Goal: Task Accomplishment & Management: Manage account settings

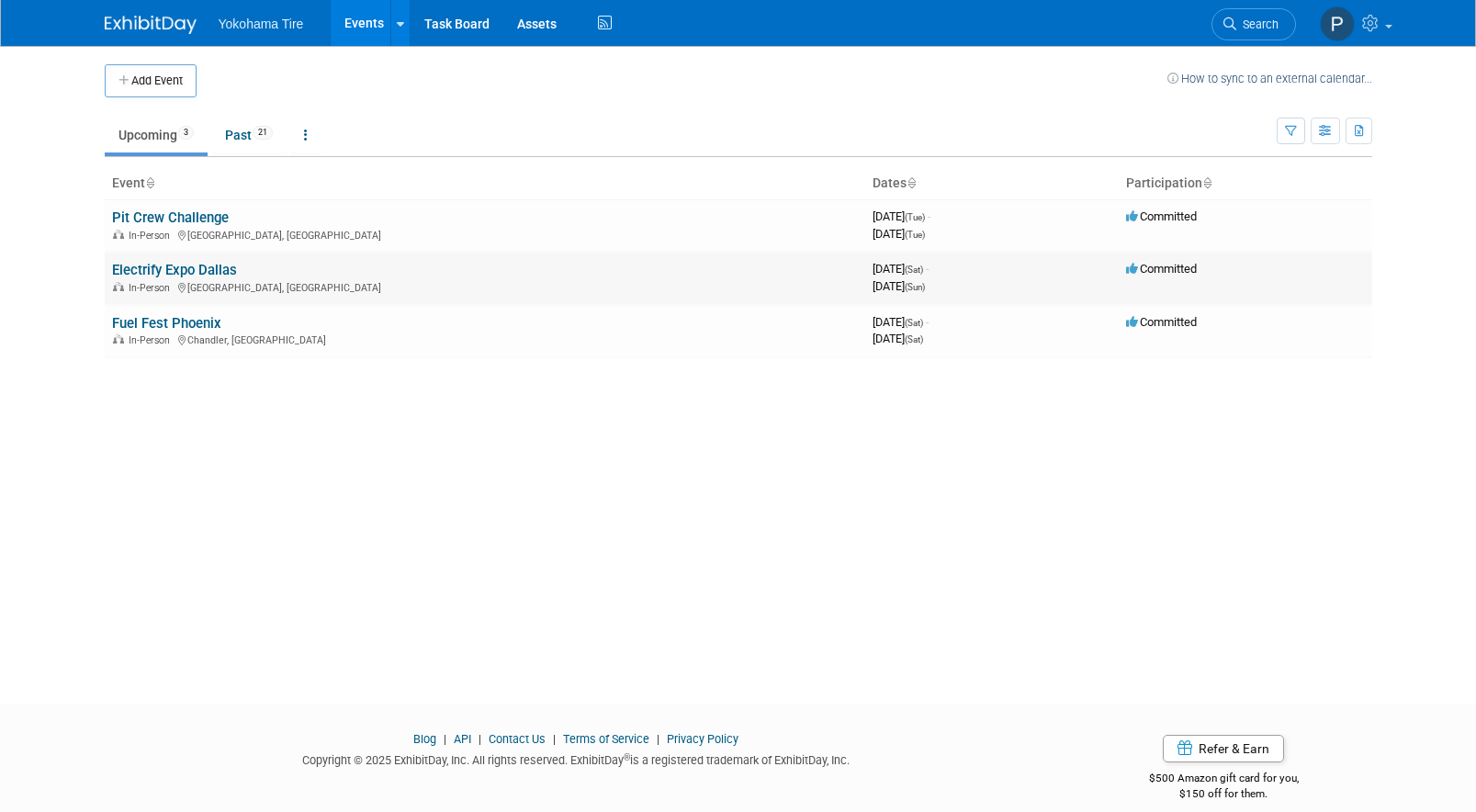
click at [213, 274] on link "Electrify Expo Dallas" at bounding box center [174, 270] width 125 height 16
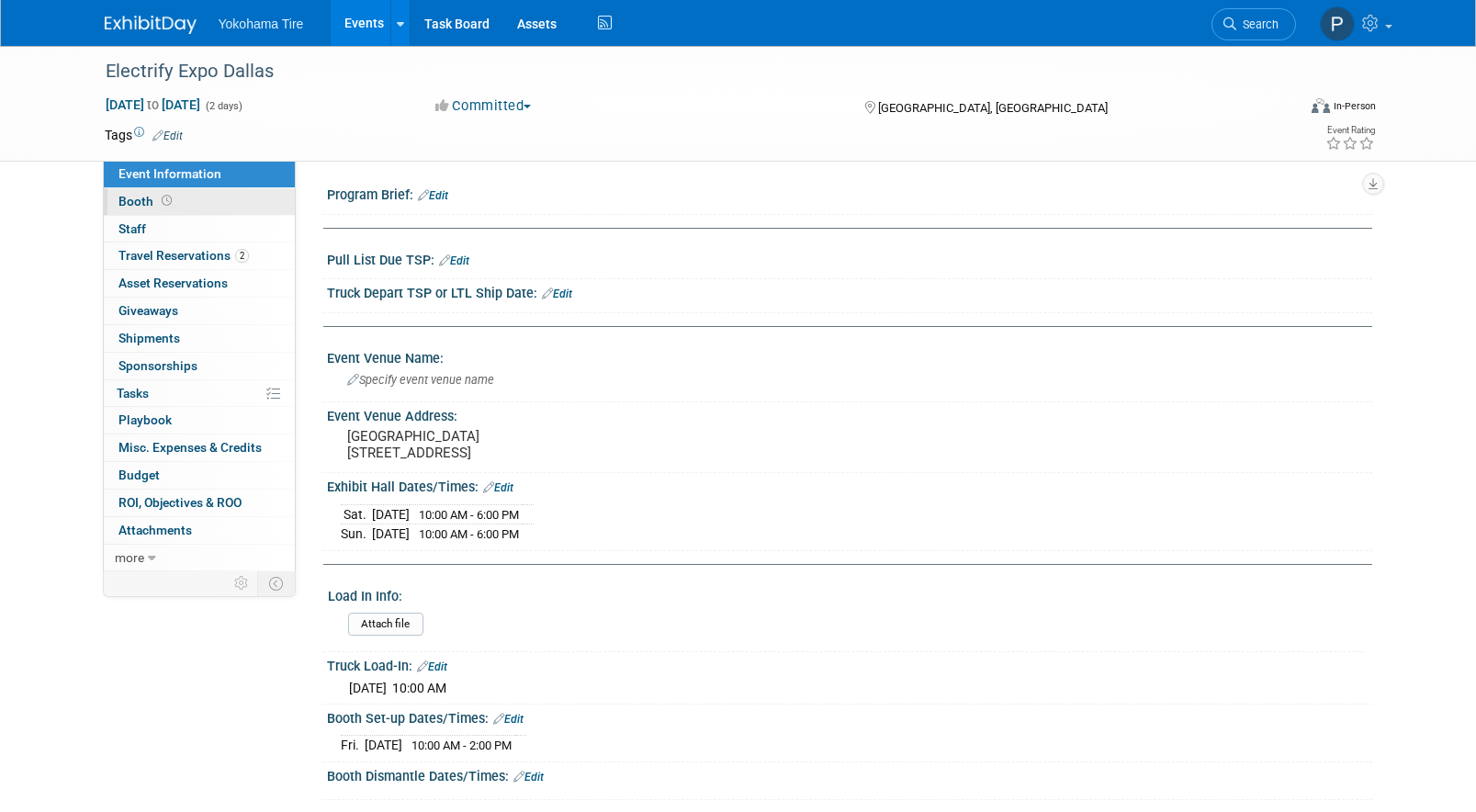
click at [158, 205] on span at bounding box center [167, 200] width 17 height 13
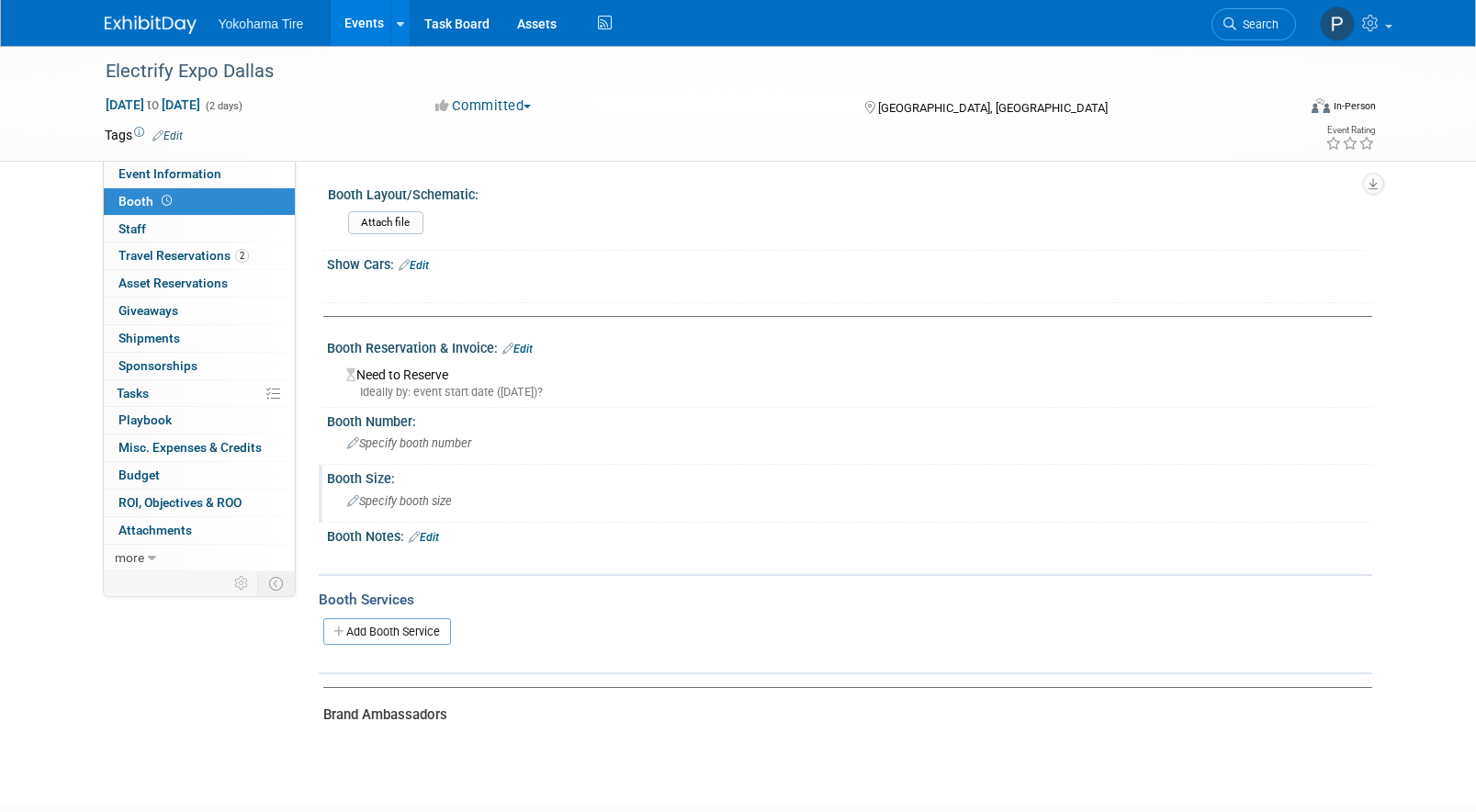
click at [412, 498] on span "Specify booth size" at bounding box center [399, 501] width 105 height 13
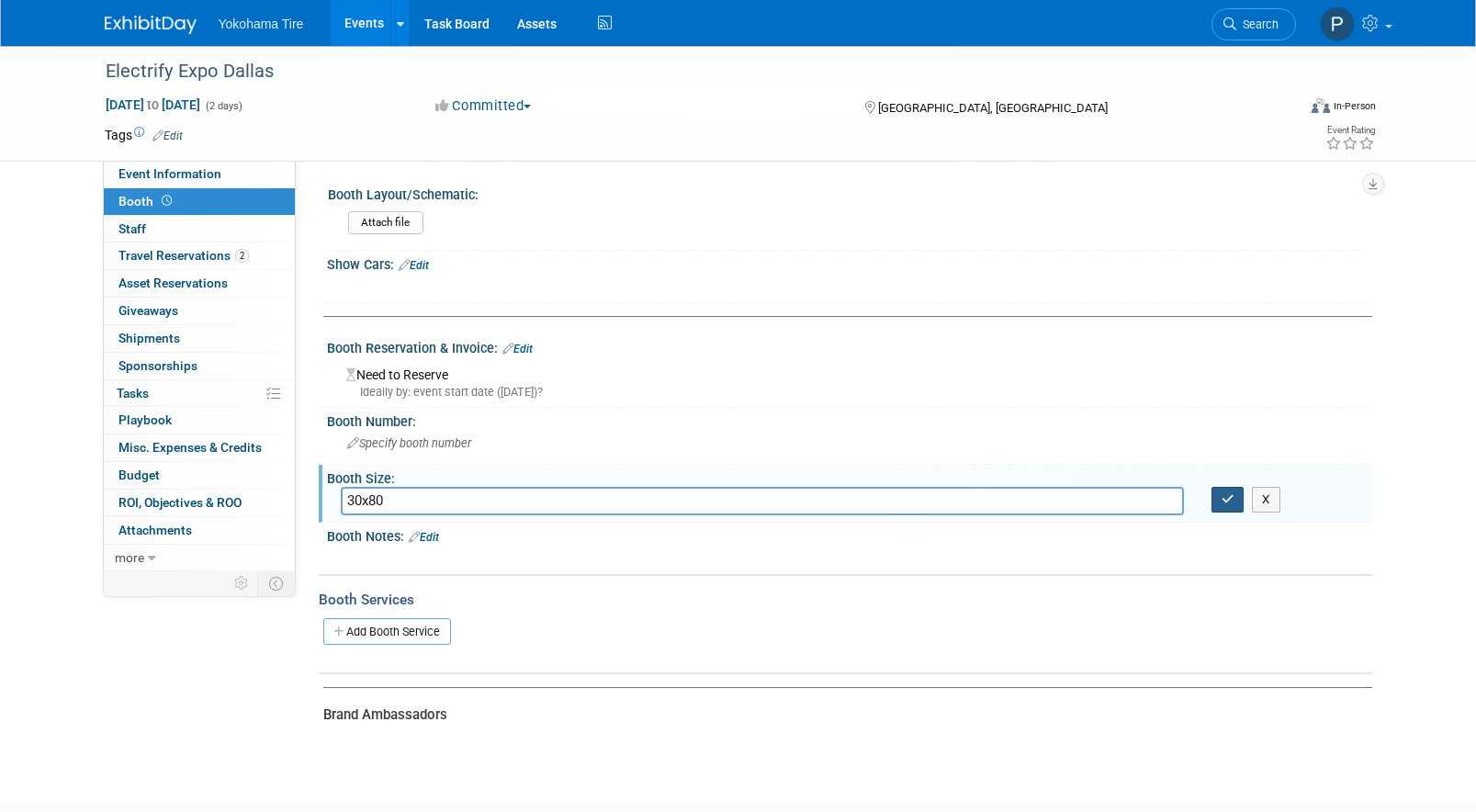
type input "30x80"
click at [1242, 504] on button "button" at bounding box center [1228, 499] width 33 height 26
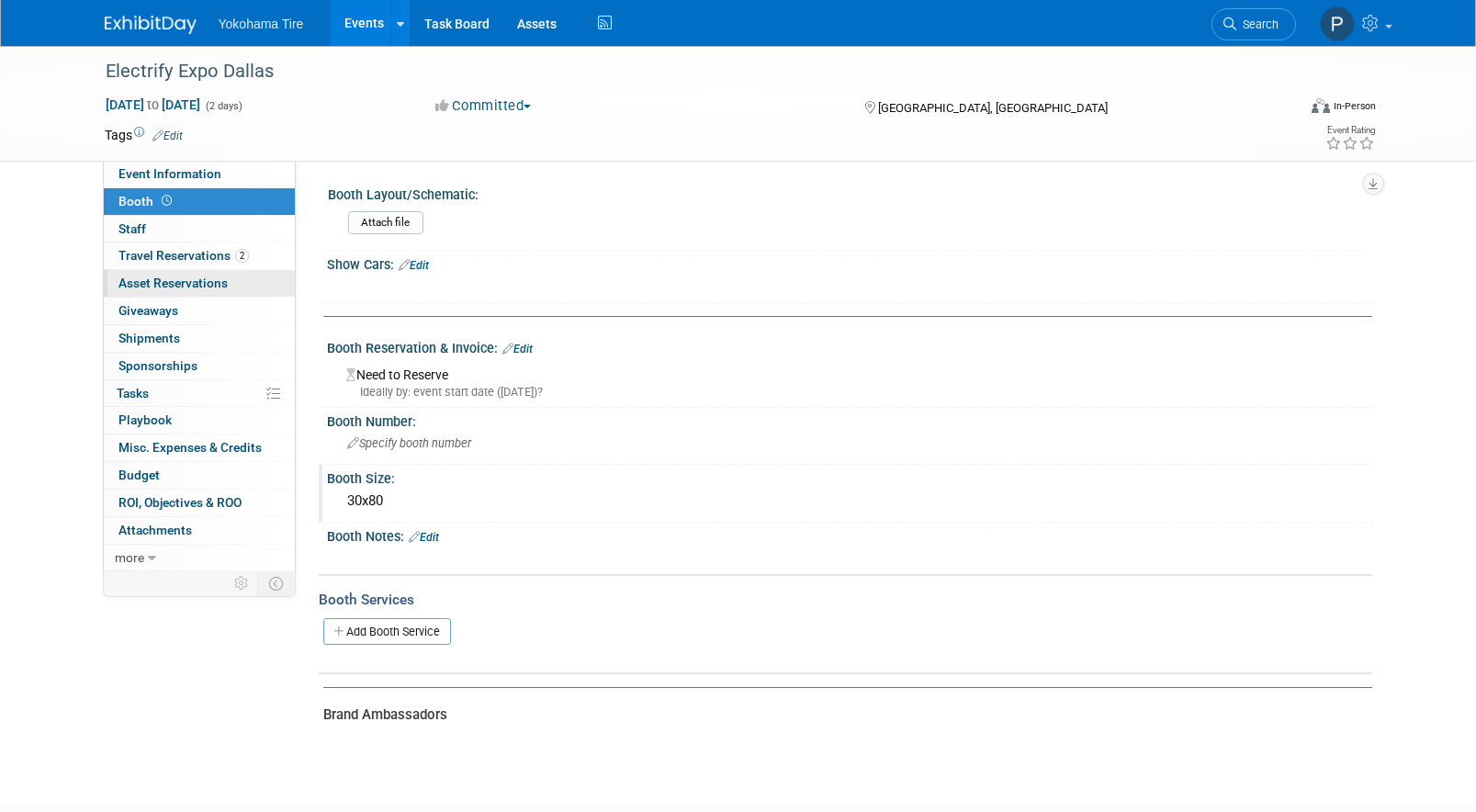
click at [184, 289] on span "Asset Reservations 0" at bounding box center [172, 282] width 109 height 14
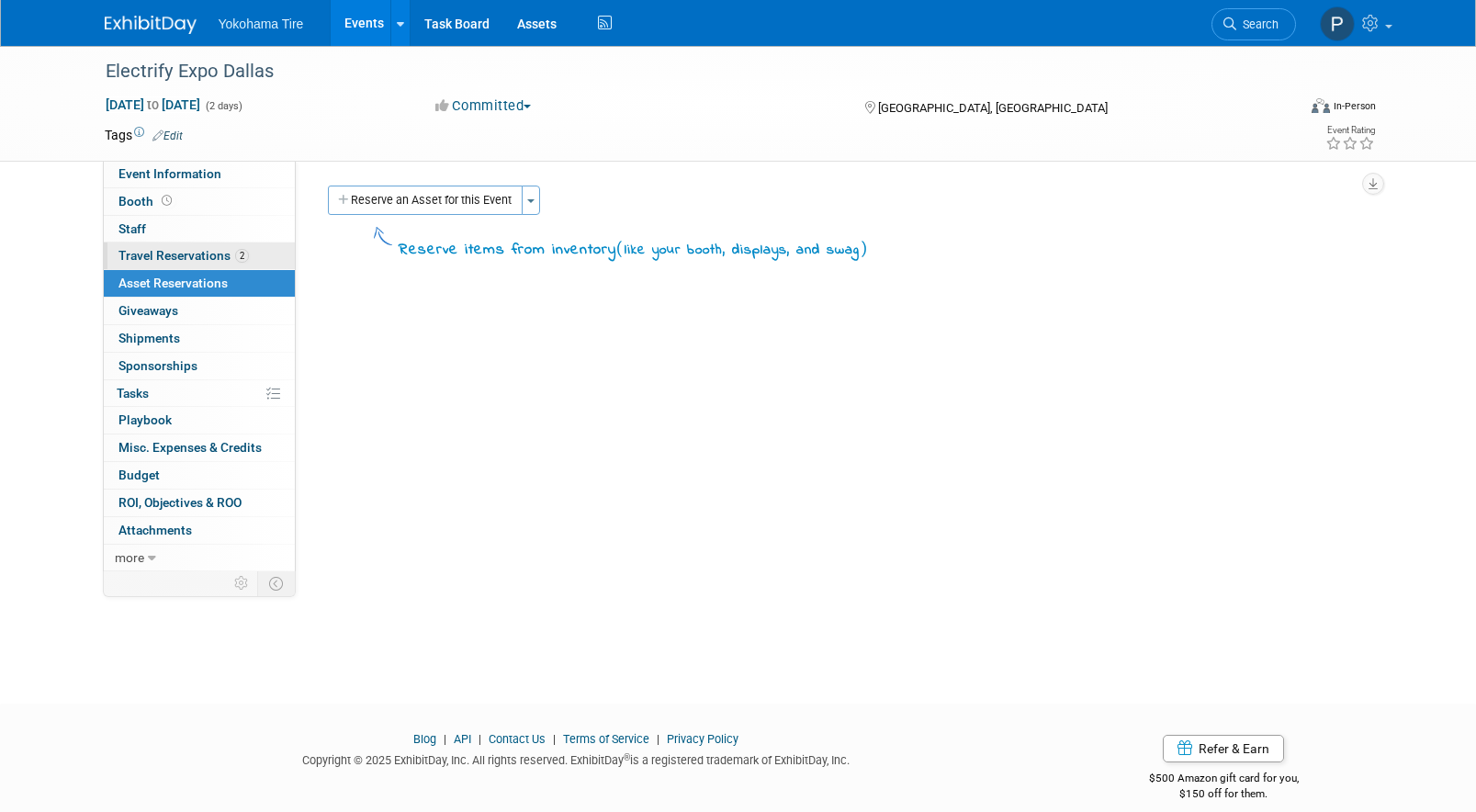
click at [207, 268] on link "2 Travel Reservations 2" at bounding box center [199, 256] width 191 height 27
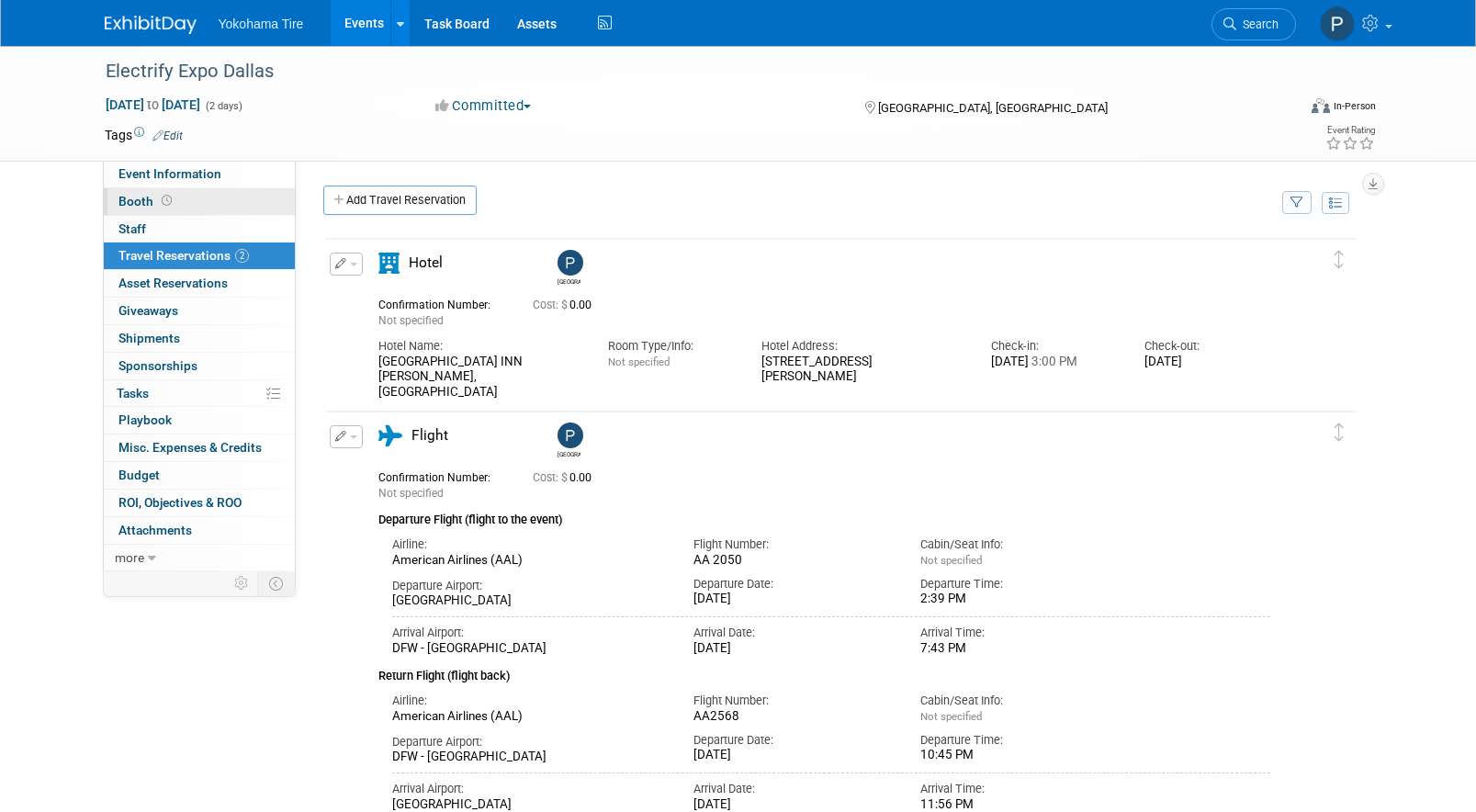
click at [197, 196] on link "Booth" at bounding box center [199, 201] width 191 height 27
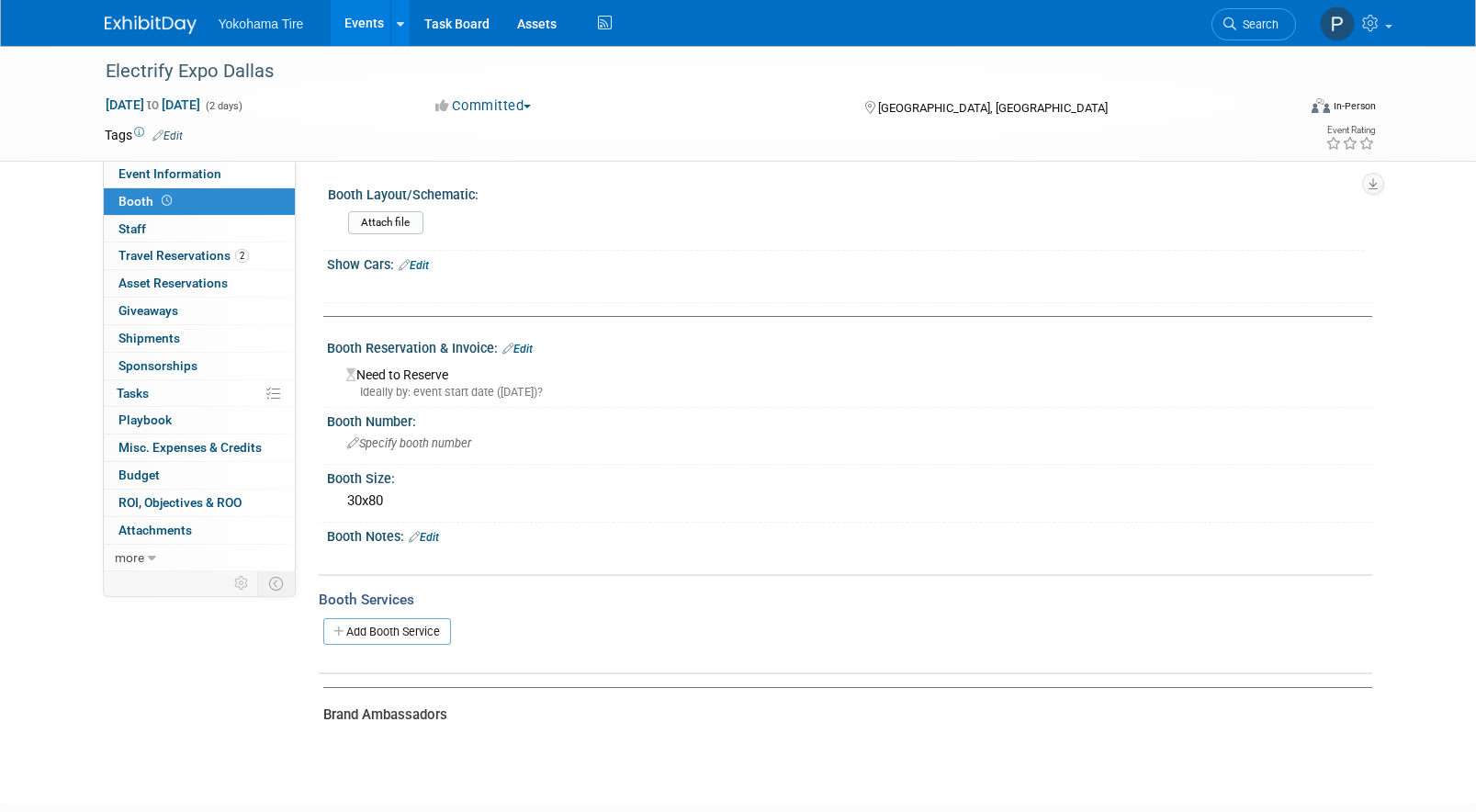
click at [426, 268] on link "Edit" at bounding box center [413, 265] width 30 height 13
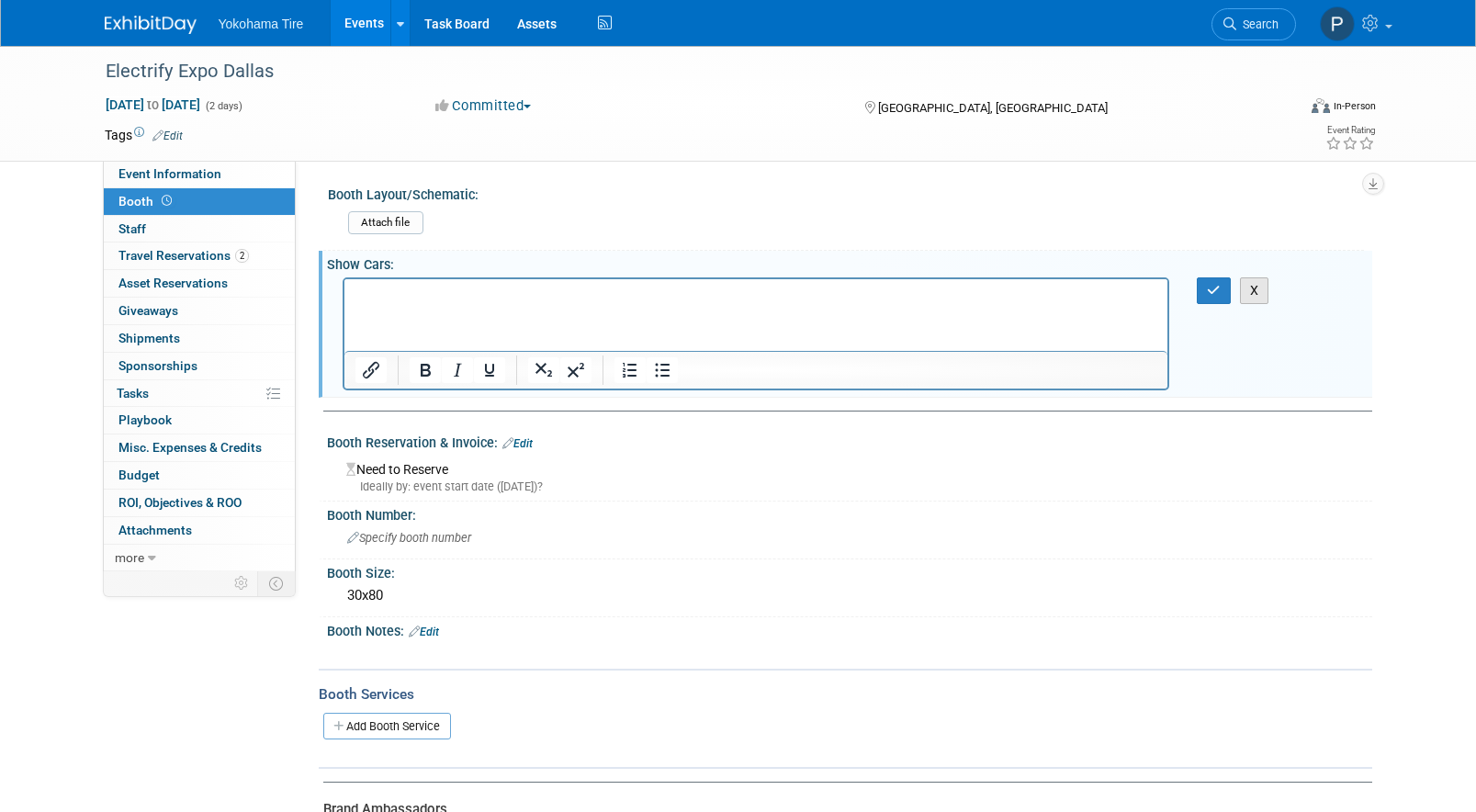
click at [1263, 295] on button "X" at bounding box center [1254, 291] width 30 height 27
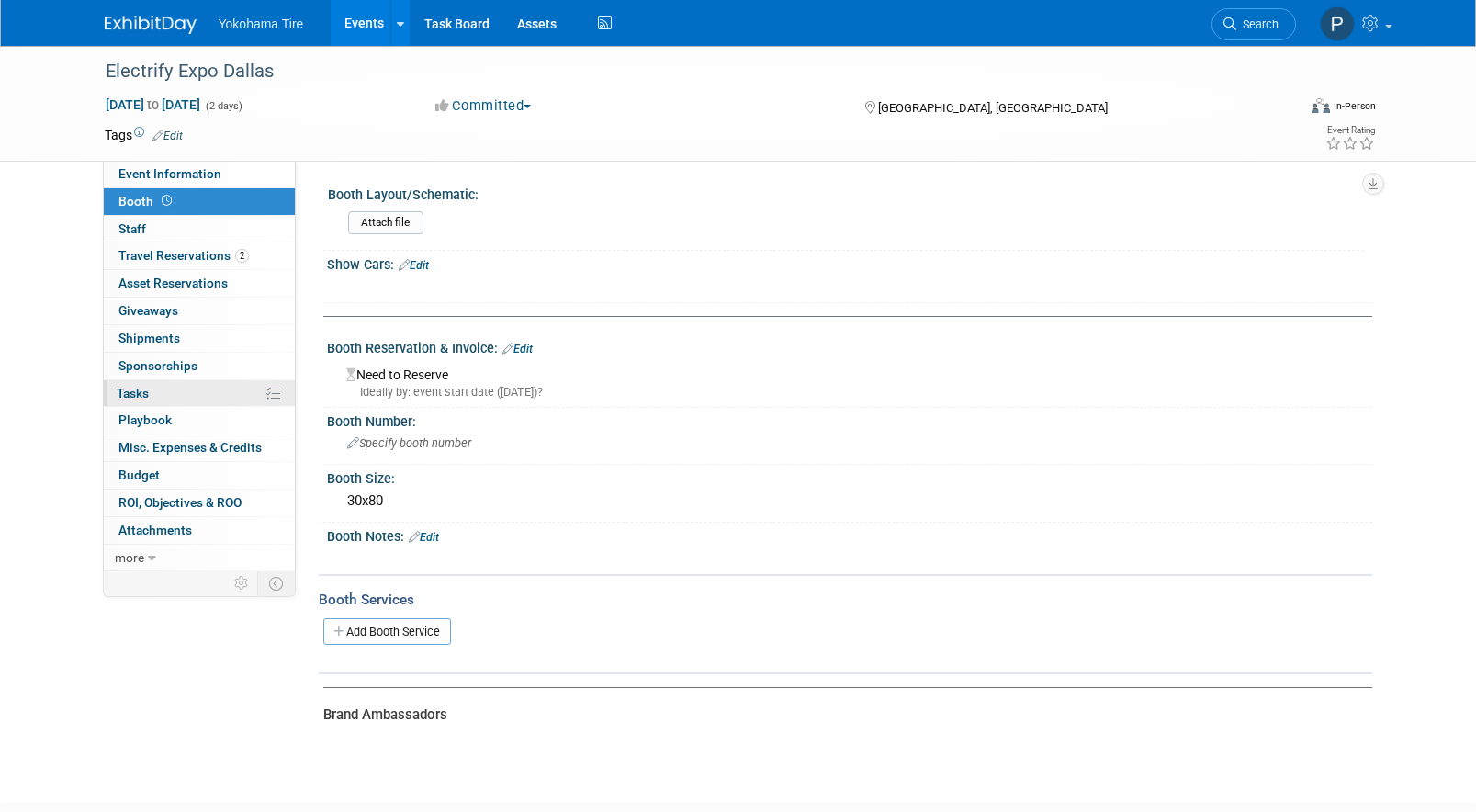
click at [195, 400] on link "0% Tasks 0%" at bounding box center [199, 394] width 191 height 27
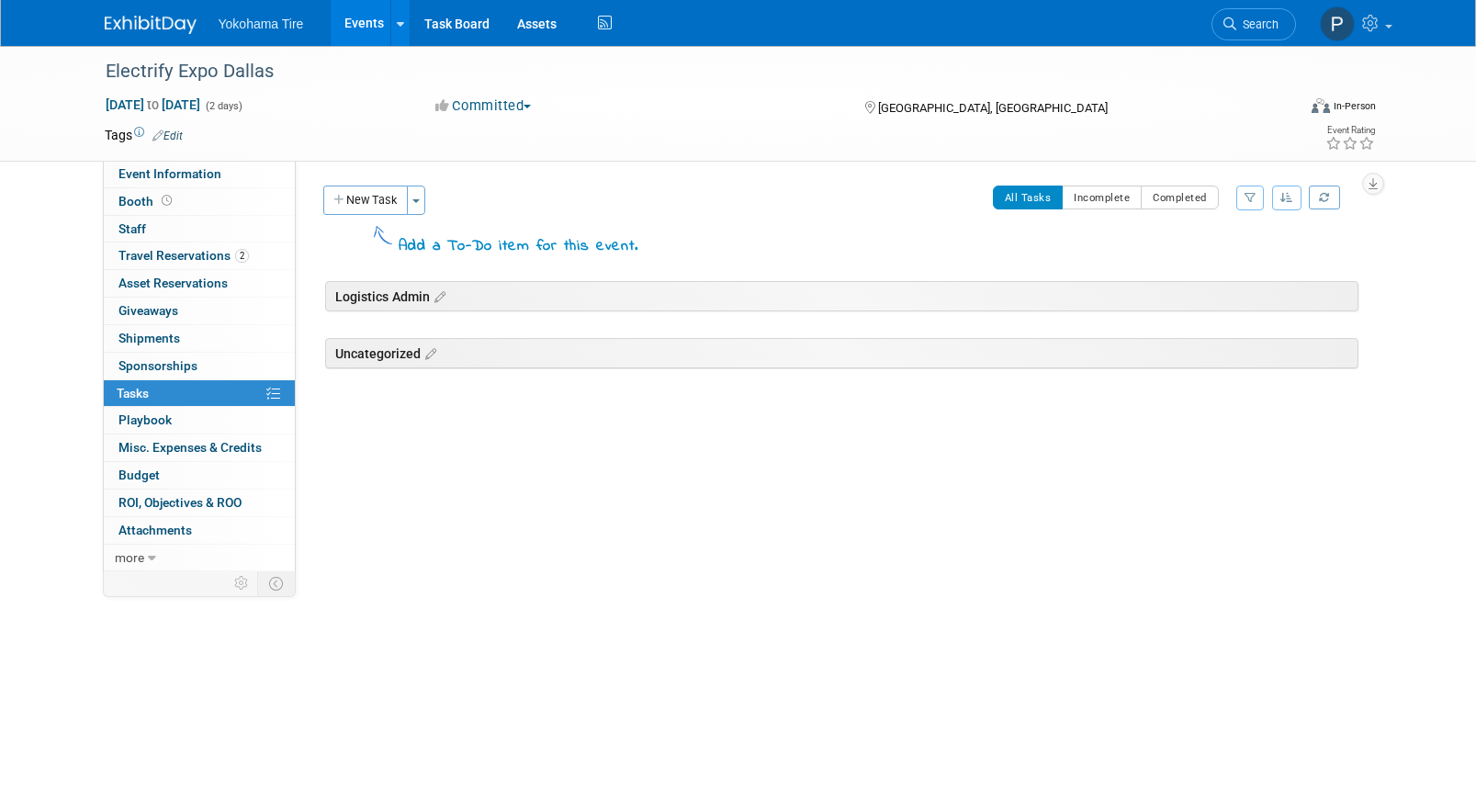
click at [377, 202] on button "New Task" at bounding box center [366, 200] width 85 height 30
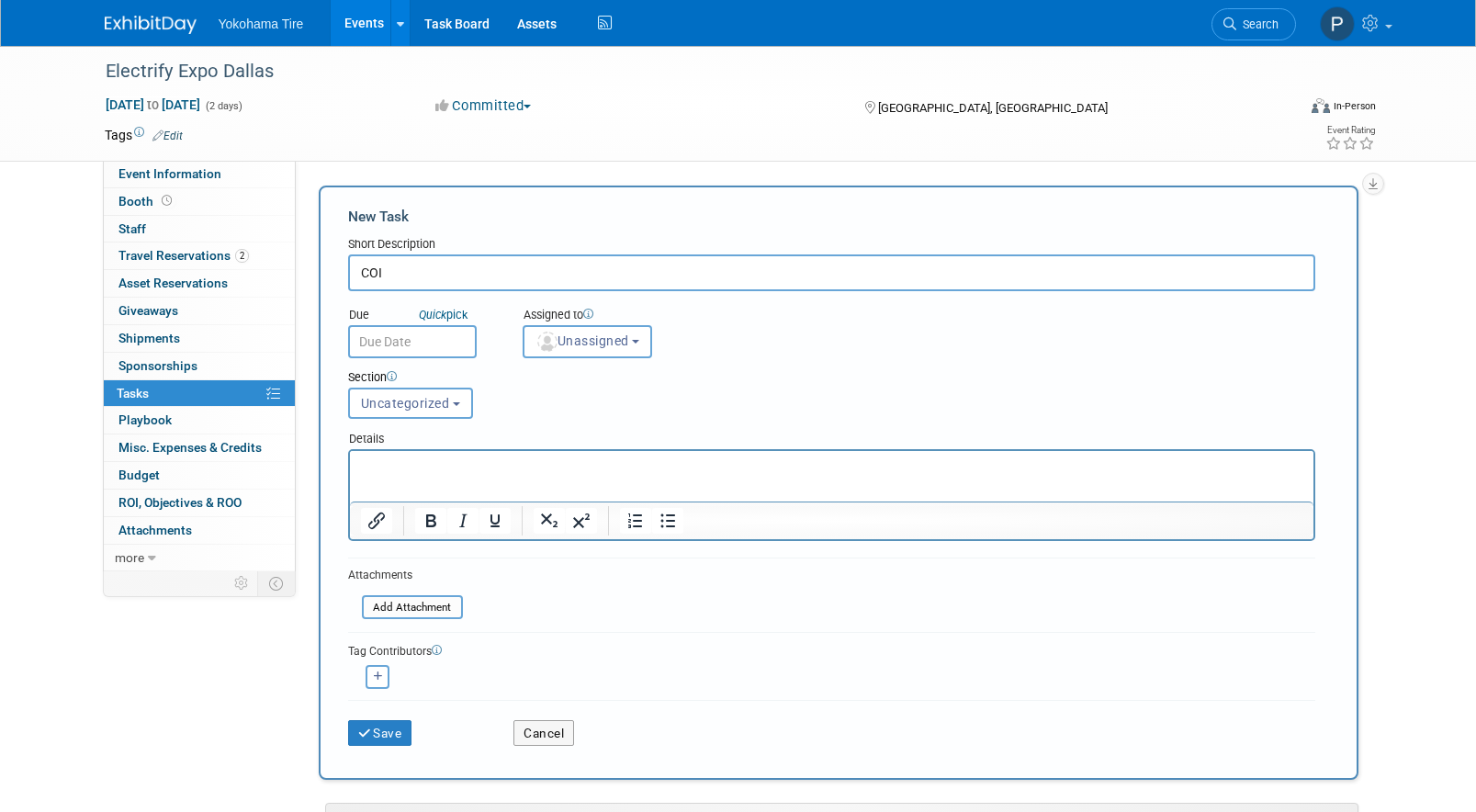
type input "COI"
click at [418, 341] on input "text" at bounding box center [411, 342] width 128 height 33
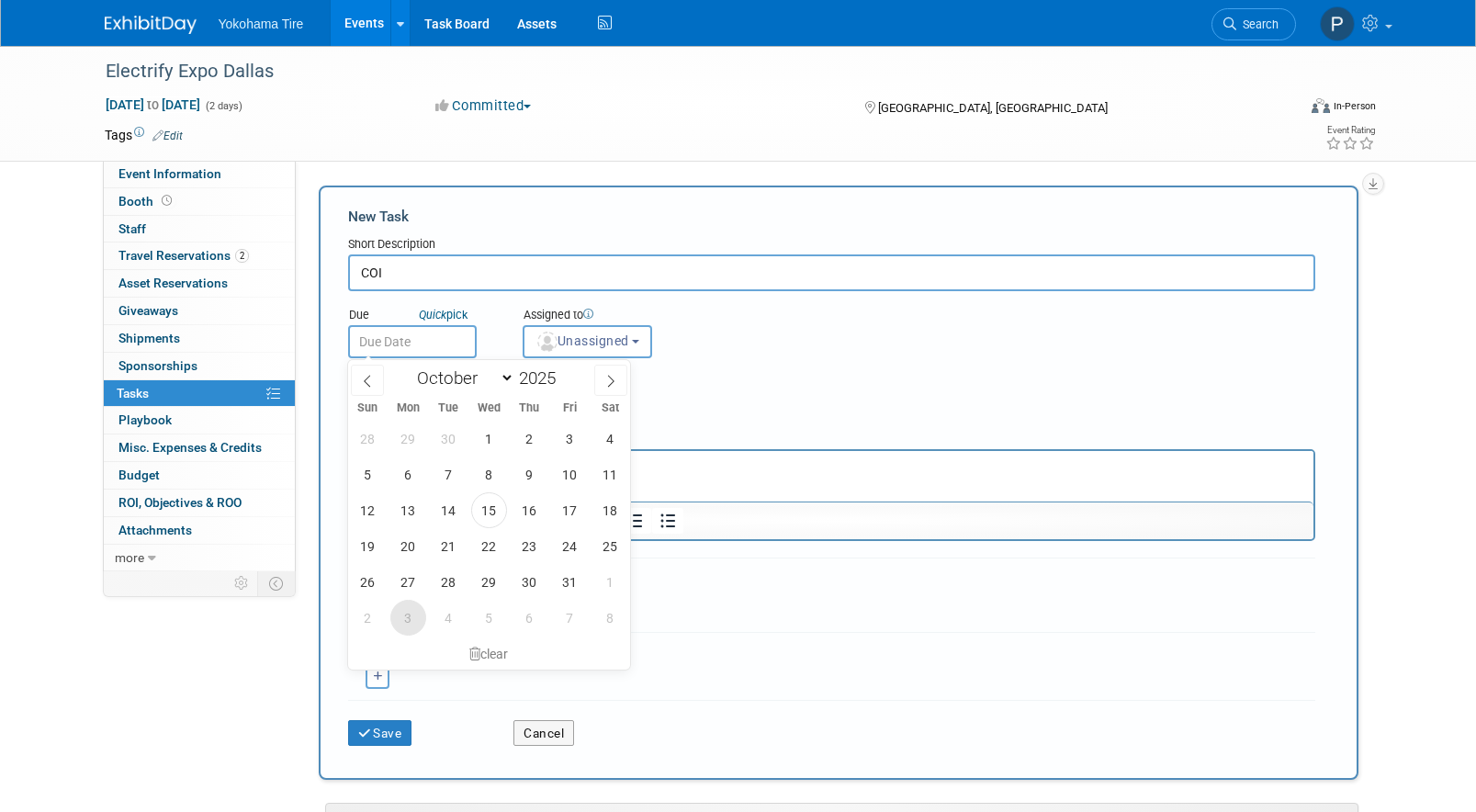
click at [422, 620] on span "3" at bounding box center [408, 617] width 36 height 36
type input "Nov 3, 2025"
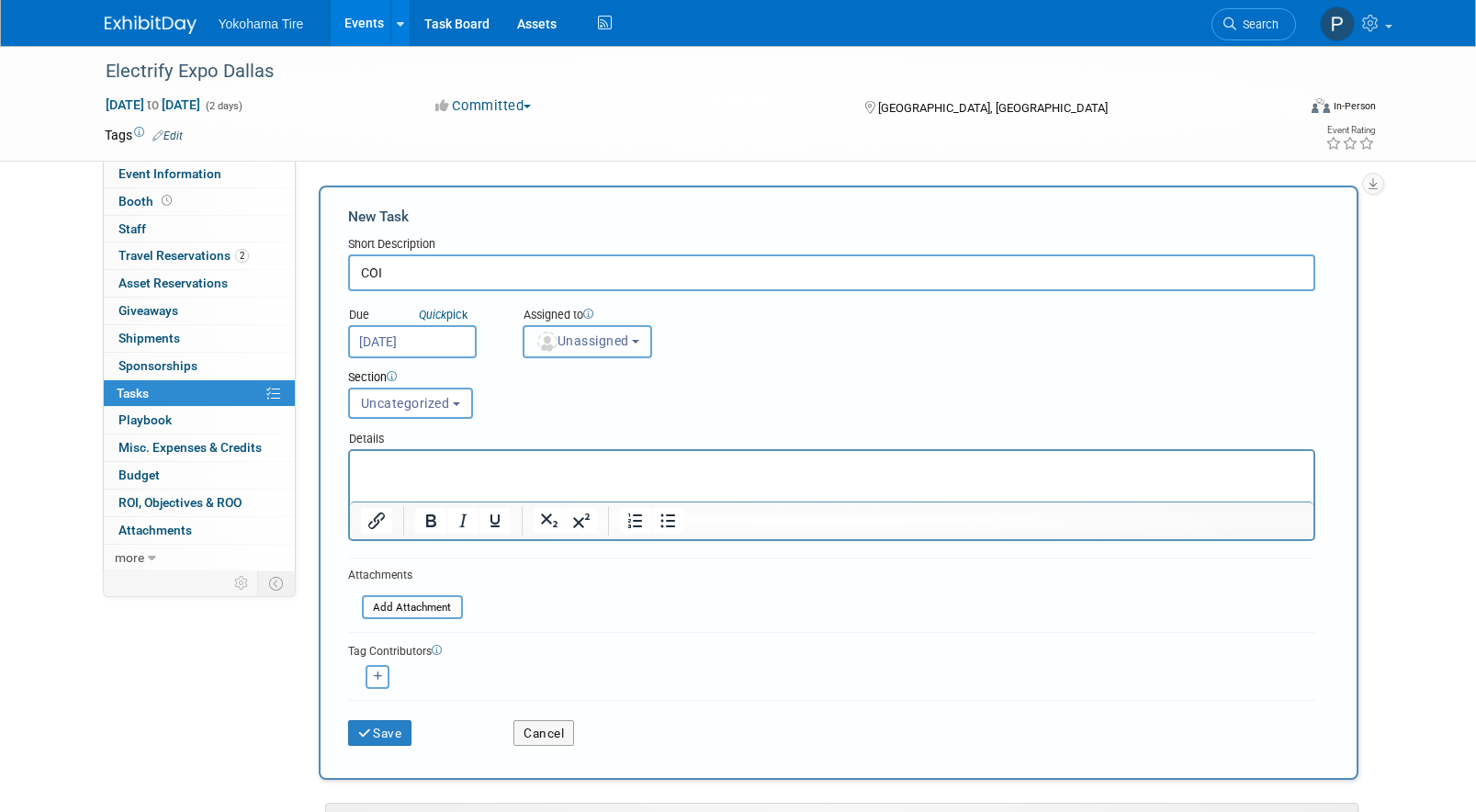
click at [572, 345] on span "Unassigned" at bounding box center [582, 340] width 93 height 14
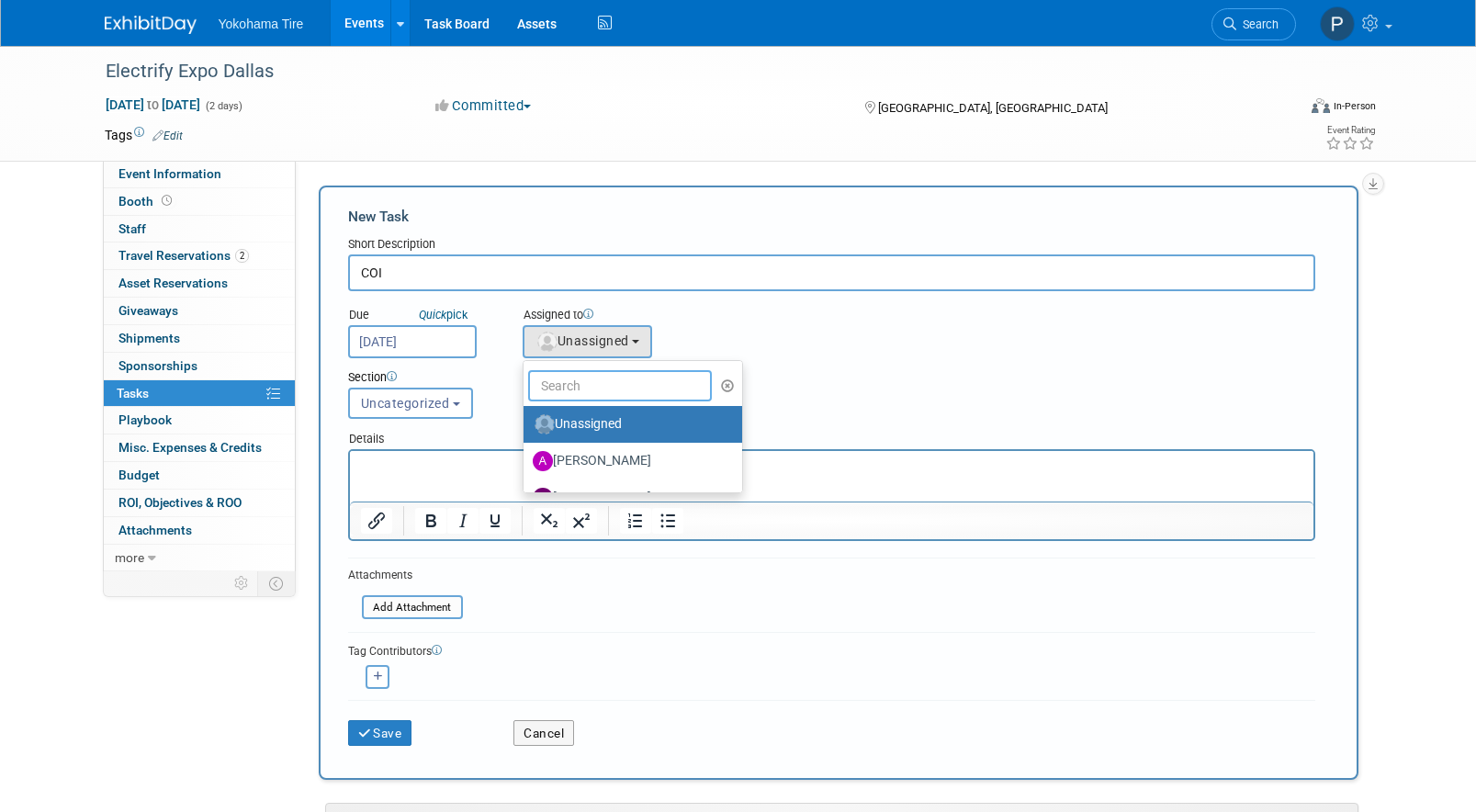
click at [578, 377] on input "text" at bounding box center [619, 385] width 184 height 31
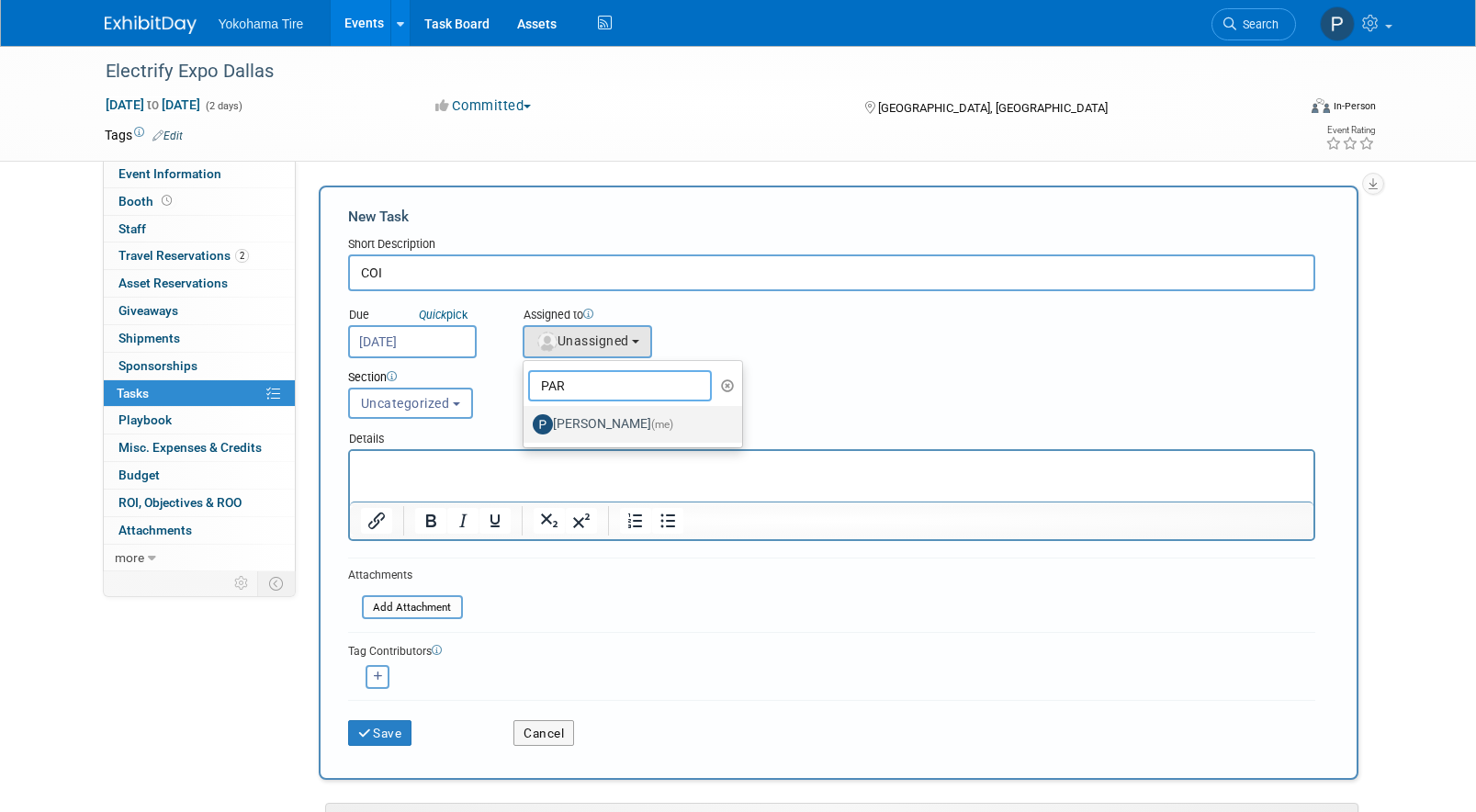
type input "PAR"
click at [598, 438] on label "Paris Hull (me)" at bounding box center [628, 424] width 192 height 30
click at [526, 428] on input "Paris Hull (me)" at bounding box center [520, 422] width 12 height 12
select select "511e58c8-658a-468f-815e-802c88763eae"
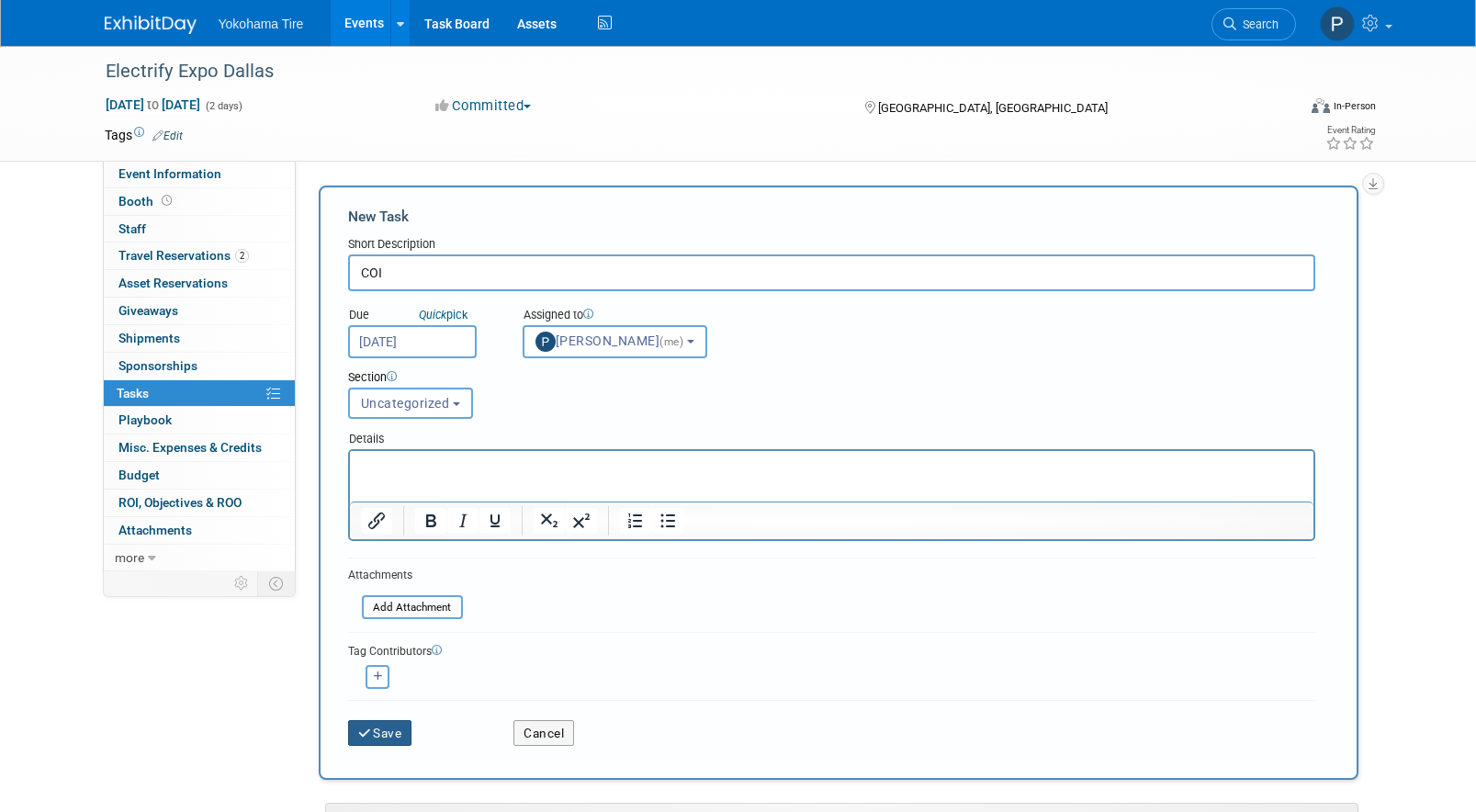
click at [390, 745] on button "Save" at bounding box center [380, 732] width 65 height 26
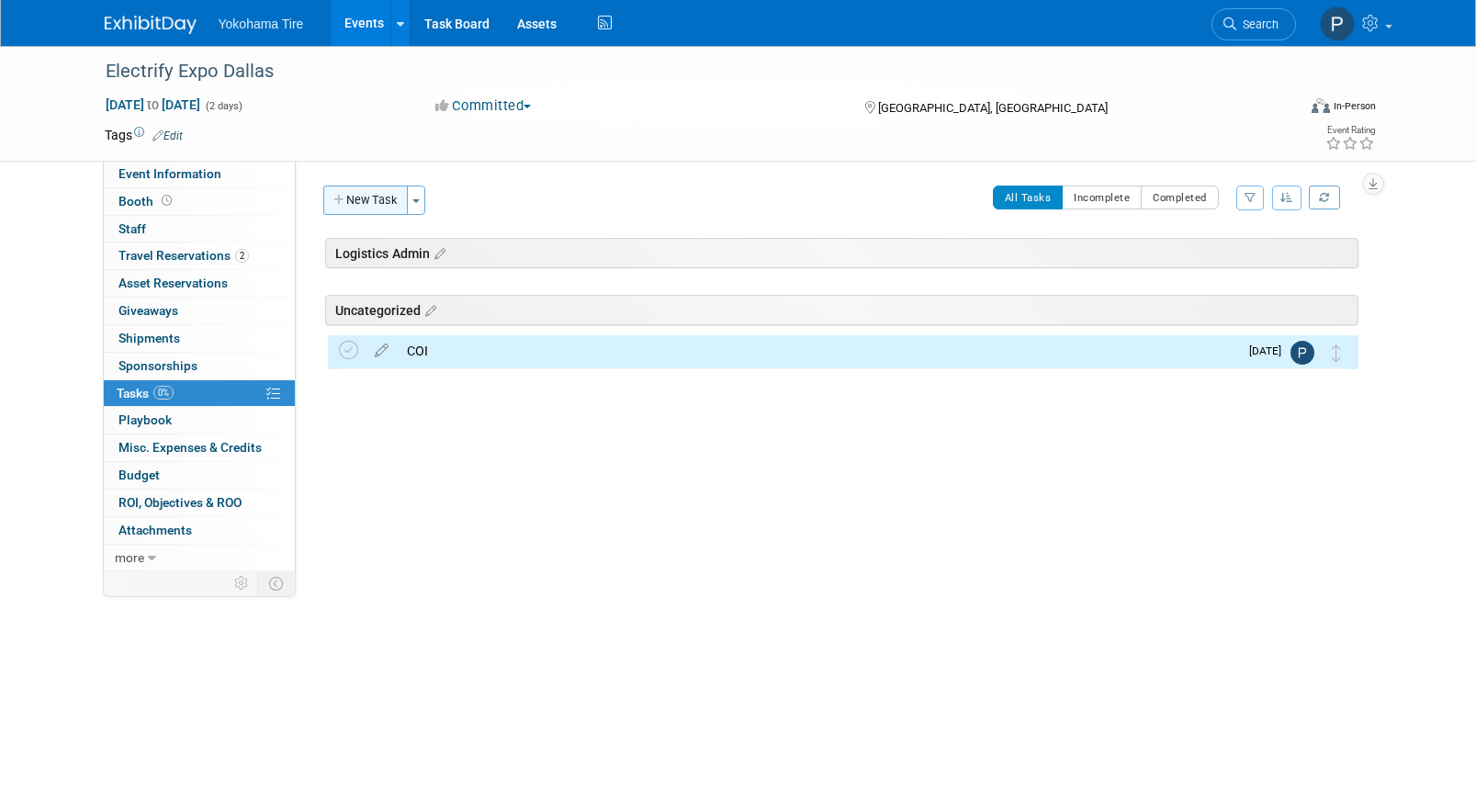
click at [379, 211] on button "New Task" at bounding box center [366, 200] width 85 height 30
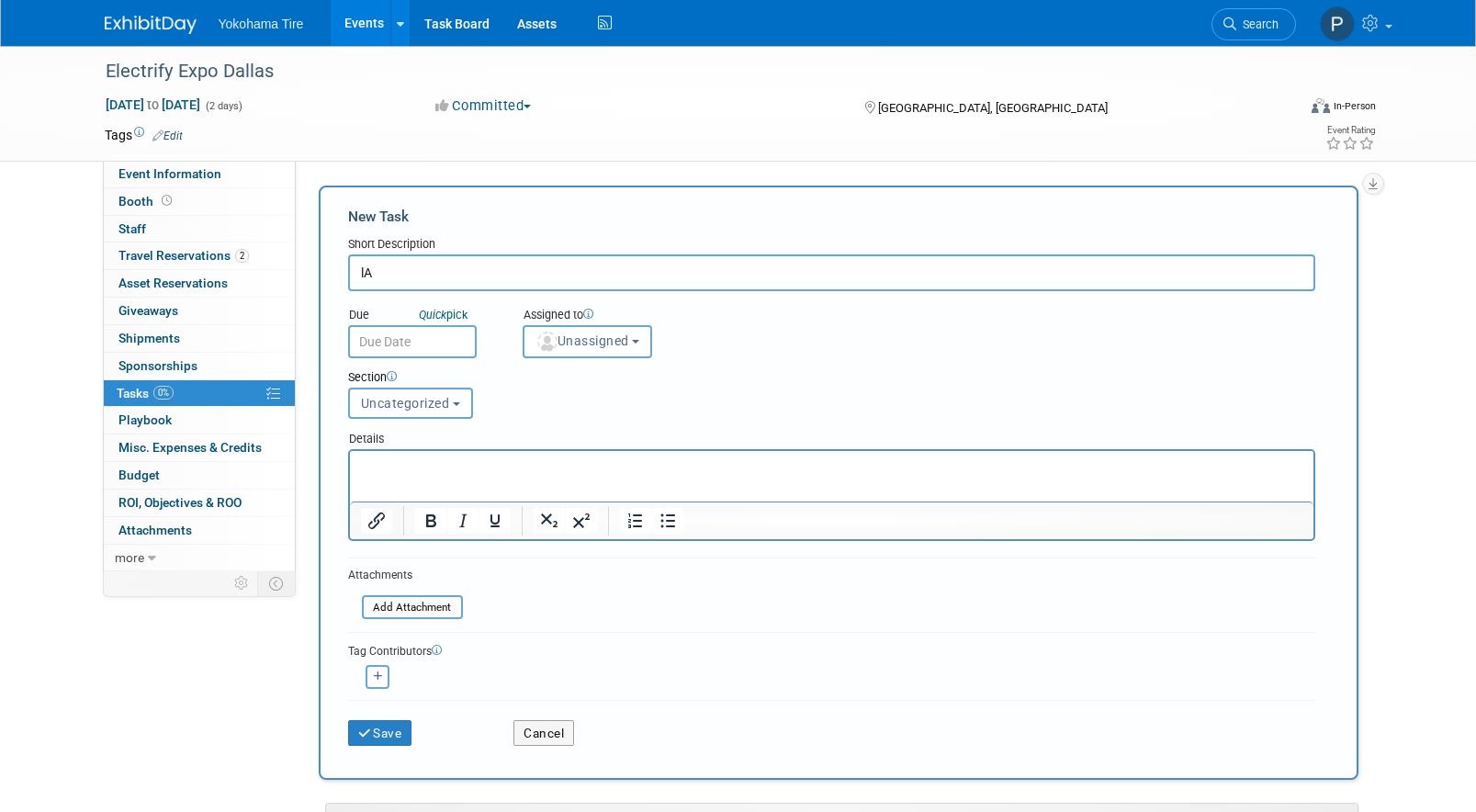
type input "l"
type input "Layout"
click at [409, 342] on input "text" at bounding box center [411, 342] width 128 height 33
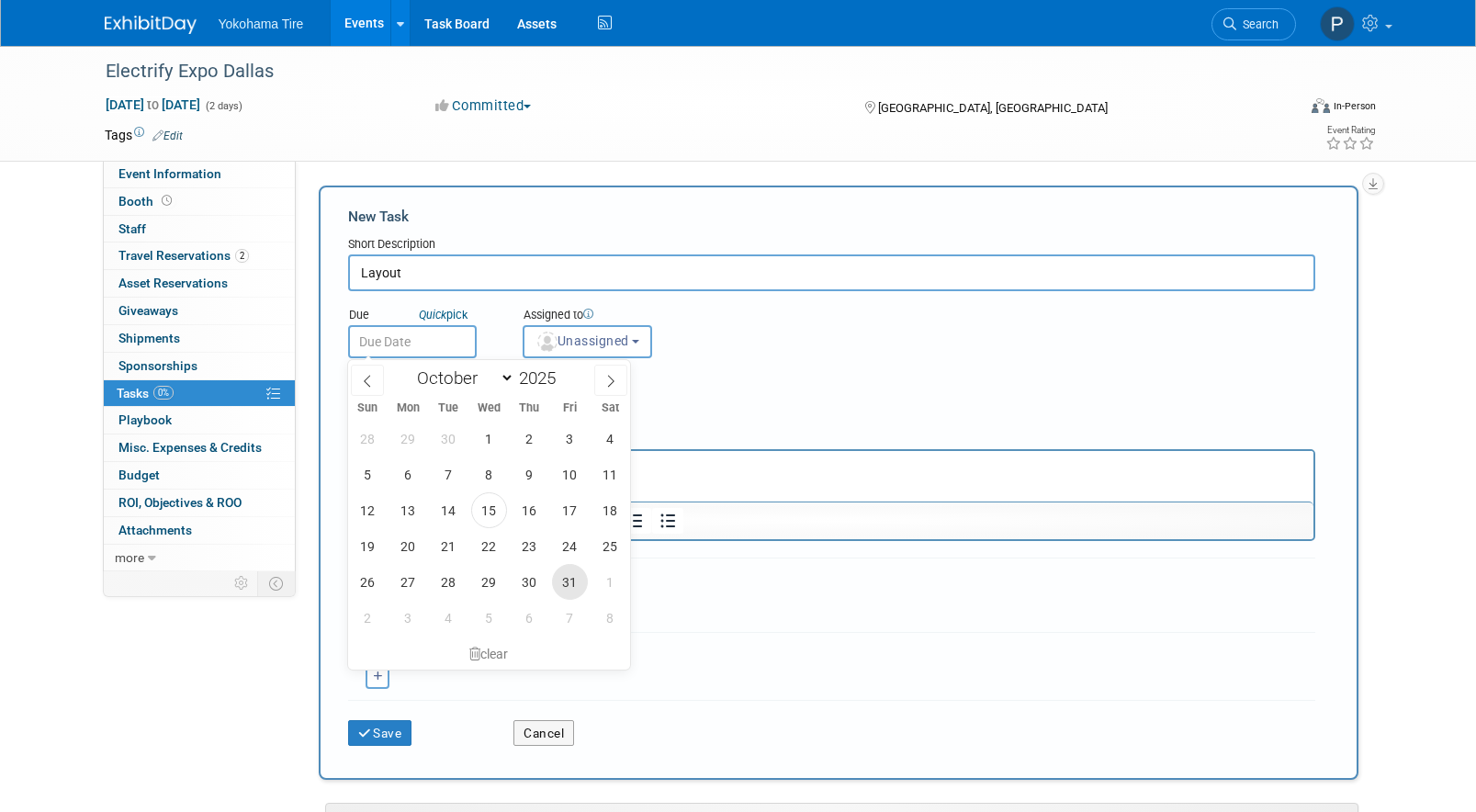
click at [560, 581] on span "31" at bounding box center [569, 581] width 36 height 36
type input "Oct 31, 2025"
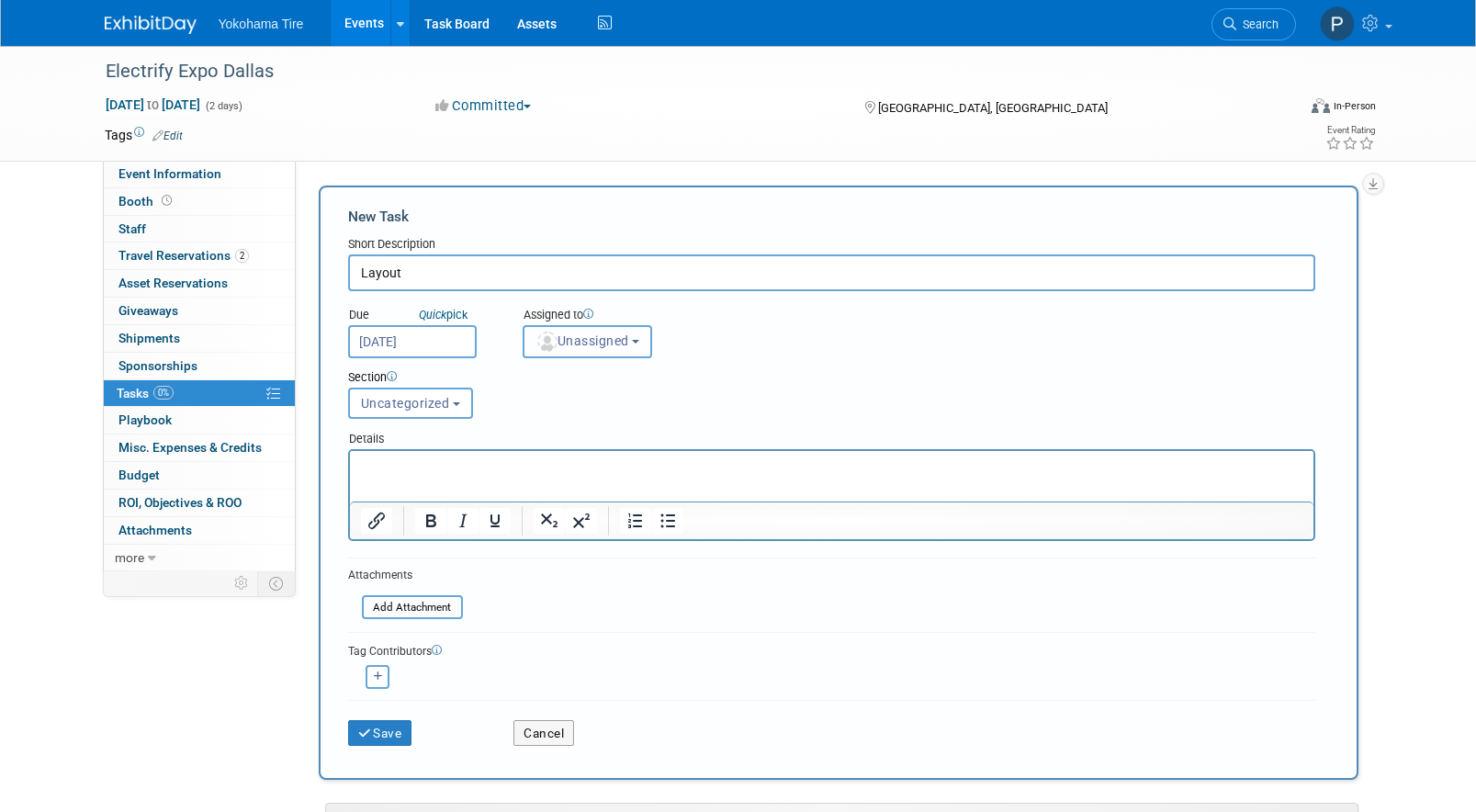
click at [541, 326] on button "Unassigned" at bounding box center [587, 342] width 130 height 33
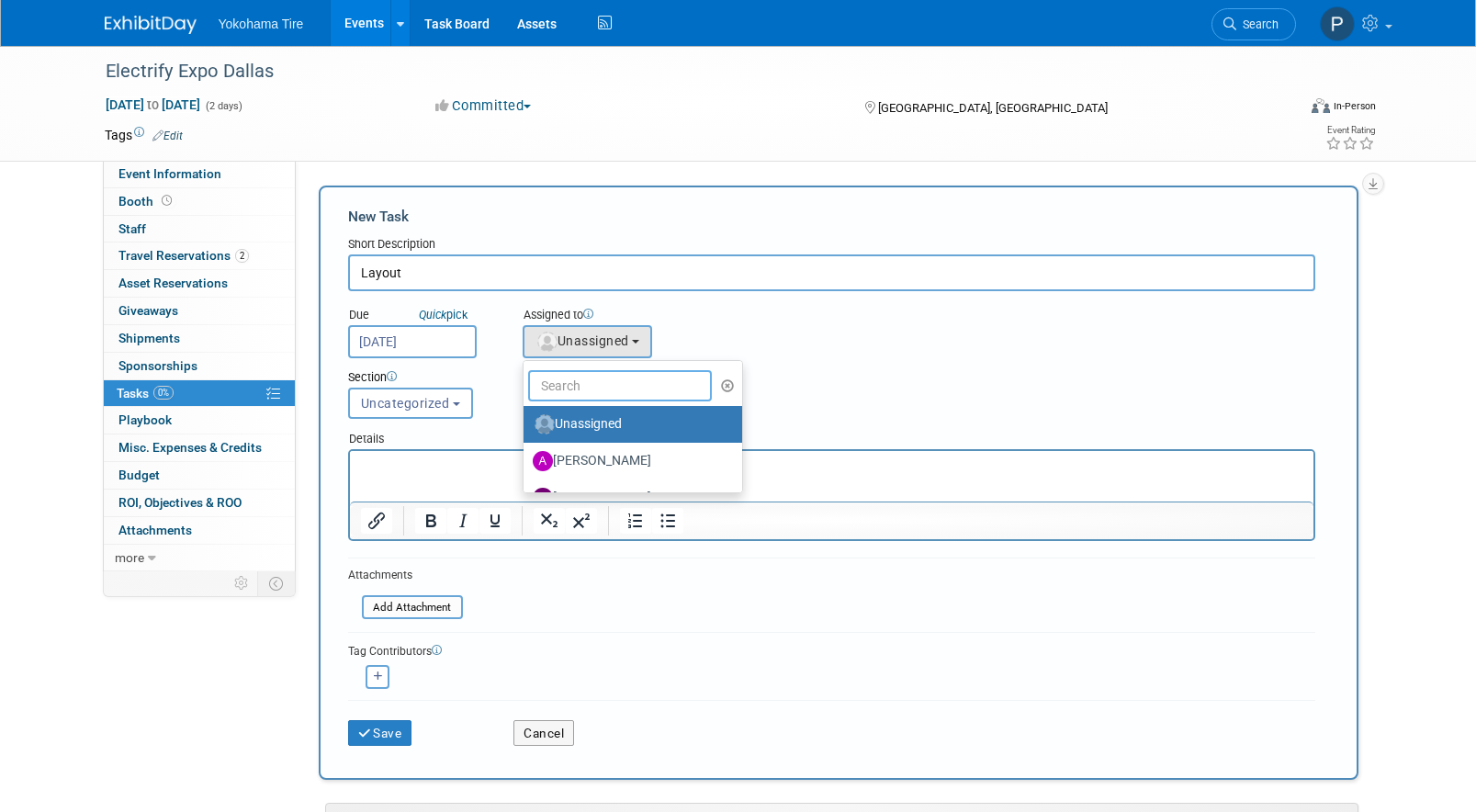
click at [556, 389] on input "text" at bounding box center [619, 385] width 184 height 31
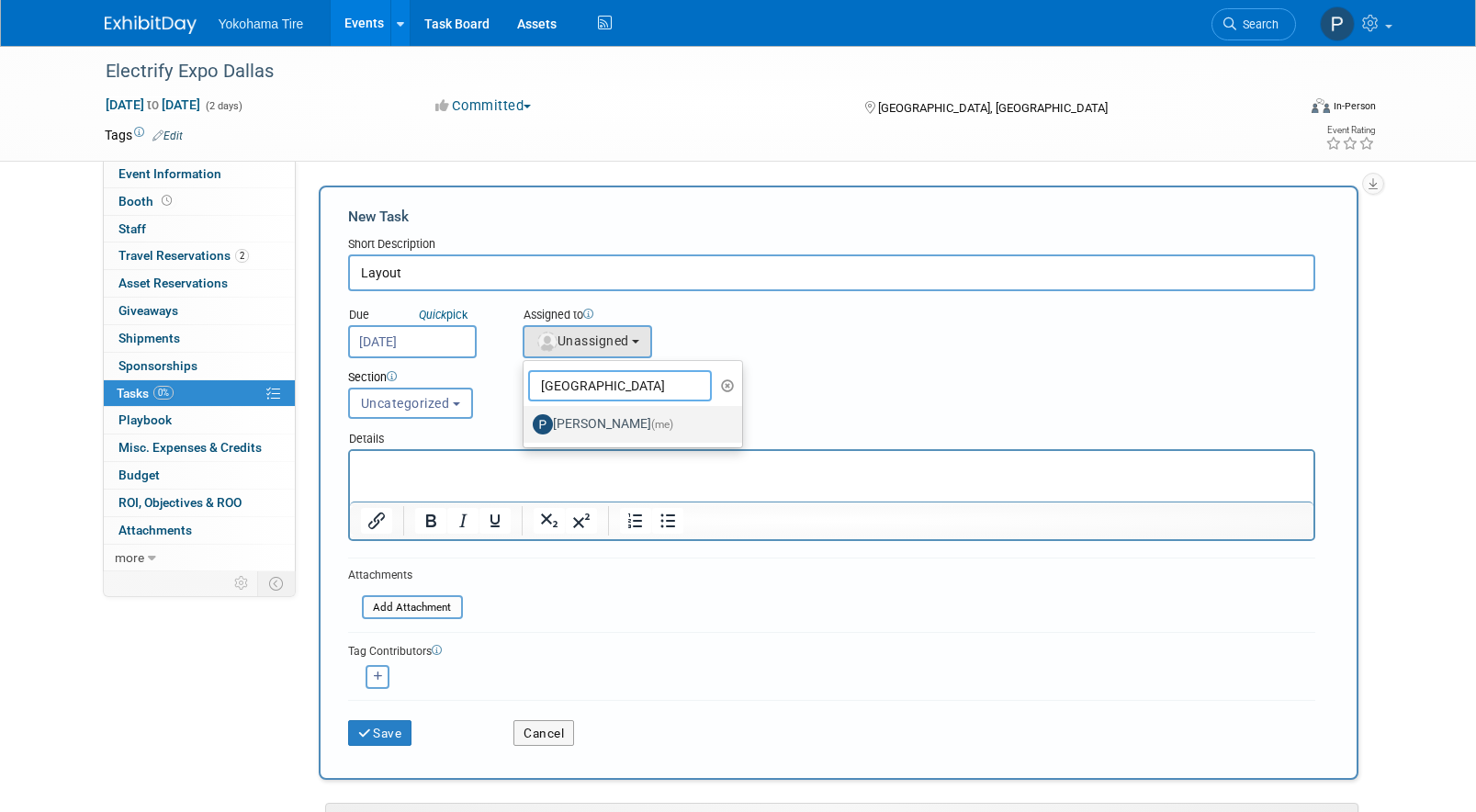
type input "paris"
click at [651, 429] on span "(me)" at bounding box center [662, 424] width 22 height 13
click at [526, 428] on input "Paris Hull (me)" at bounding box center [520, 422] width 12 height 12
select select "511e58c8-658a-468f-815e-802c88763eae"
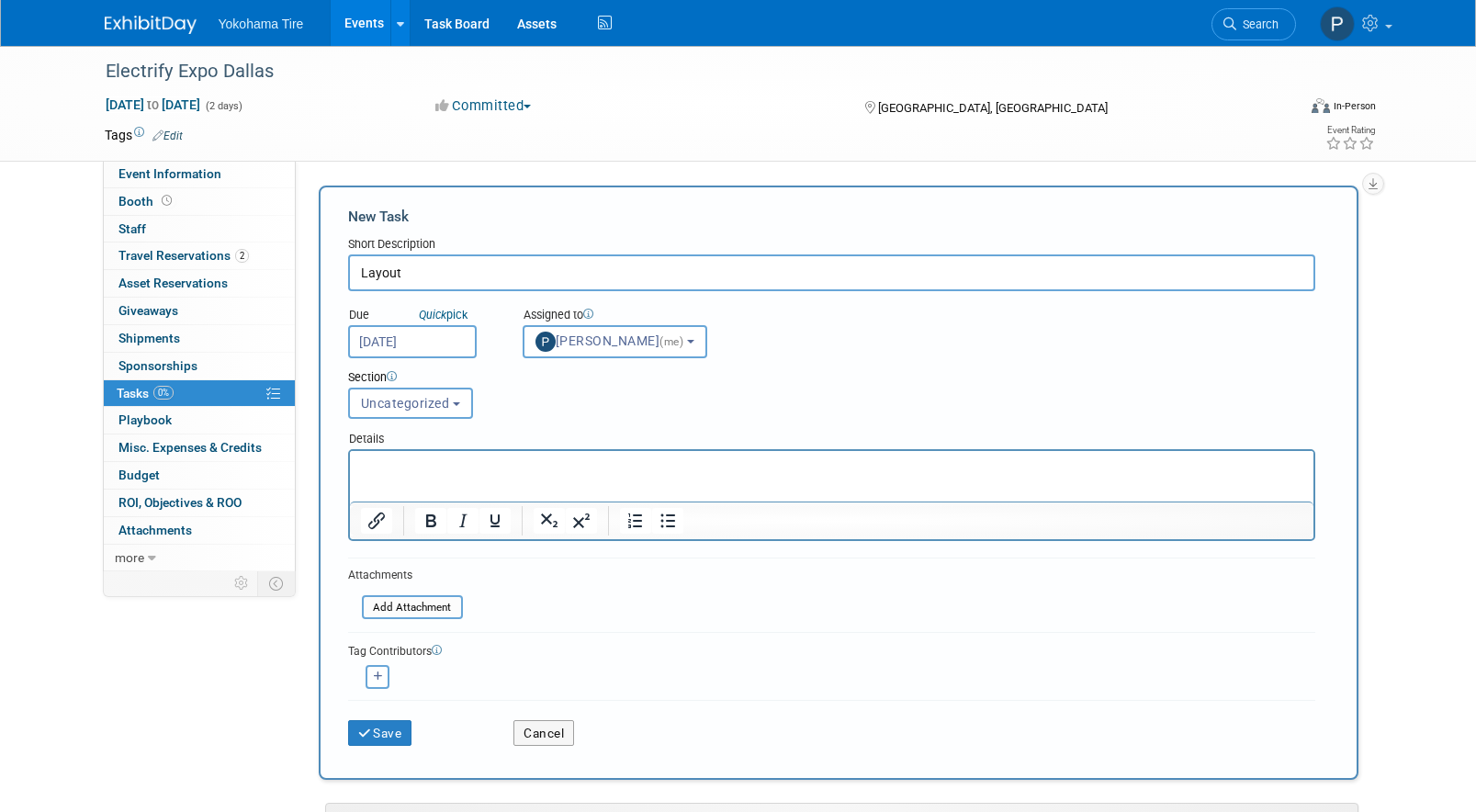
click at [378, 717] on div "Save" at bounding box center [417, 726] width 167 height 38
click at [378, 738] on button "Save" at bounding box center [380, 732] width 65 height 26
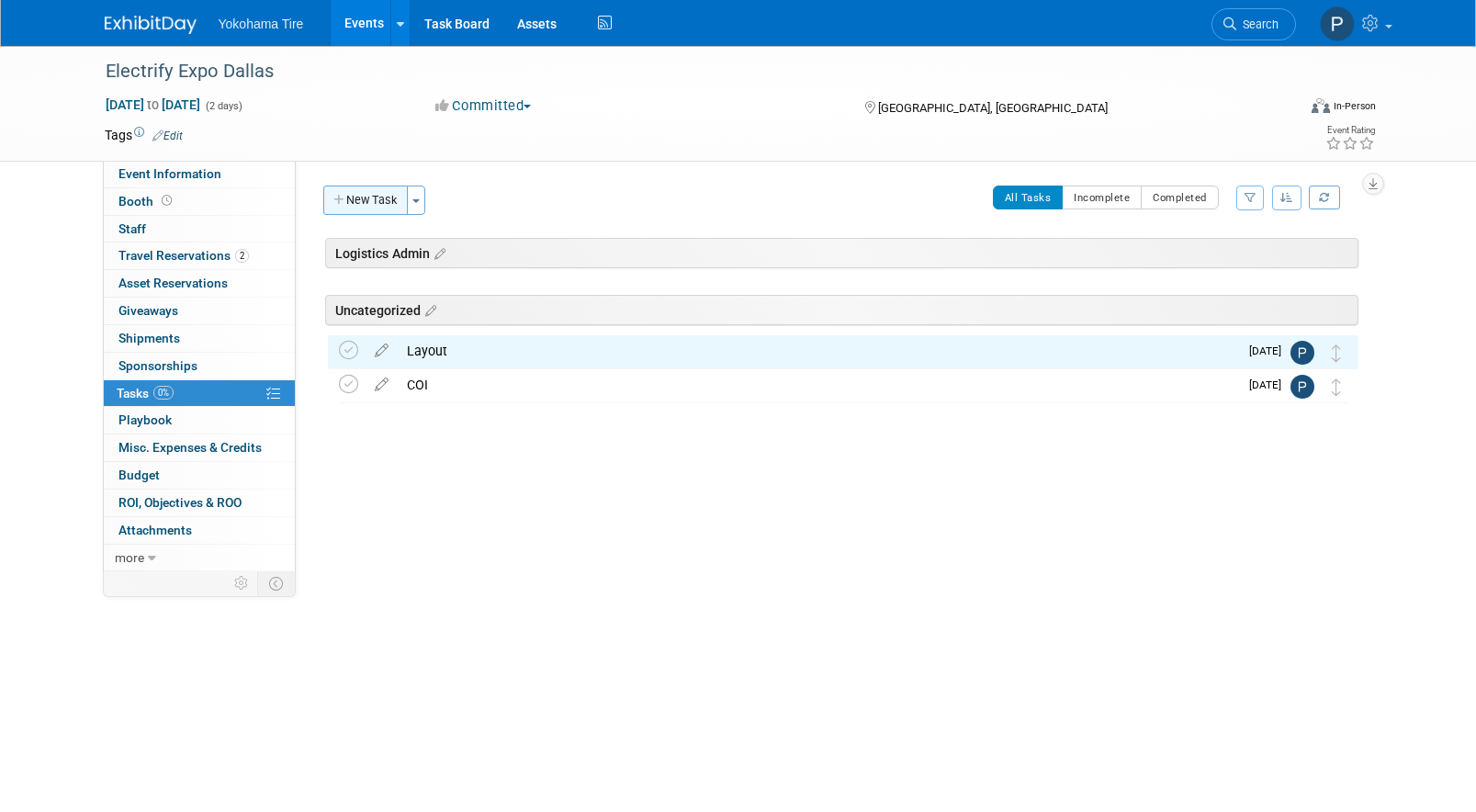
click at [364, 202] on button "New Task" at bounding box center [366, 200] width 85 height 30
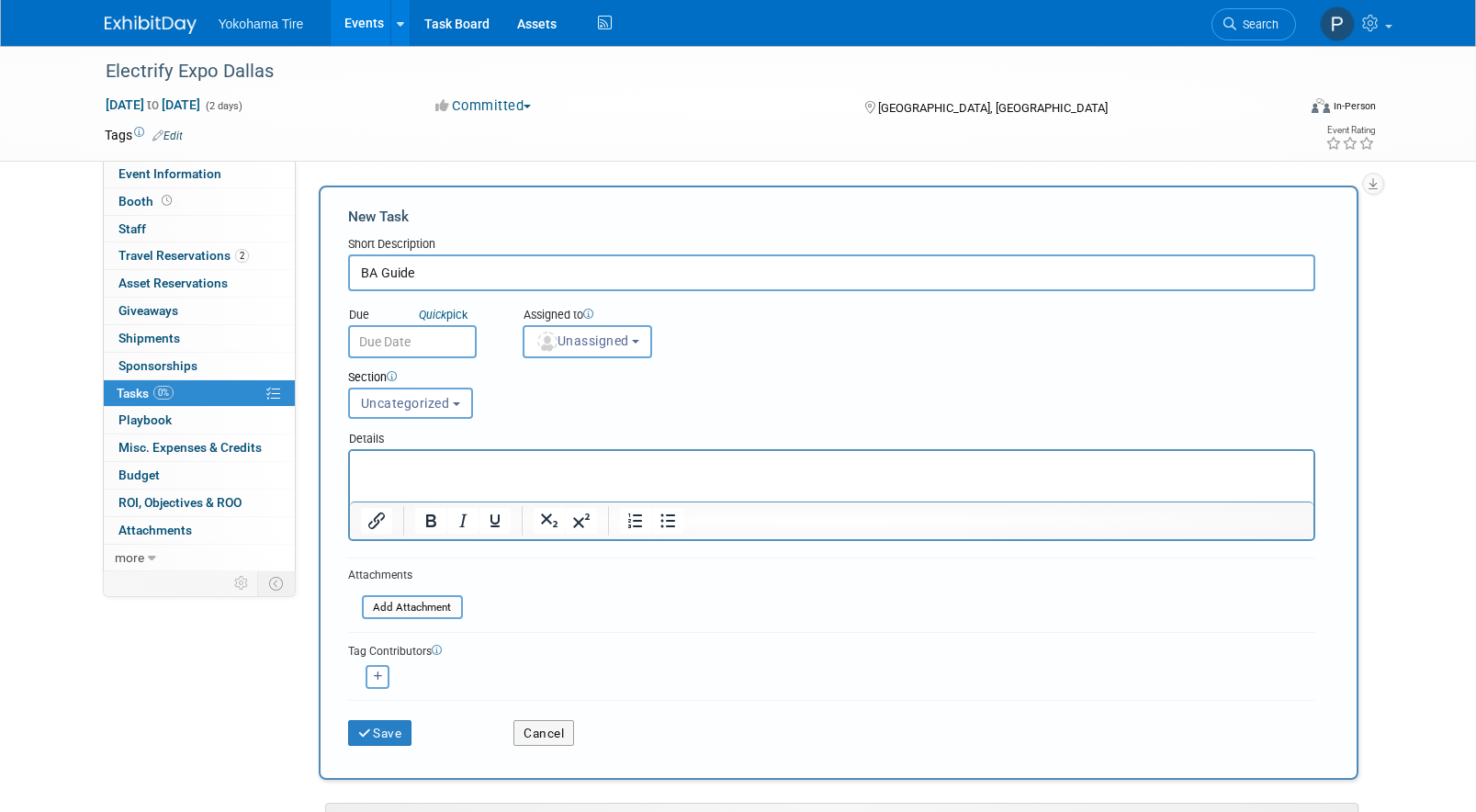
type input "BA Guide"
click at [372, 345] on input "text" at bounding box center [411, 342] width 128 height 33
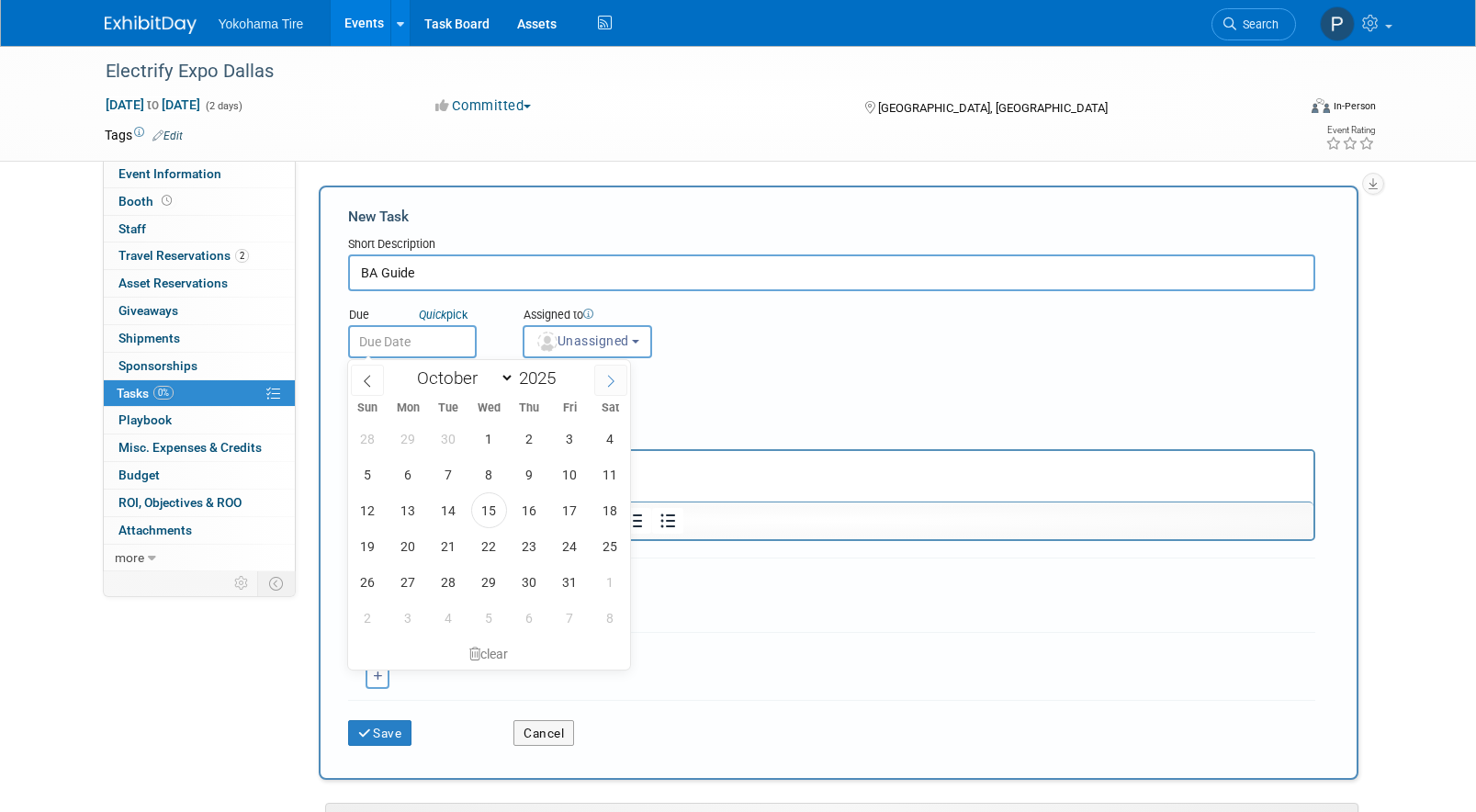
click at [613, 380] on icon at bounding box center [610, 380] width 13 height 13
select select "10"
click at [435, 507] on span "11" at bounding box center [448, 510] width 36 height 36
type input "Nov 11, 2025"
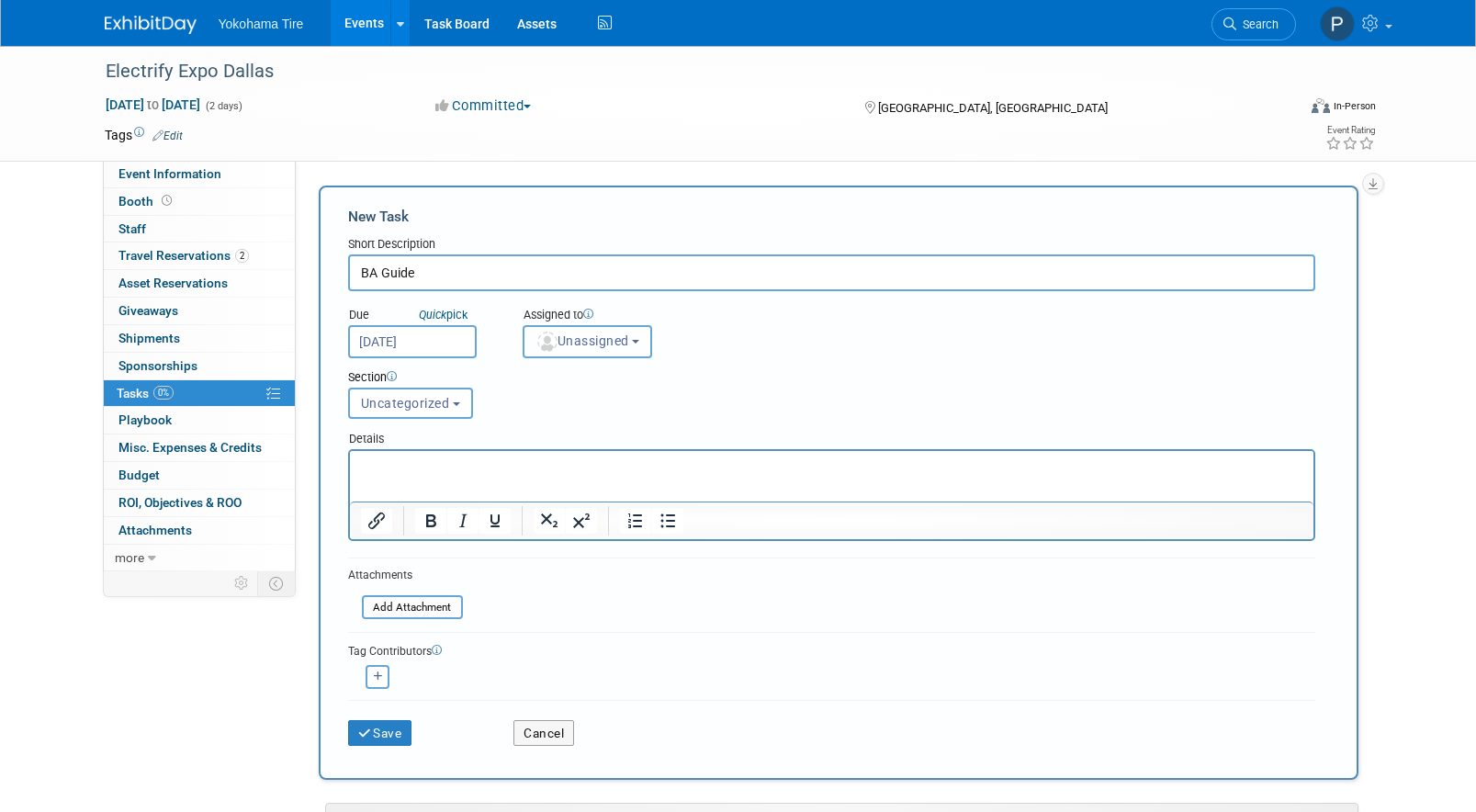
click at [577, 341] on span "Unassigned" at bounding box center [582, 340] width 93 height 14
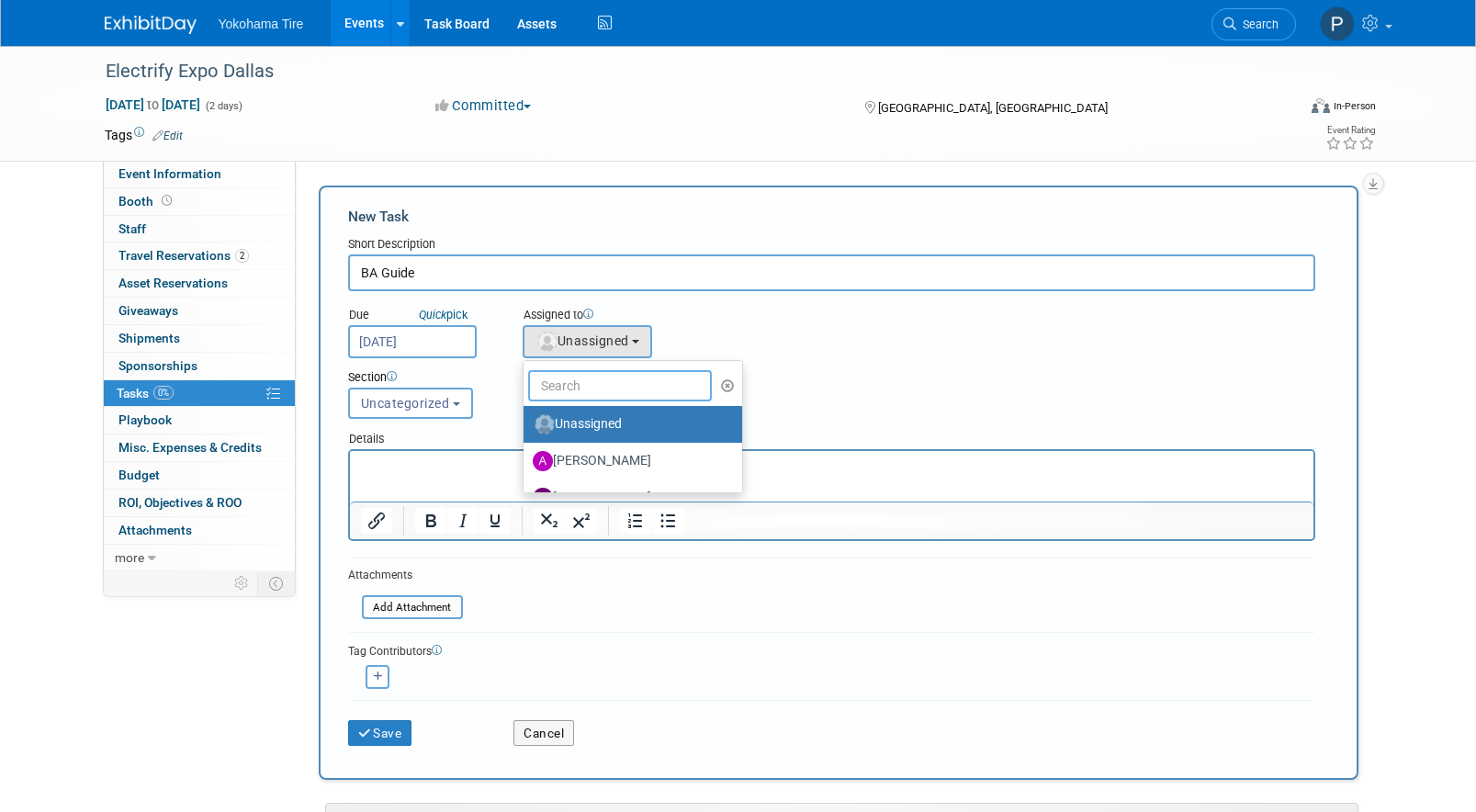
click at [573, 388] on input "text" at bounding box center [619, 385] width 184 height 31
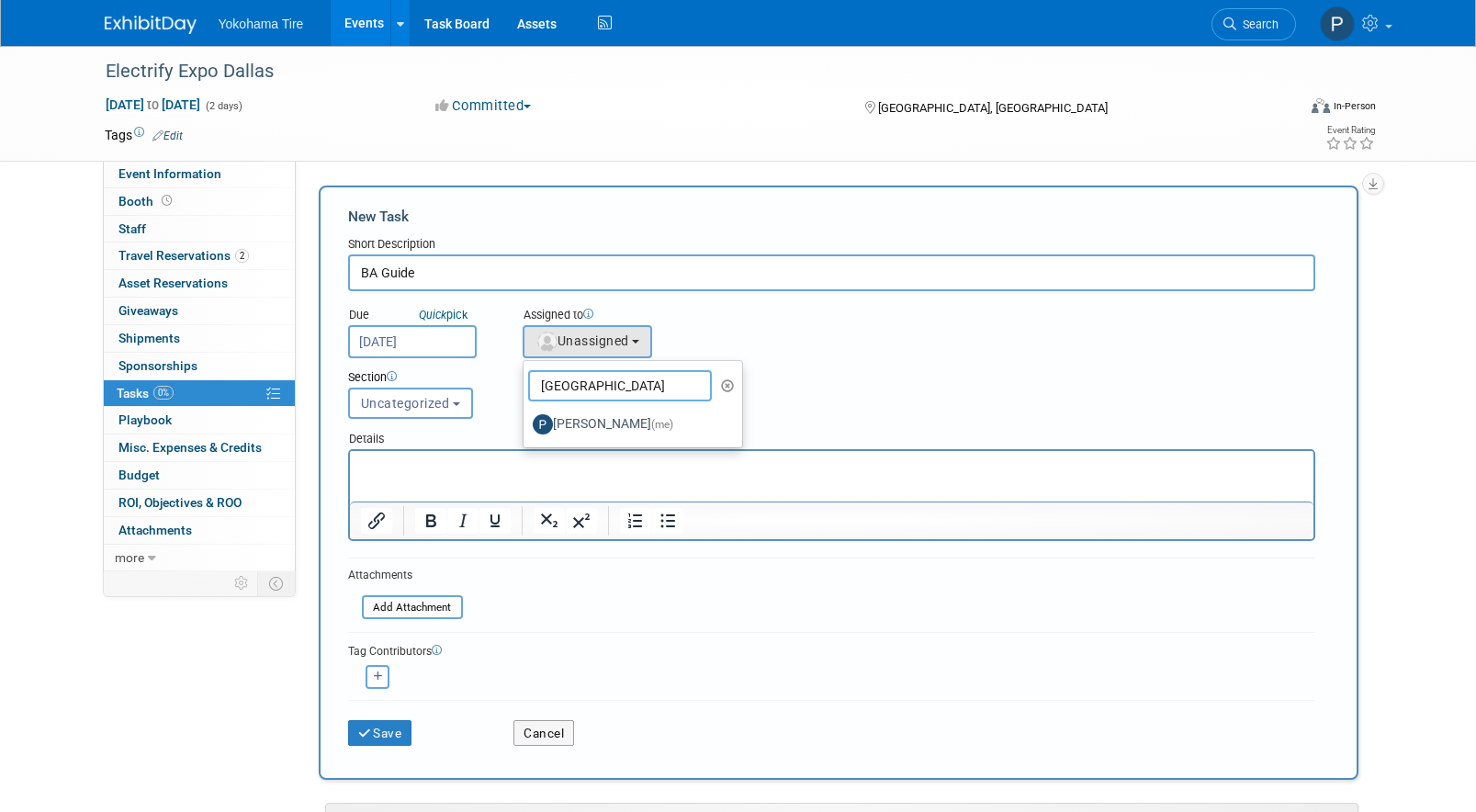
type input "paris"
click at [564, 445] on ul "paris Unassigned Anthony Arroyo Candace Cogan GEOFF DUNIVIN gina Witter Janelle…" at bounding box center [633, 405] width 222 height 89
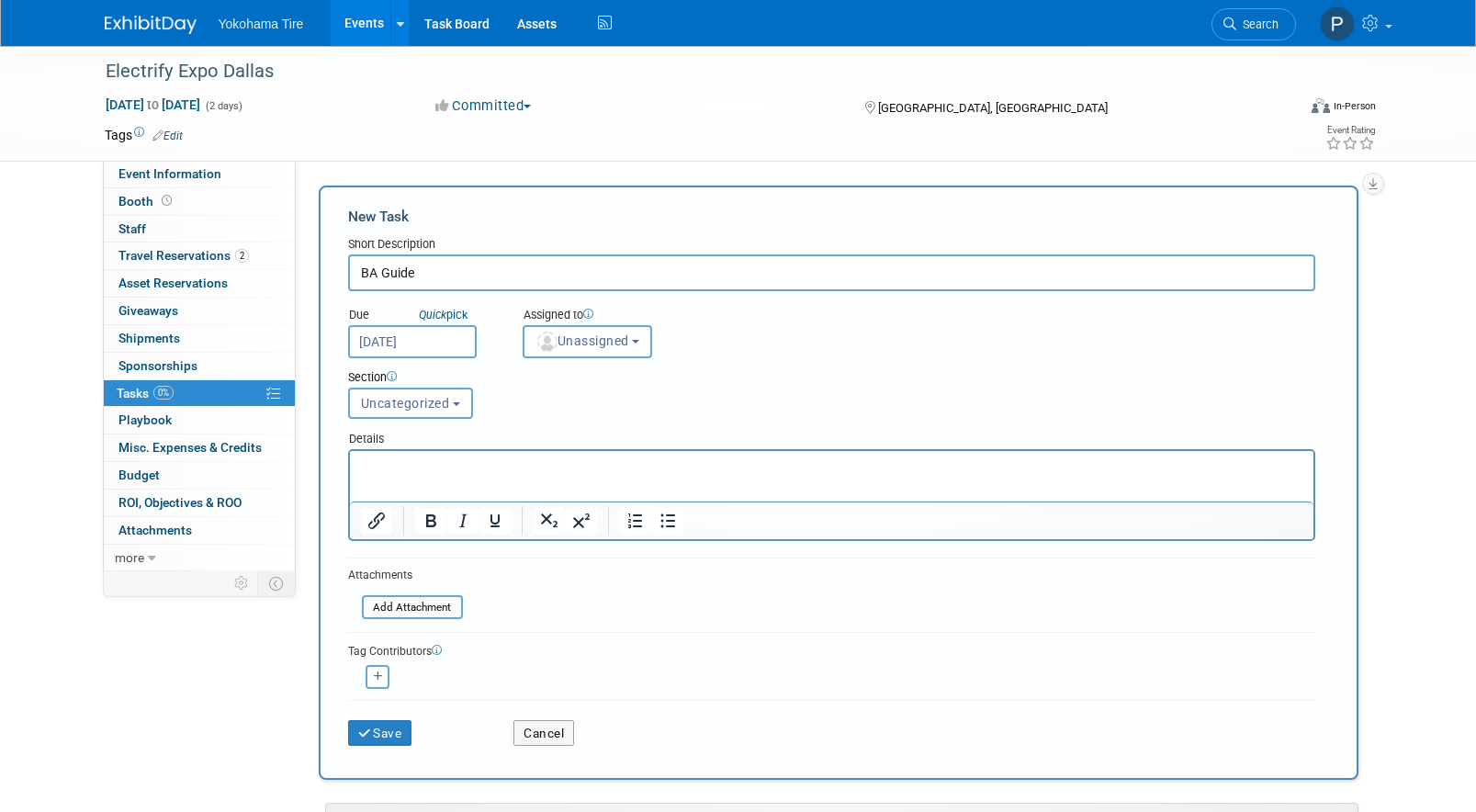
click at [591, 332] on button "Unassigned" at bounding box center [587, 342] width 130 height 33
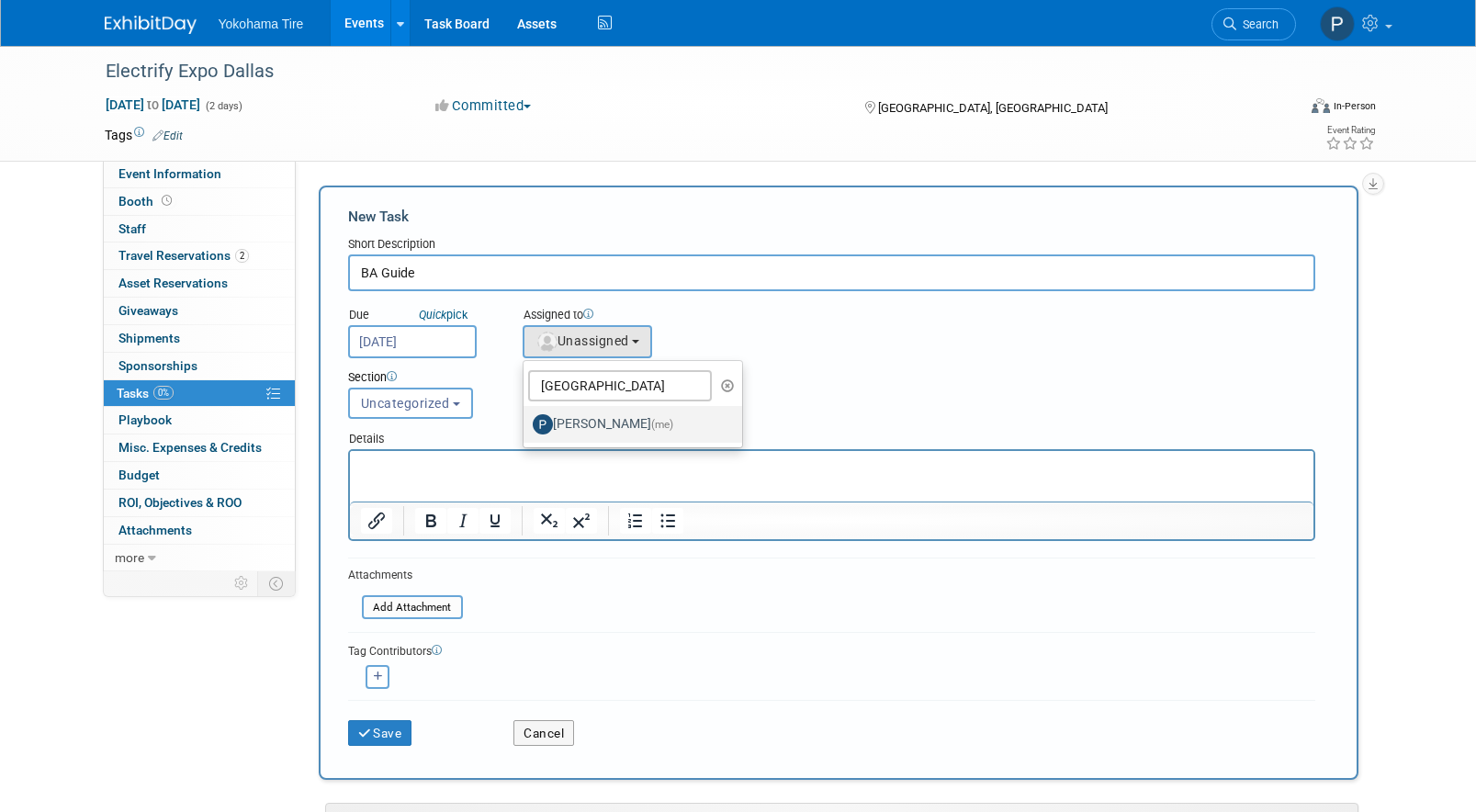
click at [577, 426] on label "Paris Hull (me)" at bounding box center [628, 424] width 192 height 30
click at [526, 426] on input "Paris Hull (me)" at bounding box center [520, 422] width 12 height 12
select select "511e58c8-658a-468f-815e-802c88763eae"
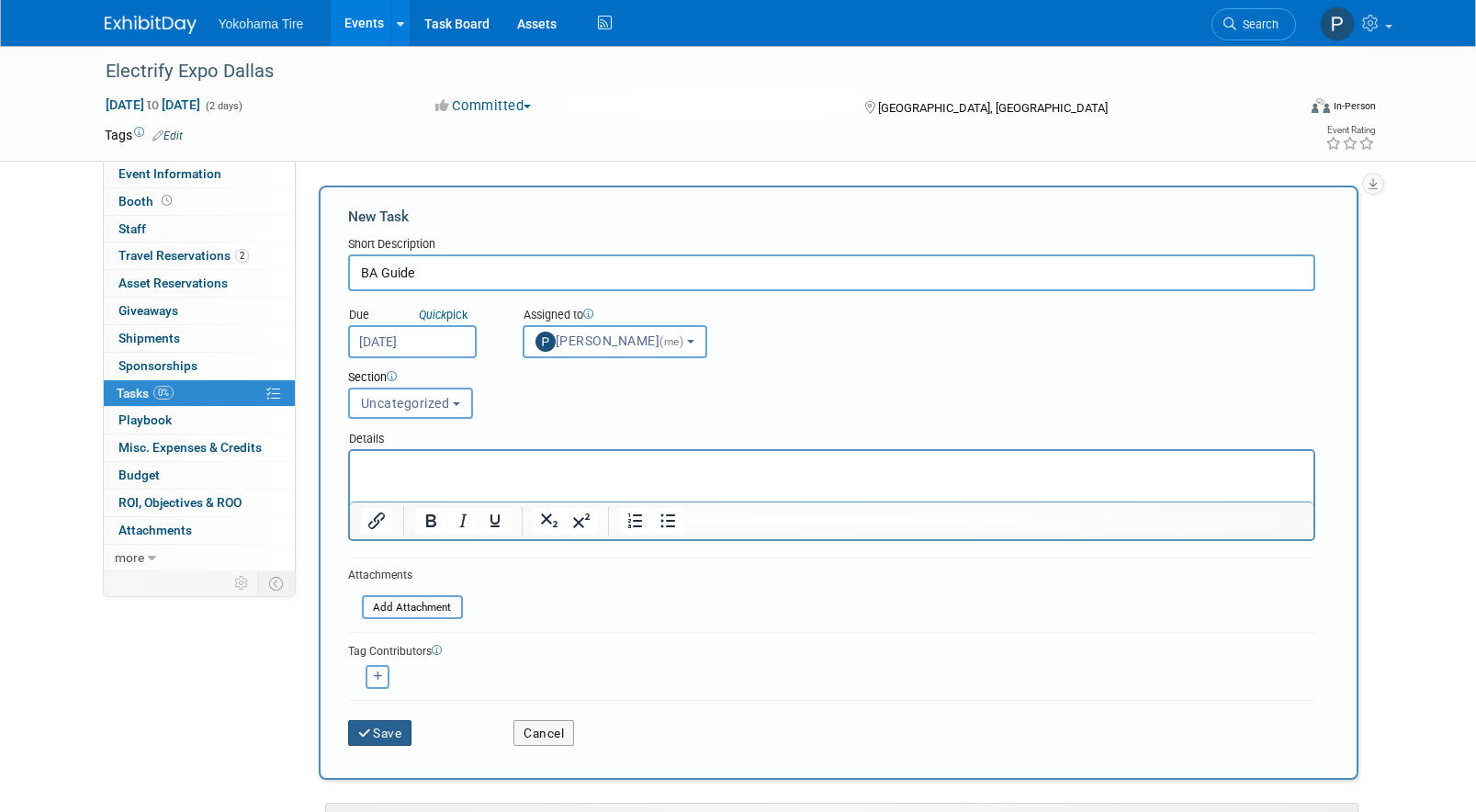
click at [393, 742] on button "Save" at bounding box center [380, 732] width 65 height 26
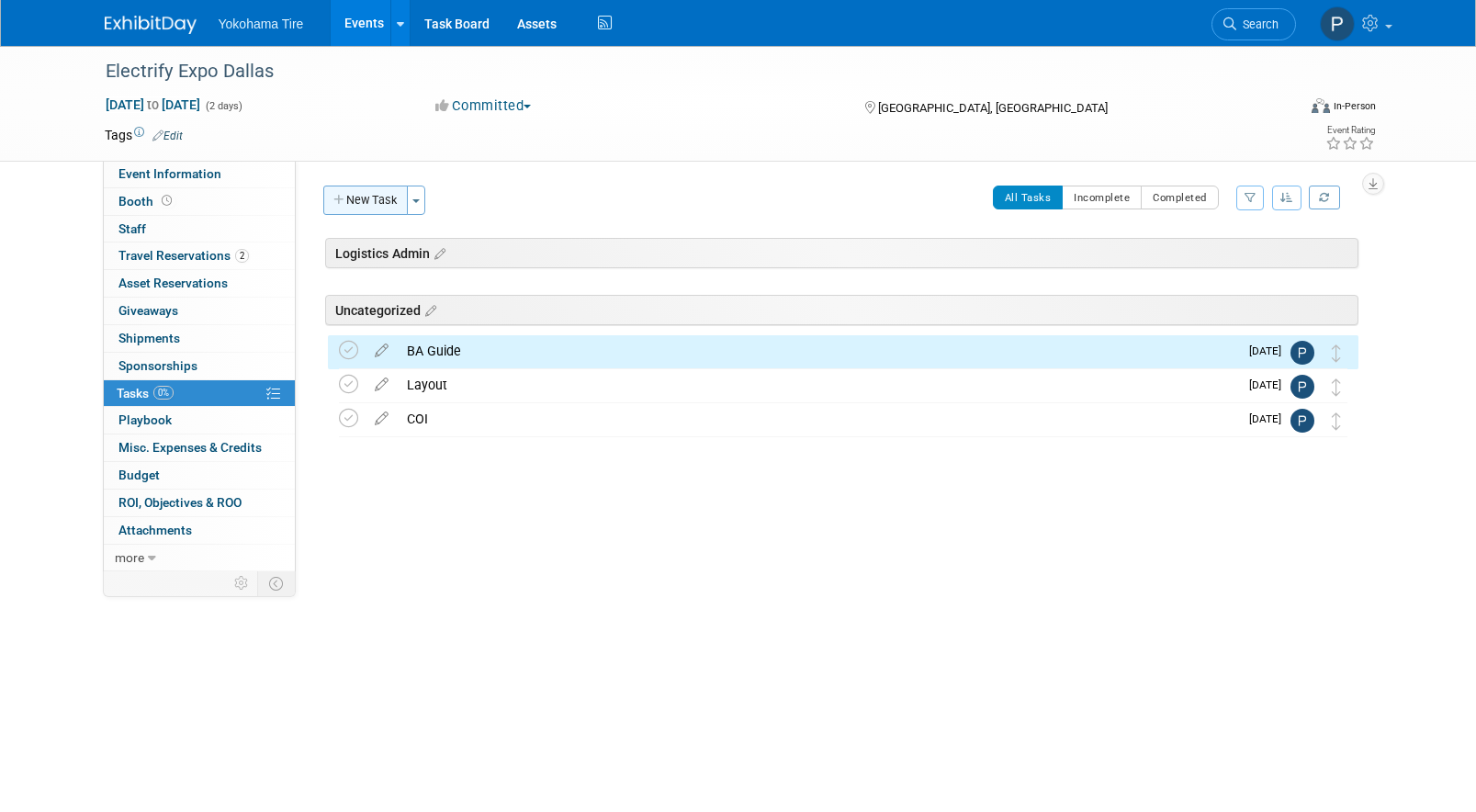
click at [346, 198] on button "New Task" at bounding box center [366, 200] width 85 height 30
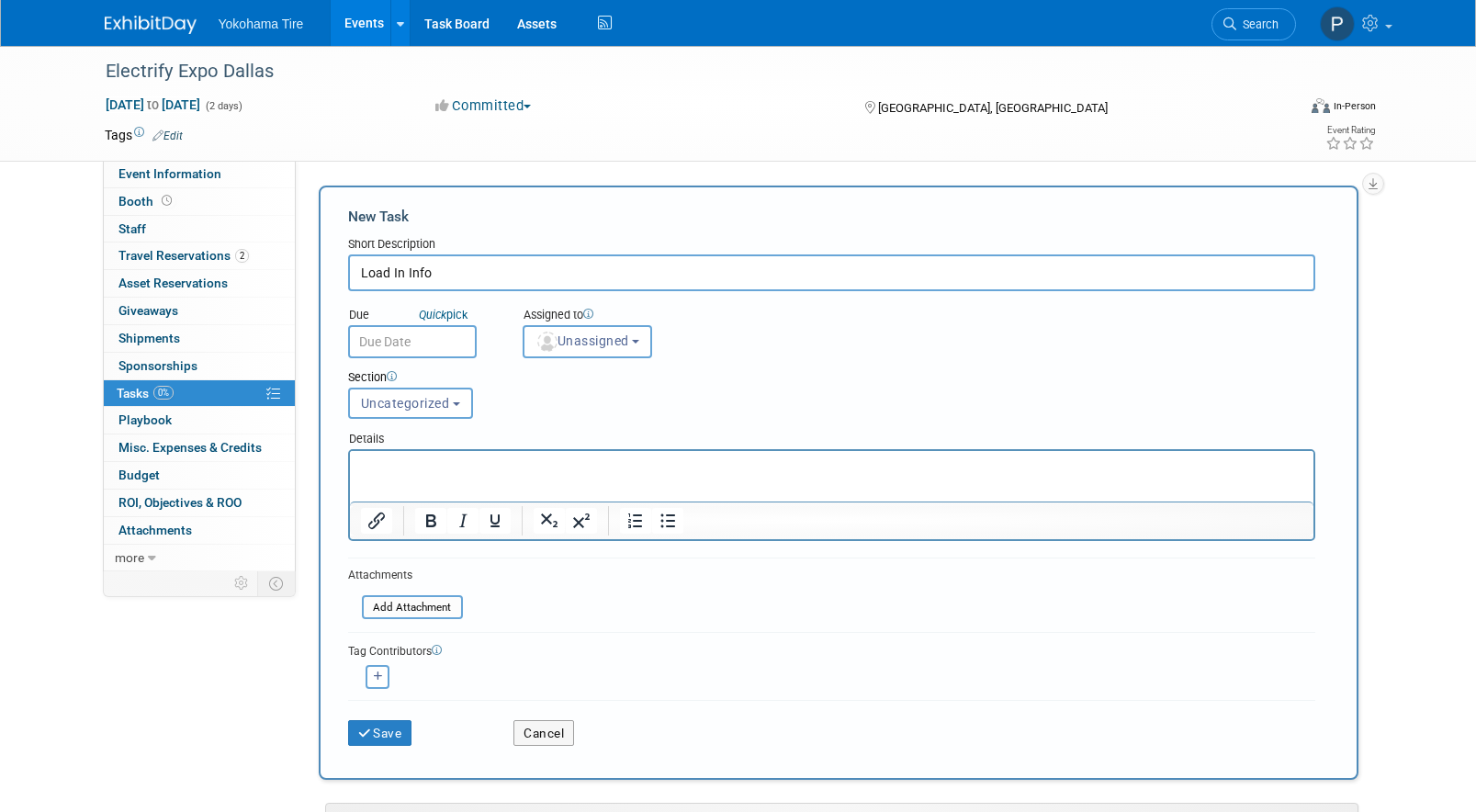
click at [399, 274] on input "Load In Info" at bounding box center [831, 273] width 967 height 37
click at [405, 270] on input "Load In Info" at bounding box center [831, 273] width 967 height 37
type input "Load In/Out Info"
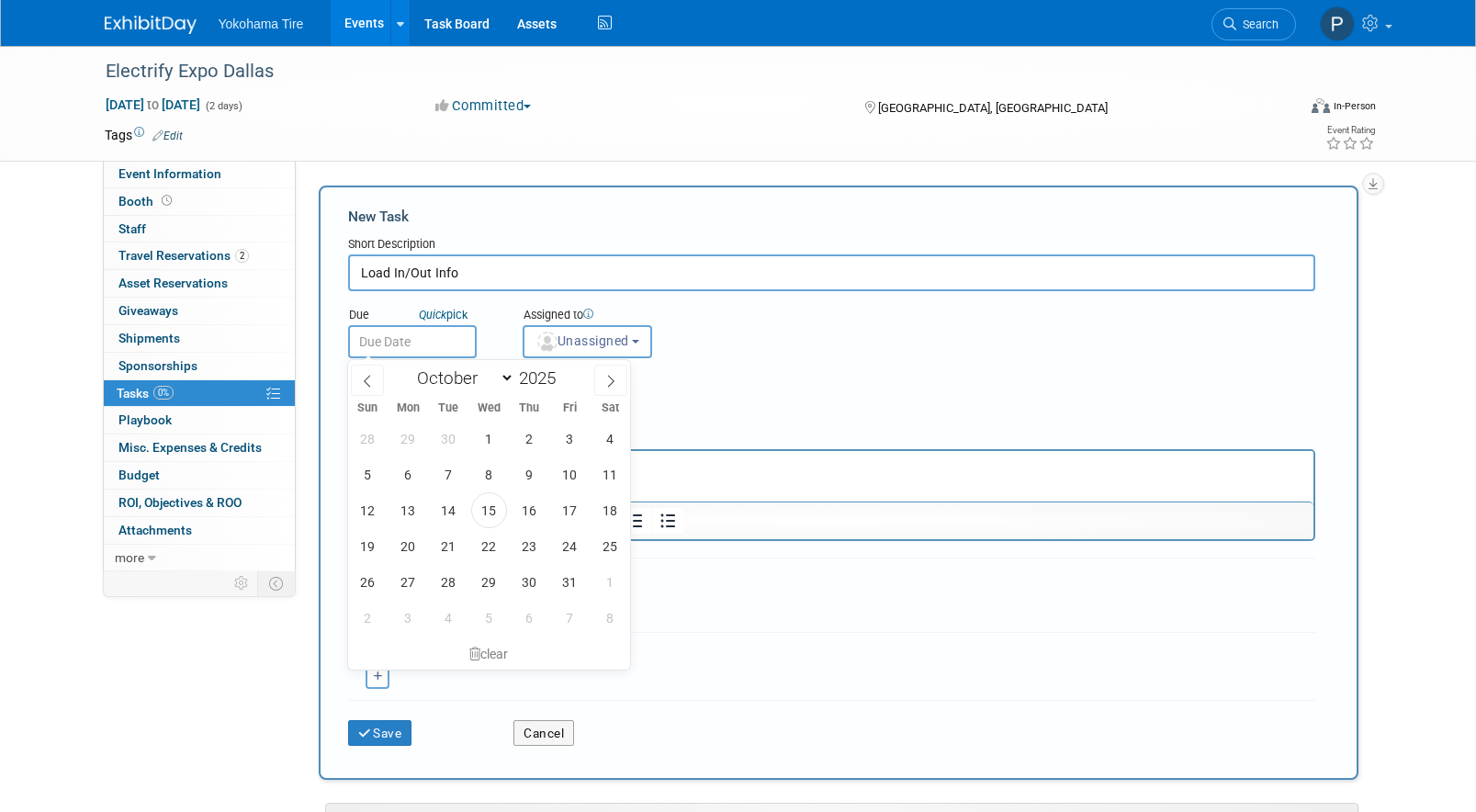
click at [409, 346] on input "text" at bounding box center [411, 342] width 128 height 33
click at [613, 370] on span at bounding box center [611, 380] width 33 height 31
select select "10"
click at [414, 514] on span "10" at bounding box center [408, 510] width 36 height 36
type input "Nov 10, 2025"
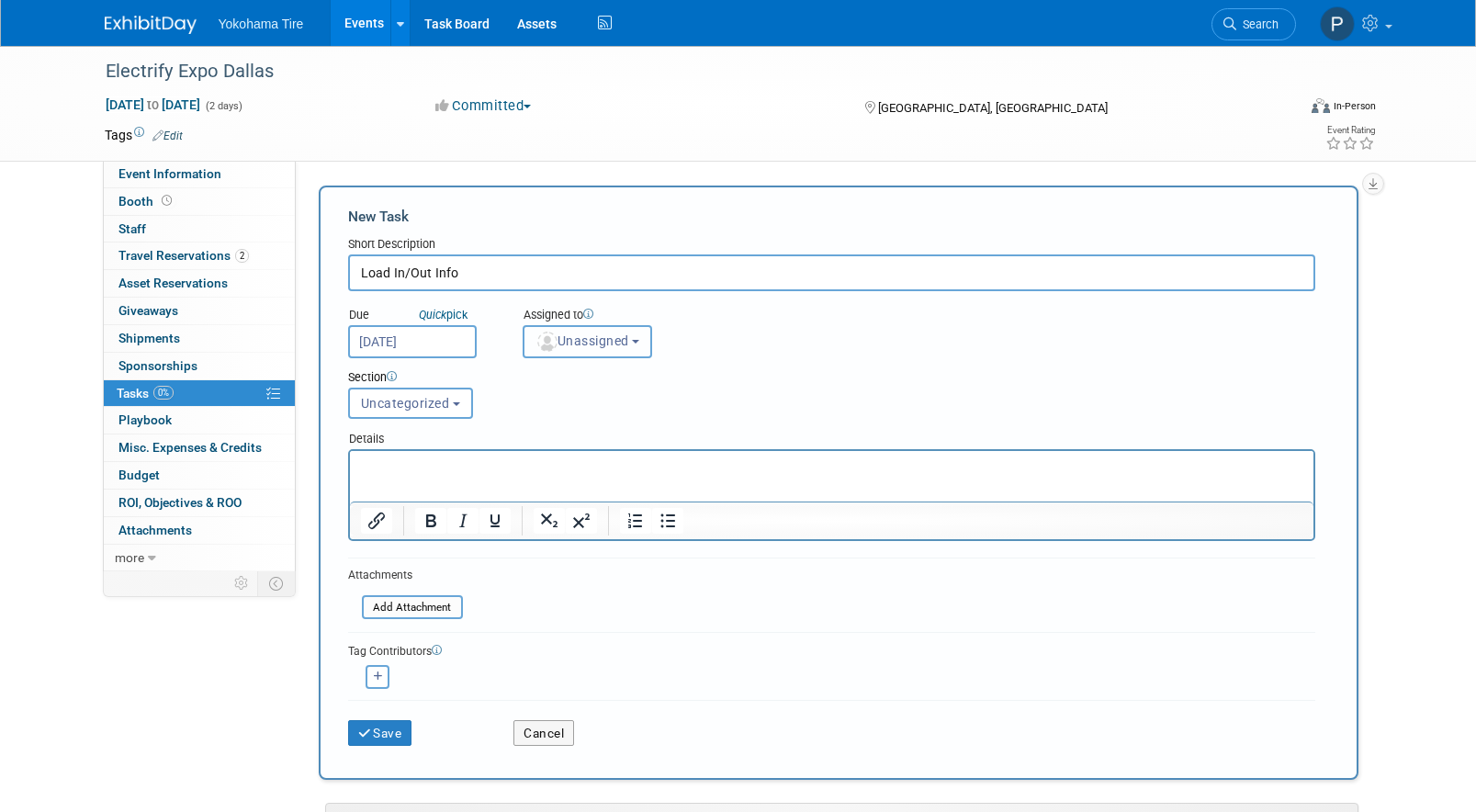
click at [592, 345] on span "Unassigned" at bounding box center [582, 340] width 93 height 14
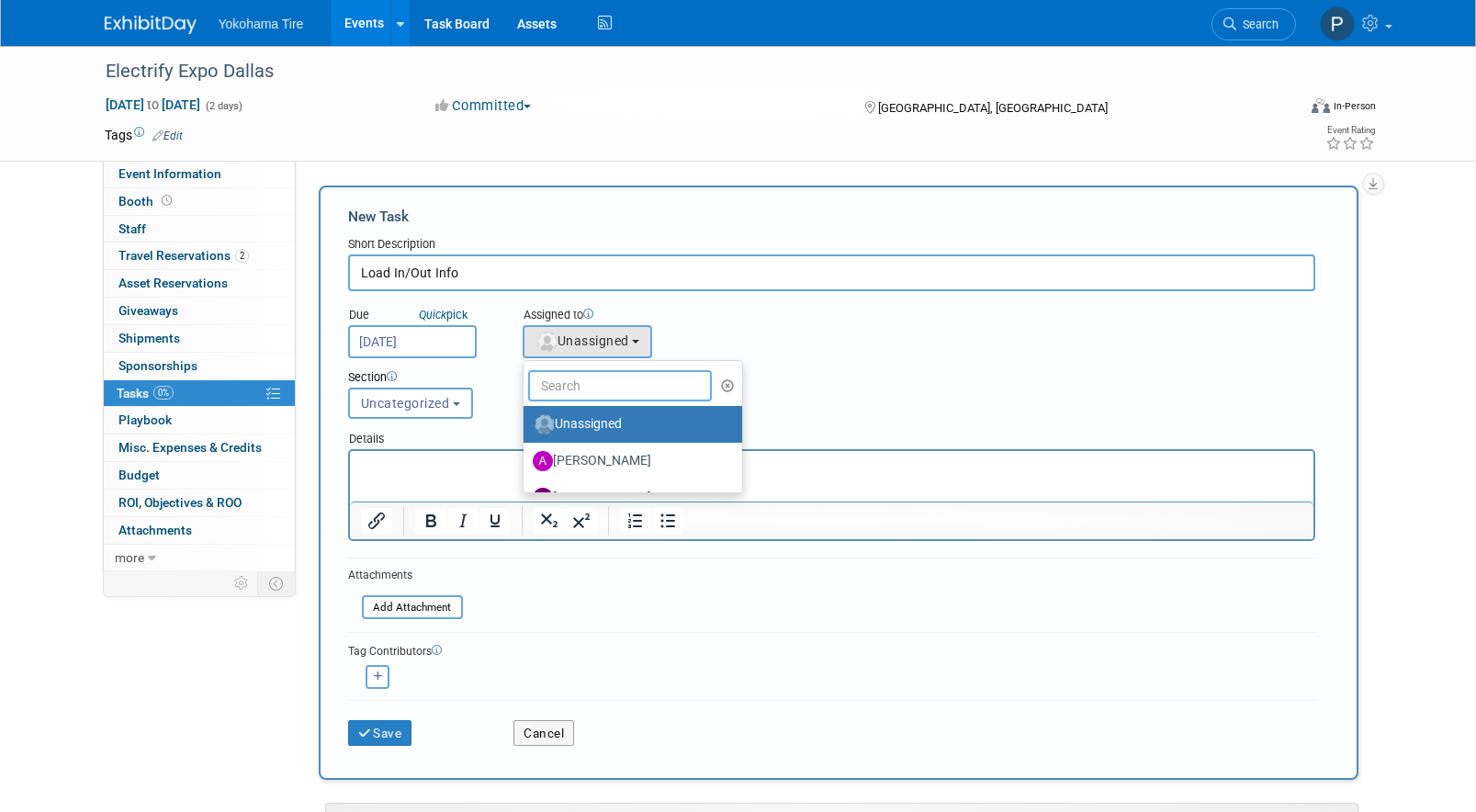
click at [593, 394] on input "text" at bounding box center [619, 385] width 184 height 31
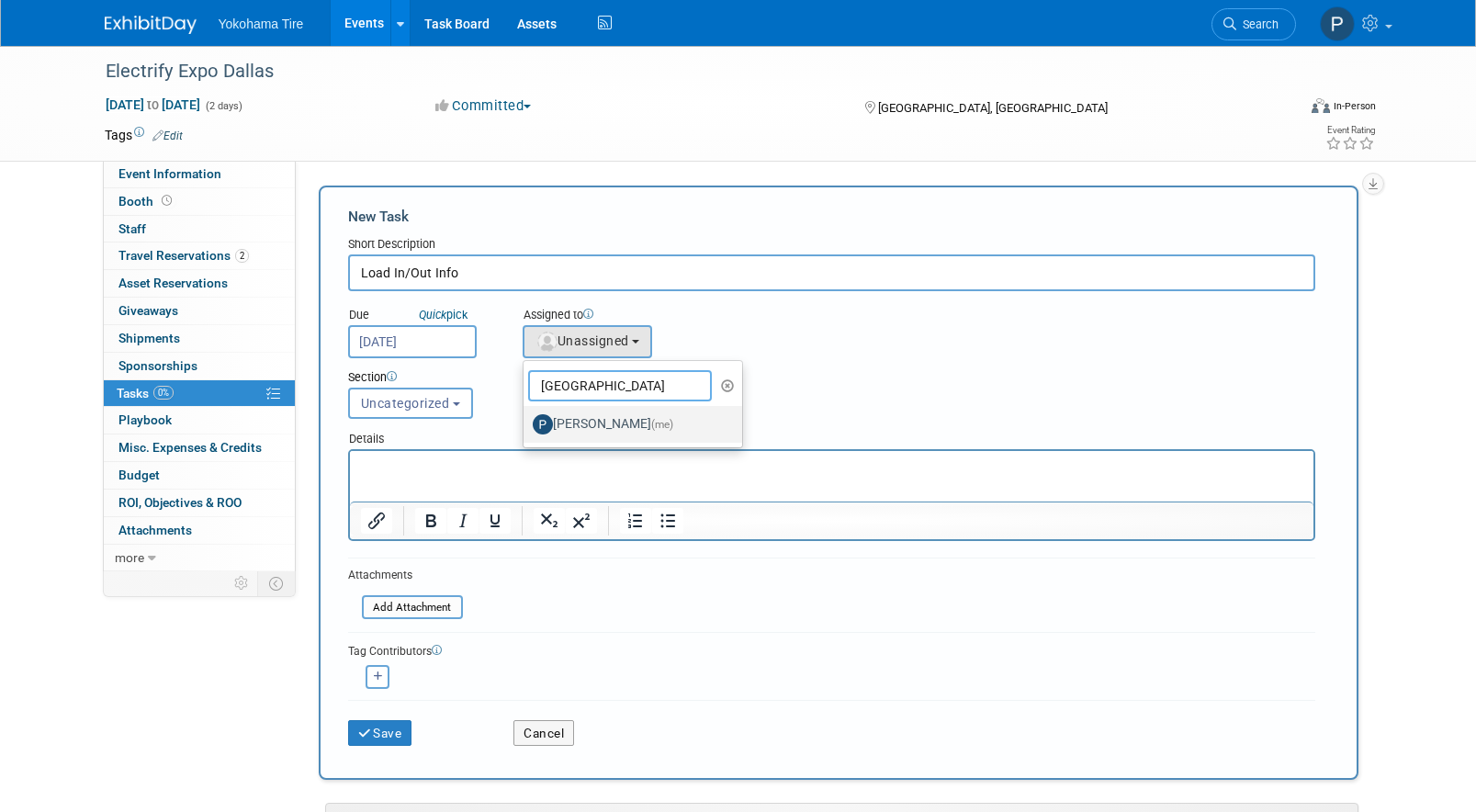
type input "paris"
click at [598, 415] on label "Paris Hull (me)" at bounding box center [628, 424] width 192 height 30
click at [526, 416] on input "Paris Hull (me)" at bounding box center [520, 422] width 12 height 12
select select "511e58c8-658a-468f-815e-802c88763eae"
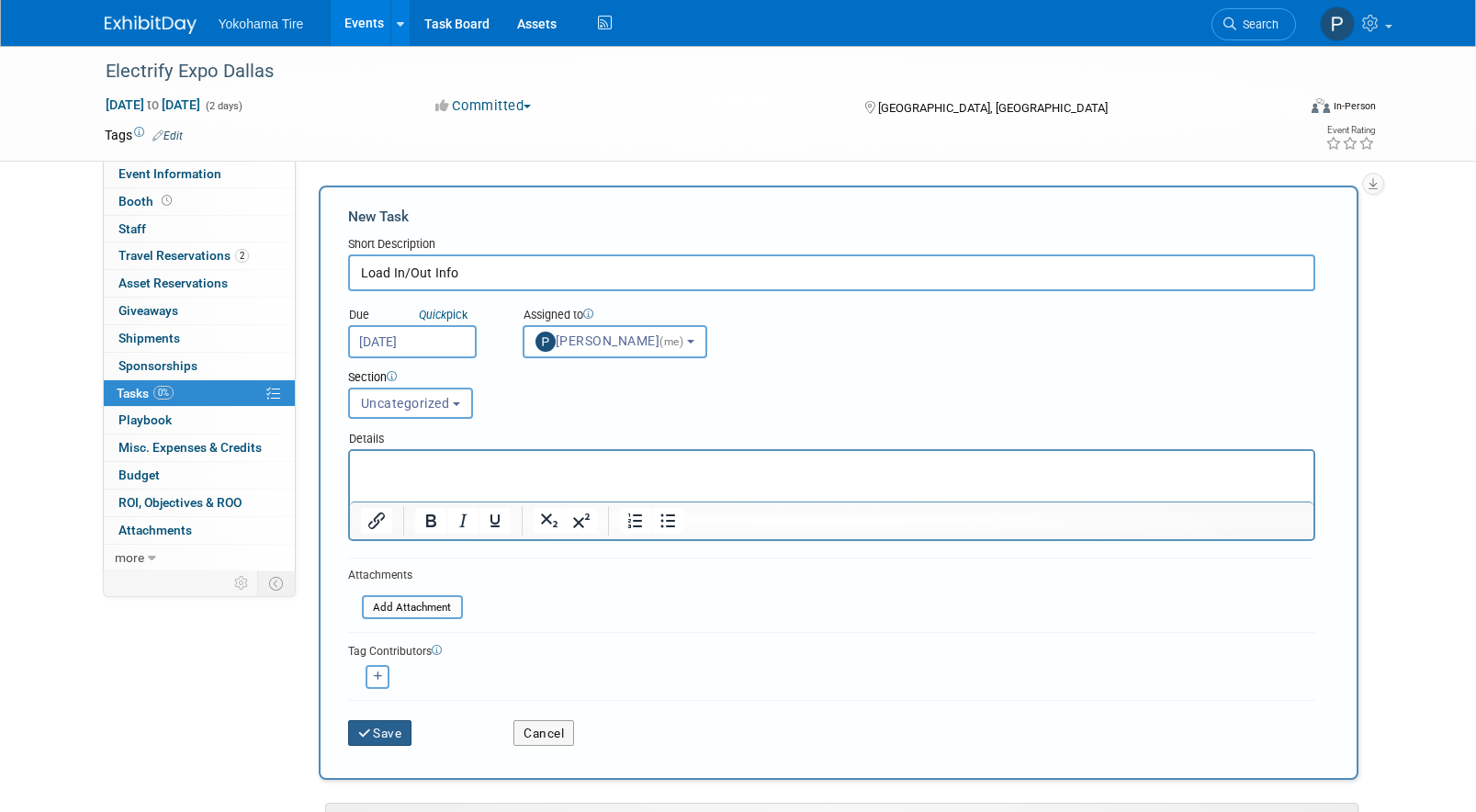
click at [394, 742] on button "Save" at bounding box center [380, 732] width 65 height 26
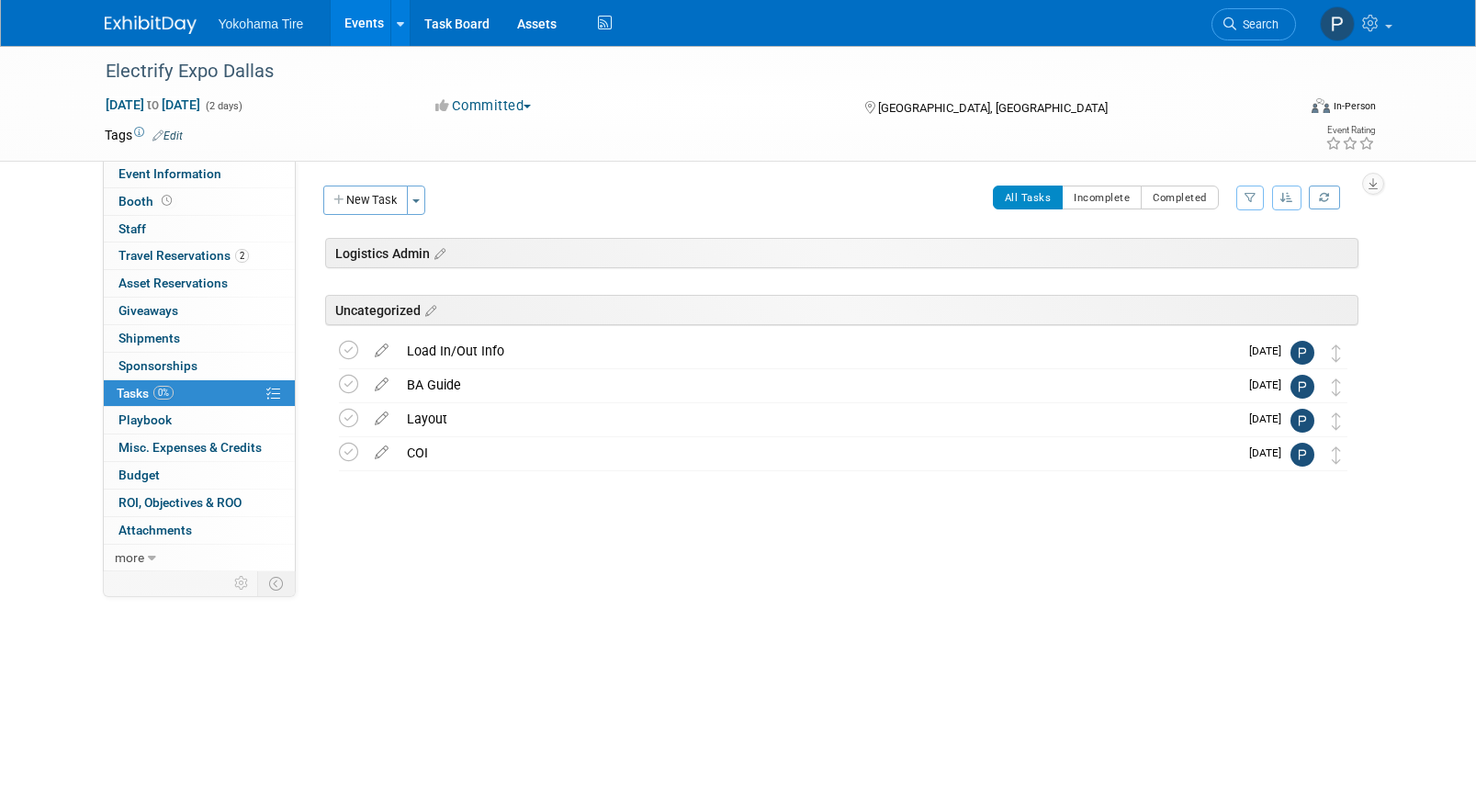
click at [376, 216] on div "New Task Toggle Dropdown Create a new task for this event Copy tasks from anoth…" at bounding box center [377, 207] width 117 height 43
click at [168, 188] on link "Booth" at bounding box center [199, 201] width 191 height 27
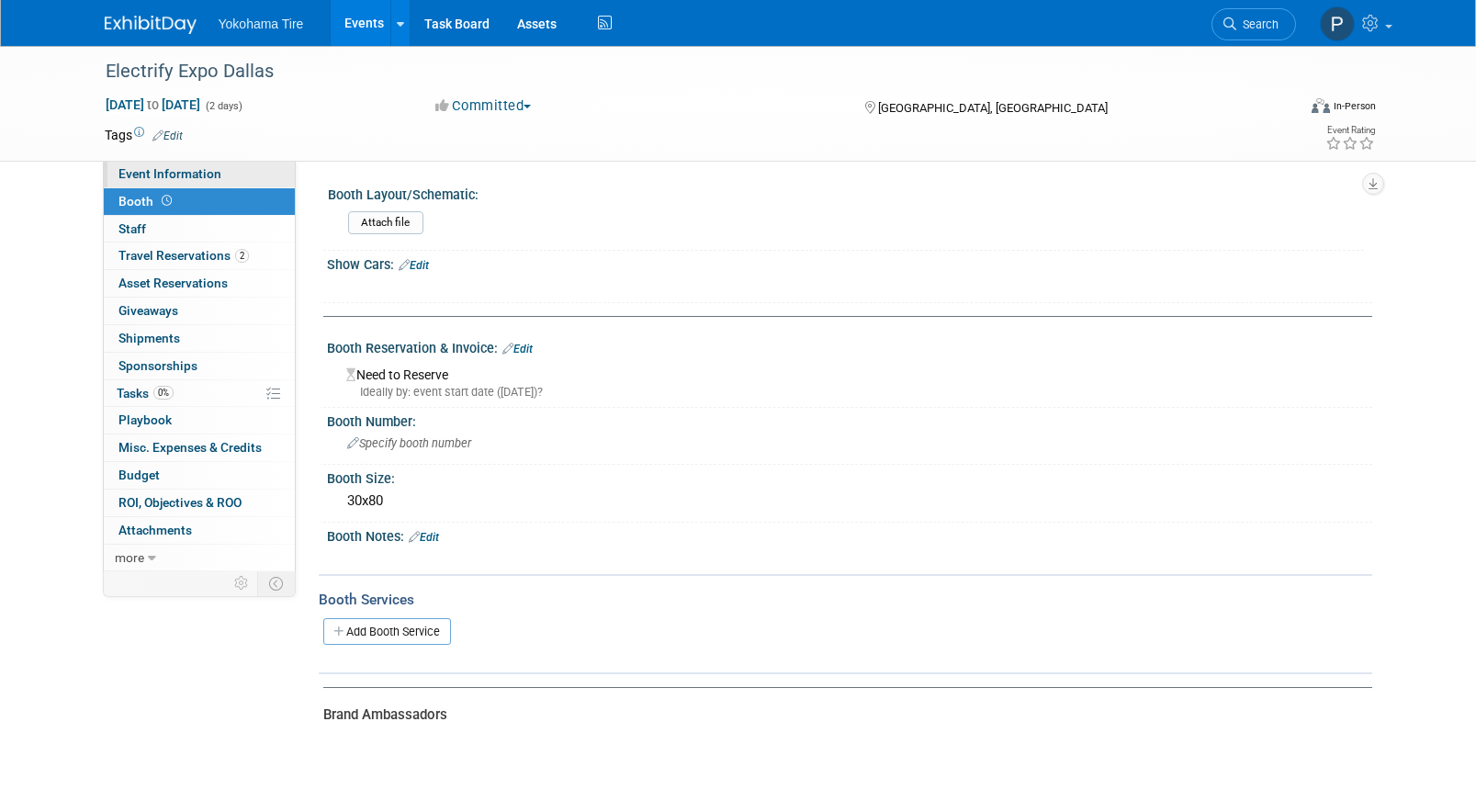
click at [171, 176] on span "Event Information" at bounding box center [170, 173] width 103 height 14
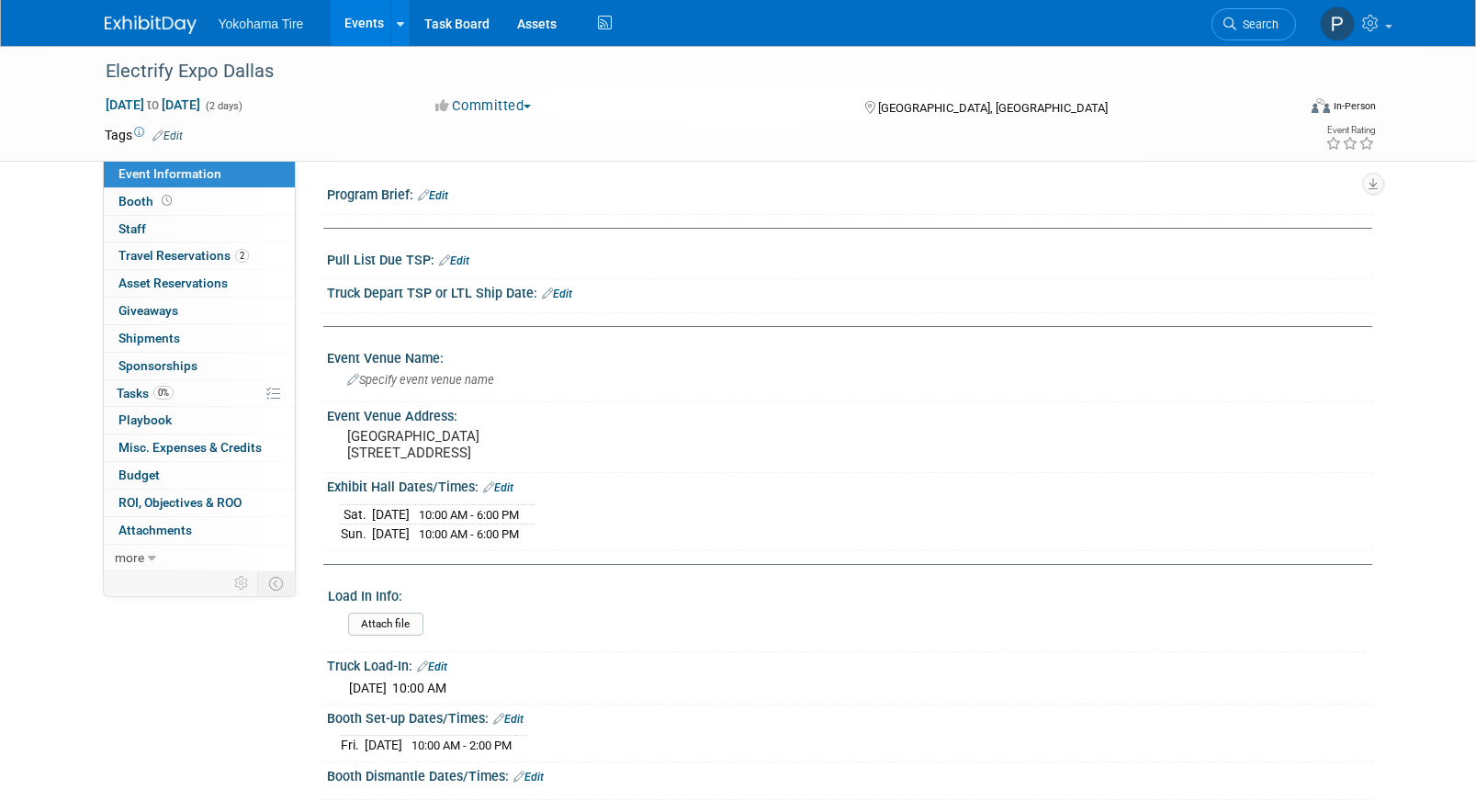
click at [291, 7] on li "Yokohama Tire" at bounding box center [275, 17] width 112 height 27
click at [457, 391] on div "Specify event venue name" at bounding box center [850, 380] width 1017 height 29
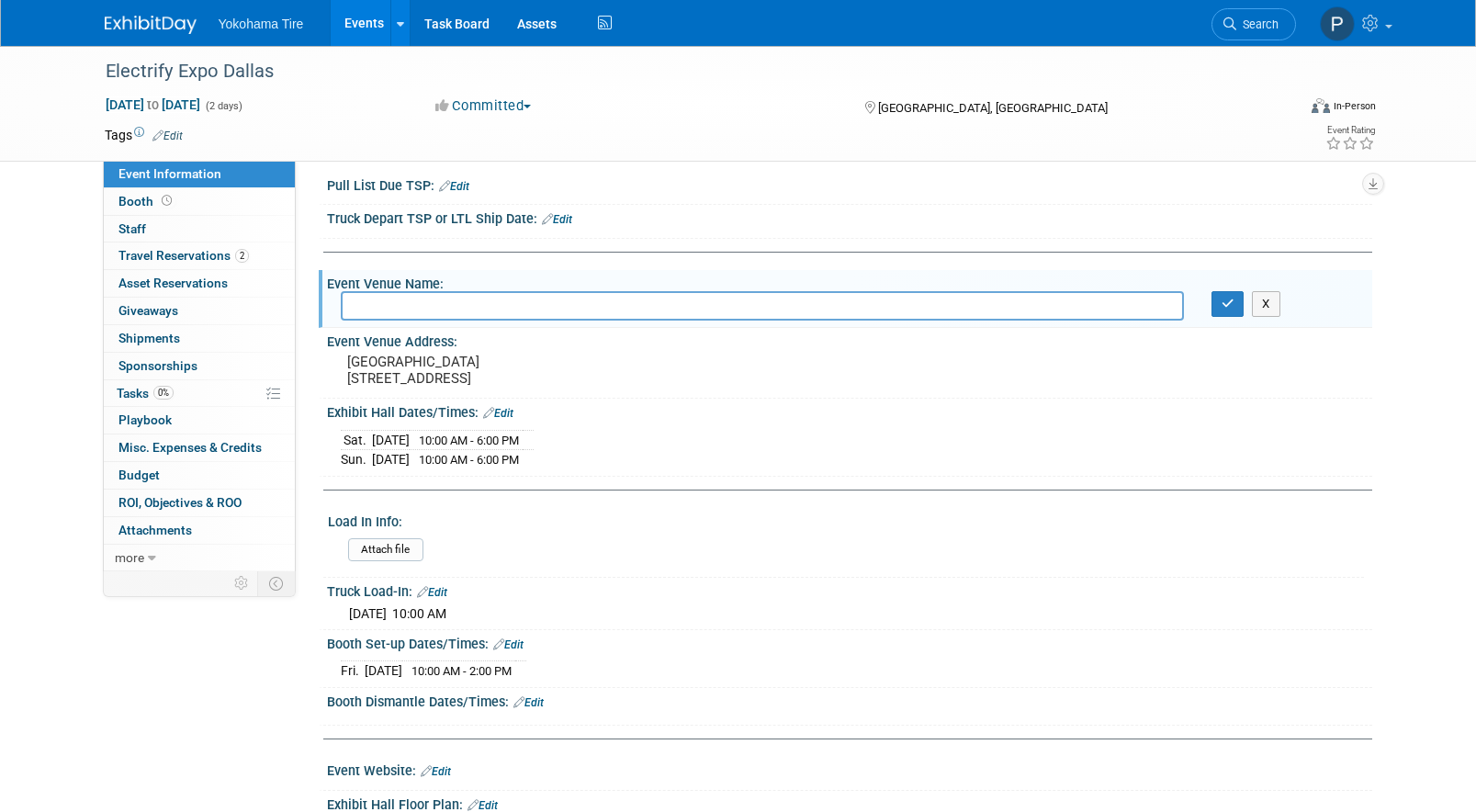
scroll to position [175, 0]
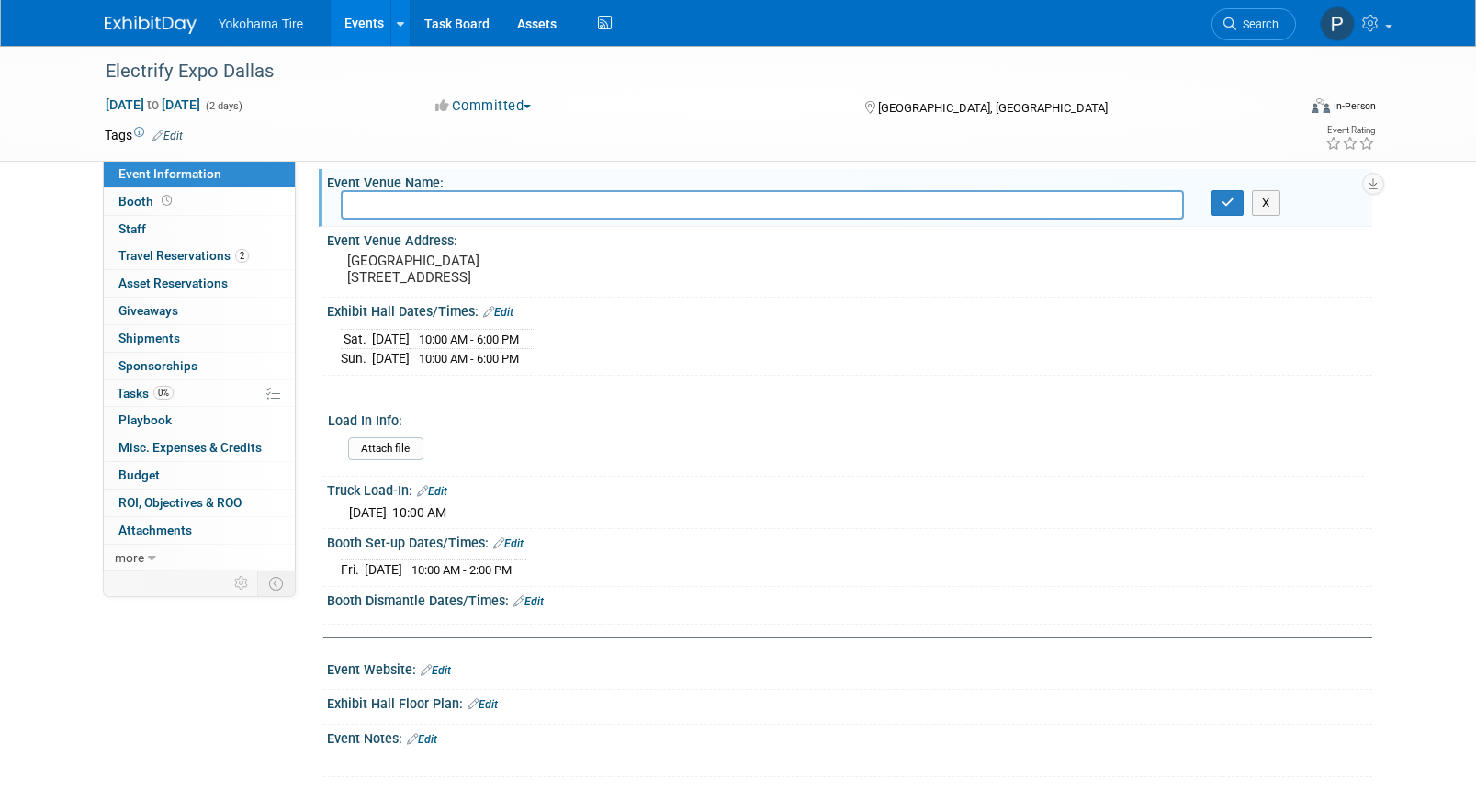
click at [435, 670] on link "Edit" at bounding box center [435, 669] width 30 height 13
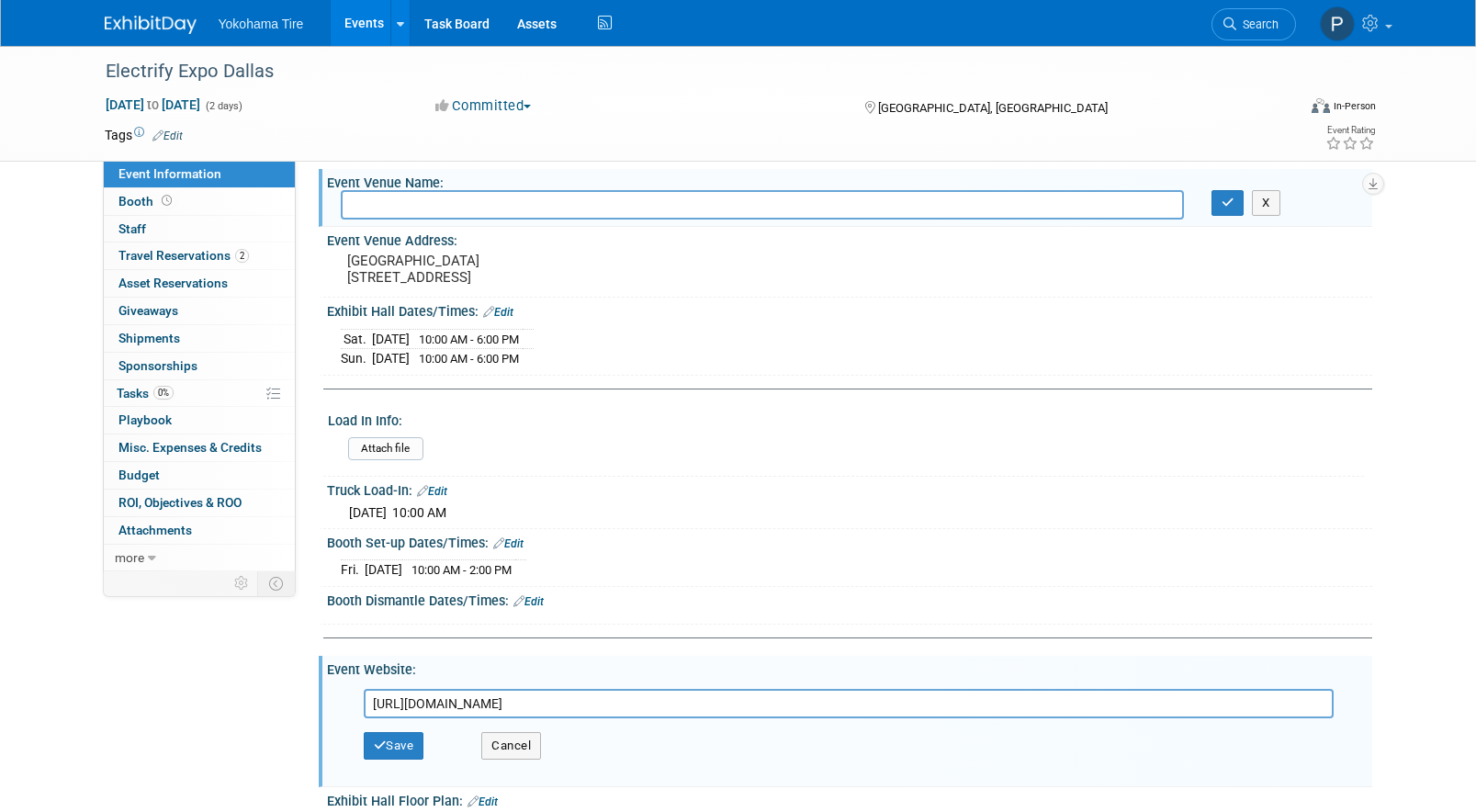
type input "https://www.electrifyexpo.com/dallas"
click at [419, 751] on button "Save" at bounding box center [394, 746] width 61 height 28
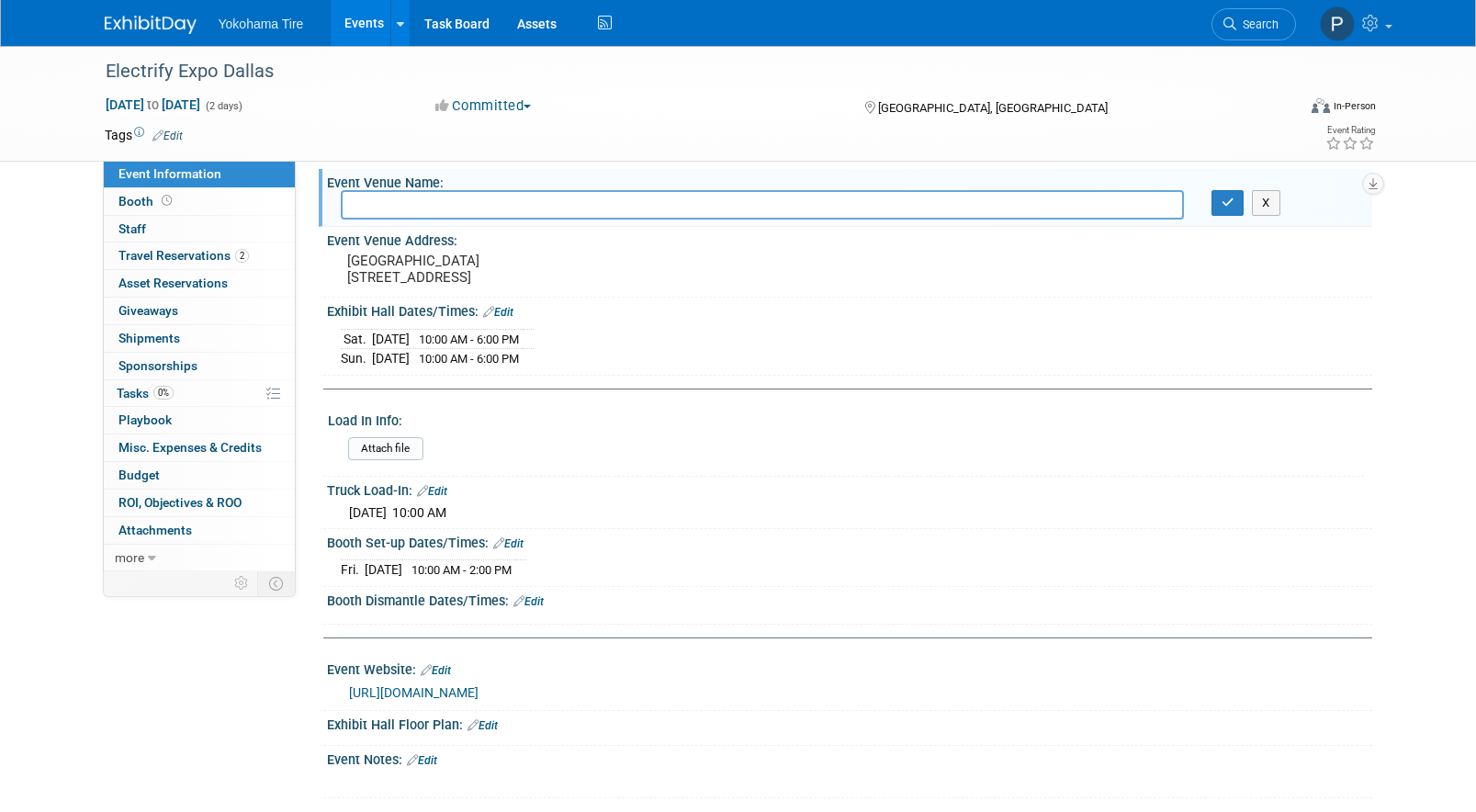
click at [410, 196] on input "text" at bounding box center [762, 204] width 843 height 29
type input "Globe Life Park"
click at [1222, 214] on button "button" at bounding box center [1228, 202] width 33 height 26
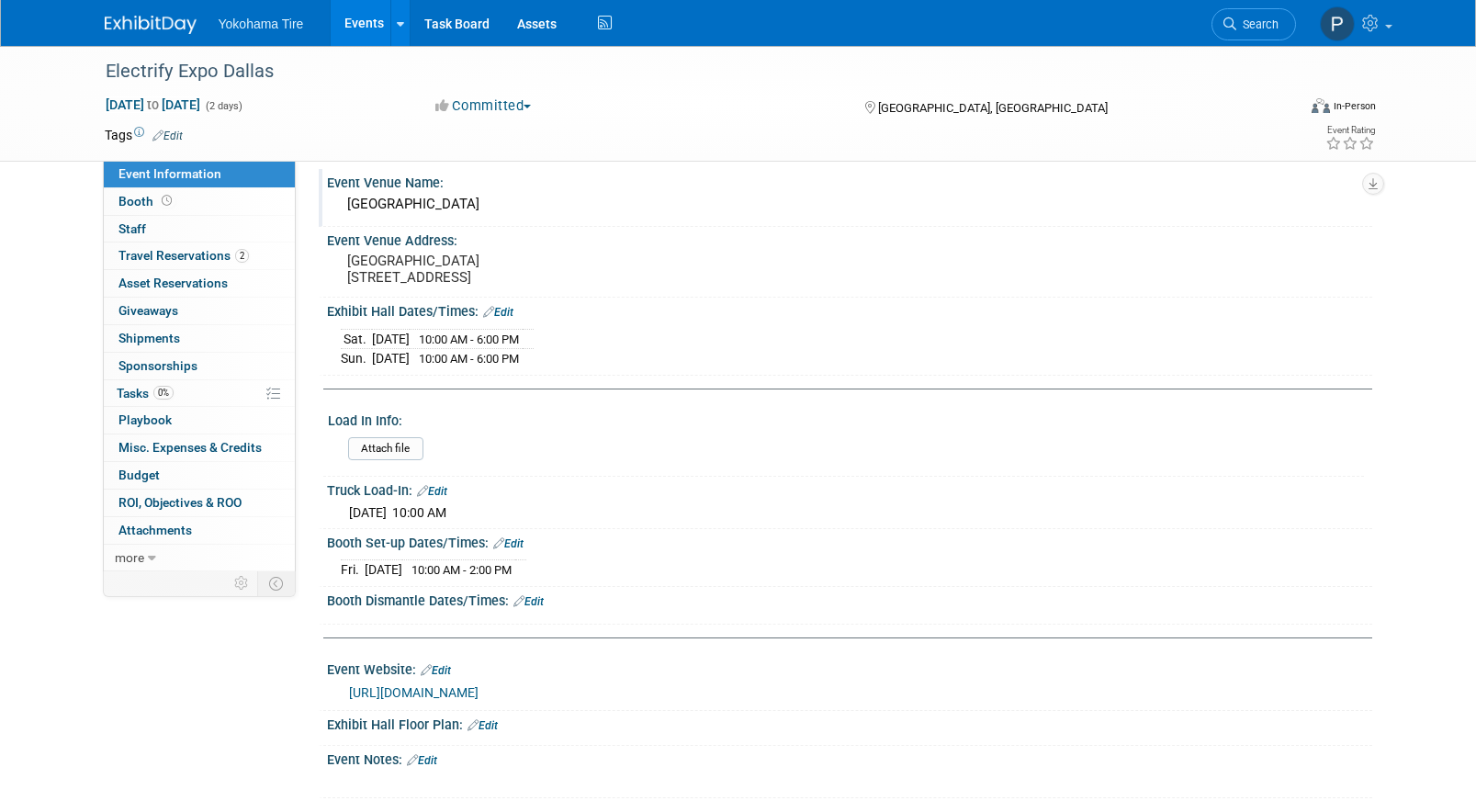
click at [519, 542] on link "Edit" at bounding box center [508, 543] width 30 height 13
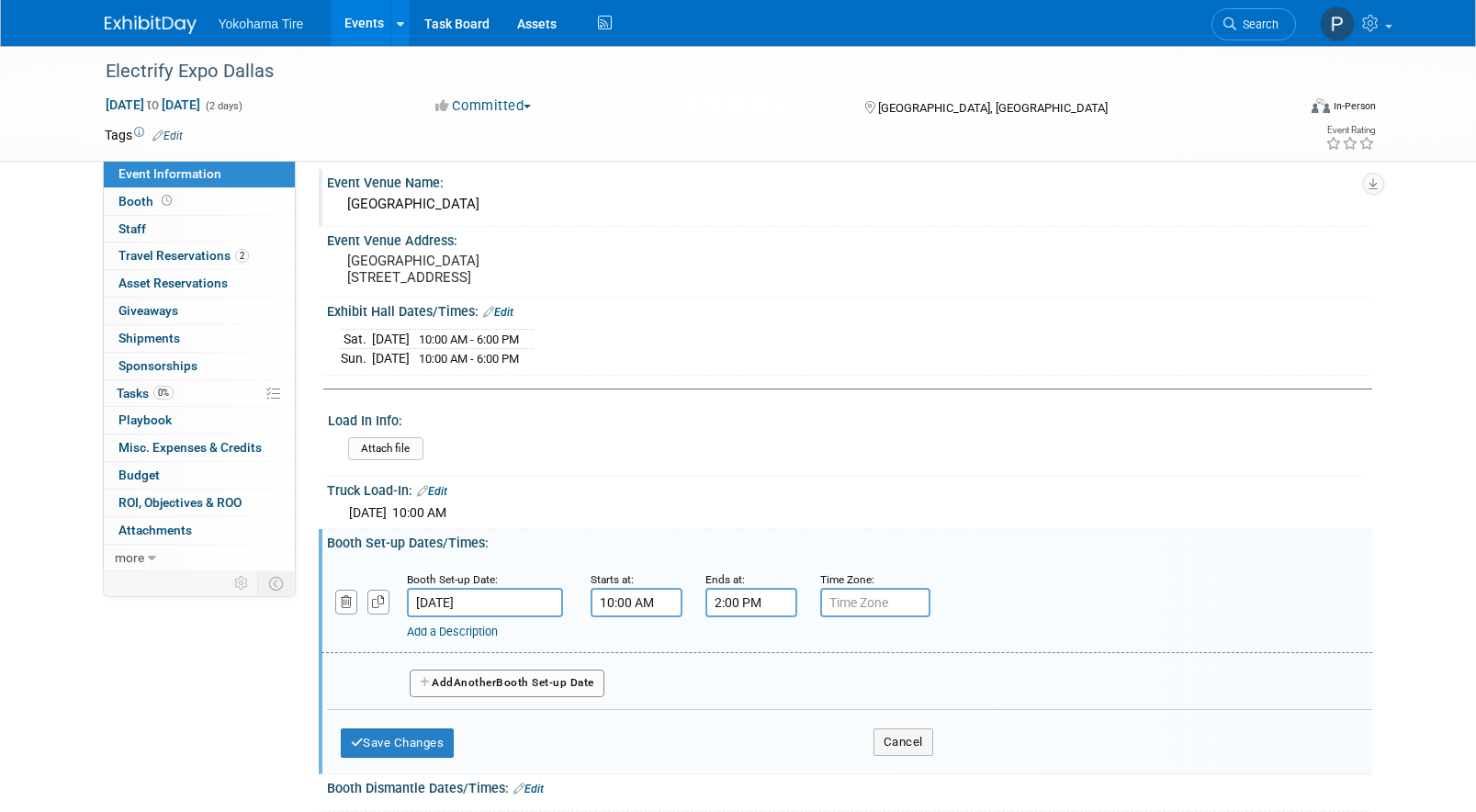
click at [738, 589] on input "2:00 PM" at bounding box center [751, 602] width 92 height 30
click at [749, 685] on span "02" at bounding box center [748, 687] width 35 height 33
click at [787, 656] on td "01" at bounding box center [798, 647] width 59 height 49
type input "1:00 PM"
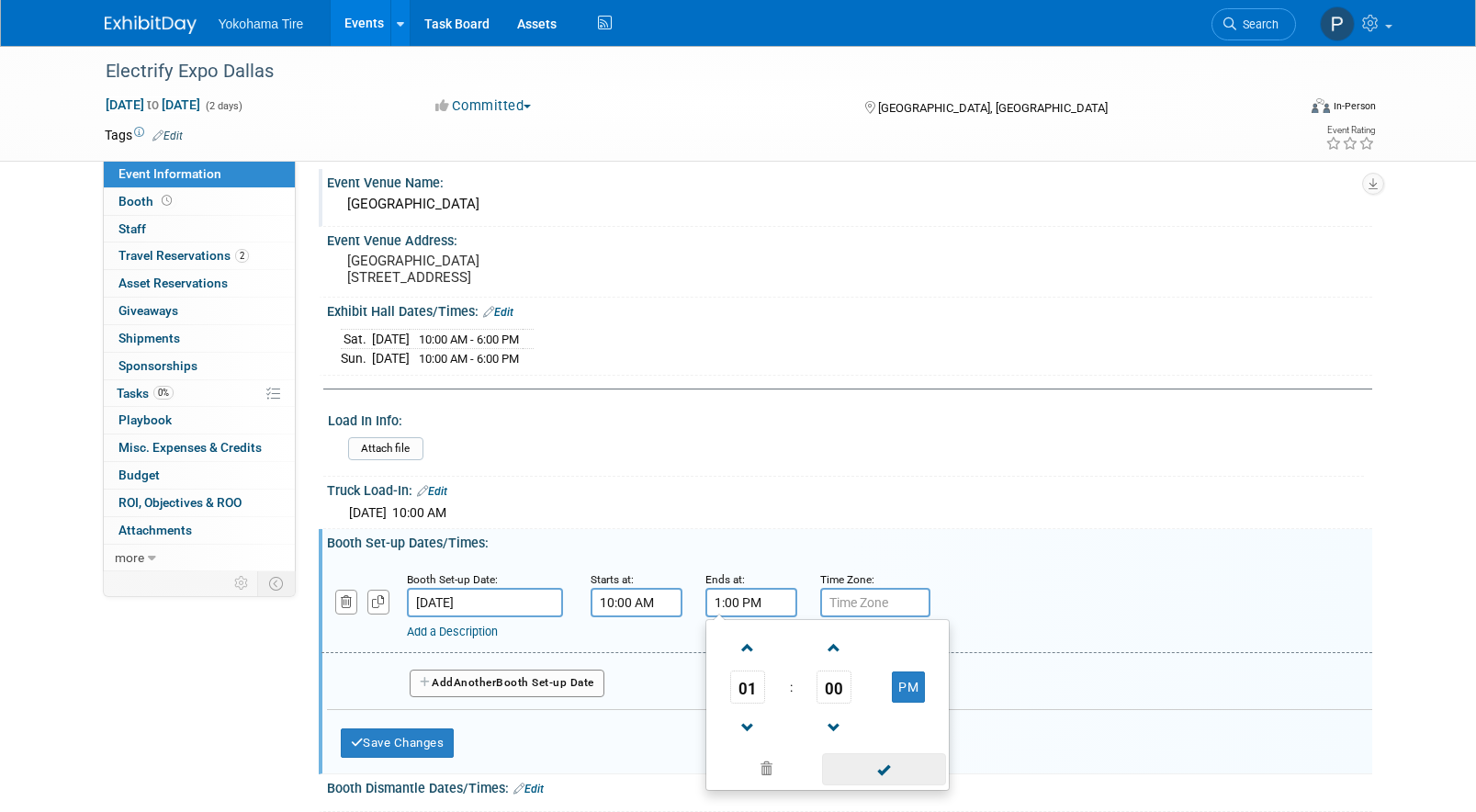
click at [886, 764] on span at bounding box center [883, 769] width 124 height 32
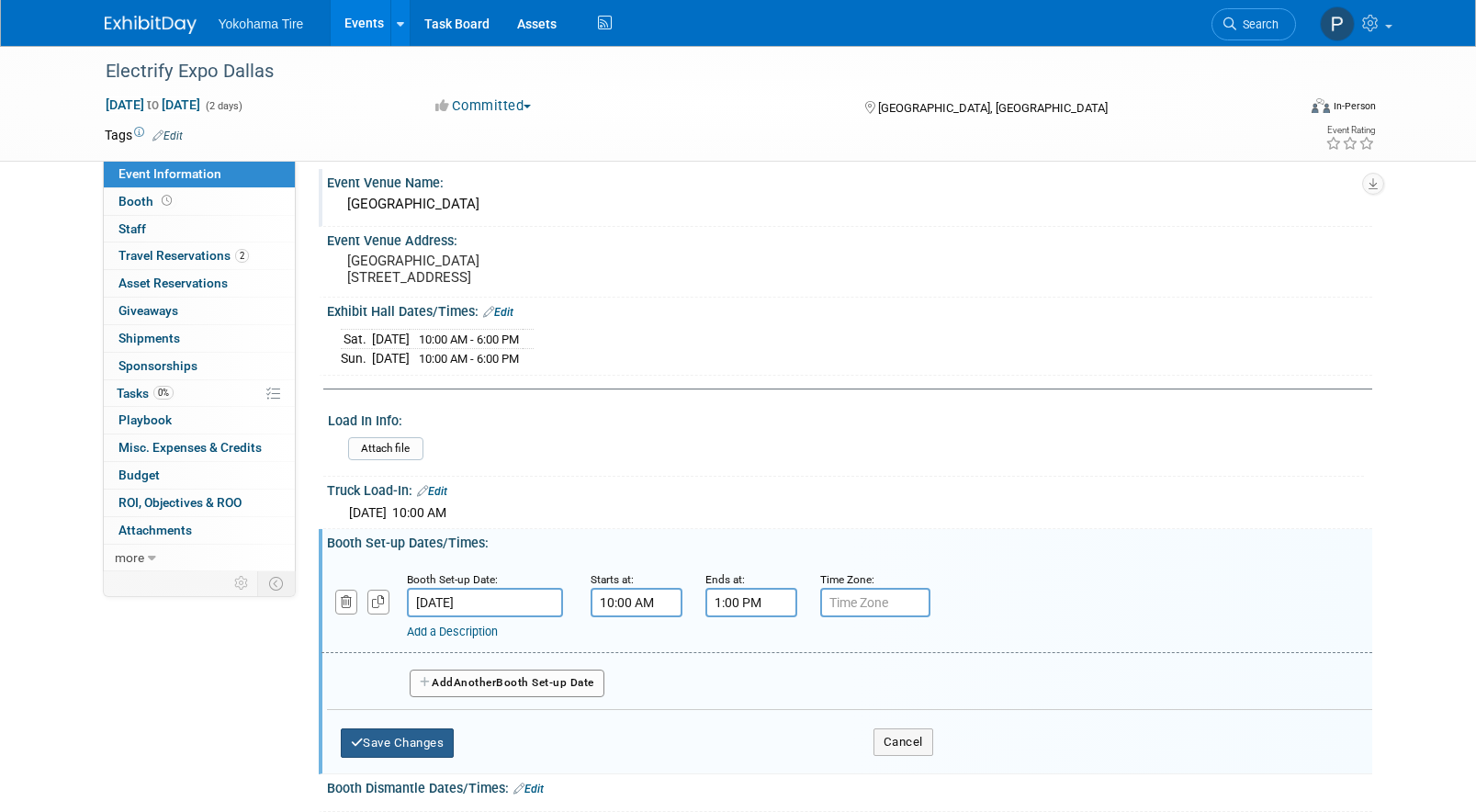
click at [381, 730] on button "Save Changes" at bounding box center [398, 743] width 114 height 30
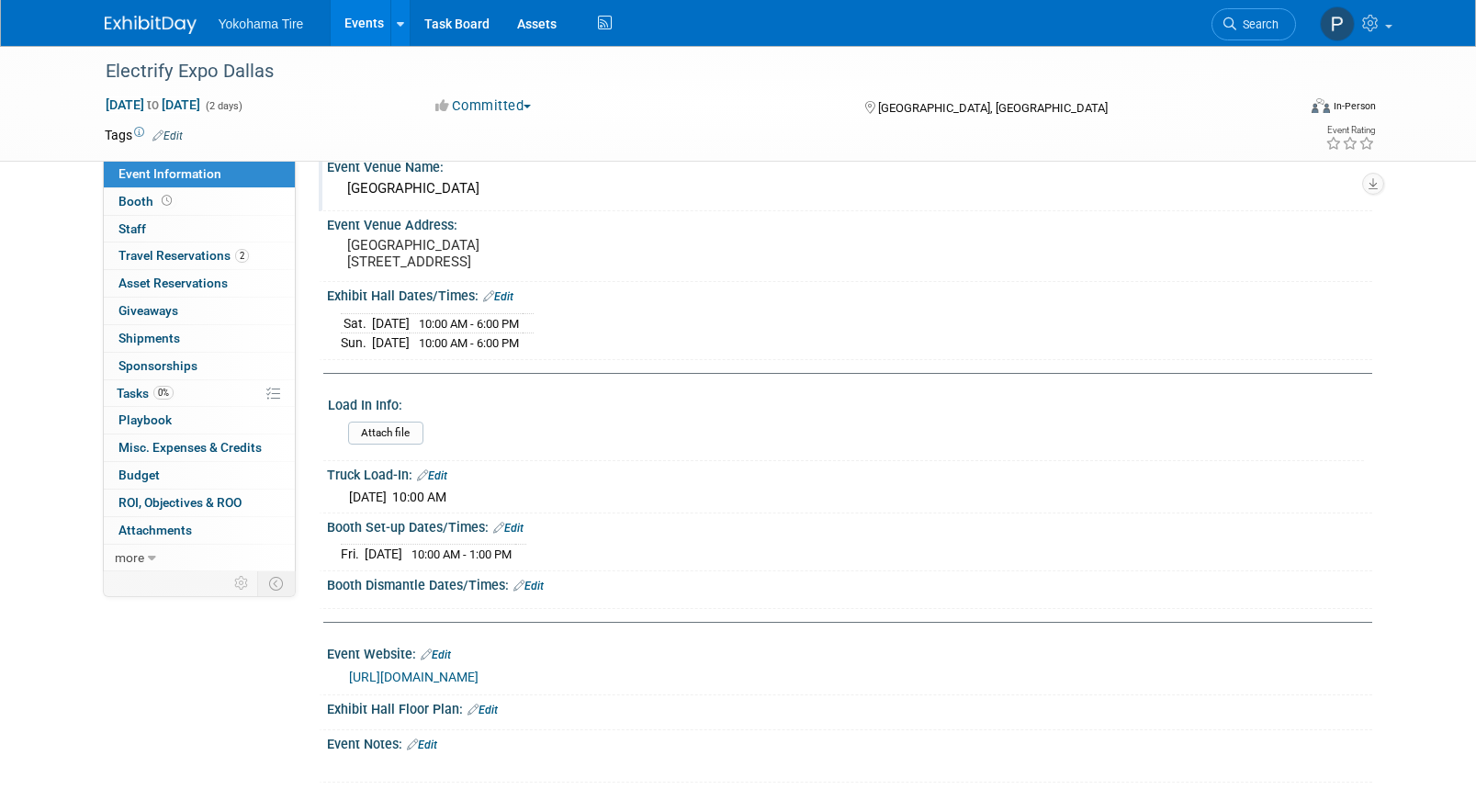
scroll to position [196, 0]
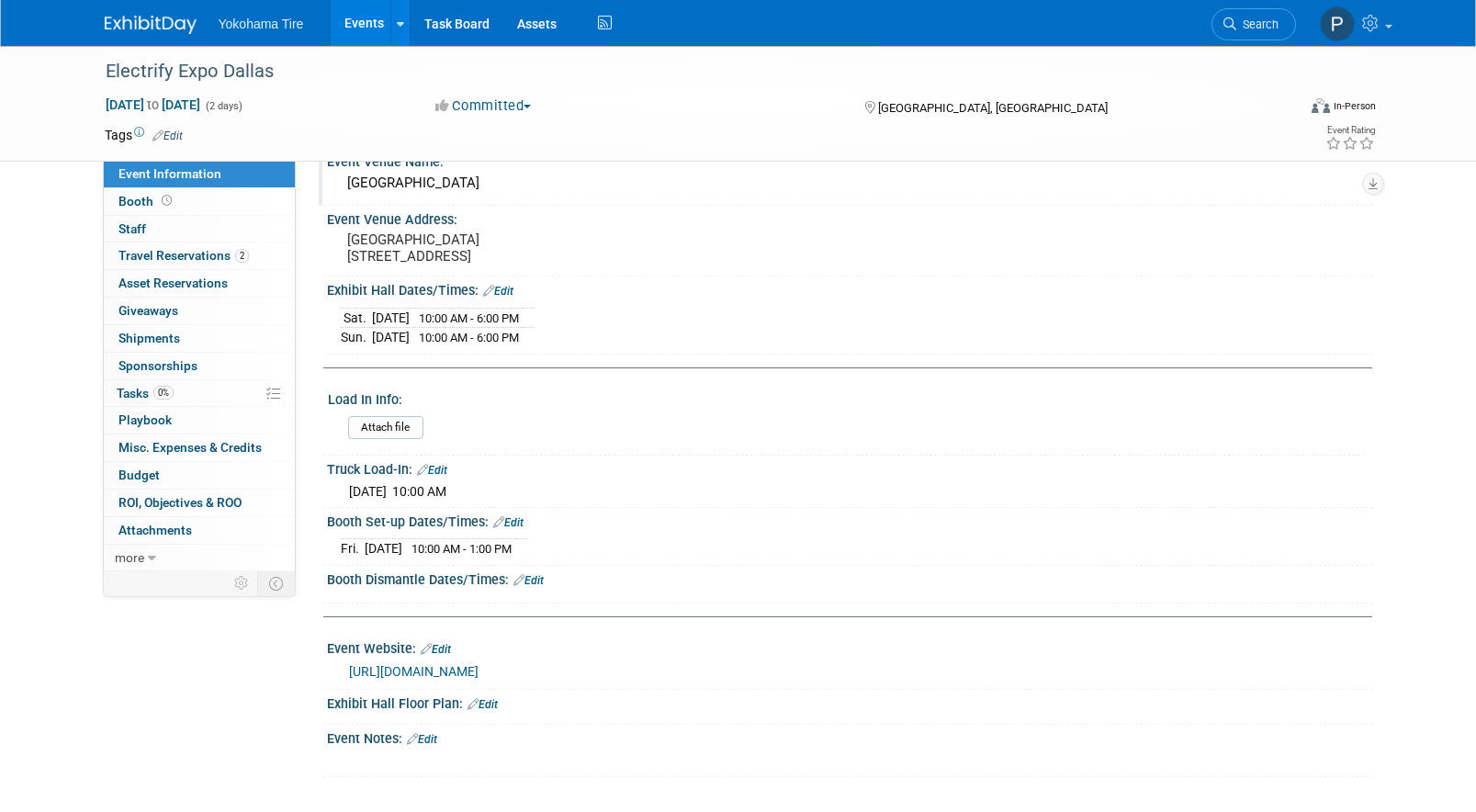
click at [501, 290] on link "Edit" at bounding box center [497, 291] width 30 height 13
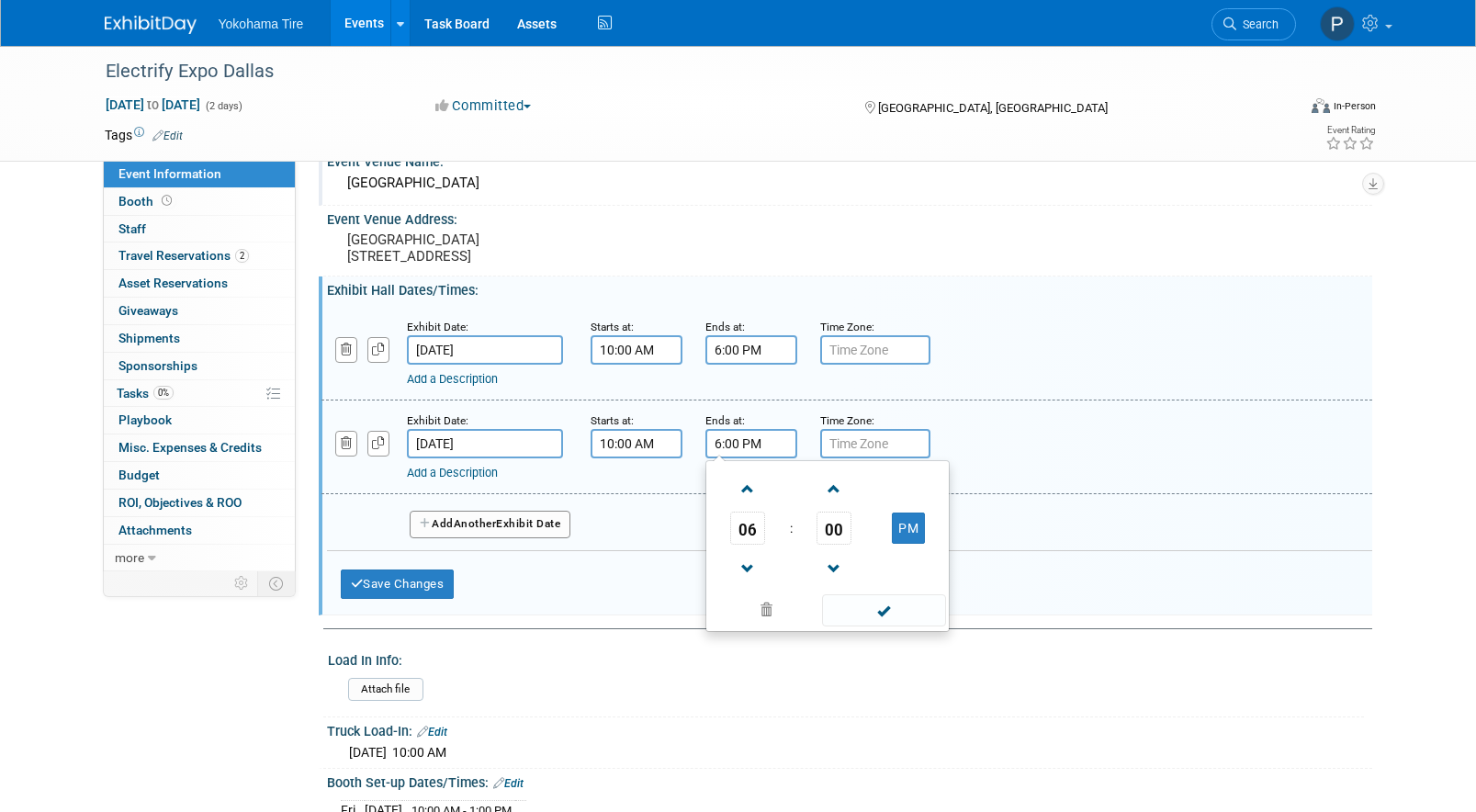
click at [725, 444] on input "6:00 PM" at bounding box center [751, 443] width 92 height 30
click at [754, 543] on span "06" at bounding box center [748, 528] width 35 height 33
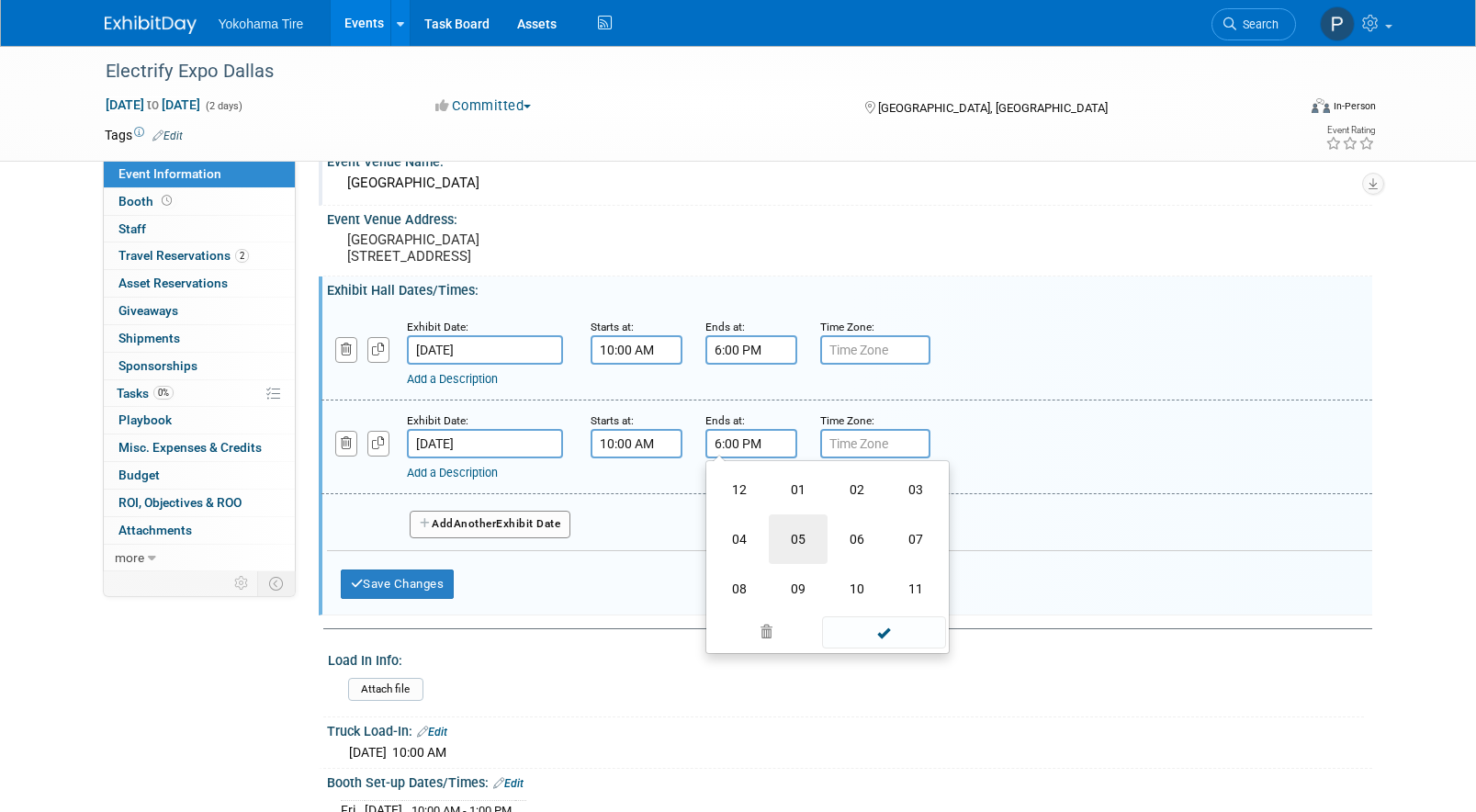
click at [790, 546] on td "05" at bounding box center [798, 538] width 59 height 49
type input "5:00 PM"
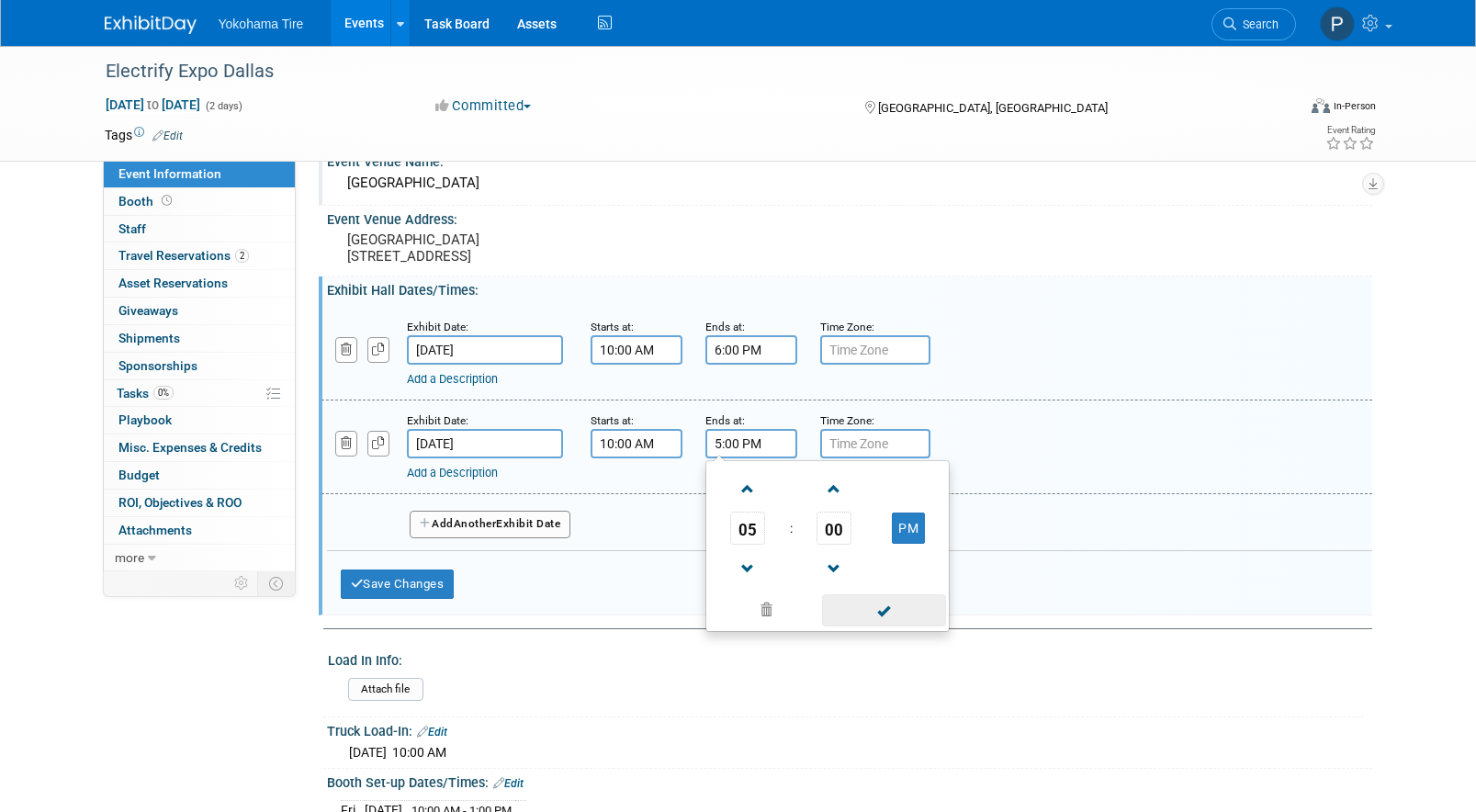
click at [829, 602] on span at bounding box center [883, 610] width 124 height 32
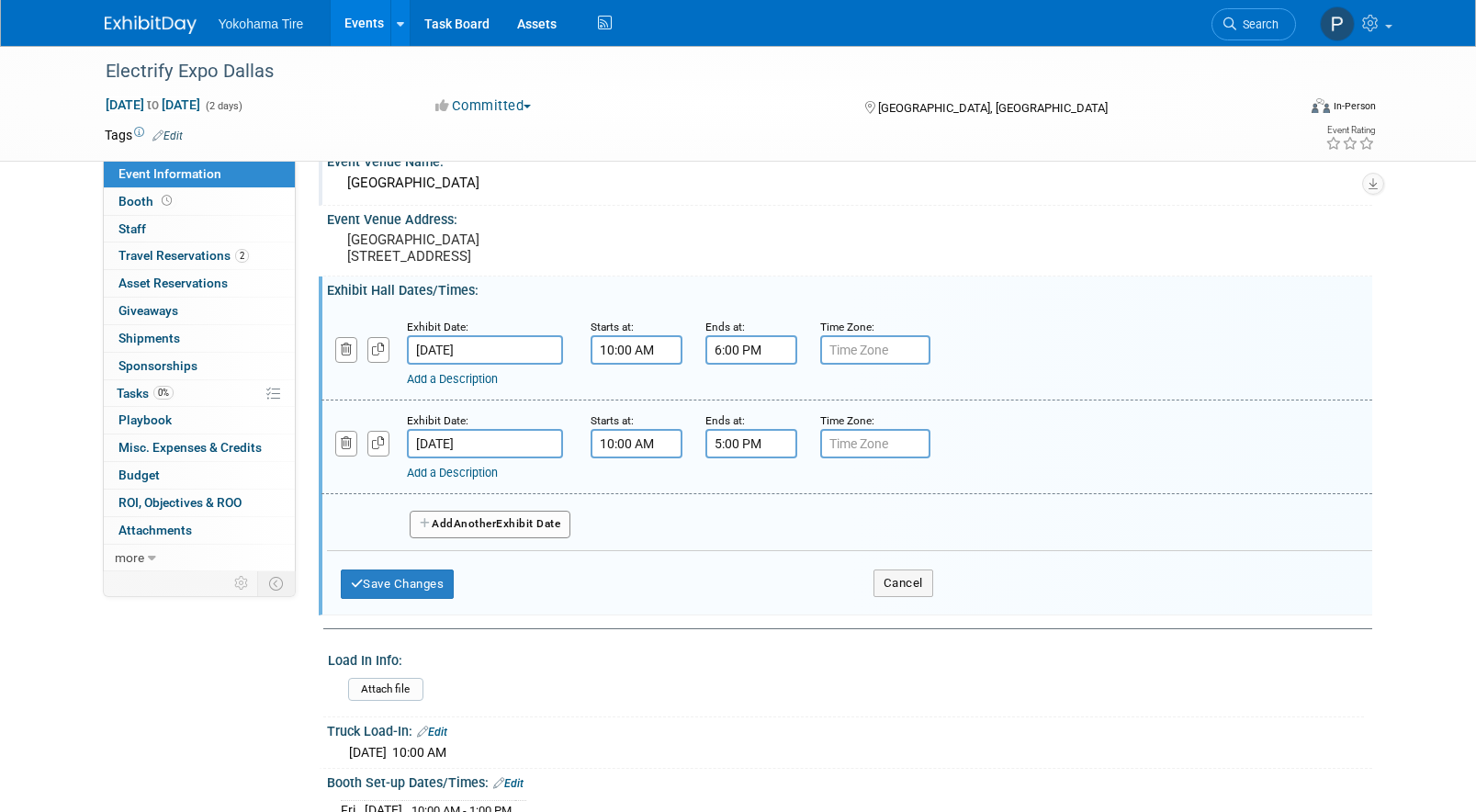
click at [731, 346] on input "6:00 PM" at bounding box center [751, 350] width 92 height 30
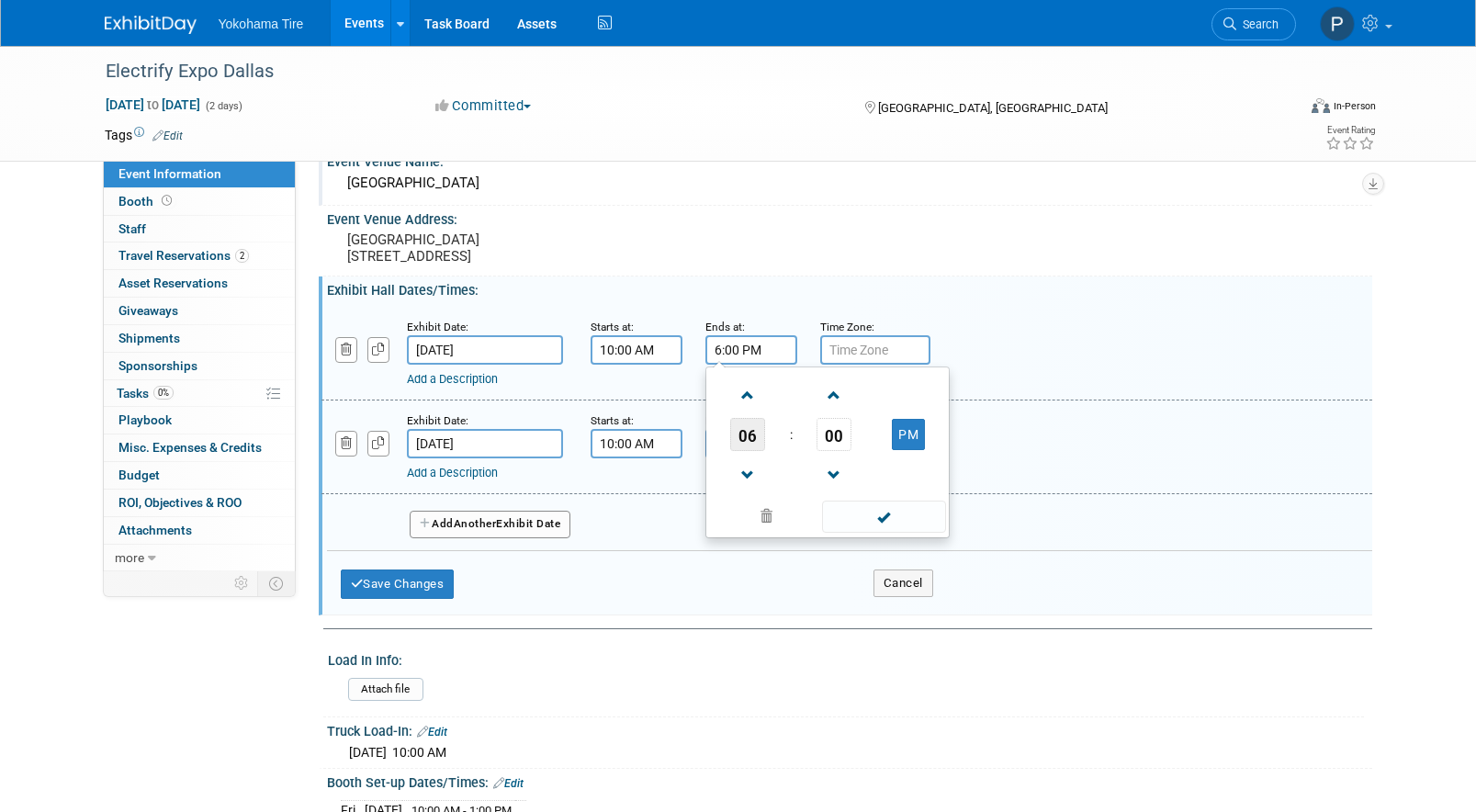
click at [746, 436] on span "06" at bounding box center [748, 434] width 35 height 33
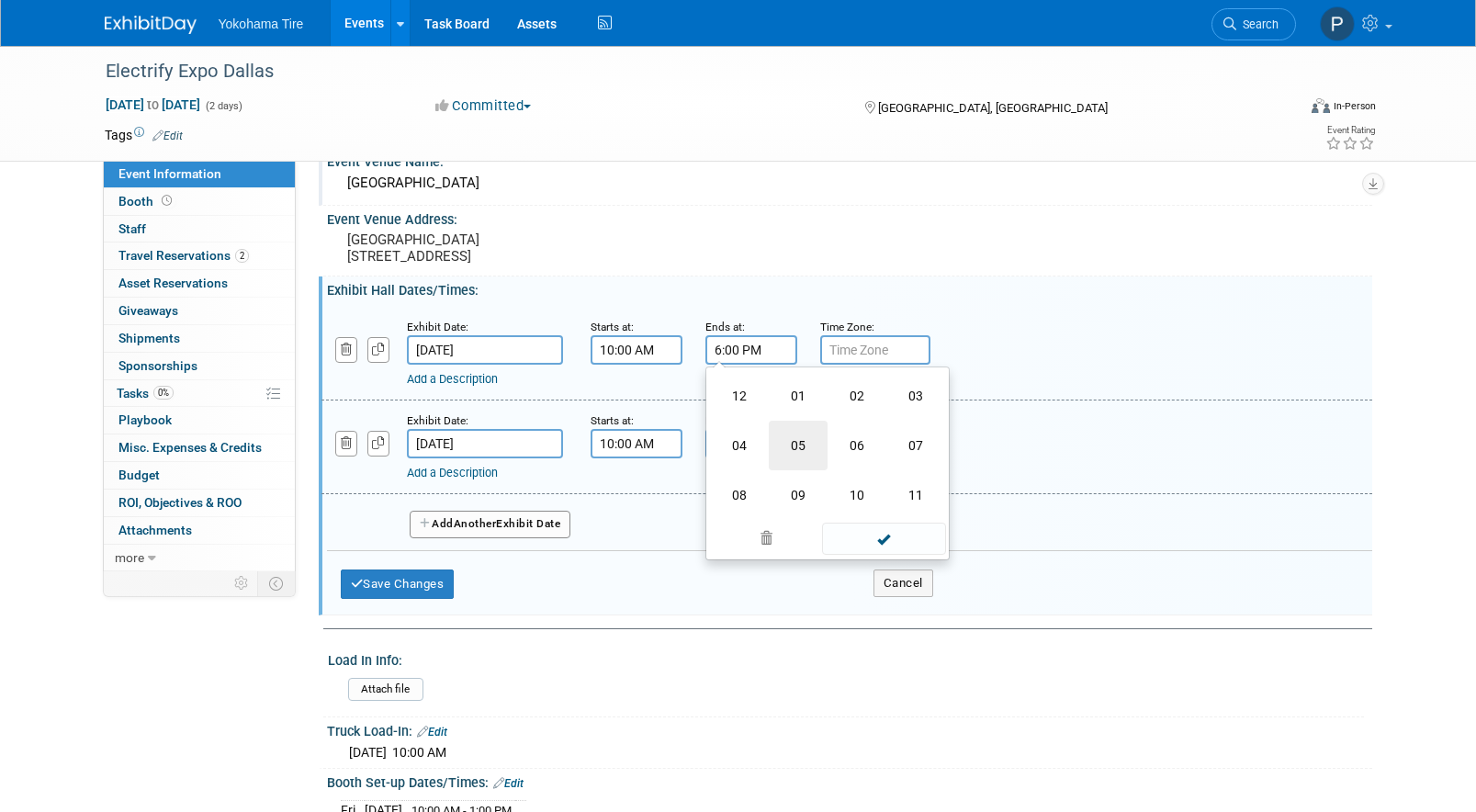
click at [802, 455] on td "05" at bounding box center [798, 445] width 59 height 49
type input "5:00 PM"
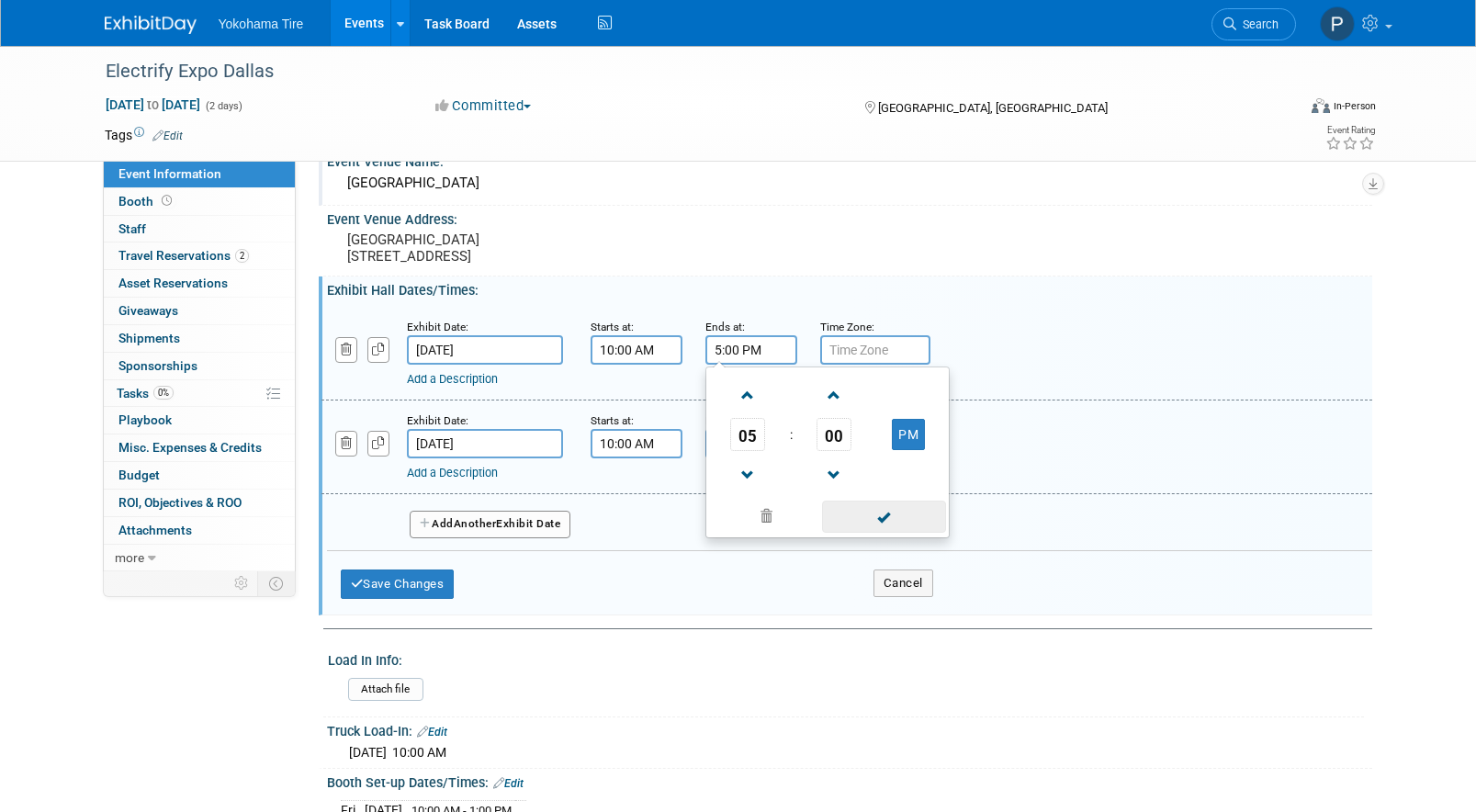
click at [847, 503] on span at bounding box center [883, 516] width 124 height 32
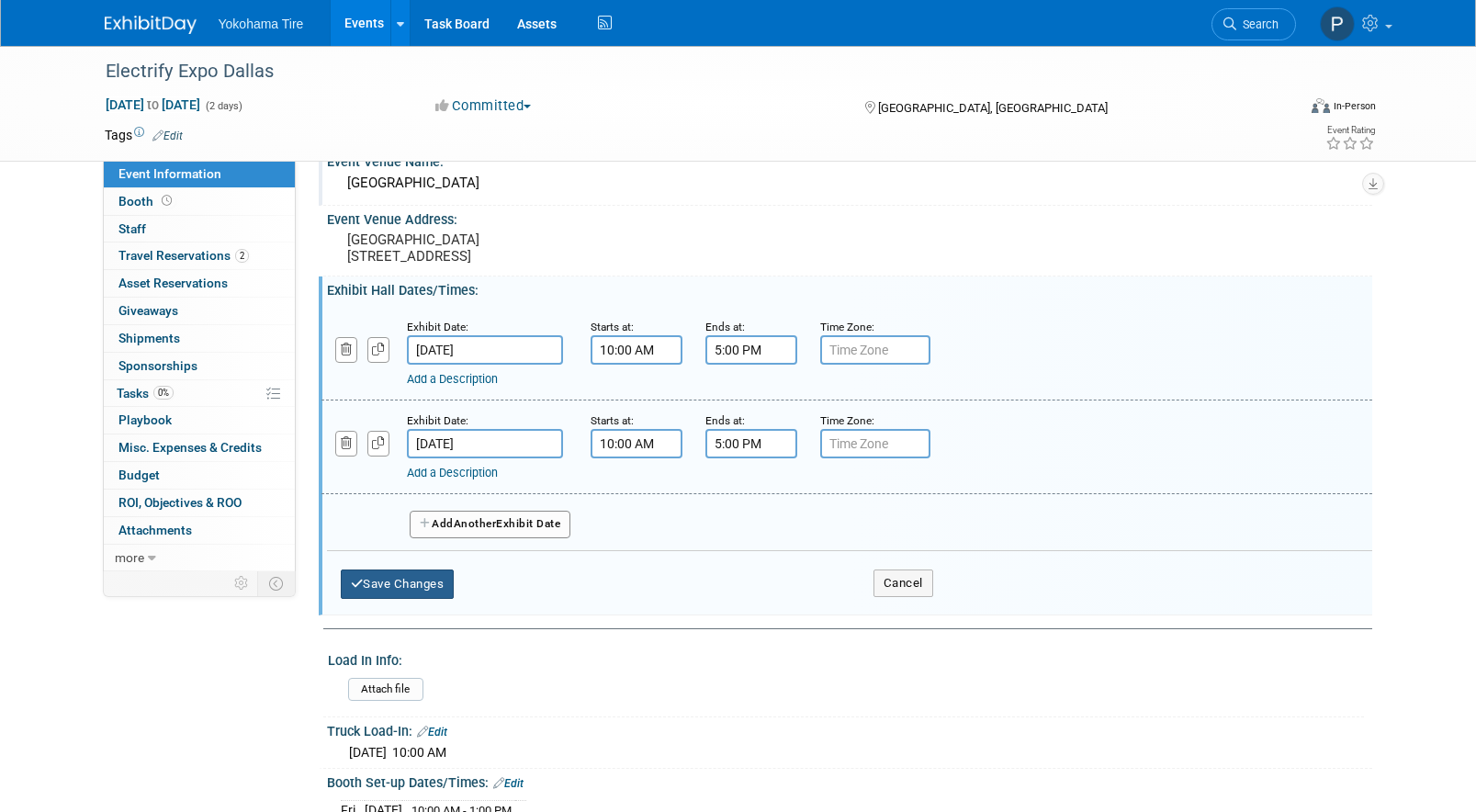
click at [441, 592] on button "Save Changes" at bounding box center [398, 584] width 114 height 30
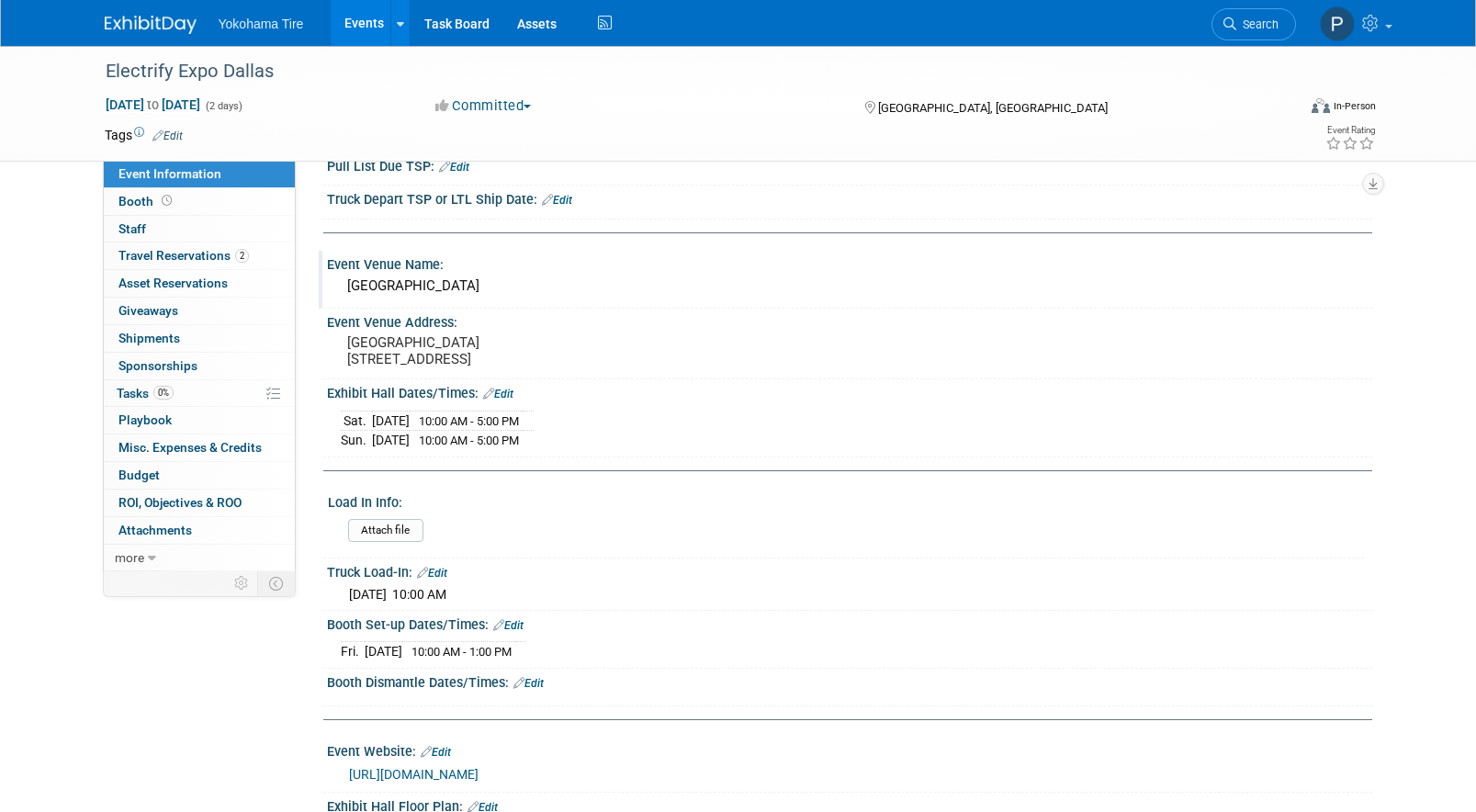
scroll to position [62, 0]
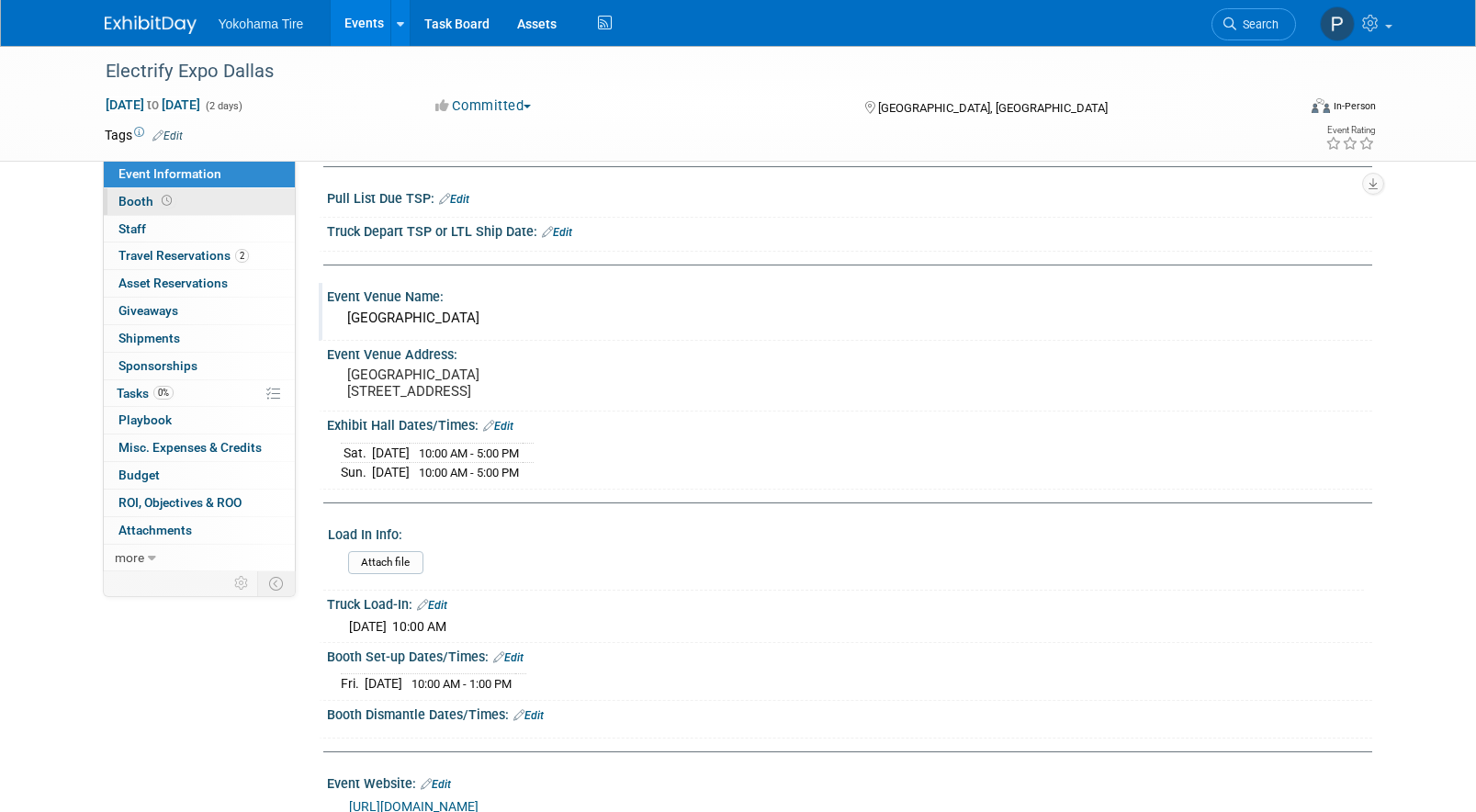
click at [208, 196] on link "Booth" at bounding box center [199, 201] width 191 height 27
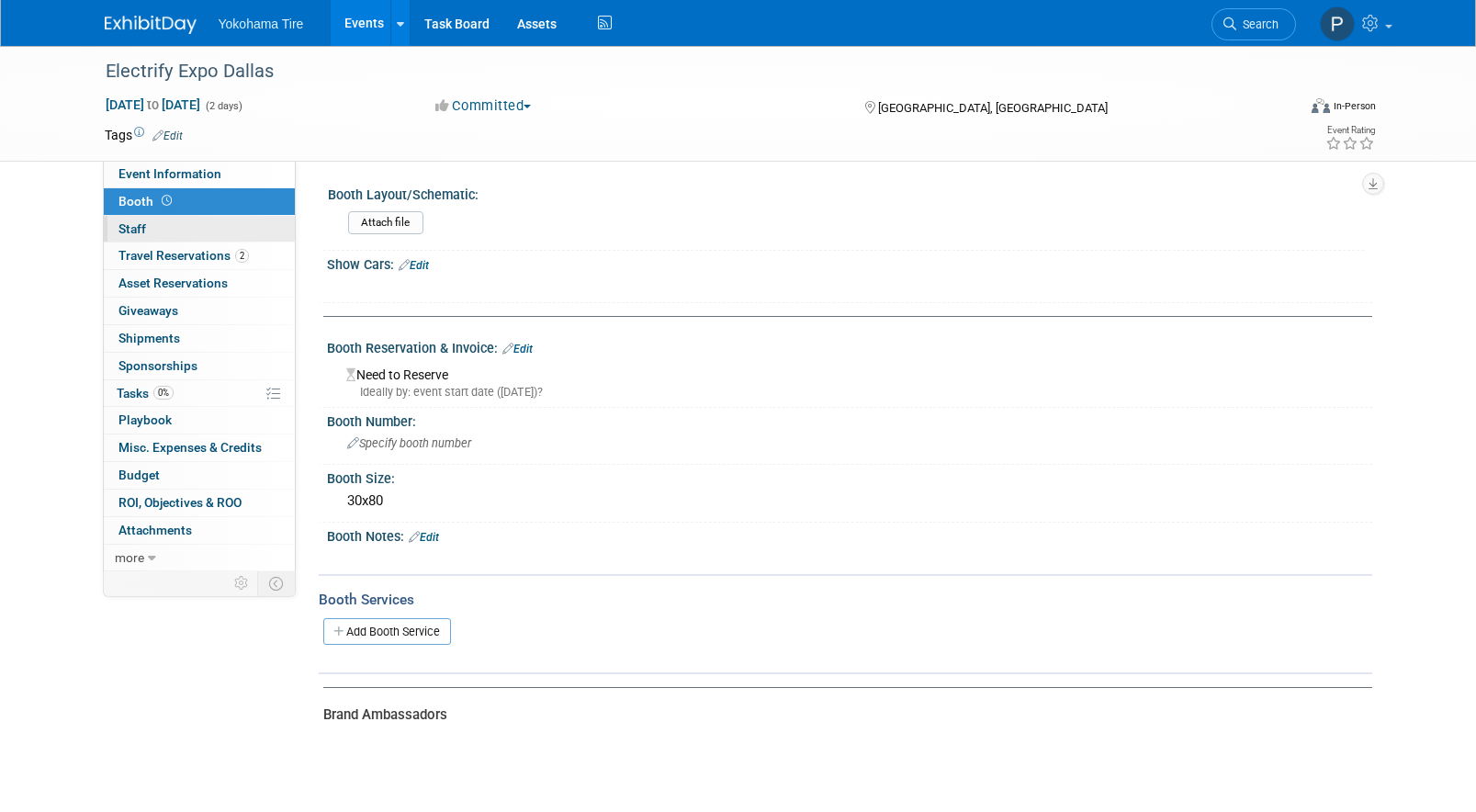
click at [204, 233] on link "0 Staff 0" at bounding box center [199, 229] width 191 height 27
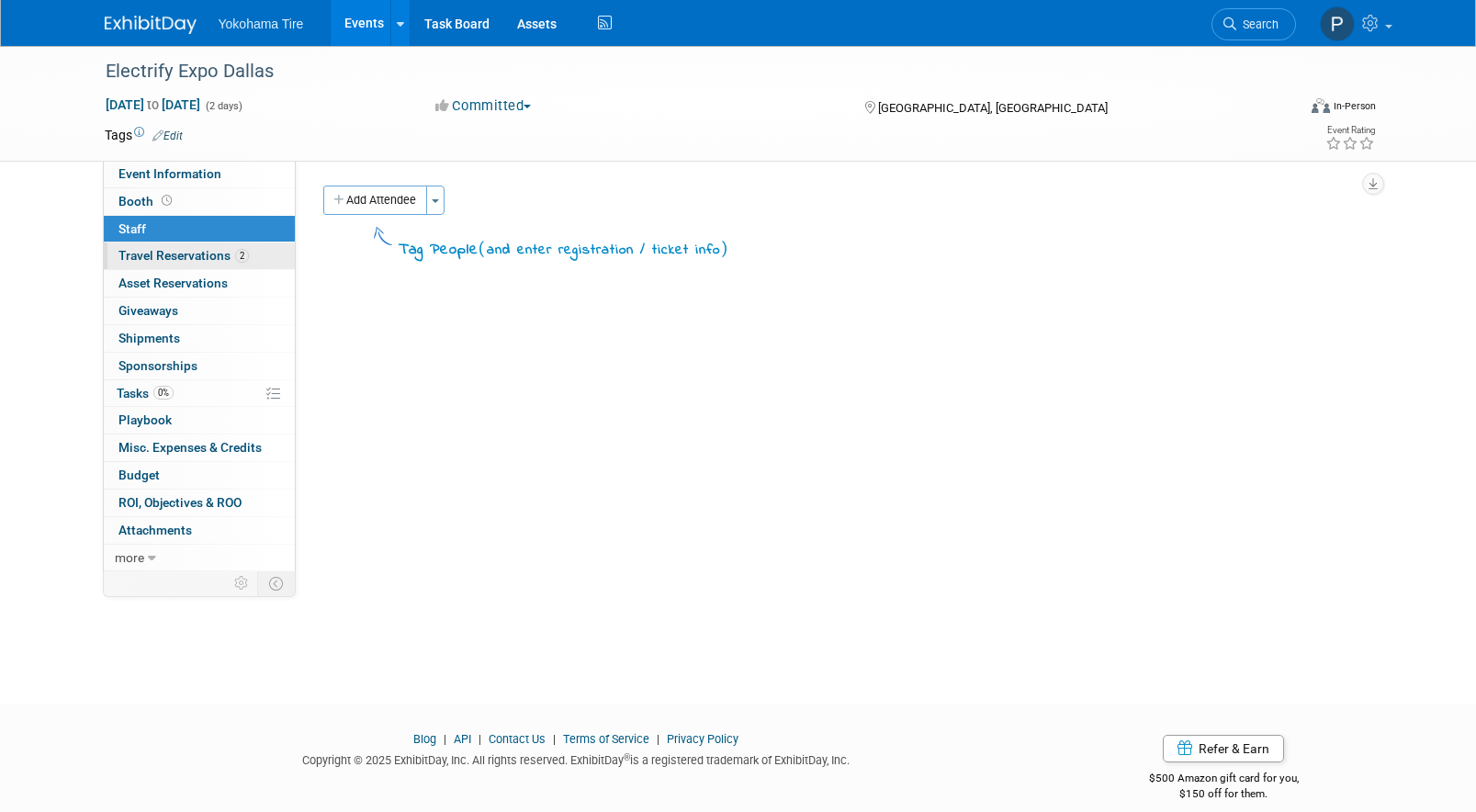
click at [211, 267] on link "2 Travel Reservations 2" at bounding box center [199, 256] width 191 height 27
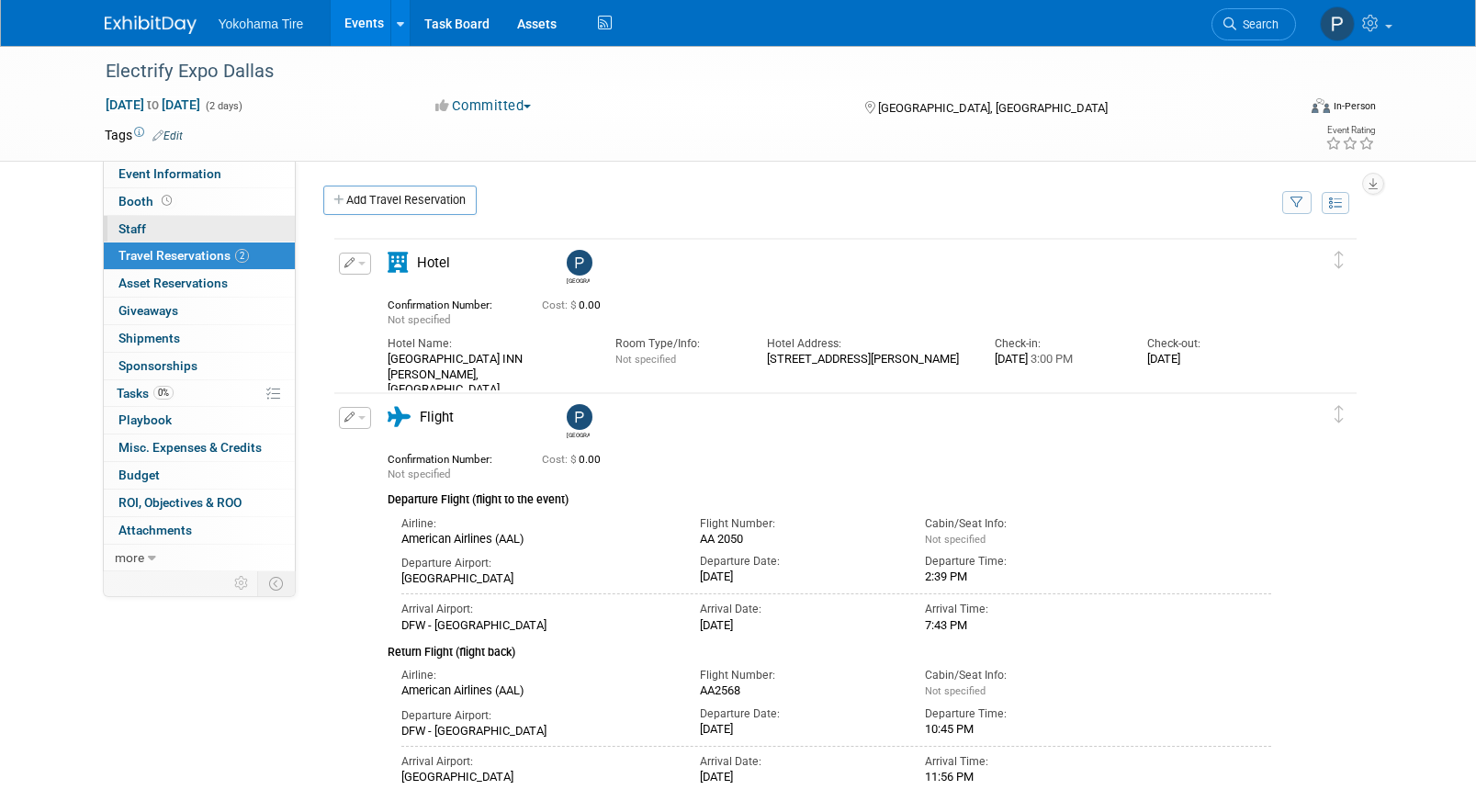
click at [219, 226] on link "0 Staff 0" at bounding box center [199, 229] width 191 height 27
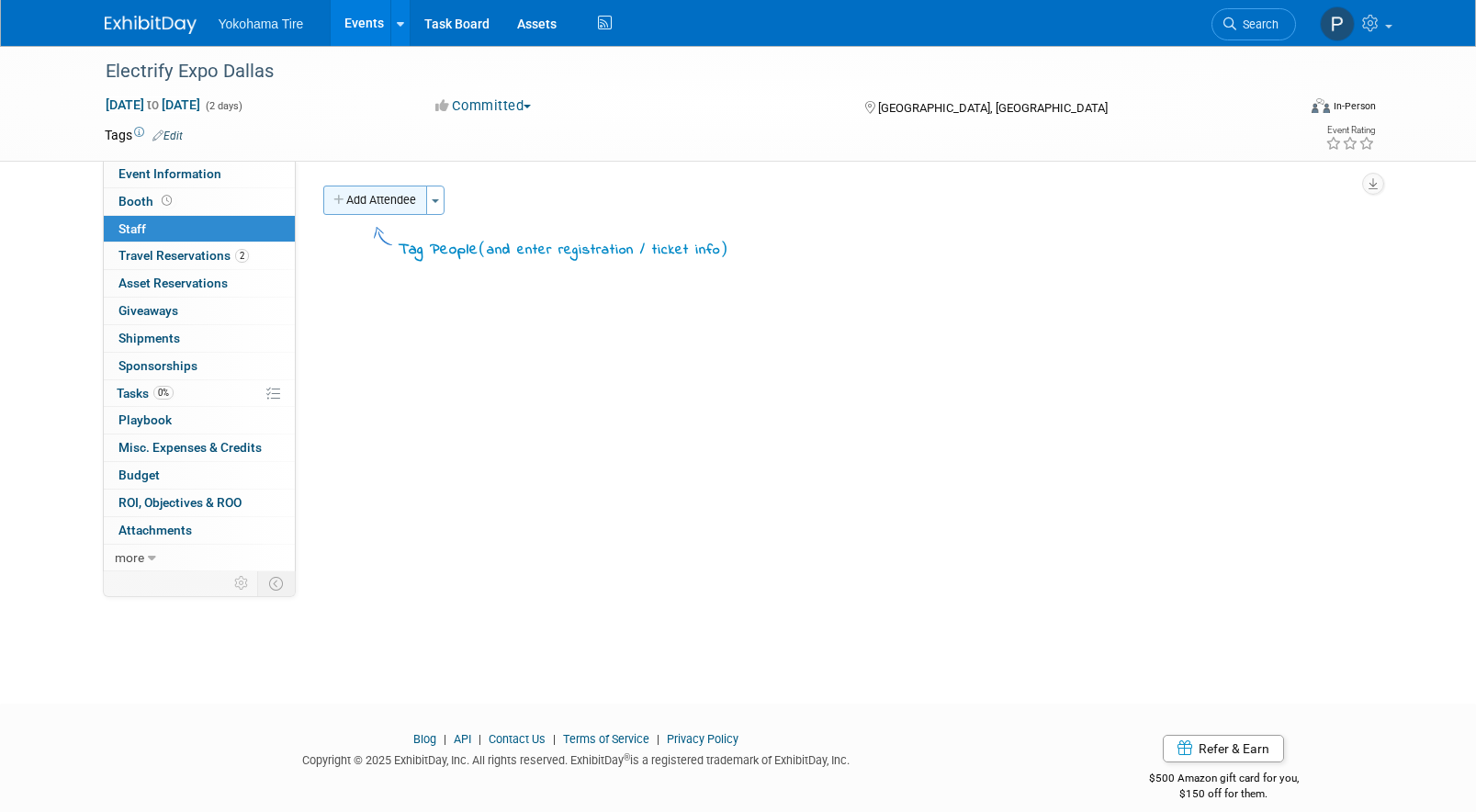
click at [379, 197] on button "Add Attendee" at bounding box center [376, 200] width 104 height 30
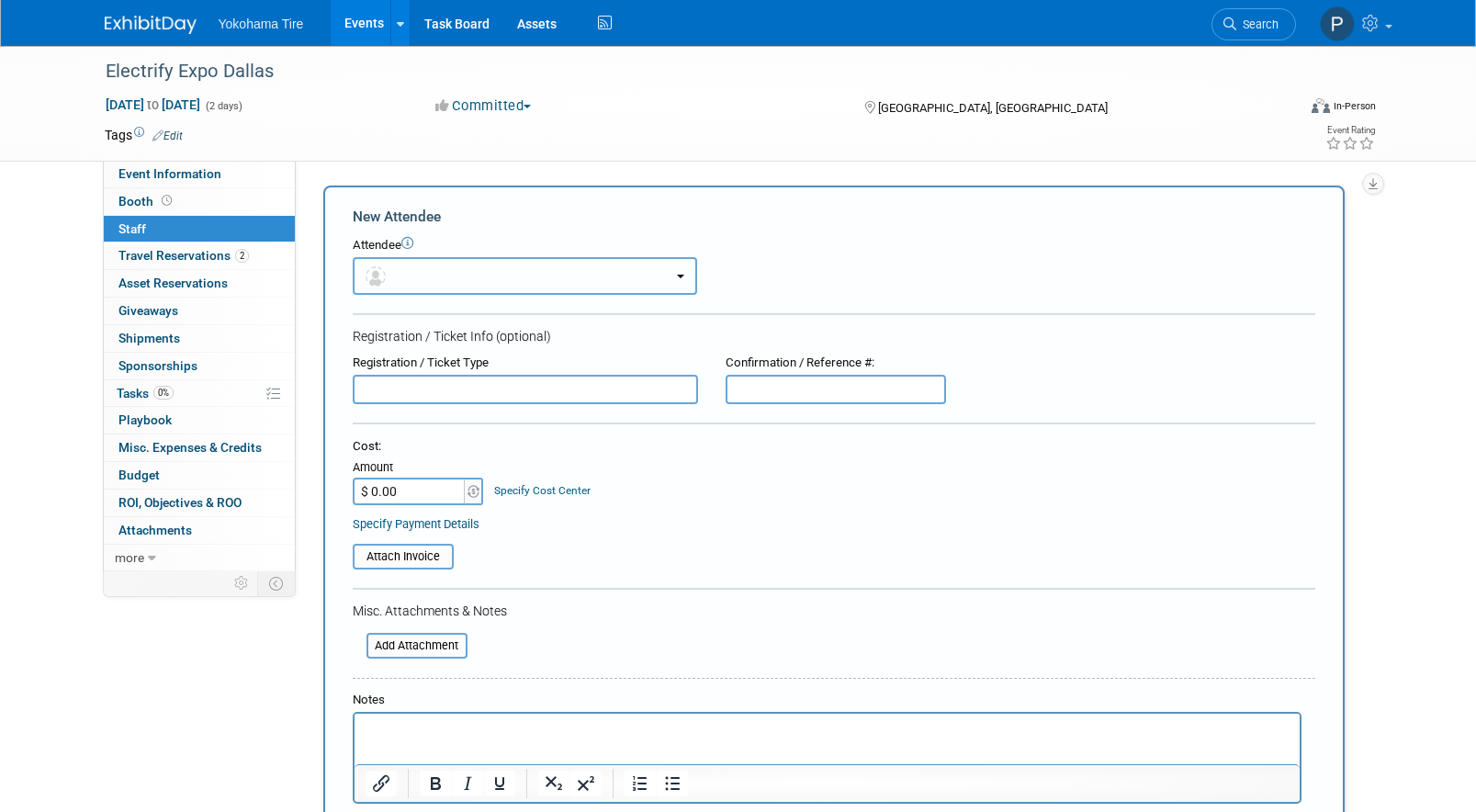
click at [414, 276] on button "button" at bounding box center [525, 275] width 345 height 38
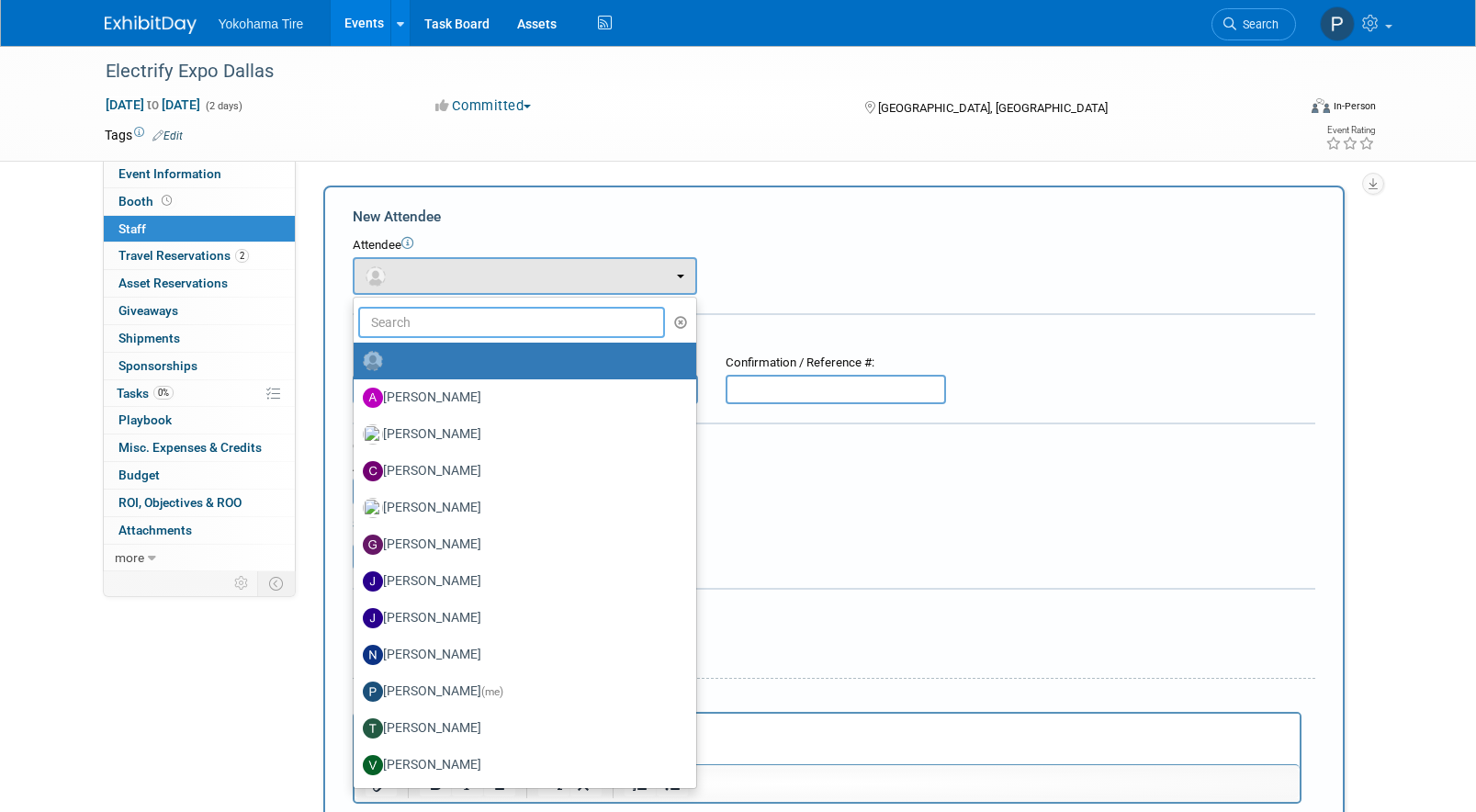
click at [401, 313] on input "text" at bounding box center [512, 322] width 307 height 31
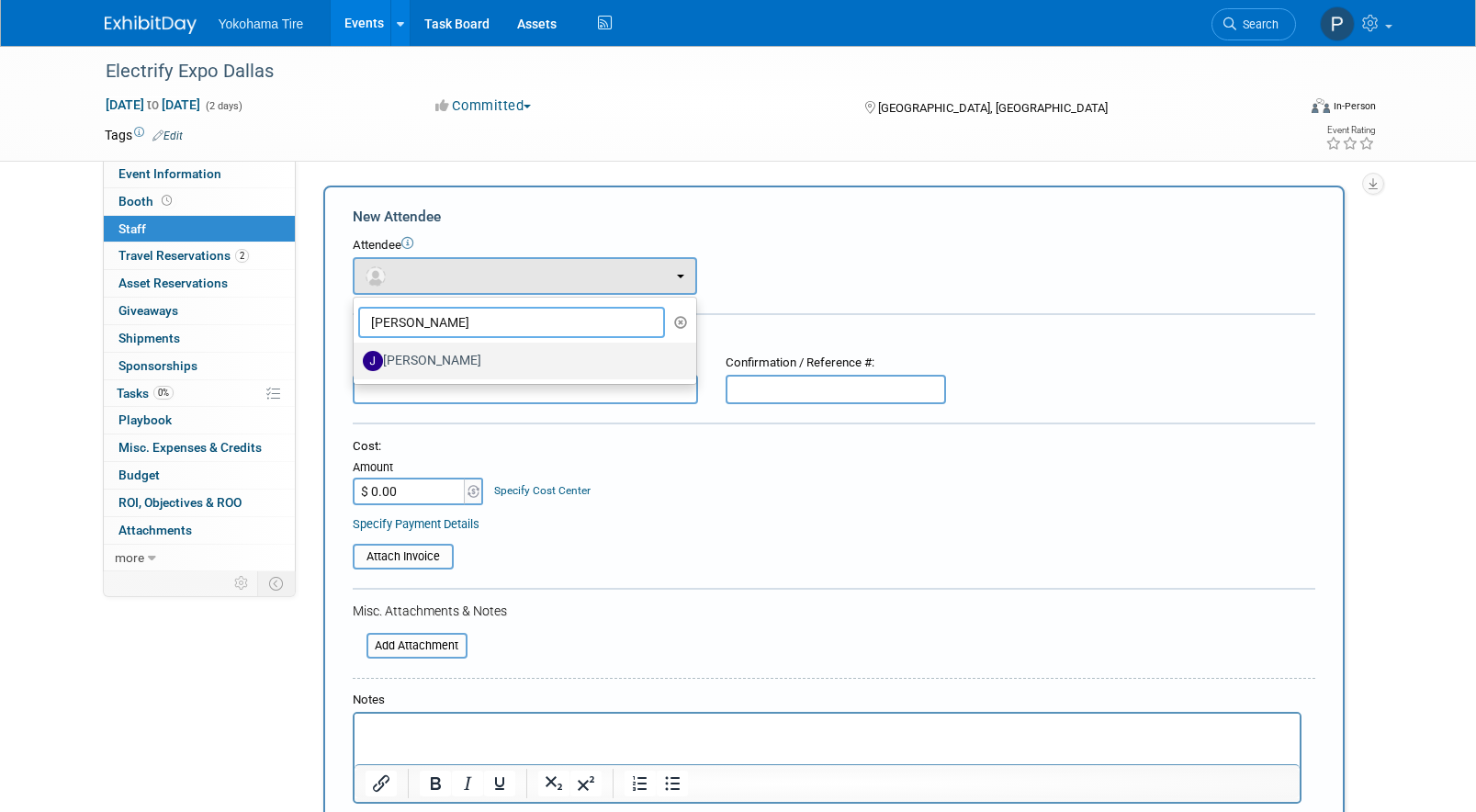
type input "jason"
click at [419, 360] on label "Jason Heath" at bounding box center [520, 360] width 315 height 30
click at [356, 360] on input "Jason Heath" at bounding box center [351, 358] width 12 height 12
select select "d90fbc90-99ac-48bb-adfe-c8b95e96d54f"
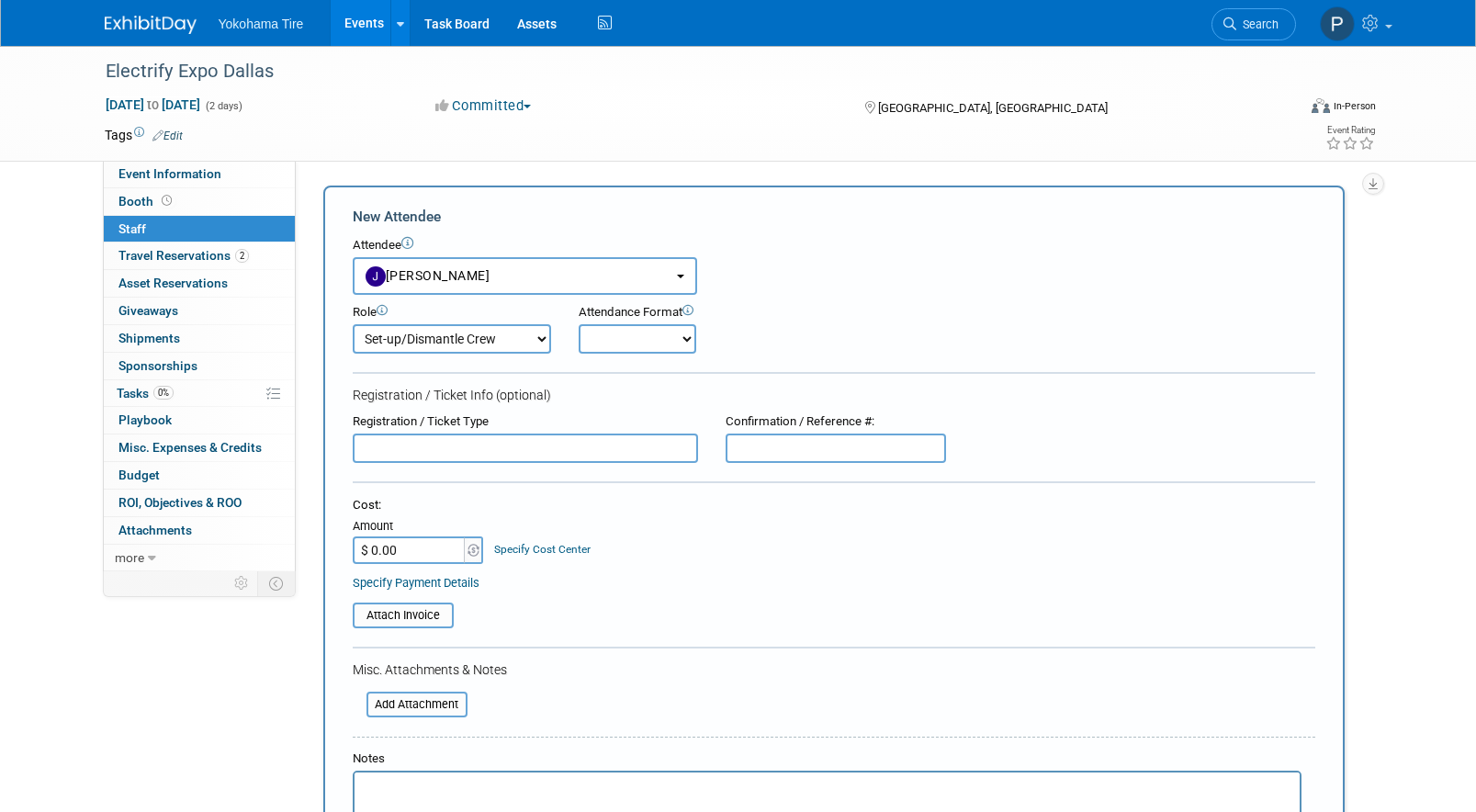
click at [467, 350] on select "Demonstrator Host Logistics Admin Onsite Event Staff Planner Presenter Sales Re…" at bounding box center [452, 339] width 198 height 30
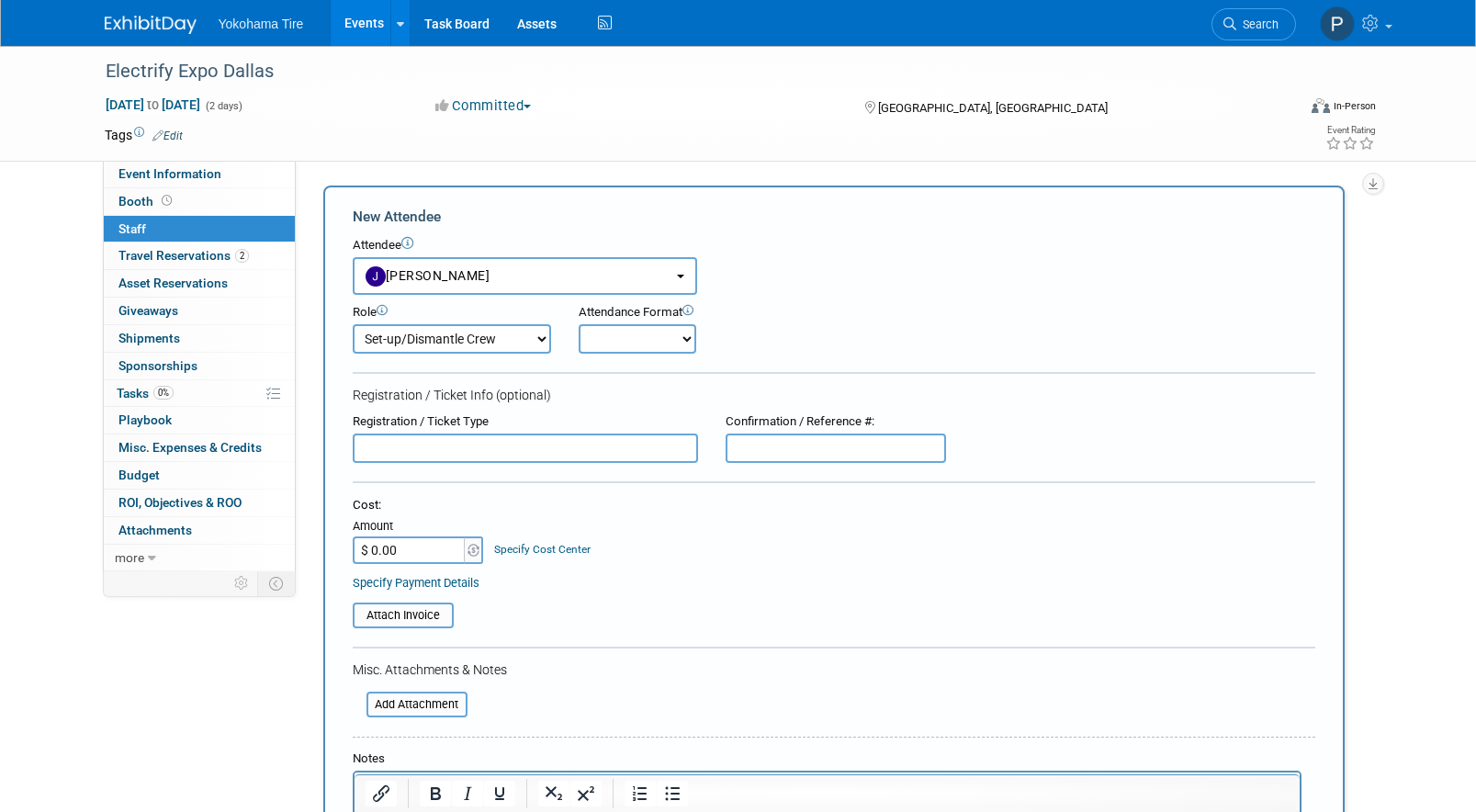
click at [538, 343] on select "Demonstrator Host Logistics Admin Onsite Event Staff Planner Presenter Sales Re…" at bounding box center [452, 339] width 198 height 30
select select "1"
click at [353, 325] on select "Demonstrator Host Logistics Admin Onsite Event Staff Planner Presenter Sales Re…" at bounding box center [452, 339] width 198 height 30
click at [680, 333] on select "Onsite Remote" at bounding box center [638, 339] width 118 height 30
select select "1"
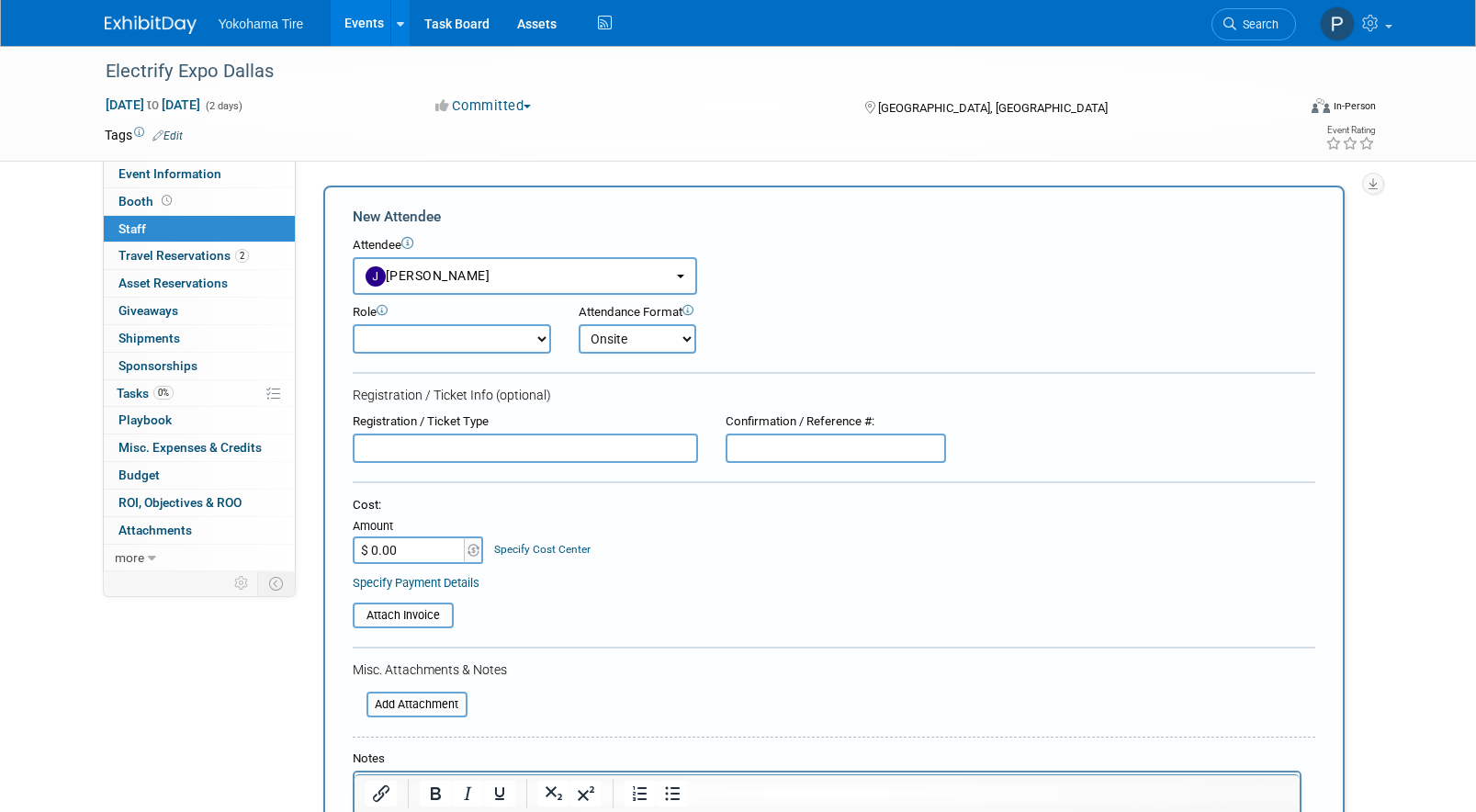
click at [579, 325] on select "Onsite Remote" at bounding box center [638, 339] width 118 height 30
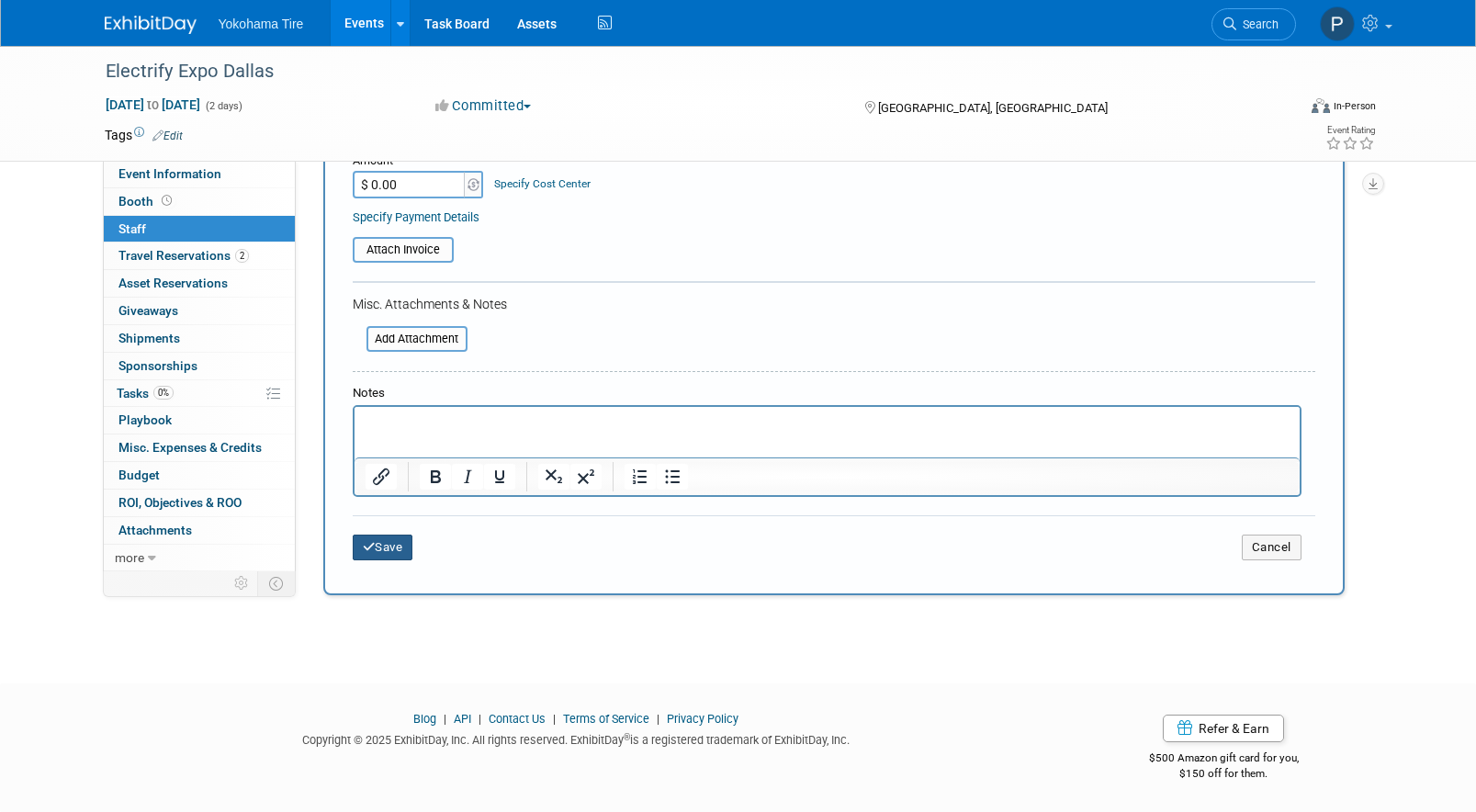
click at [394, 543] on button "Save" at bounding box center [382, 547] width 61 height 26
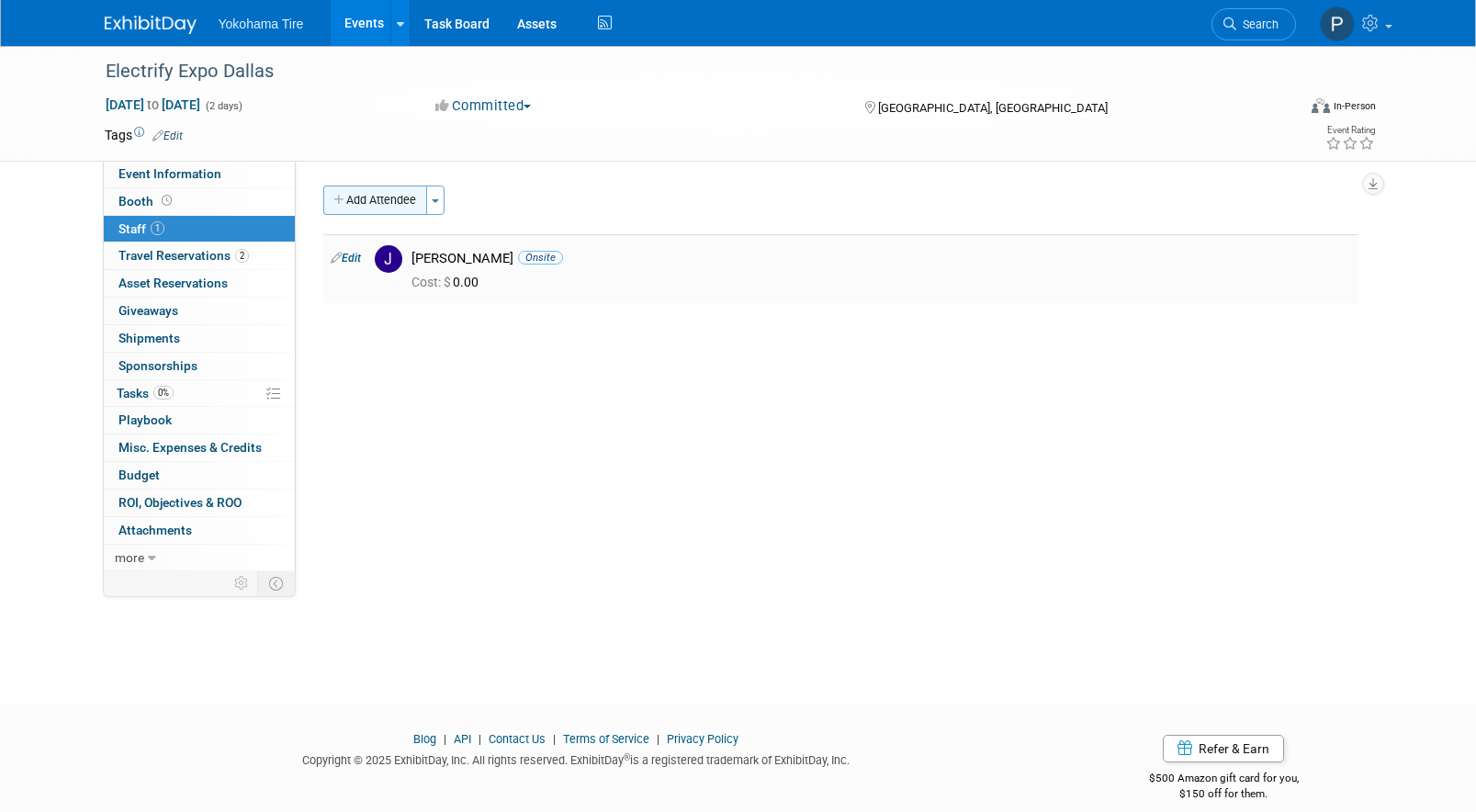
click at [419, 196] on button "Add Attendee" at bounding box center [376, 200] width 104 height 30
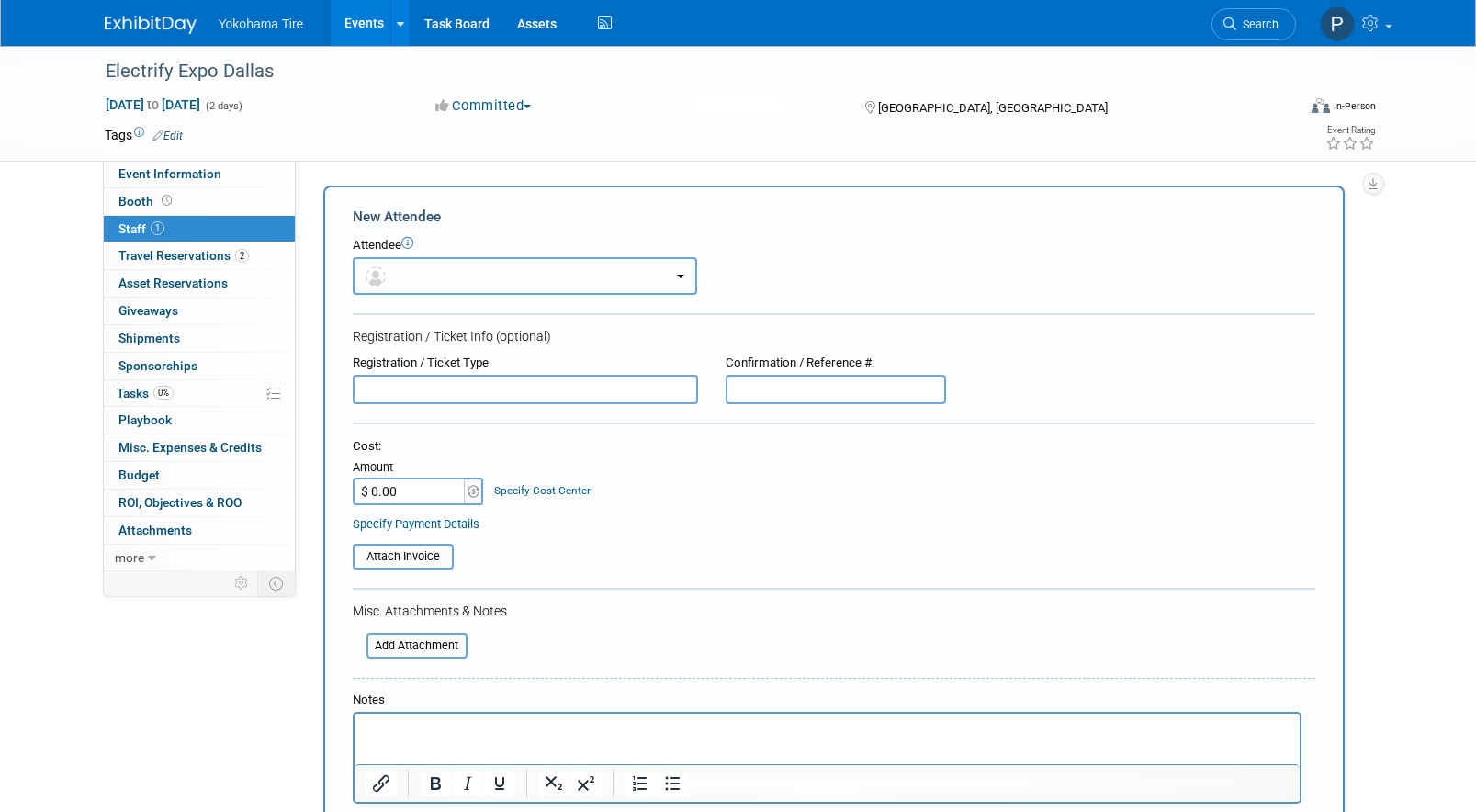
click at [405, 283] on button "button" at bounding box center [525, 275] width 345 height 38
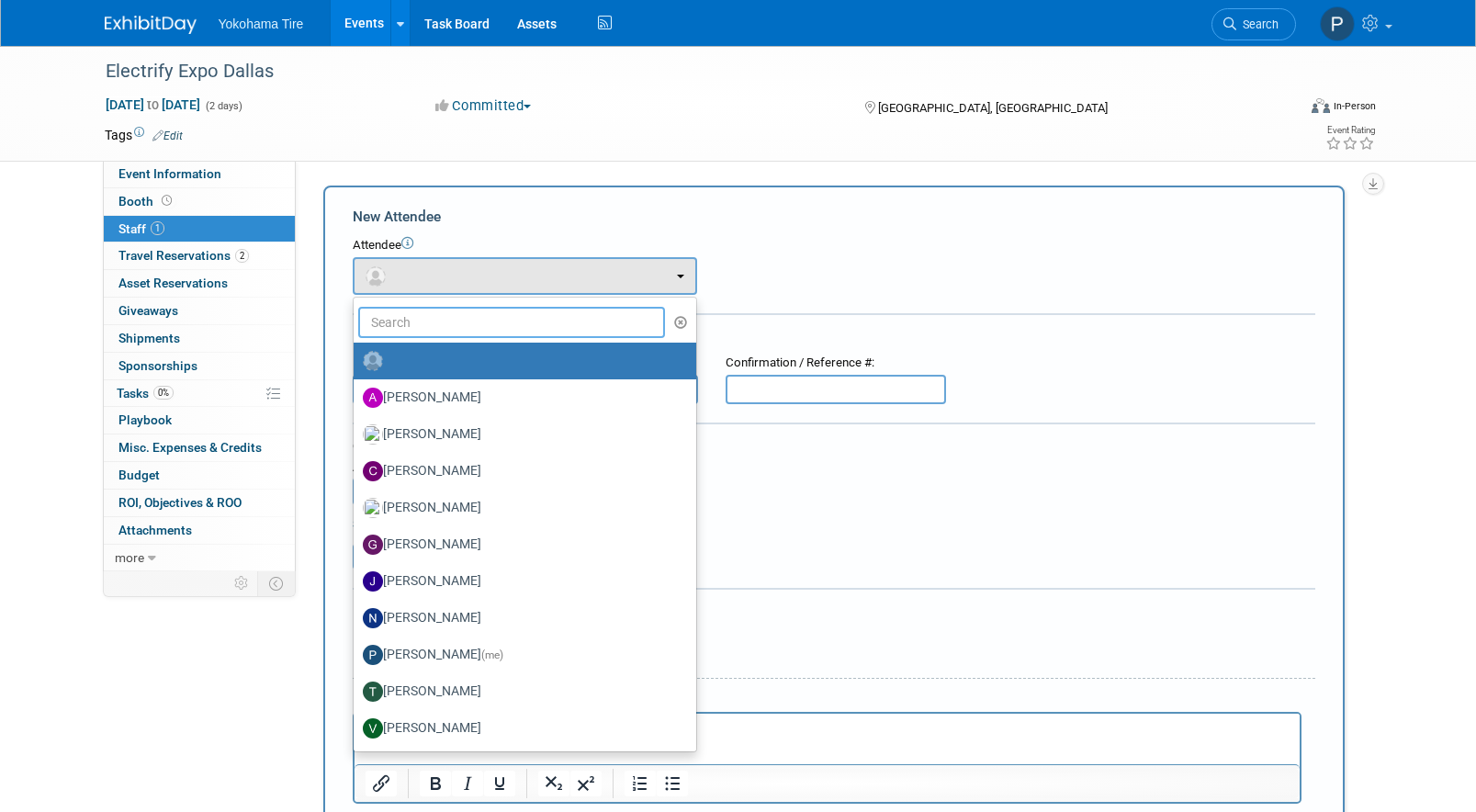
click at [450, 310] on input "text" at bounding box center [512, 322] width 307 height 31
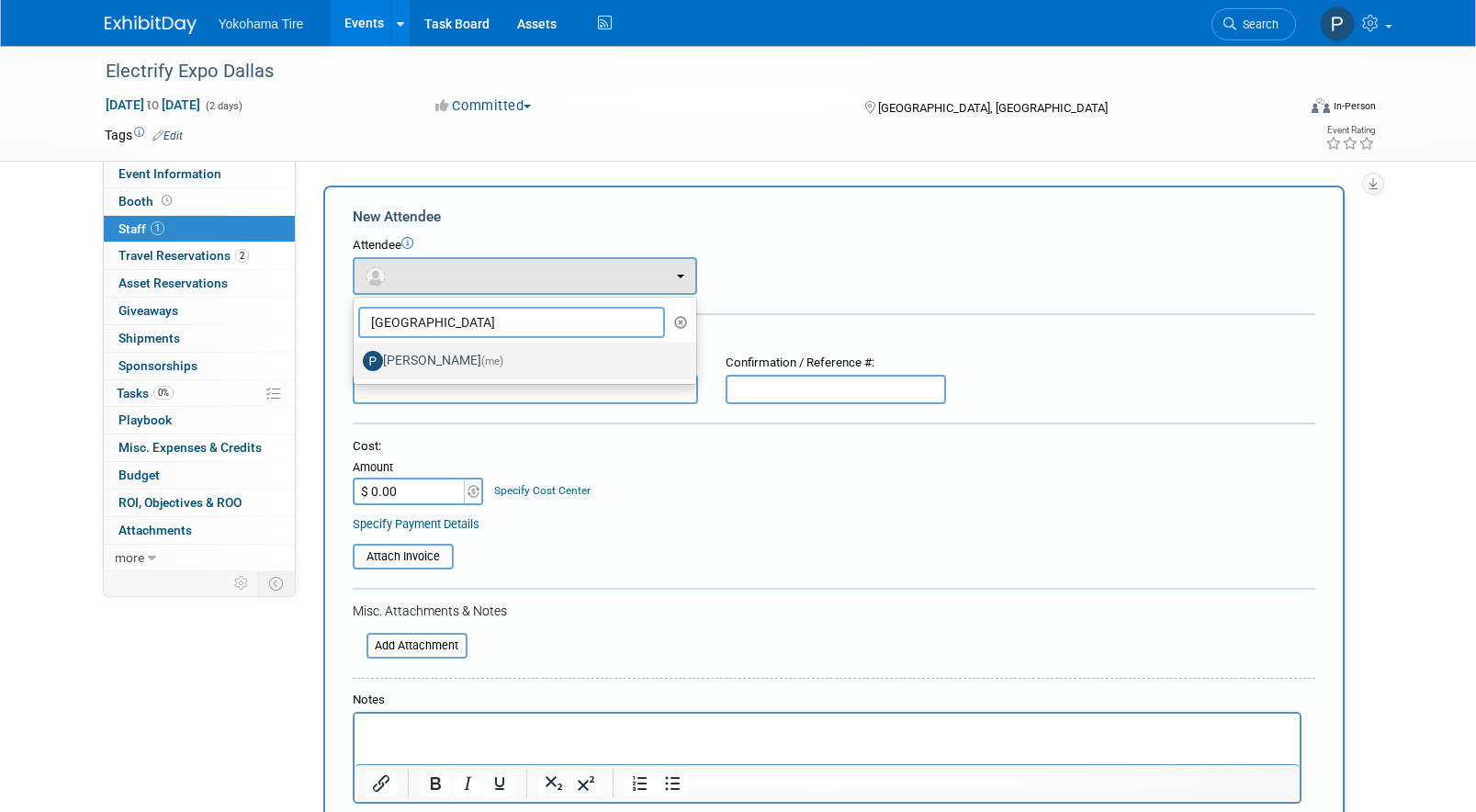
type input "paris"
click at [482, 365] on span "(me)" at bounding box center [492, 360] width 22 height 13
click at [356, 365] on input "Paris Hull (me)" at bounding box center [351, 358] width 12 height 12
select select "511e58c8-658a-468f-815e-802c88763eae"
select select "2"
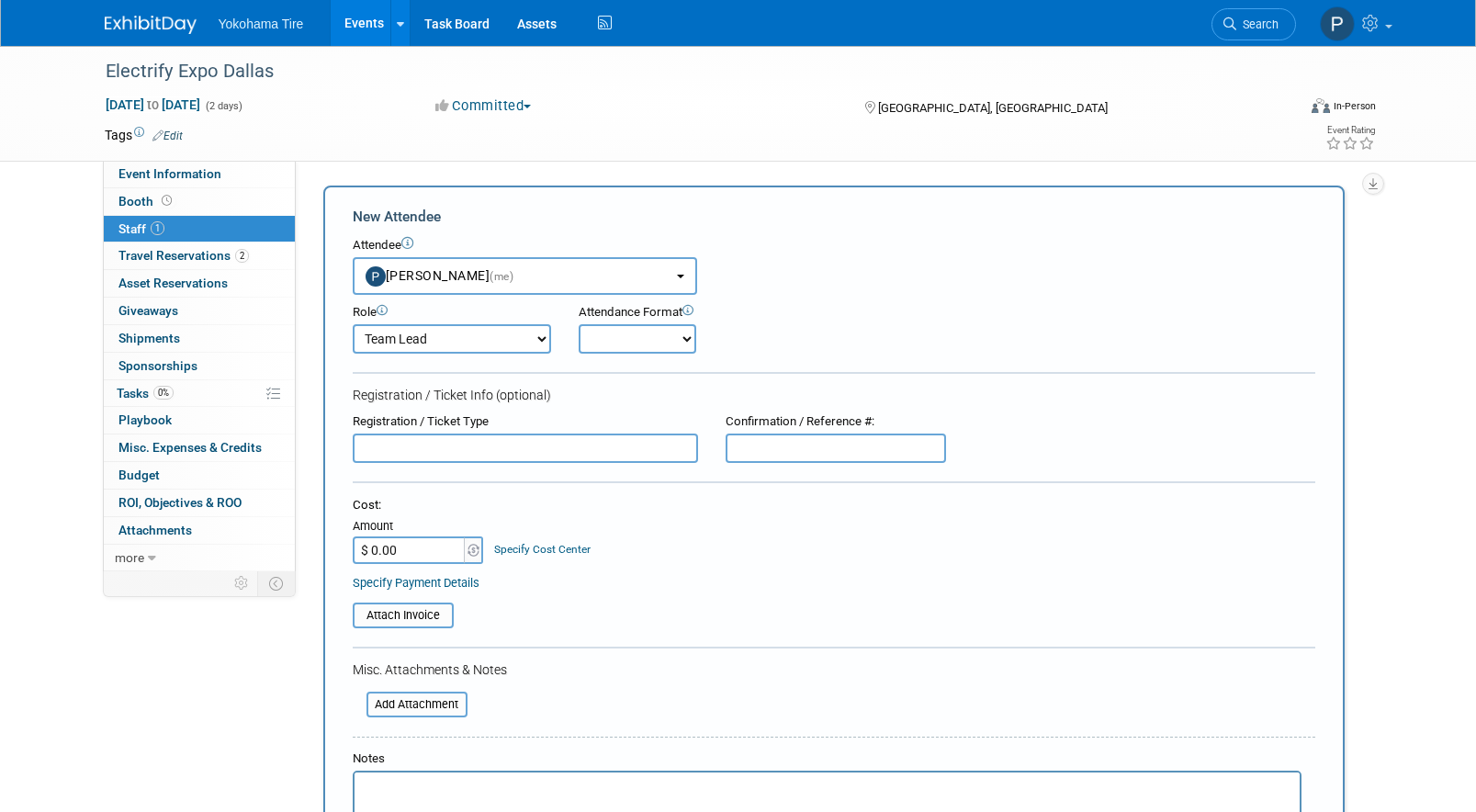
click at [490, 363] on form "New Attendee Attendee <img src="https://www.exhibitday.com/Images/Unassigned-Us…" at bounding box center [833, 573] width 962 height 733
click at [645, 338] on select "Onsite Remote" at bounding box center [638, 339] width 118 height 30
select select "1"
click at [579, 325] on select "Onsite Remote" at bounding box center [638, 339] width 118 height 30
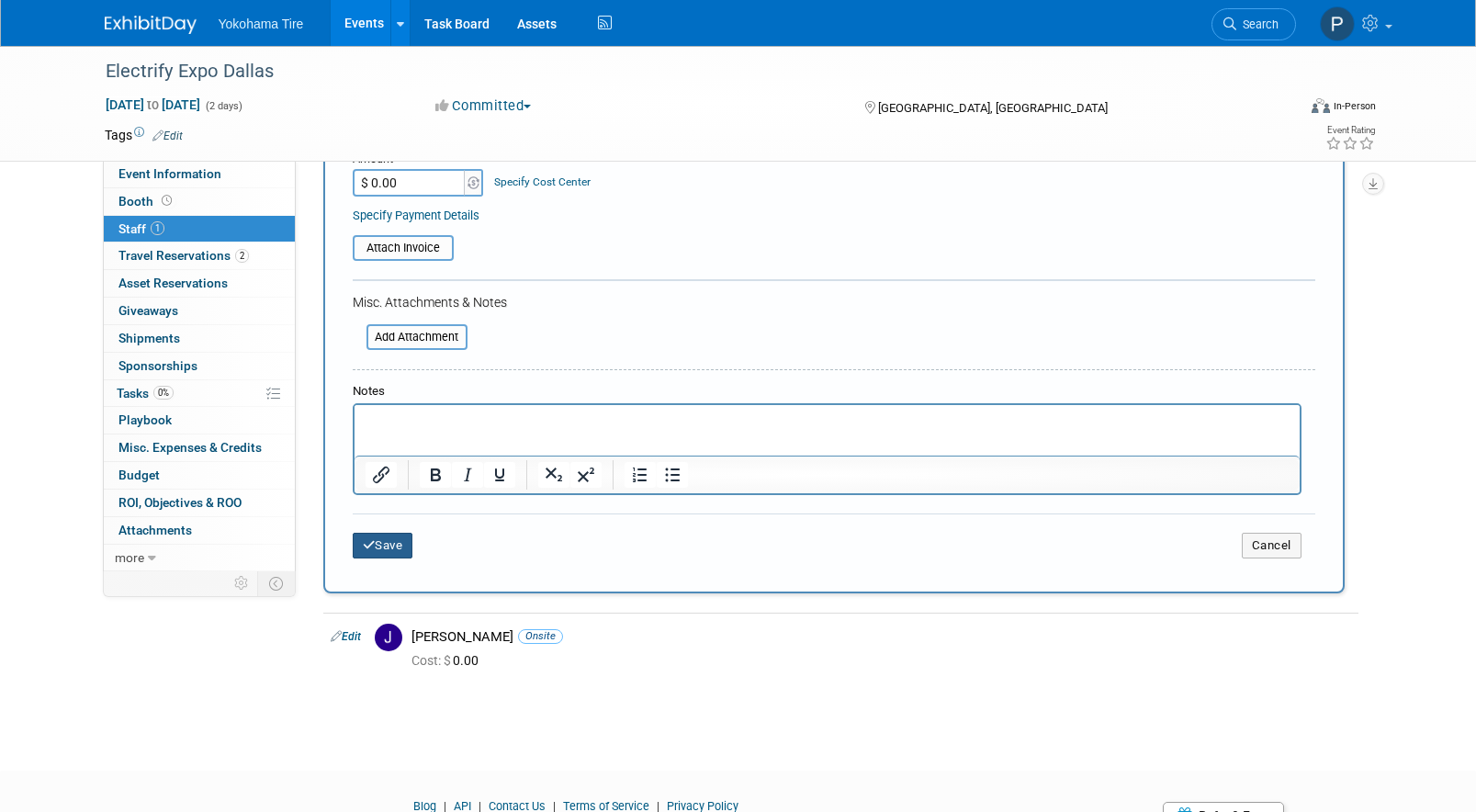
click at [389, 534] on button "Save" at bounding box center [382, 545] width 61 height 26
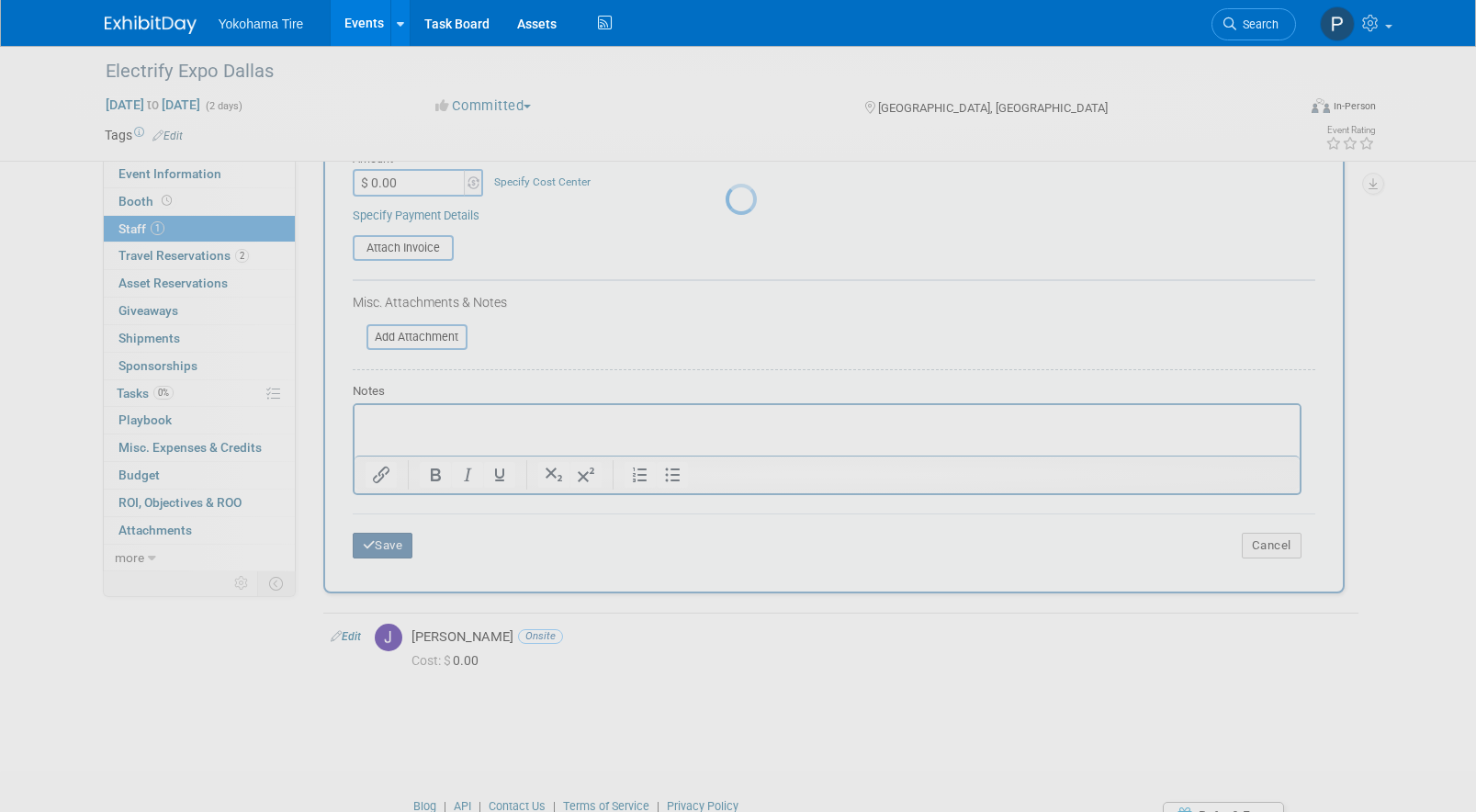
scroll to position [20, 0]
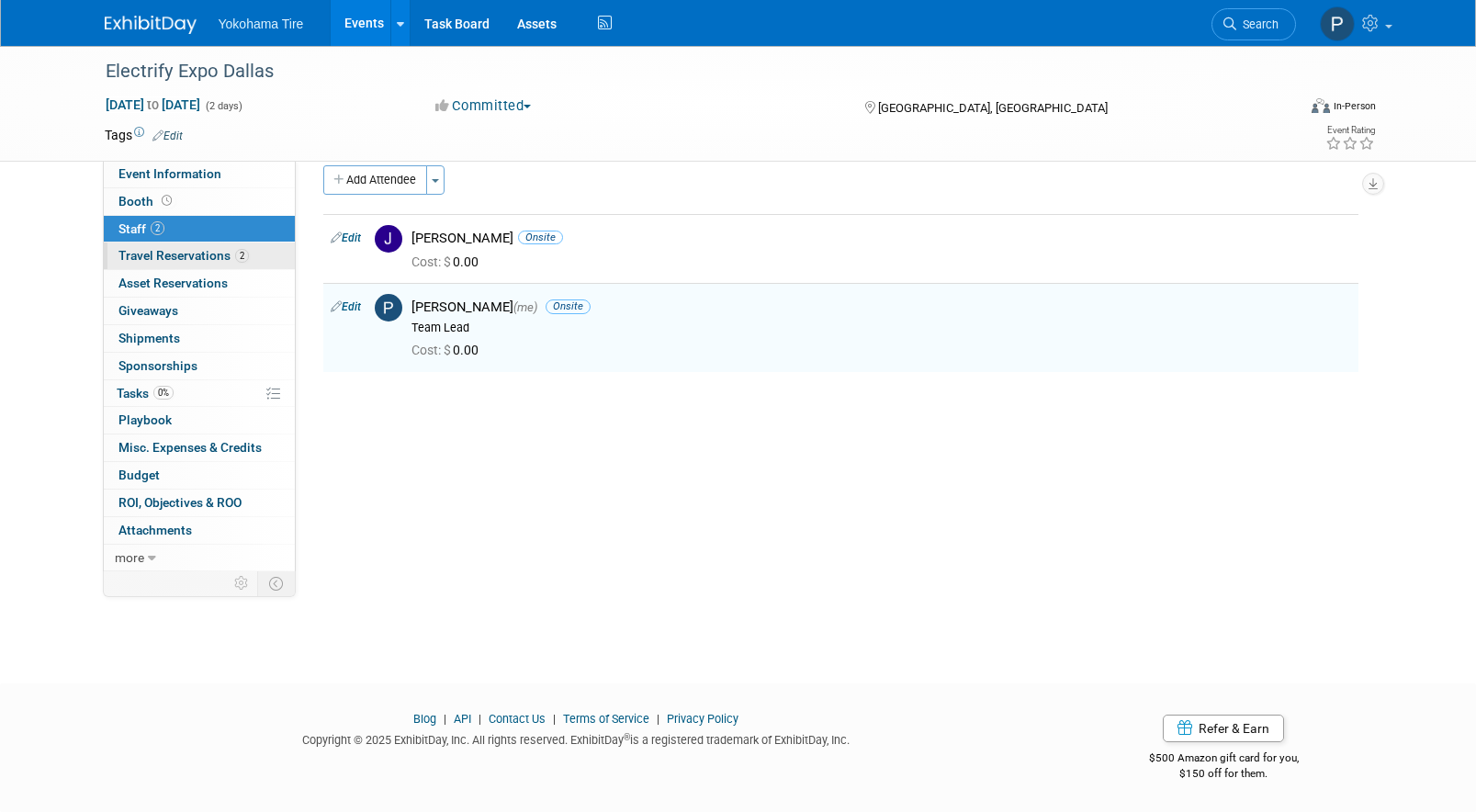
click at [139, 262] on span "Travel Reservations 2" at bounding box center [183, 254] width 130 height 14
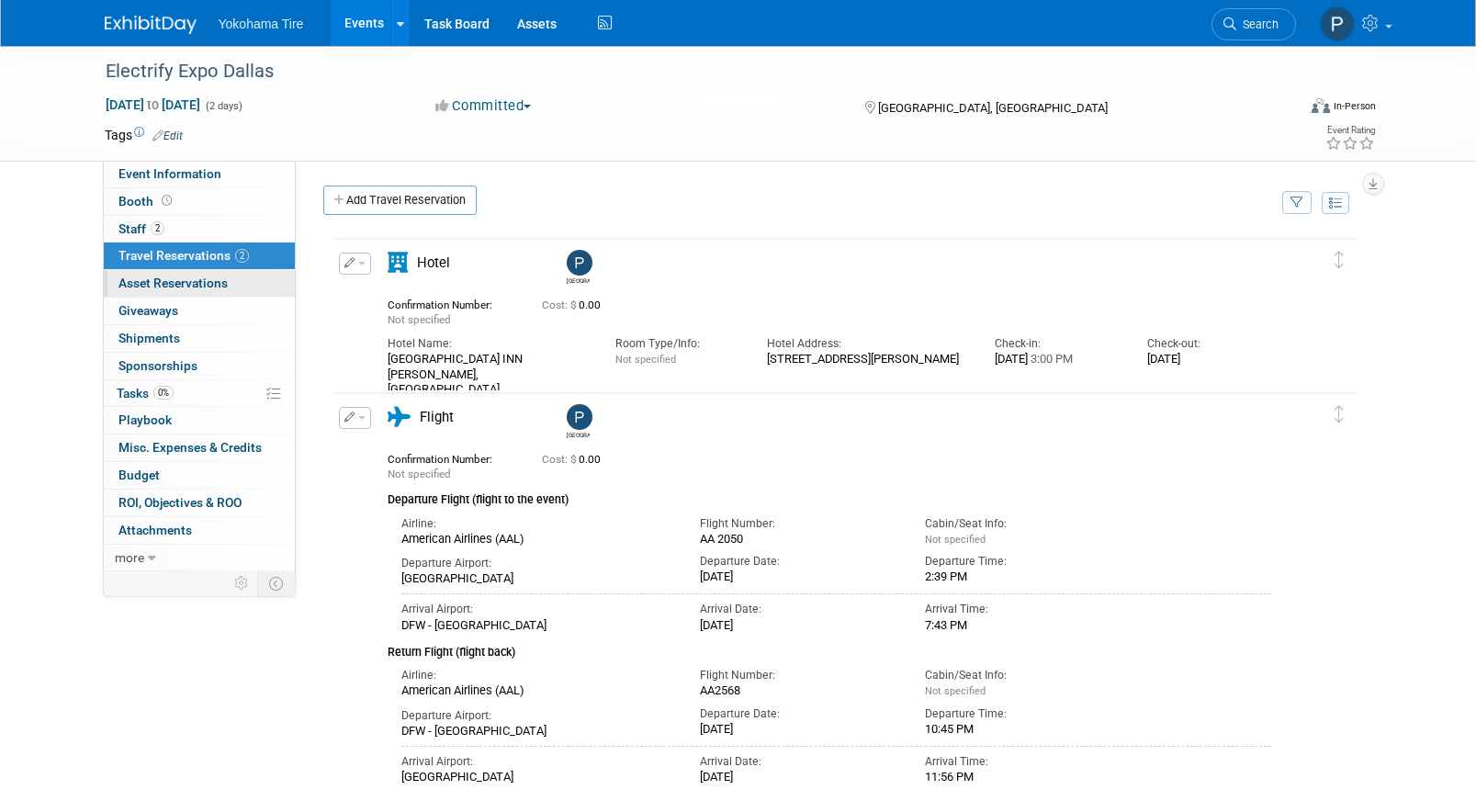
click at [153, 287] on span "Asset Reservations 0" at bounding box center [172, 282] width 109 height 14
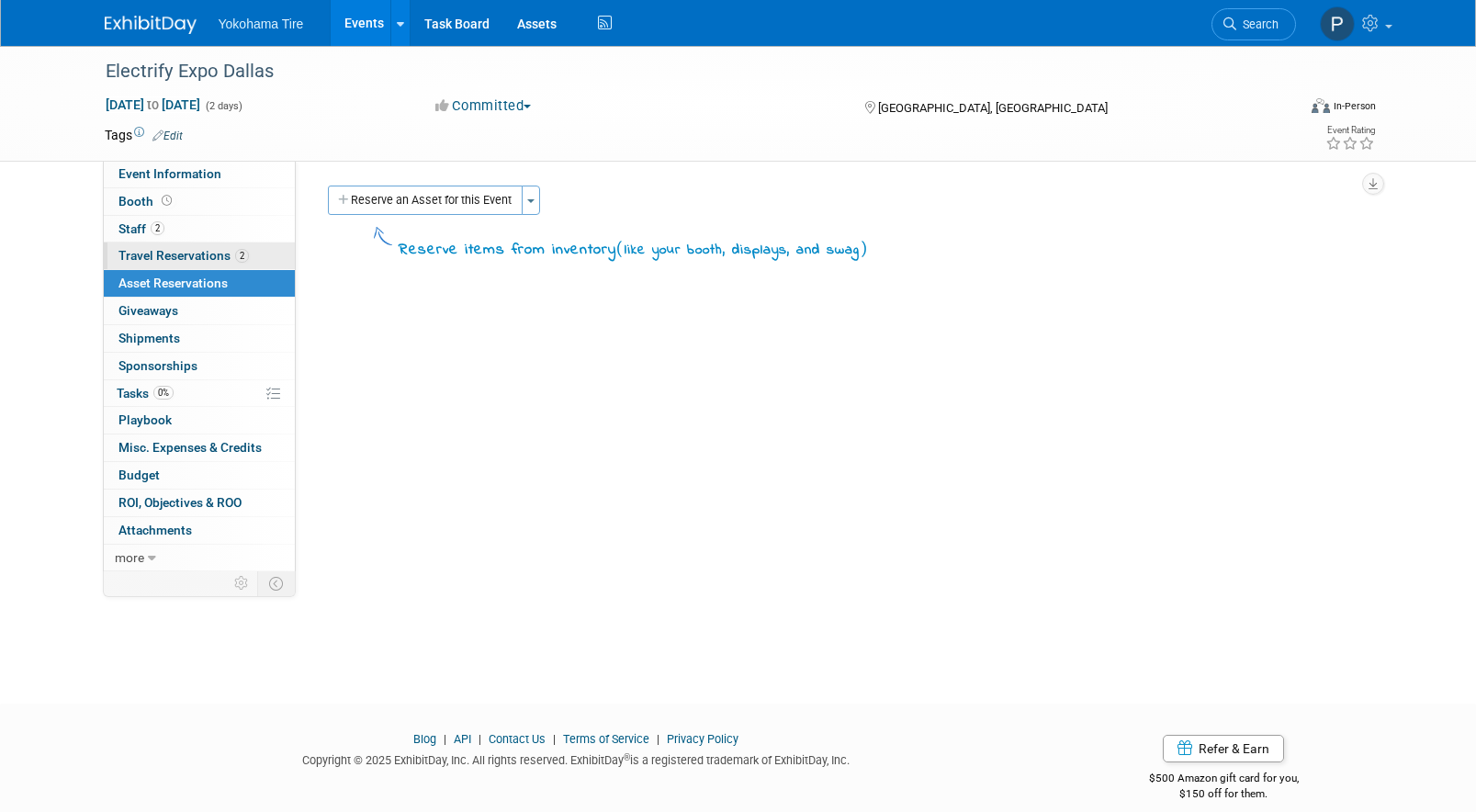
click at [171, 243] on link "2 Travel Reservations 2" at bounding box center [199, 256] width 191 height 27
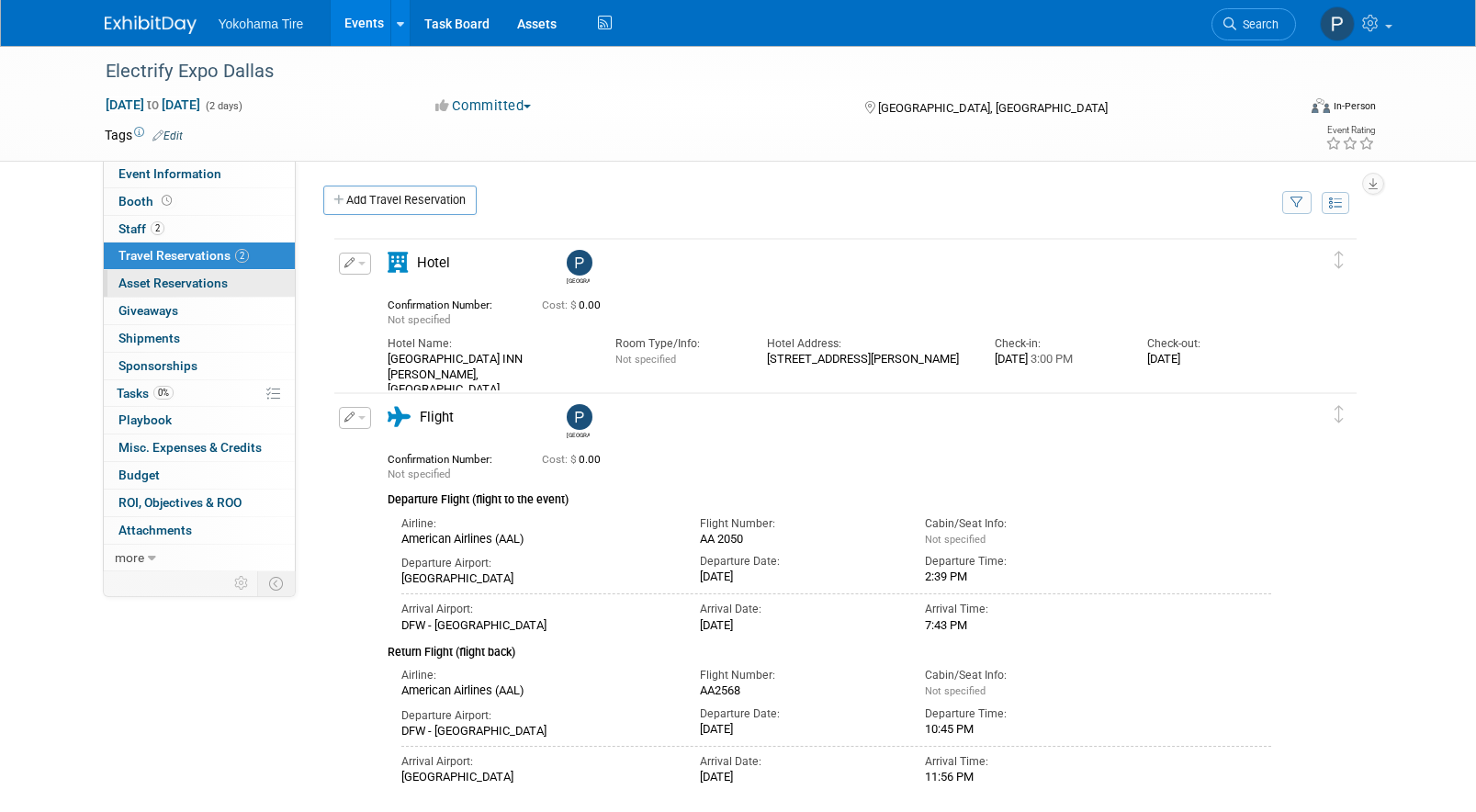
click at [185, 284] on span "Asset Reservations 0" at bounding box center [172, 282] width 109 height 14
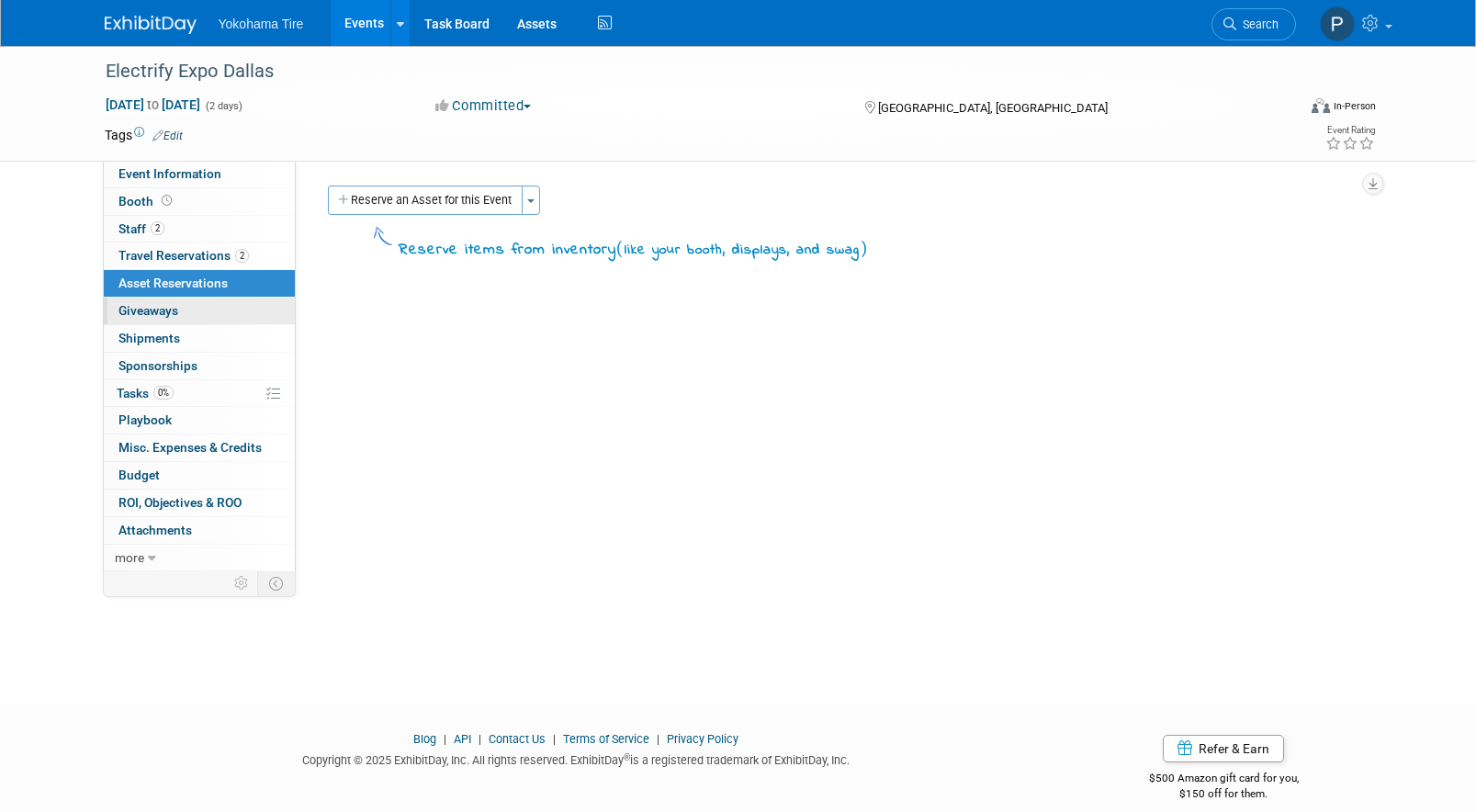
click at [195, 317] on link "0 Giveaways 0" at bounding box center [199, 311] width 191 height 27
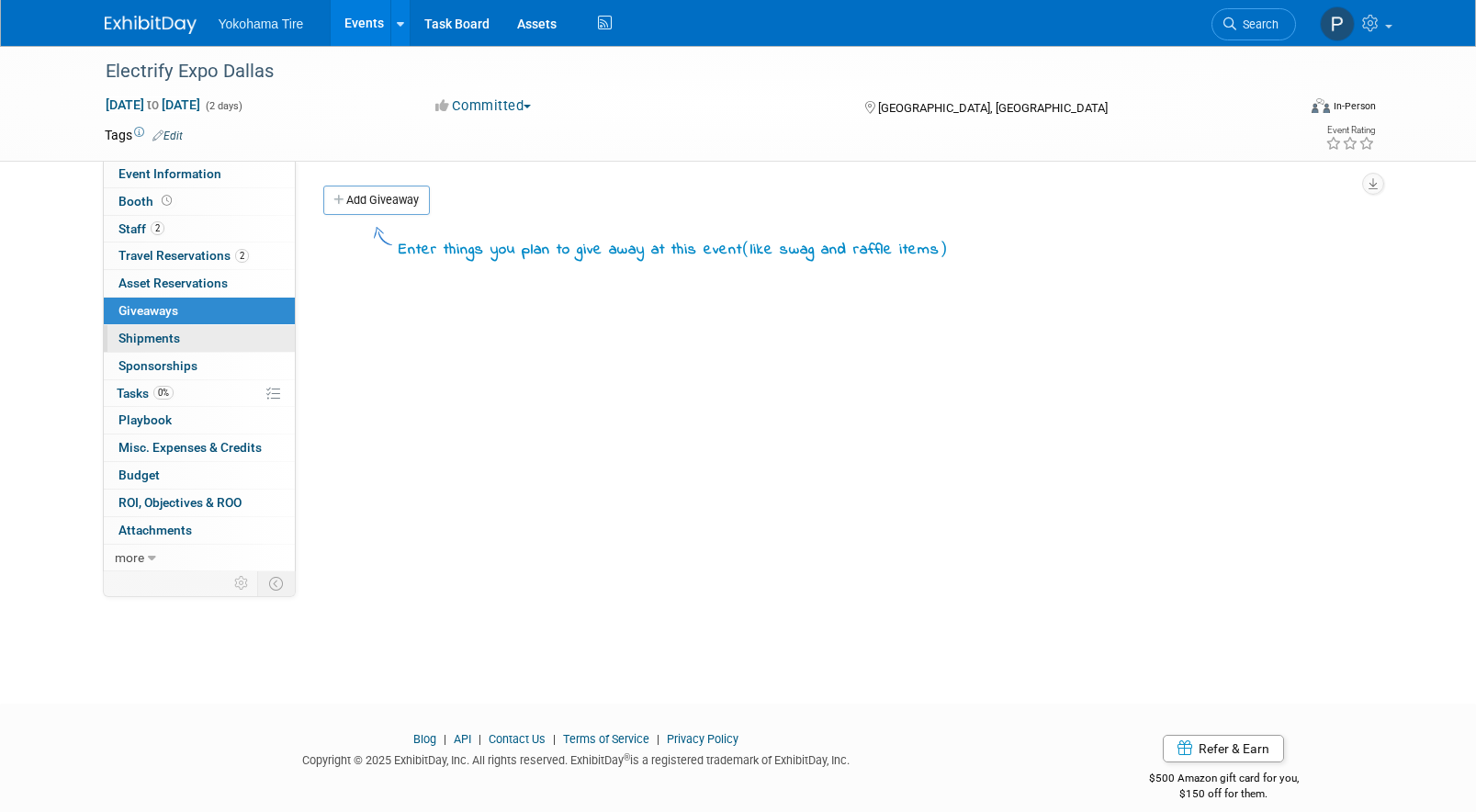
click at [198, 341] on link "0 Shipments 0" at bounding box center [199, 339] width 191 height 27
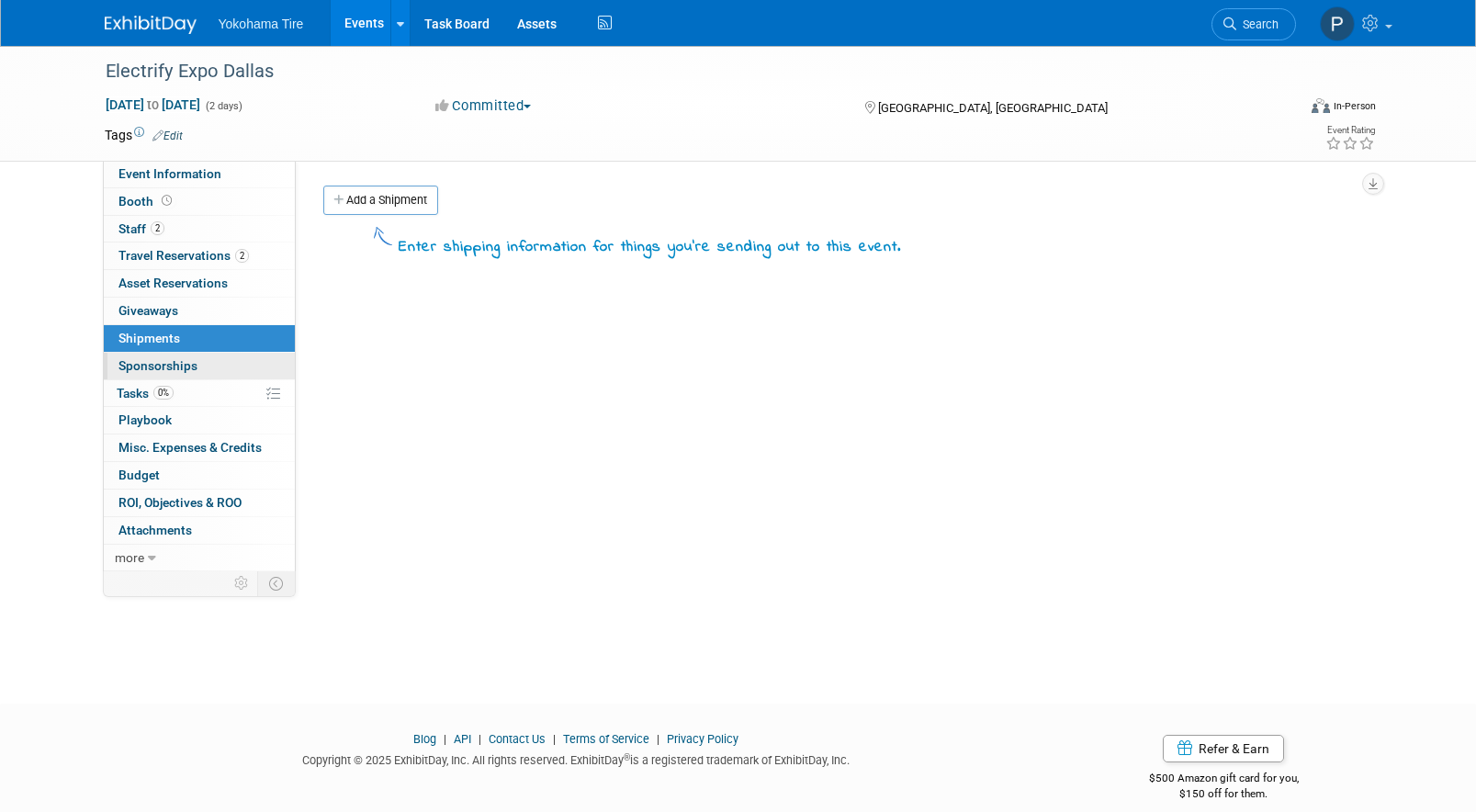
click at [198, 368] on link "0 Sponsorships 0" at bounding box center [199, 366] width 191 height 27
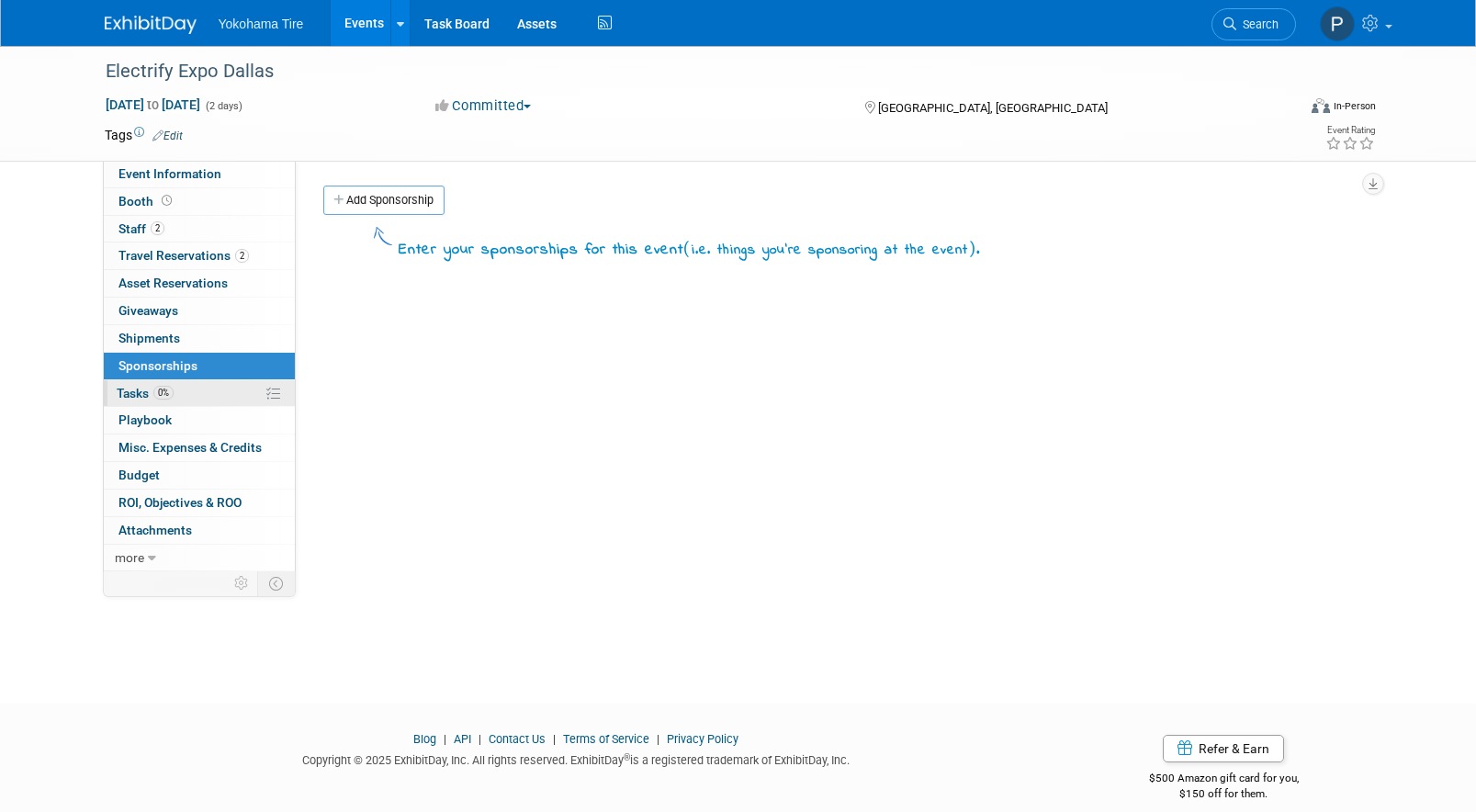
click at [201, 394] on link "0% Tasks 0%" at bounding box center [199, 394] width 191 height 27
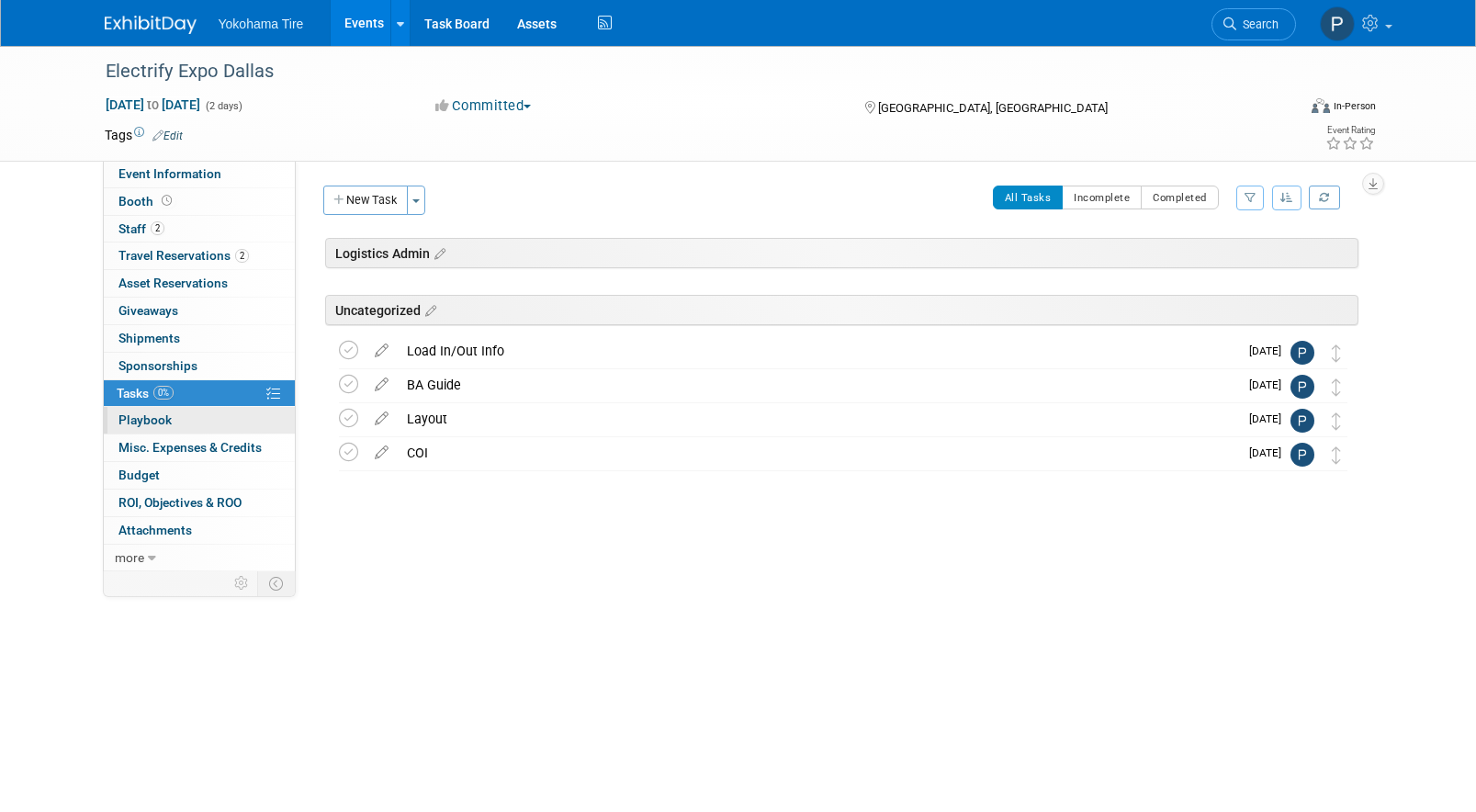
click at [201, 410] on link "0 Playbook 0" at bounding box center [199, 420] width 191 height 27
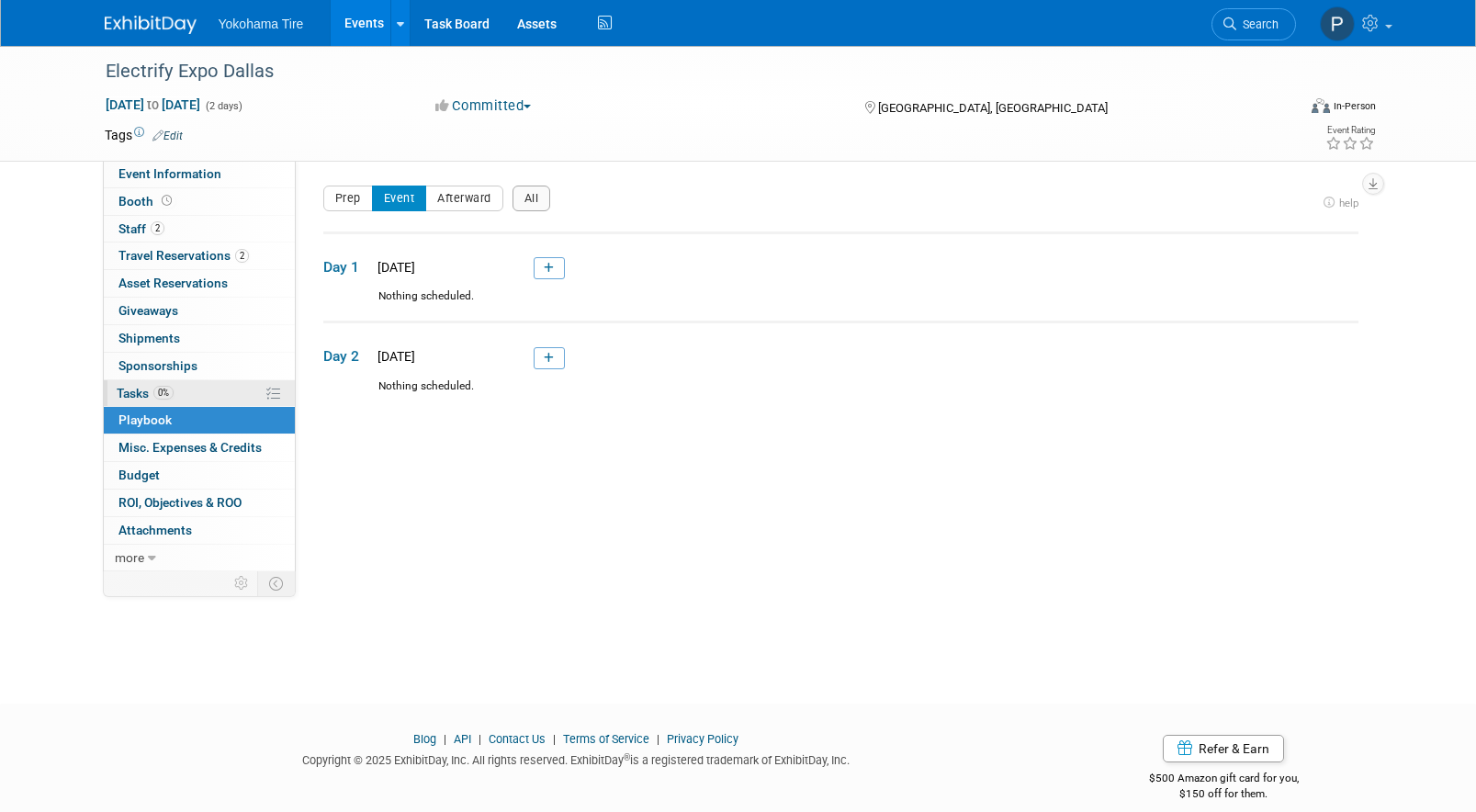
click at [205, 386] on link "0% Tasks 0%" at bounding box center [199, 394] width 191 height 27
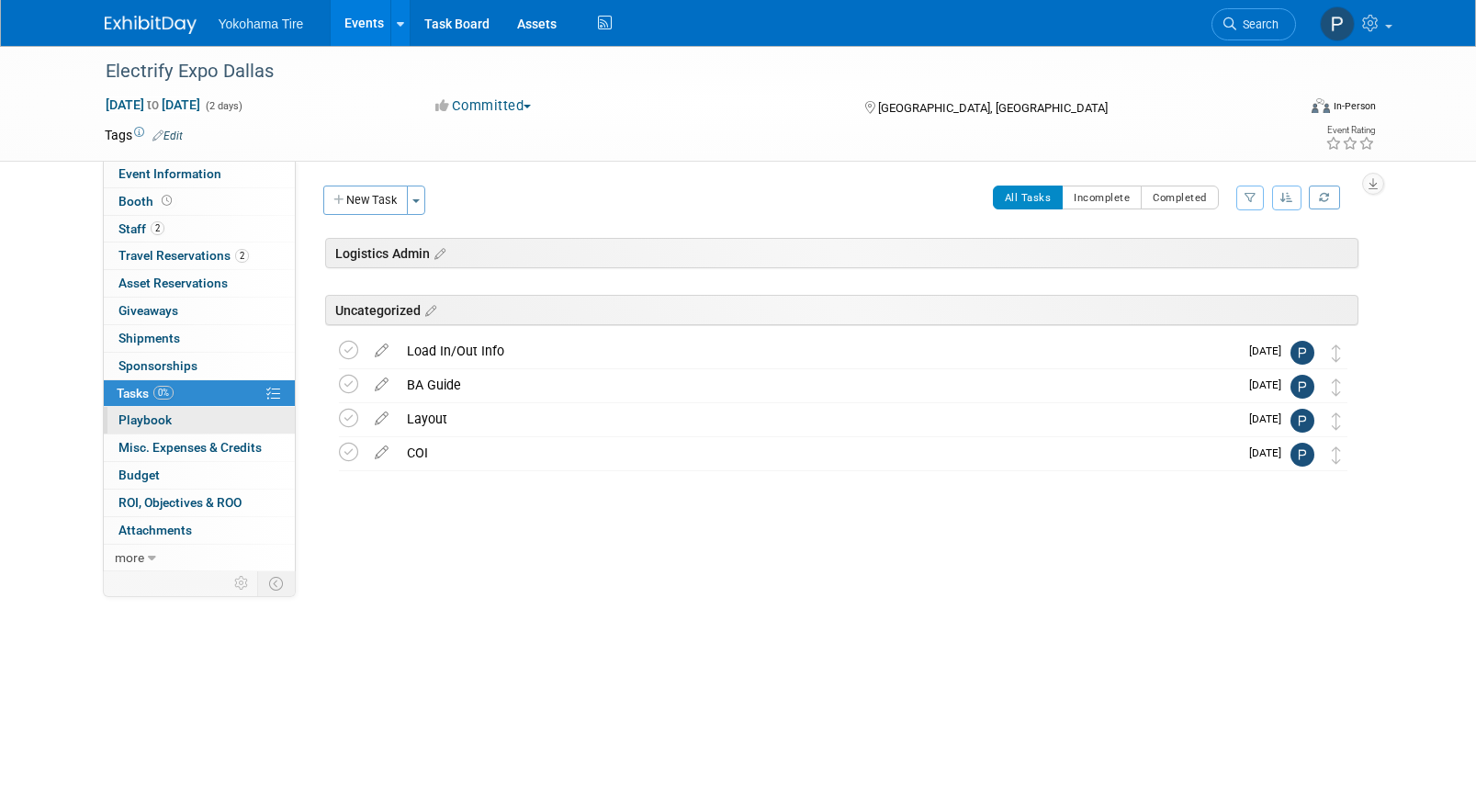
click at [206, 422] on link "0 Playbook 0" at bounding box center [199, 420] width 191 height 27
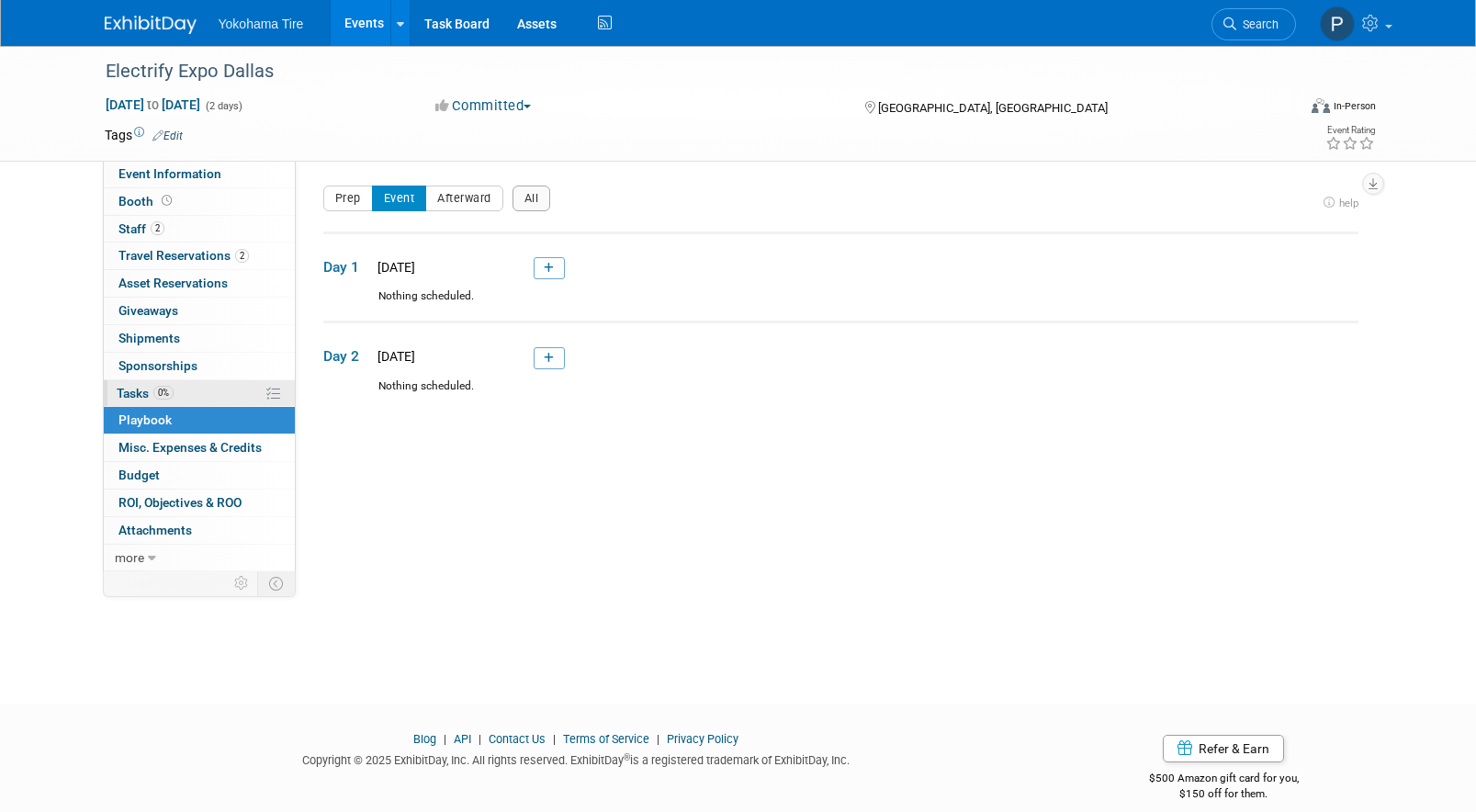
click at [207, 383] on link "0% Tasks 0%" at bounding box center [199, 394] width 191 height 27
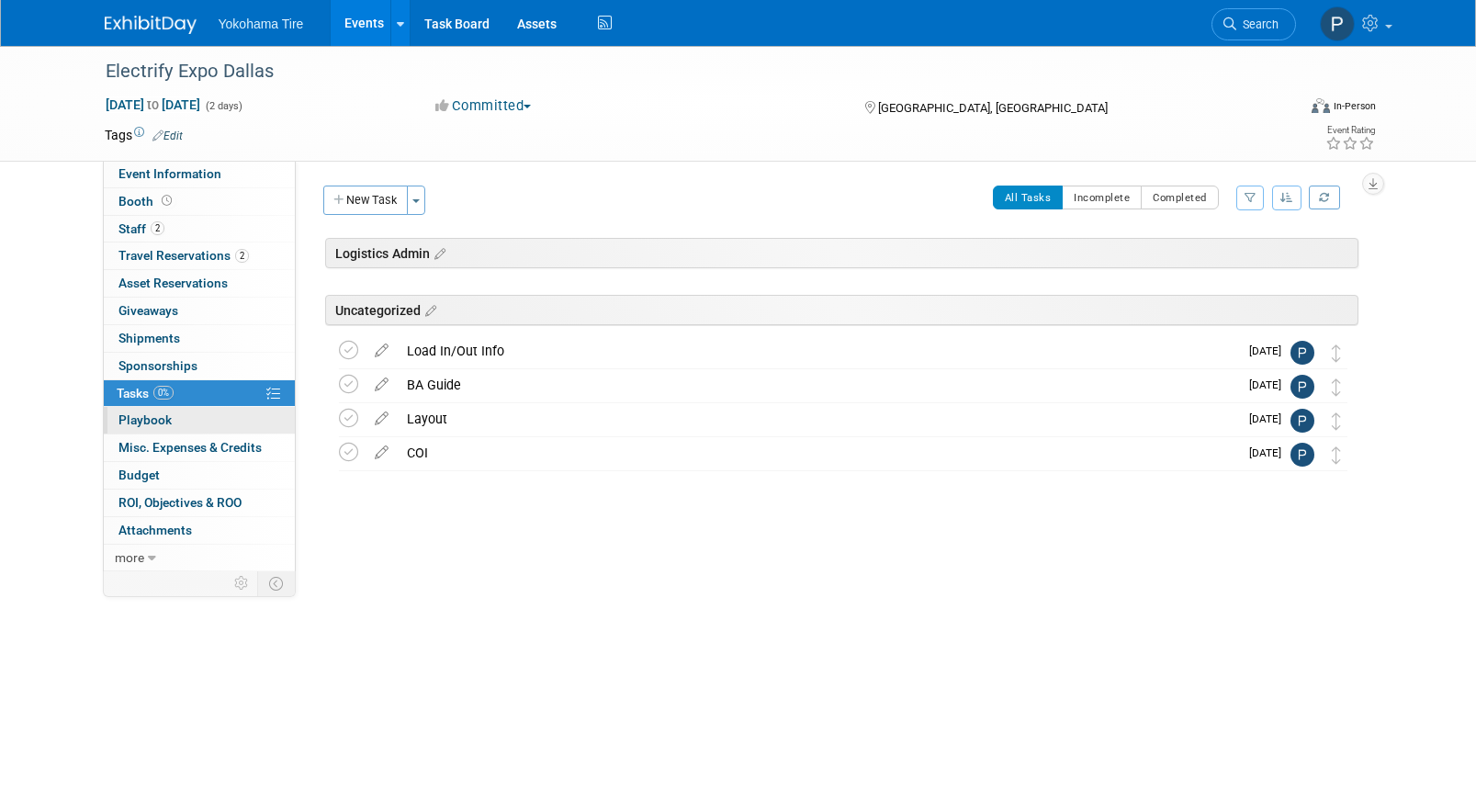
click at [175, 425] on link "0 Playbook 0" at bounding box center [199, 420] width 191 height 27
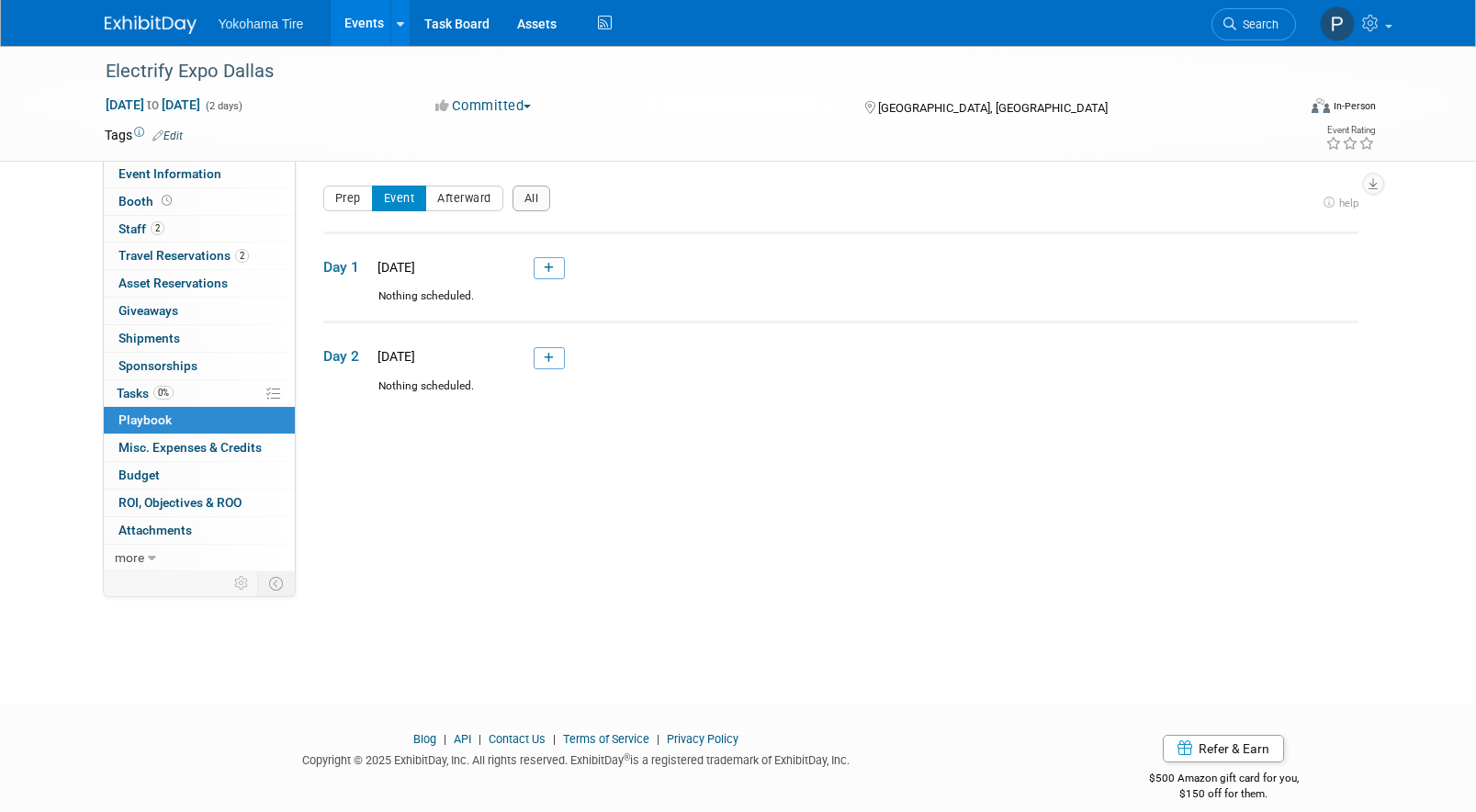
click at [454, 283] on td "Day 1 Sat. Nov 15, 2025" at bounding box center [841, 260] width 1035 height 56
click at [415, 273] on span "Sat. Nov 15, 2025" at bounding box center [393, 267] width 43 height 14
click at [341, 257] on span "Day 1" at bounding box center [347, 267] width 46 height 20
click at [512, 269] on div "Sat. Nov 15, 2025" at bounding box center [446, 267] width 149 height 18
click at [542, 267] on link at bounding box center [549, 268] width 31 height 22
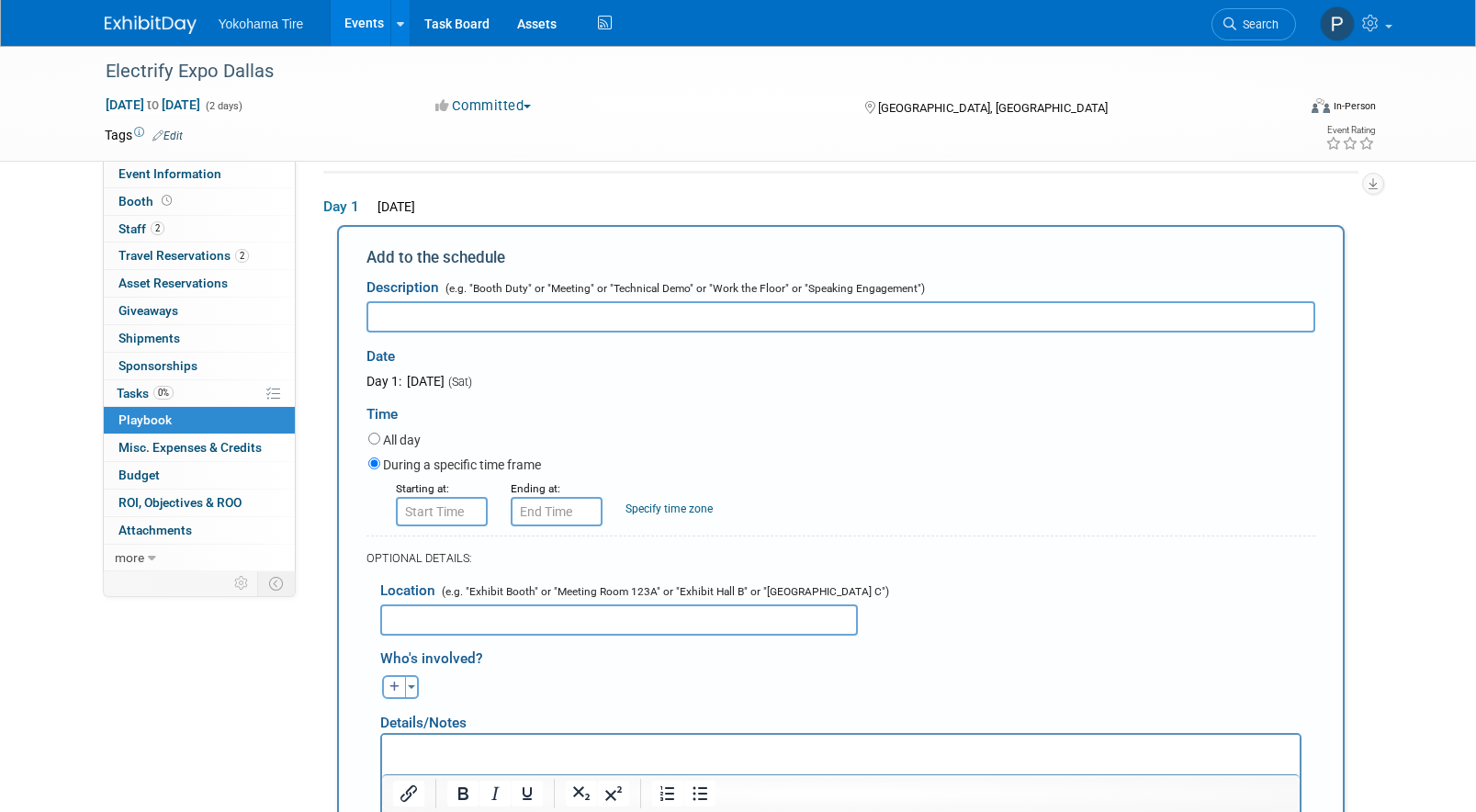
click at [453, 530] on form "Description (e.g. "Booth Duty" or "Meeting" or "Technical Demo" or "Work the Fl…" at bounding box center [840, 621] width 949 height 706
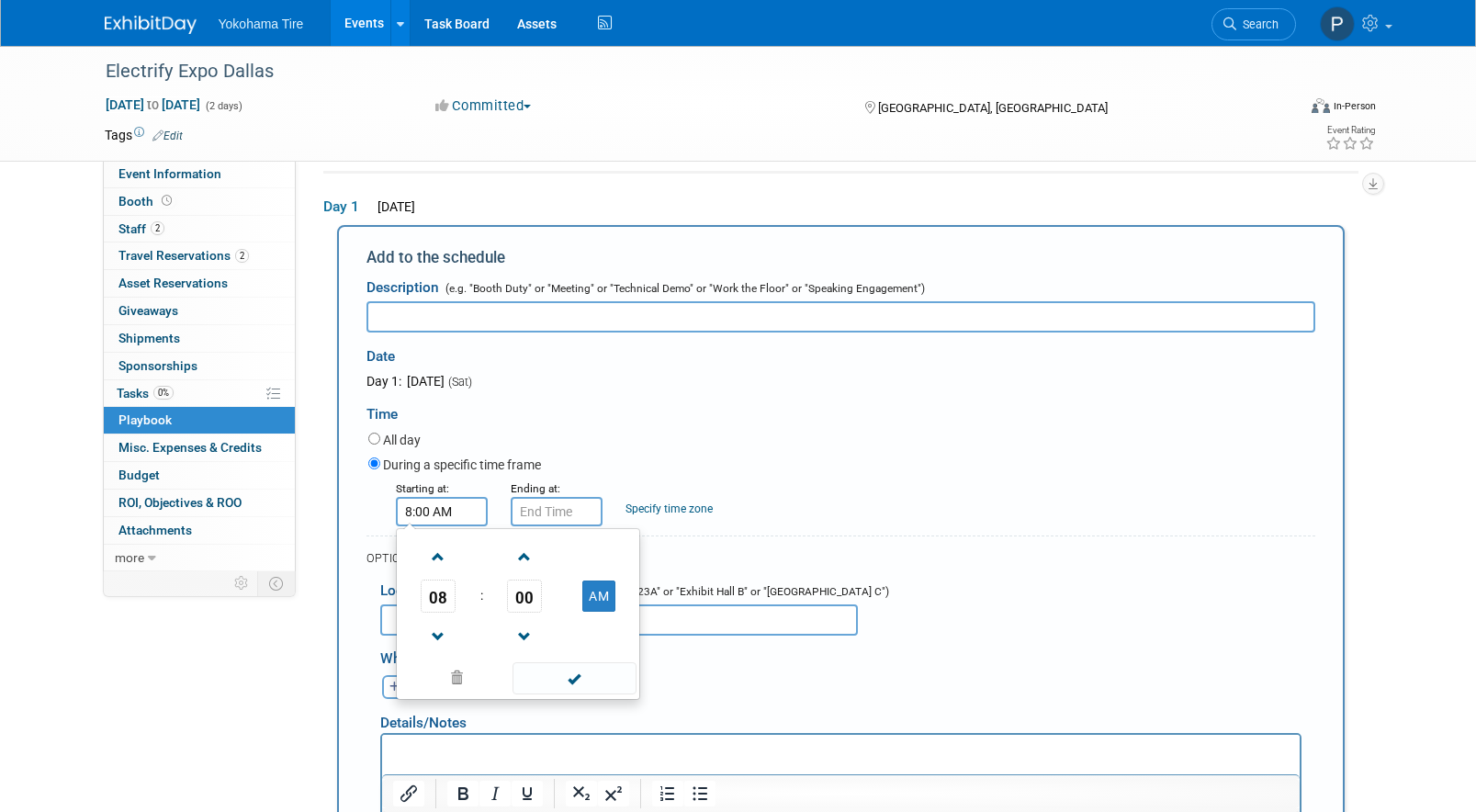
drag, startPoint x: 453, startPoint y: 530, endPoint x: 463, endPoint y: 513, distance: 19.7
click at [463, 513] on input "8:00 AM" at bounding box center [441, 511] width 92 height 30
drag, startPoint x: 449, startPoint y: 603, endPoint x: 448, endPoint y: 617, distance: 14.0
click at [449, 606] on span "08" at bounding box center [438, 596] width 35 height 33
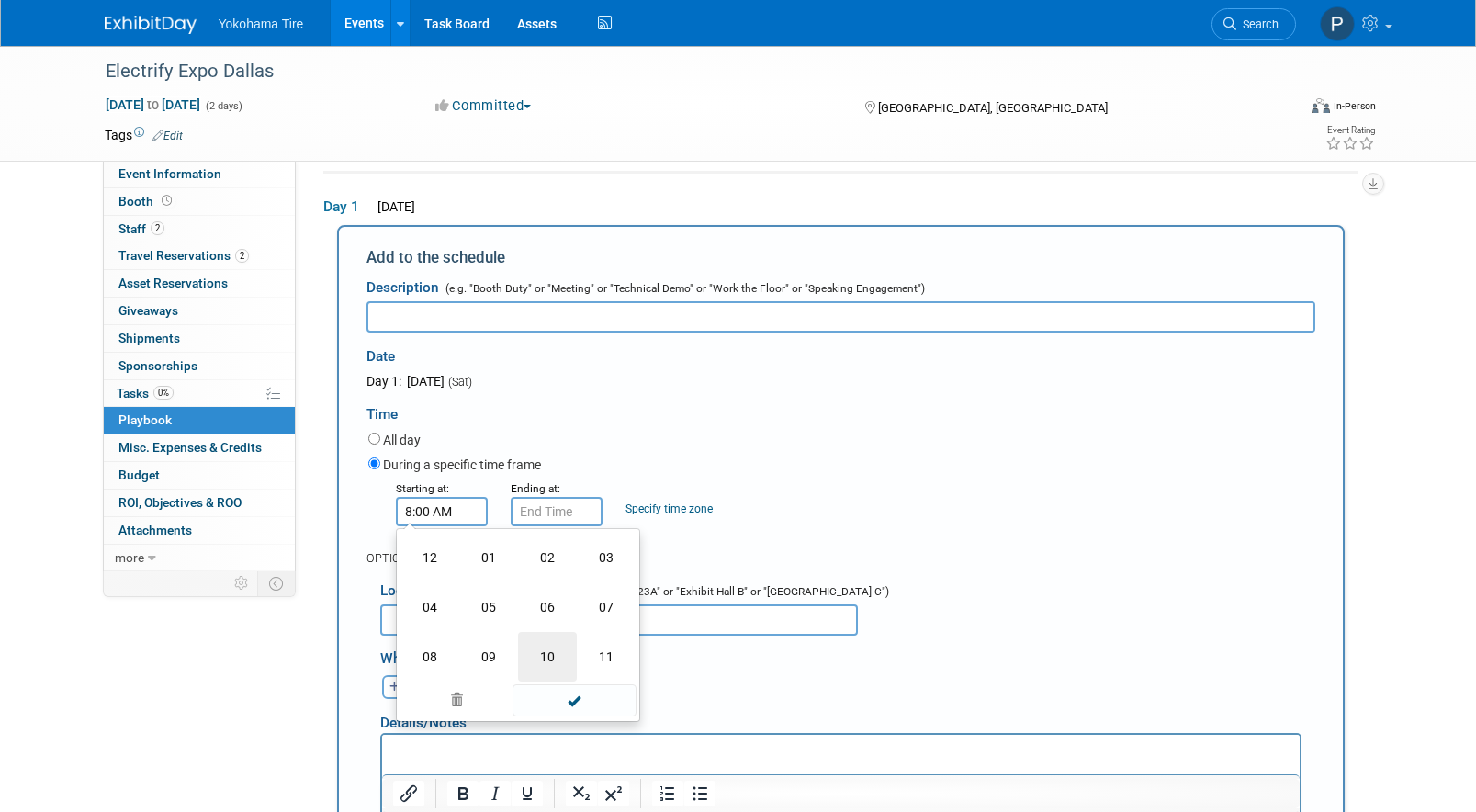
click at [546, 659] on td "10" at bounding box center [547, 656] width 59 height 49
type input "10:00 AM"
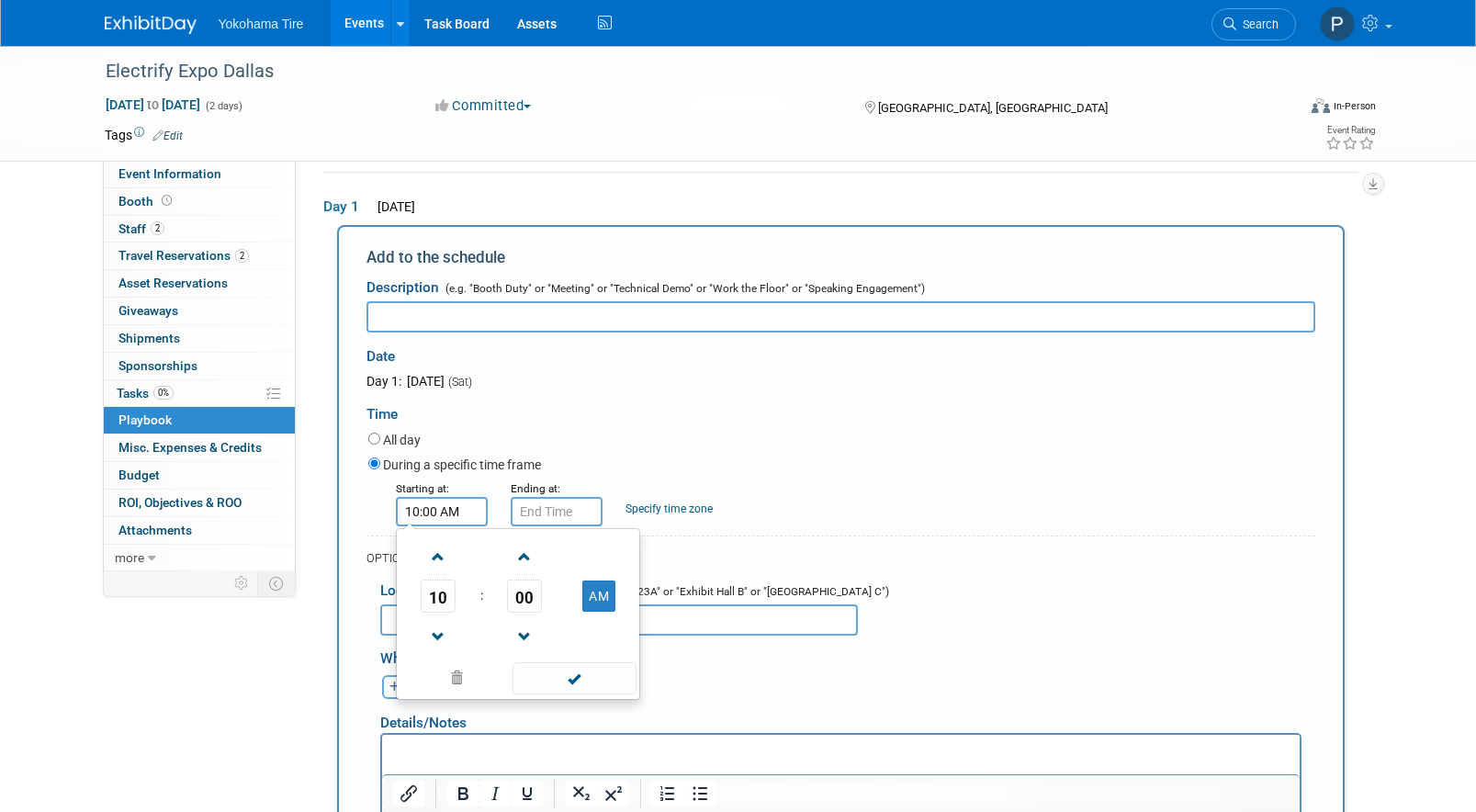
click at [590, 314] on input "text" at bounding box center [840, 317] width 949 height 31
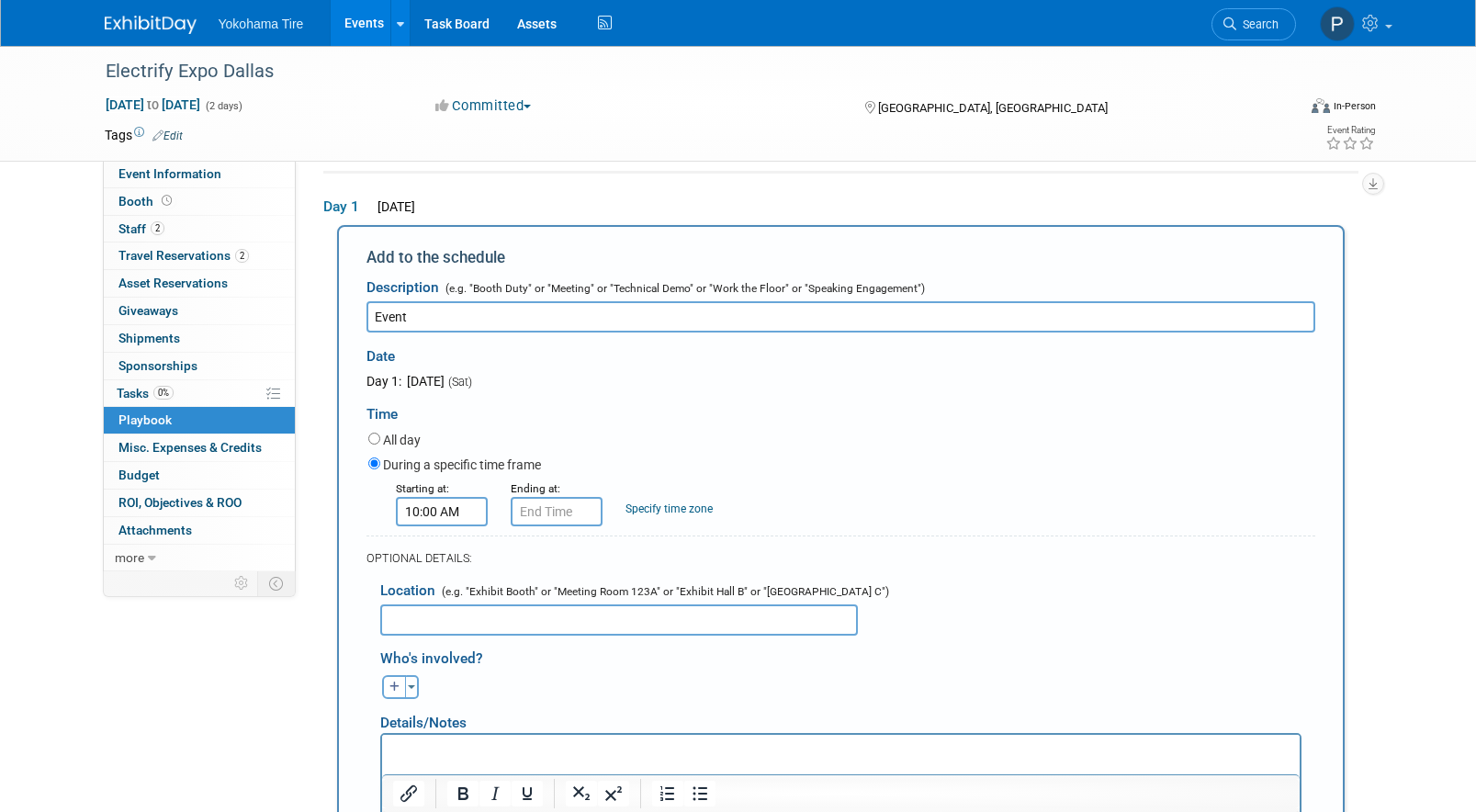
type input "Event"
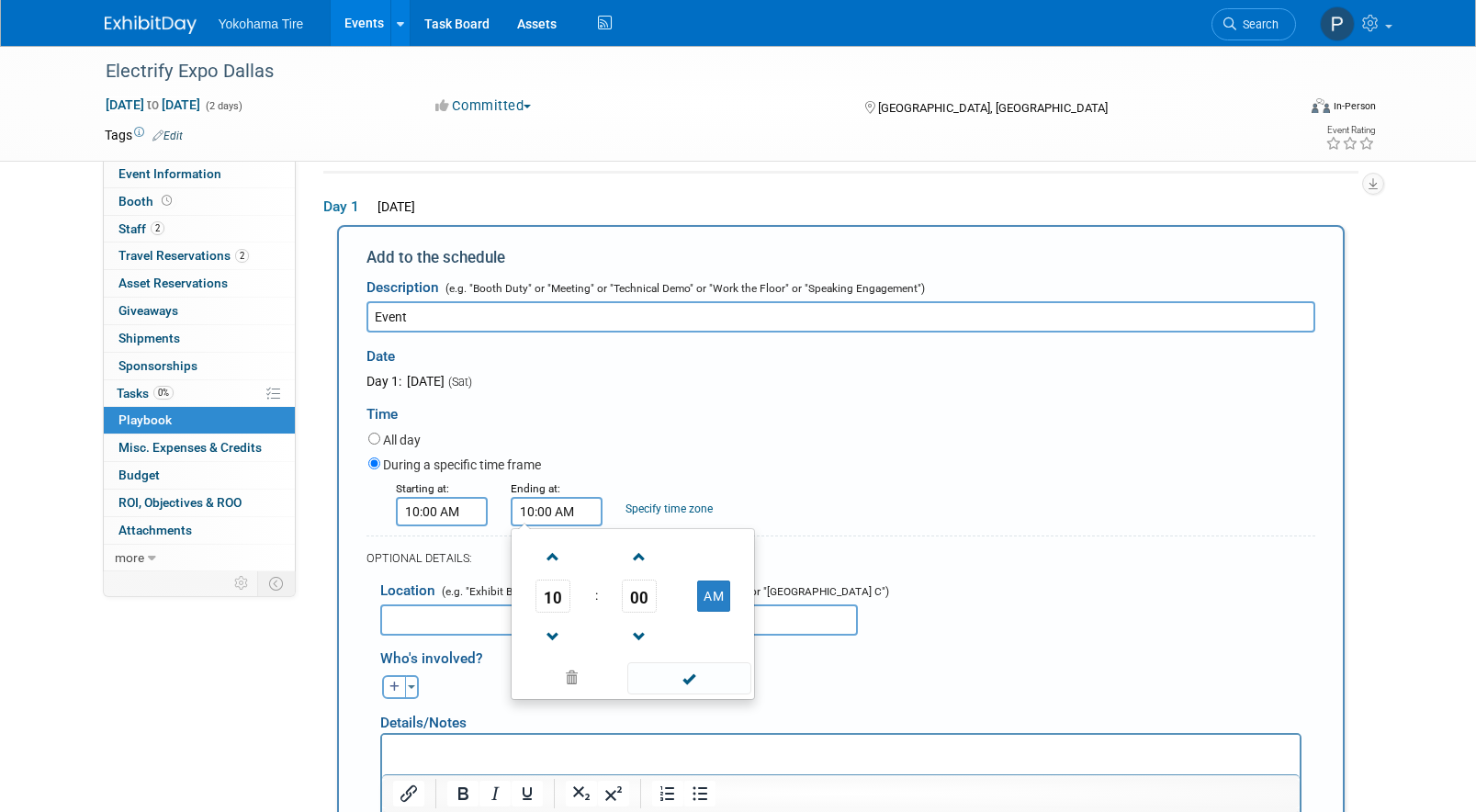
click at [531, 513] on input "10:00 AM" at bounding box center [556, 511] width 92 height 30
click at [561, 610] on span "10" at bounding box center [553, 596] width 35 height 33
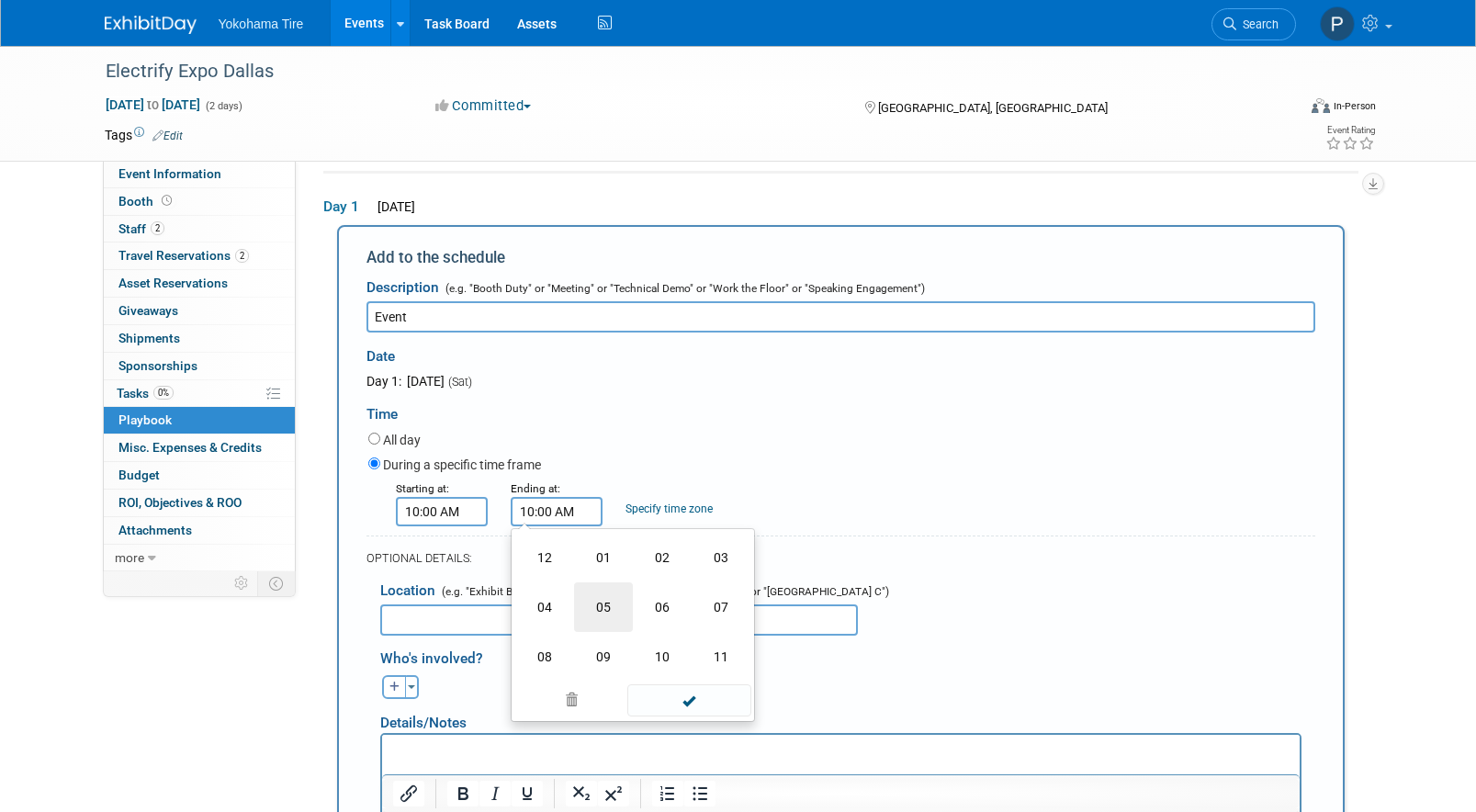
click at [578, 617] on td "05" at bounding box center [603, 606] width 59 height 49
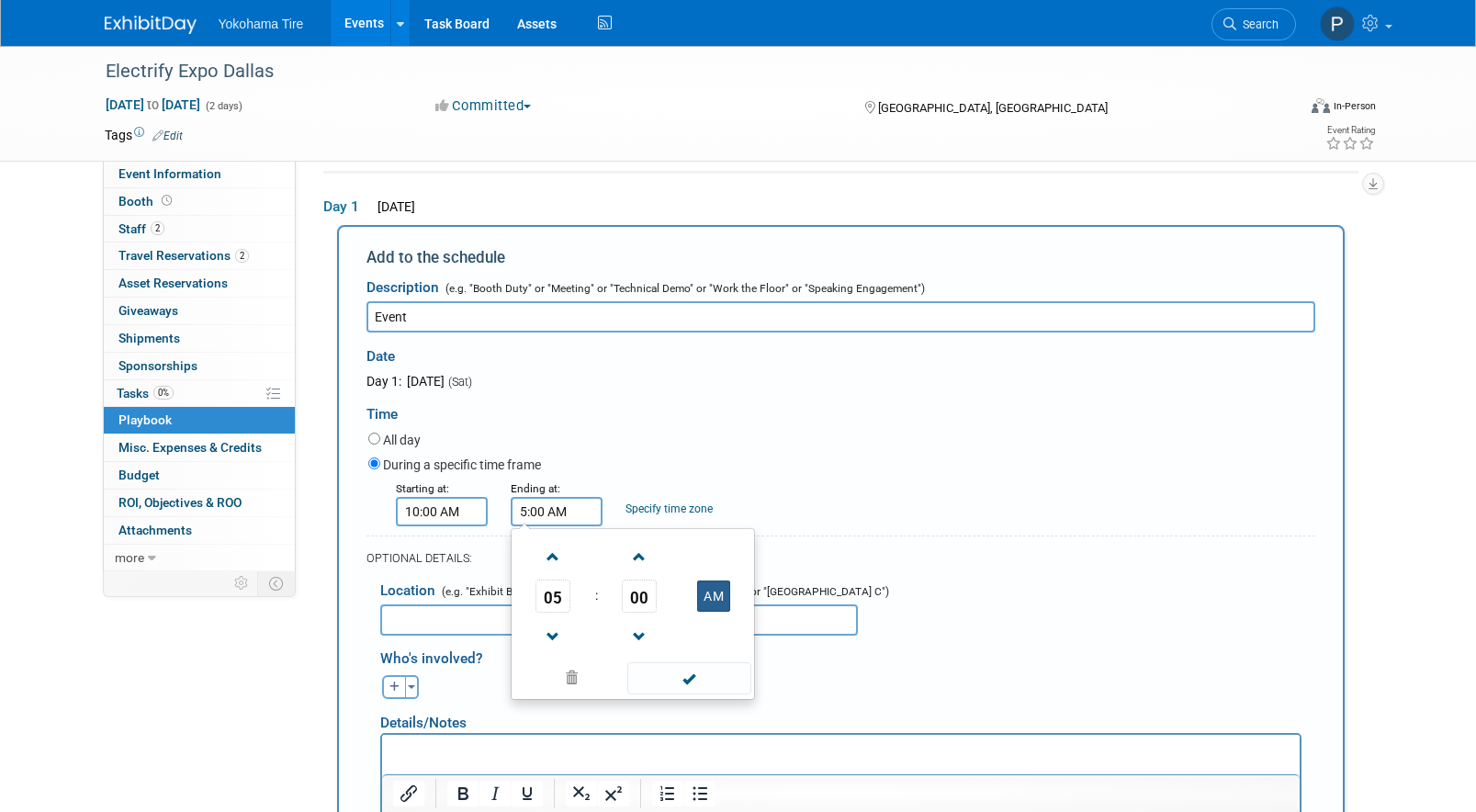
click at [722, 592] on button "AM" at bounding box center [714, 596] width 33 height 31
type input "5:00 PM"
click at [680, 694] on span at bounding box center [689, 677] width 124 height 32
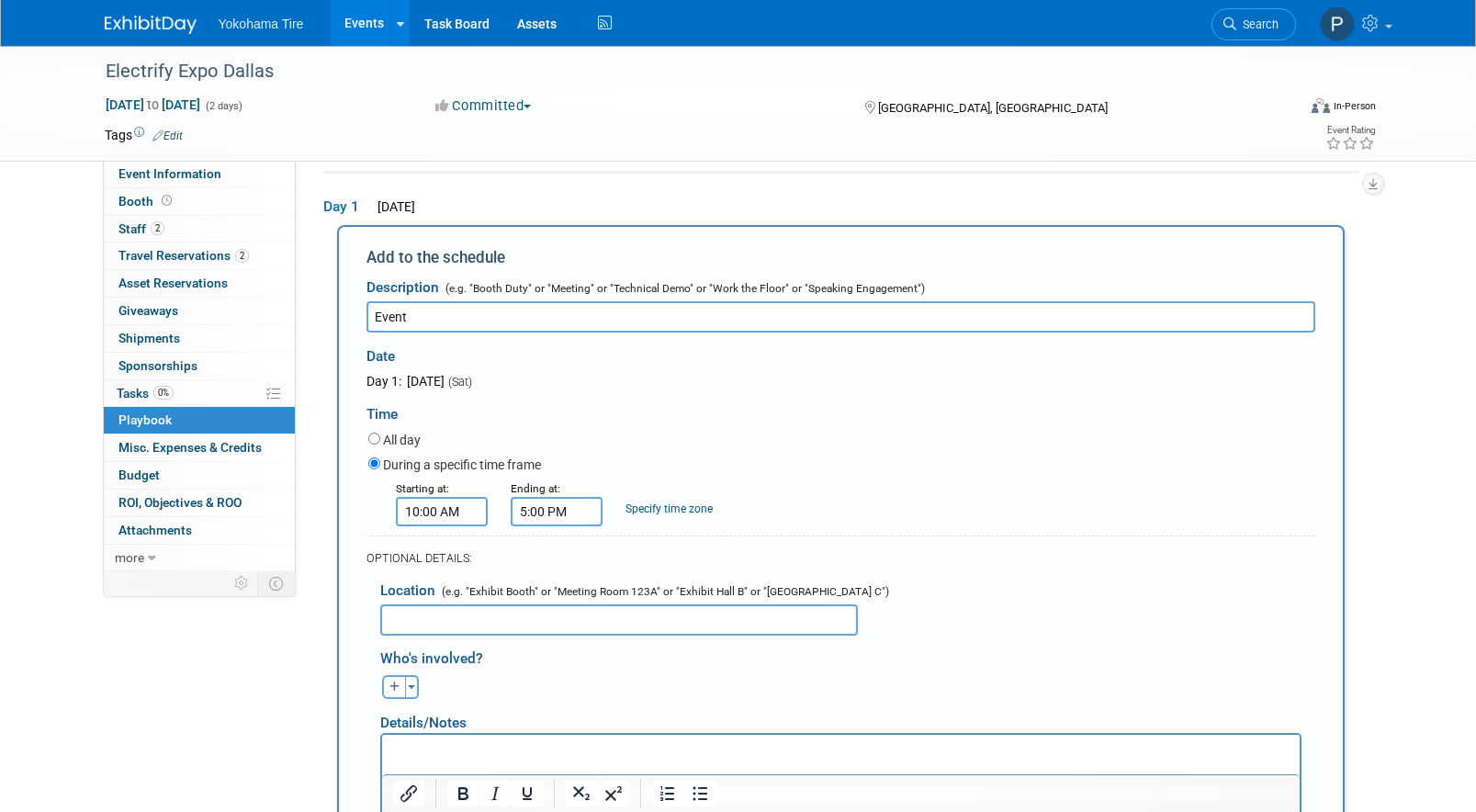
click at [442, 621] on input "text" at bounding box center [619, 619] width 478 height 31
click at [445, 316] on input "Event" at bounding box center [840, 317] width 949 height 31
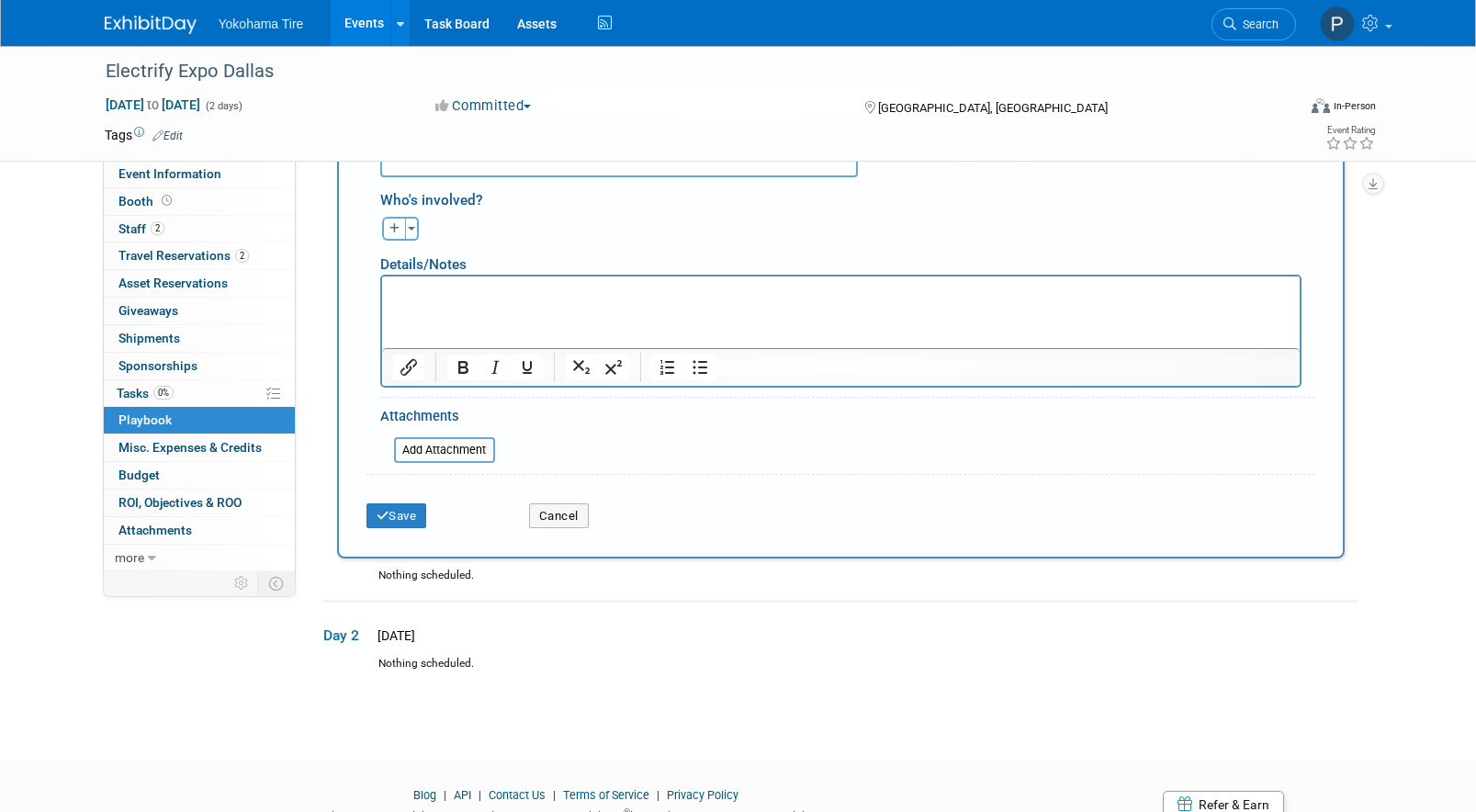
scroll to position [520, 0]
click at [387, 512] on icon "submit" at bounding box center [382, 514] width 13 height 12
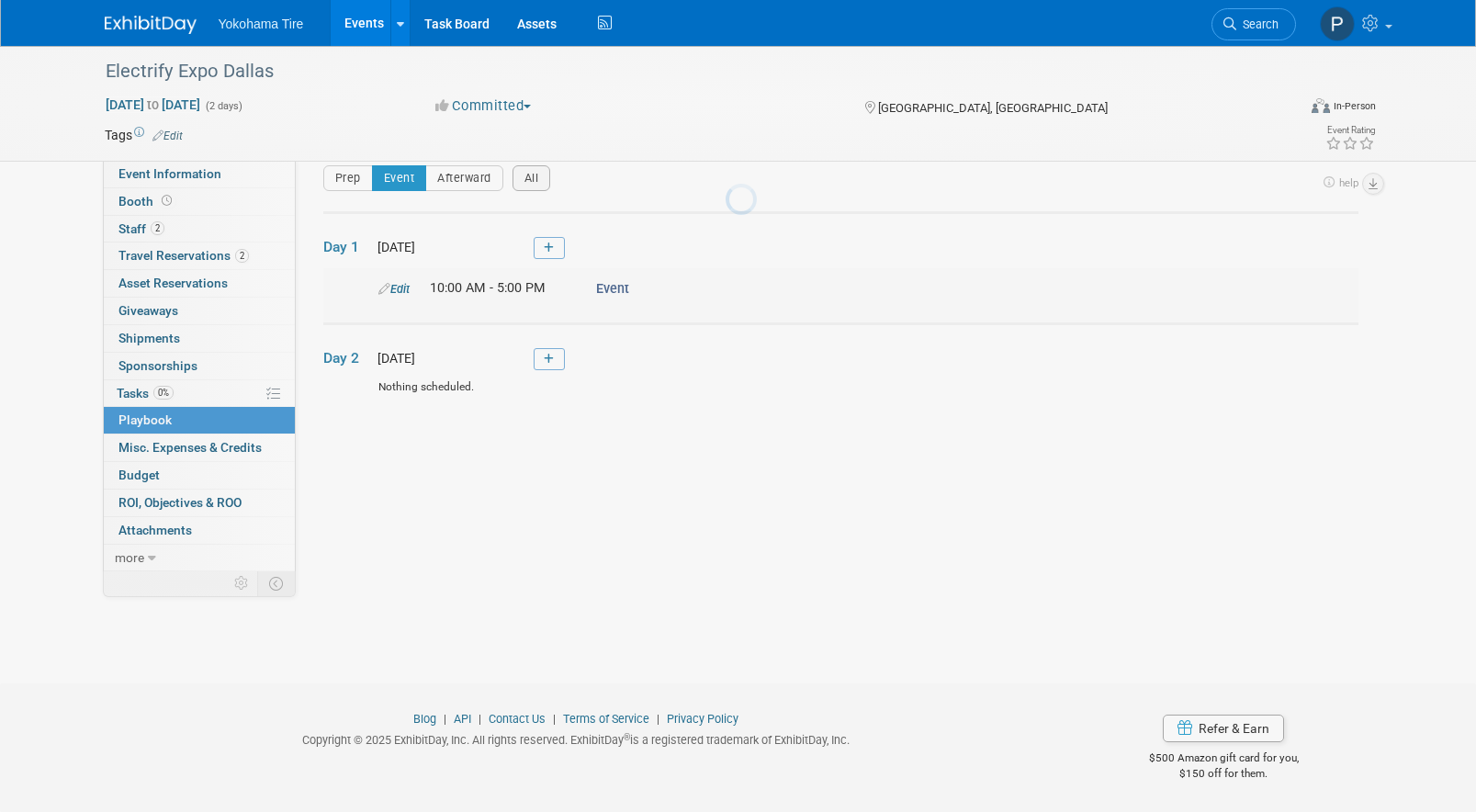
scroll to position [20, 0]
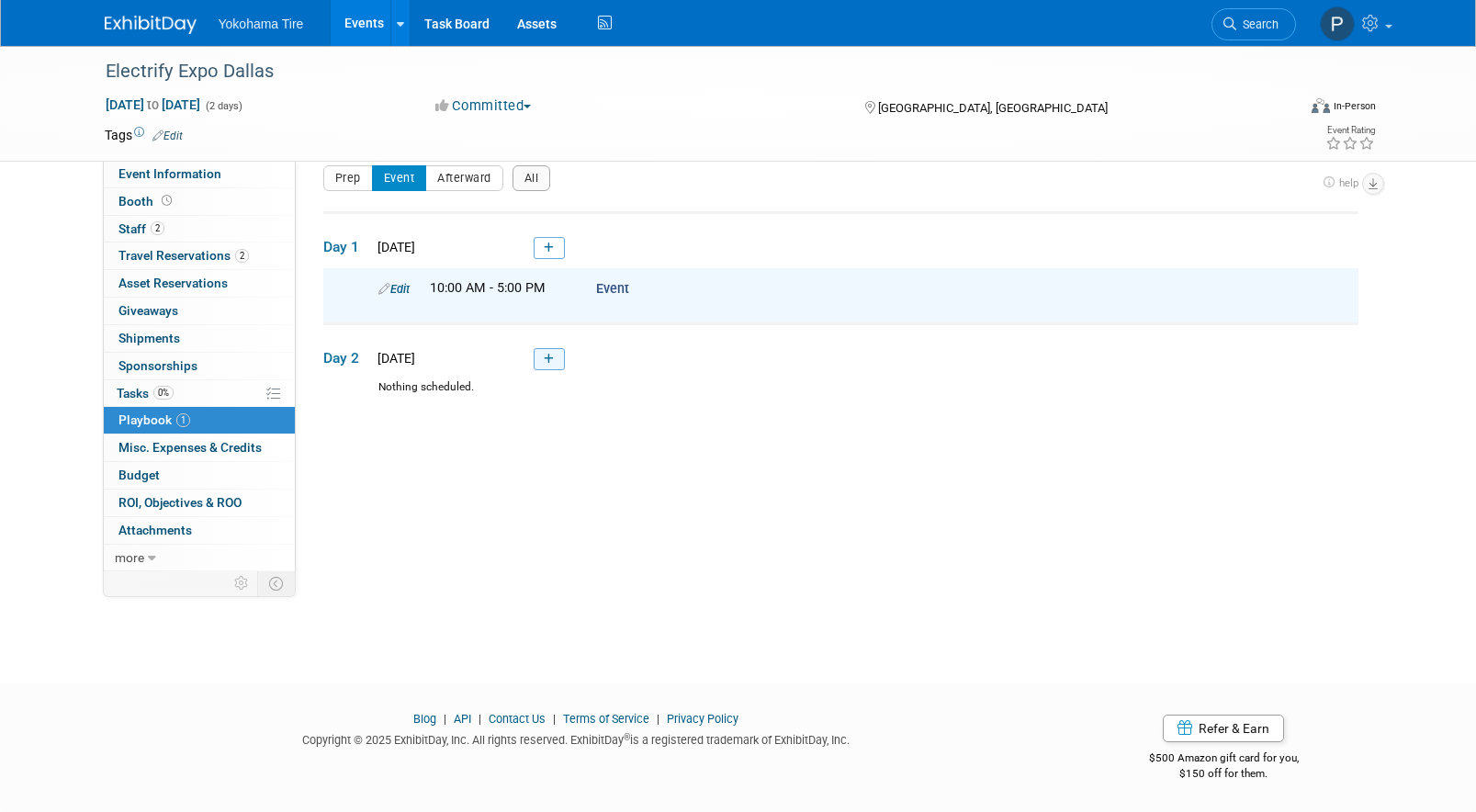
click at [558, 353] on link at bounding box center [549, 358] width 31 height 22
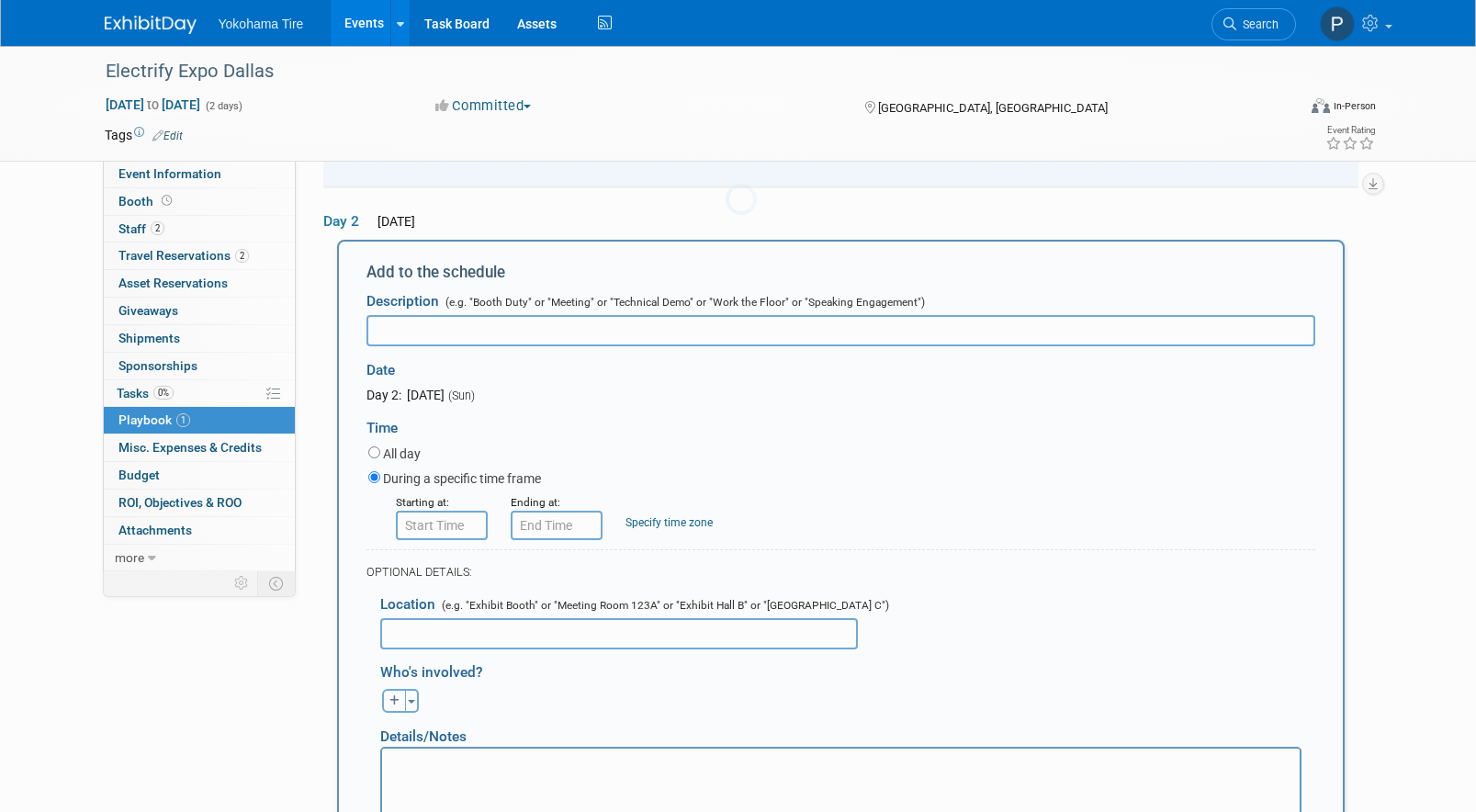
scroll to position [171, 0]
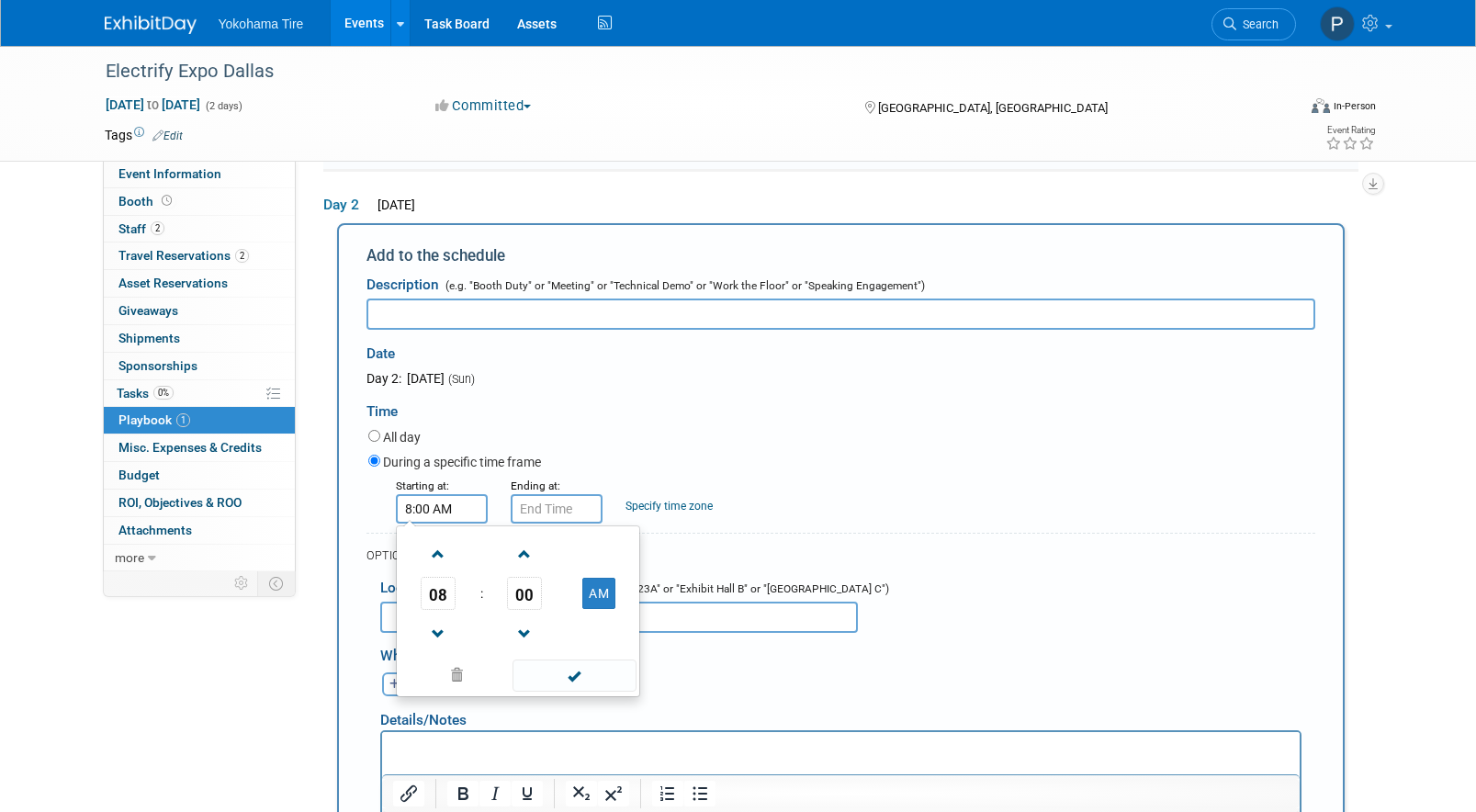
click at [443, 521] on input "8:00 AM" at bounding box center [441, 509] width 92 height 30
click at [434, 589] on span "08" at bounding box center [438, 593] width 35 height 33
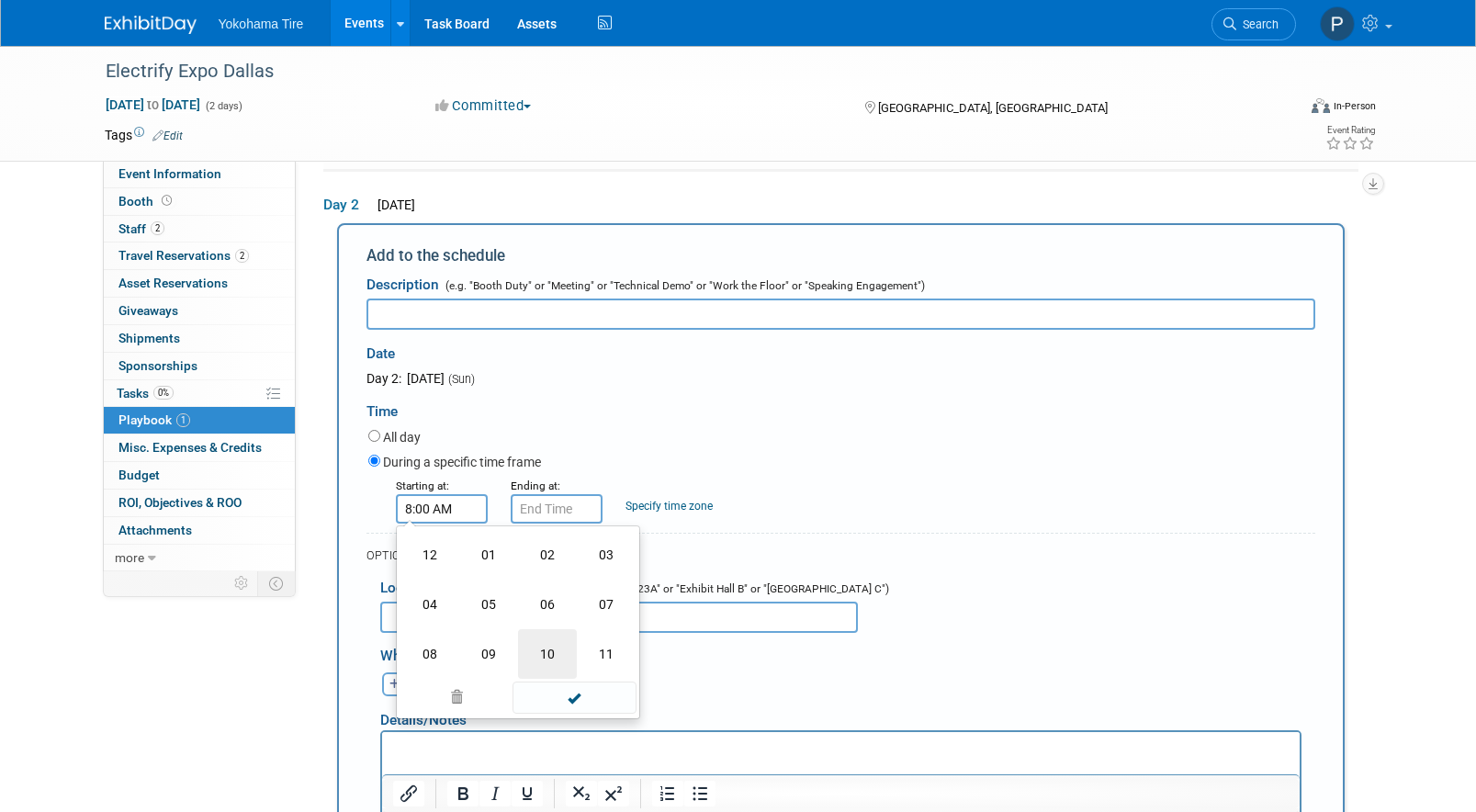
click at [542, 660] on td "10" at bounding box center [547, 653] width 59 height 49
type input "10:00 AM"
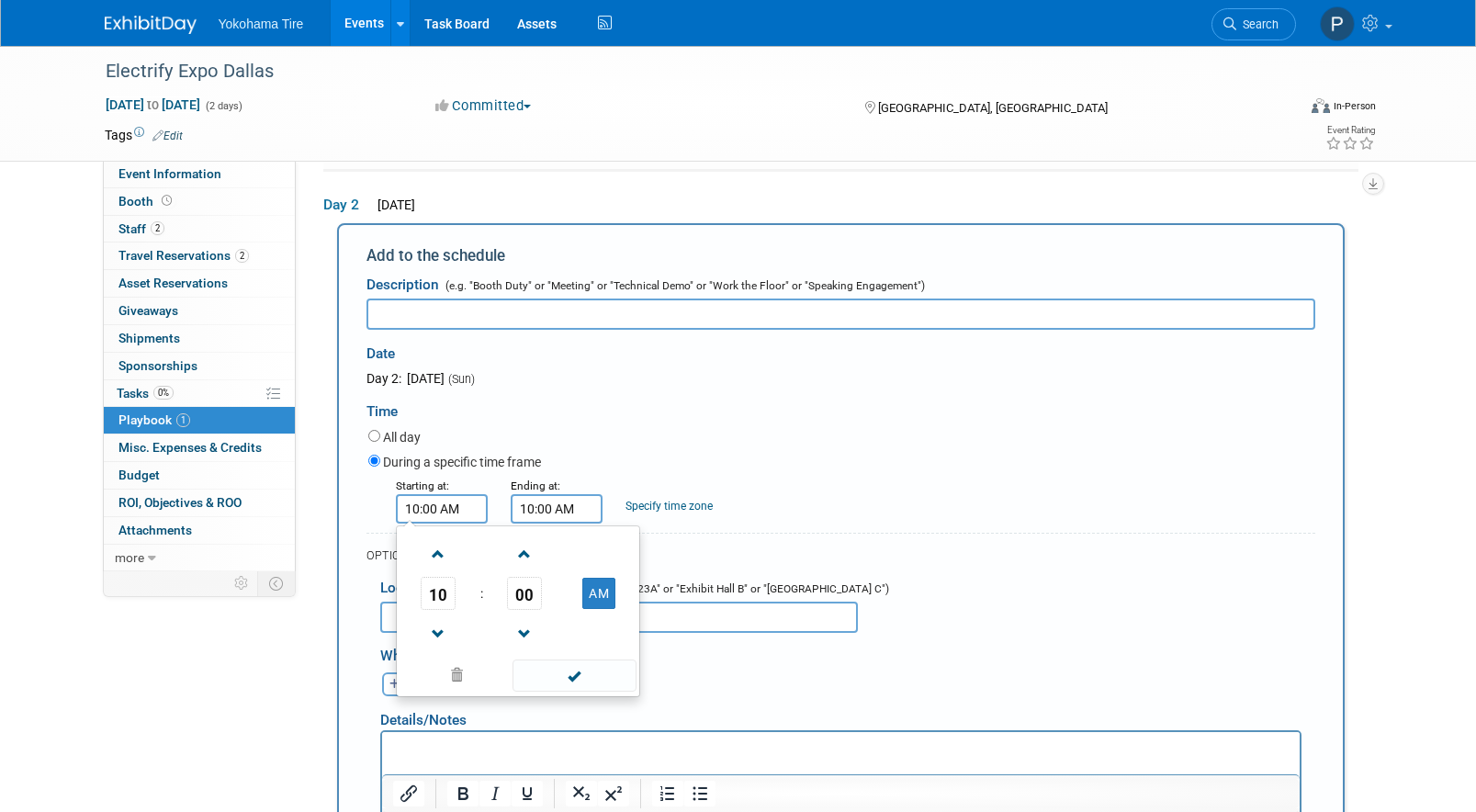
click at [555, 514] on input "10:00 AM" at bounding box center [556, 509] width 92 height 30
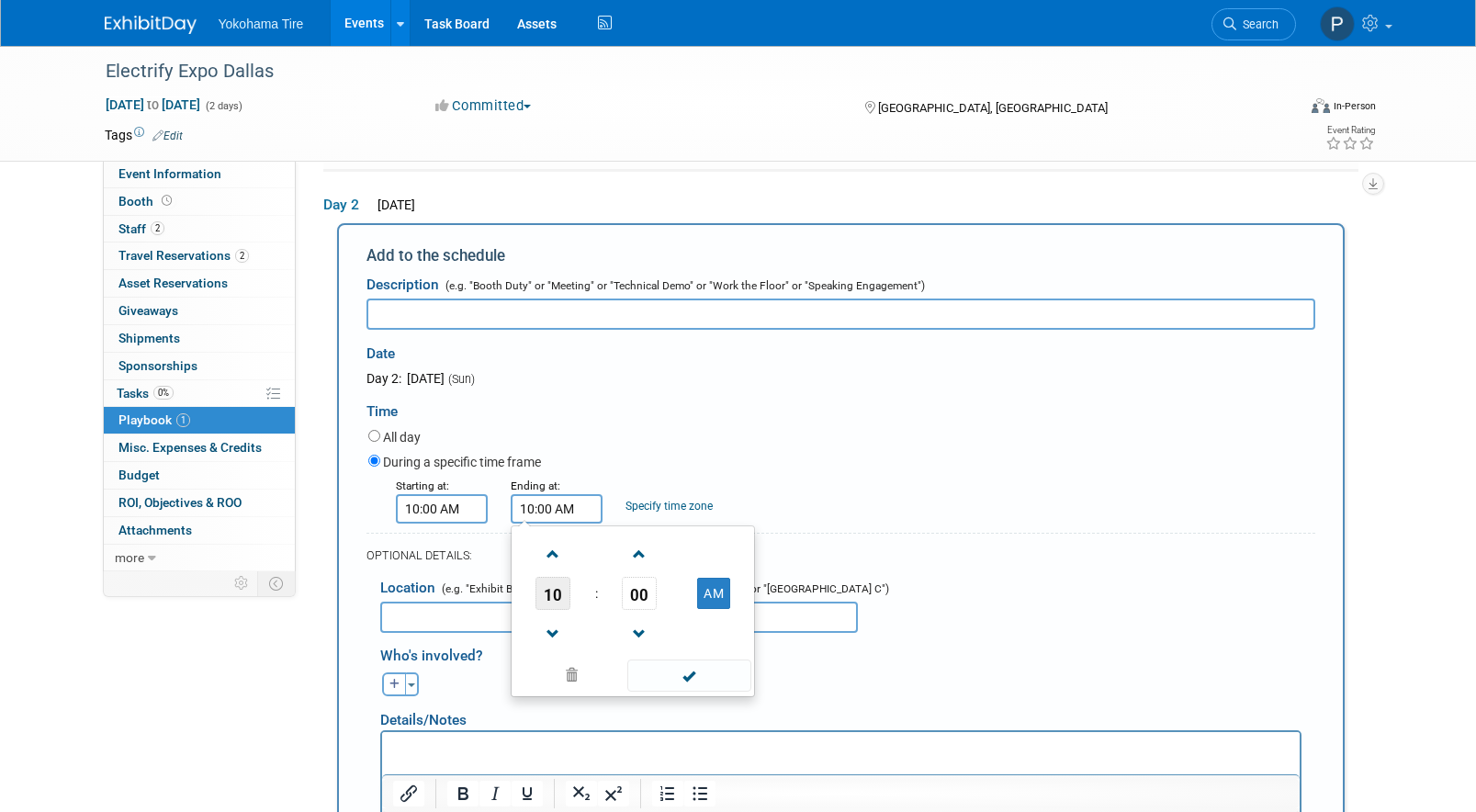
click at [564, 602] on span "10" at bounding box center [553, 593] width 35 height 33
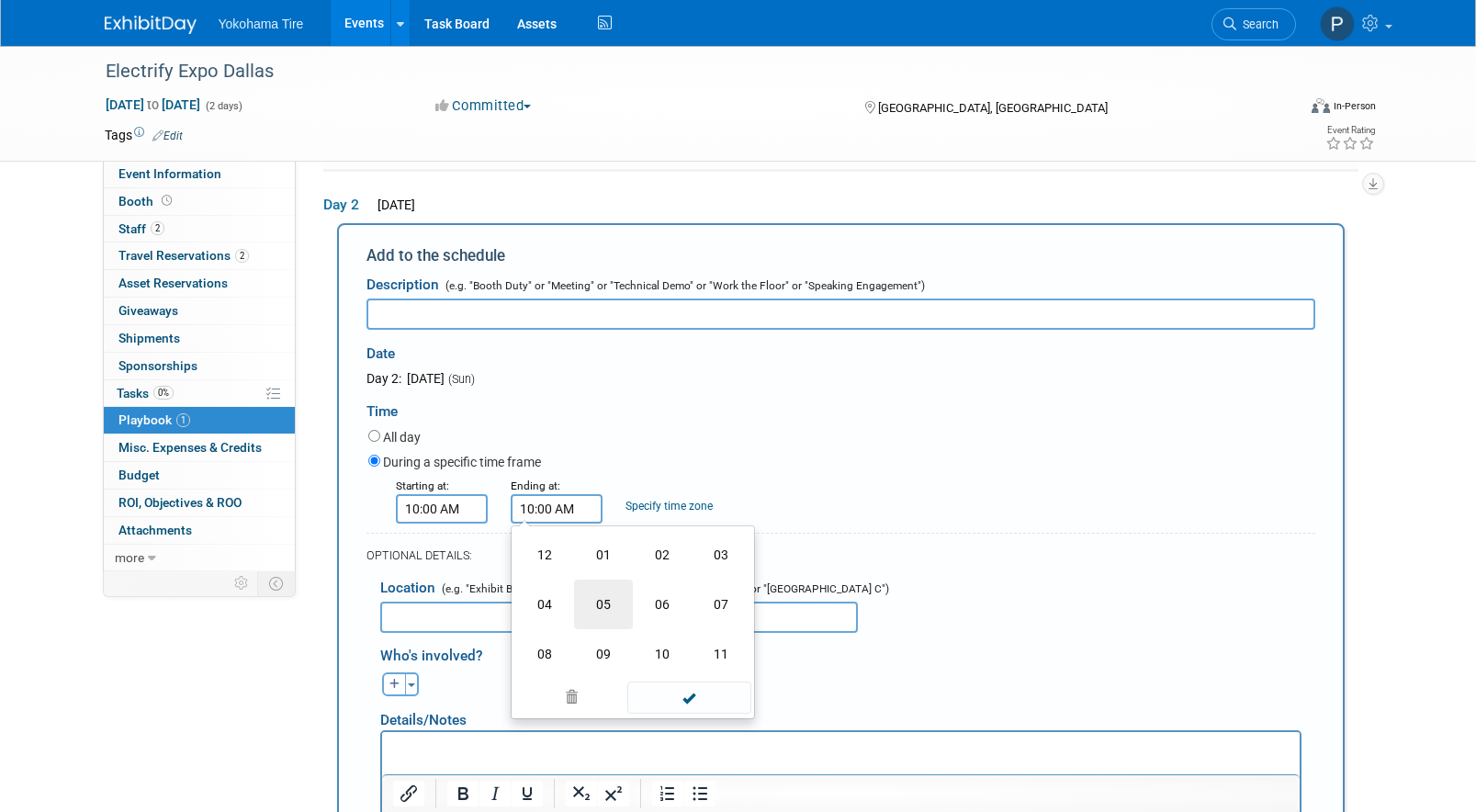
click at [596, 609] on td "05" at bounding box center [603, 604] width 59 height 49
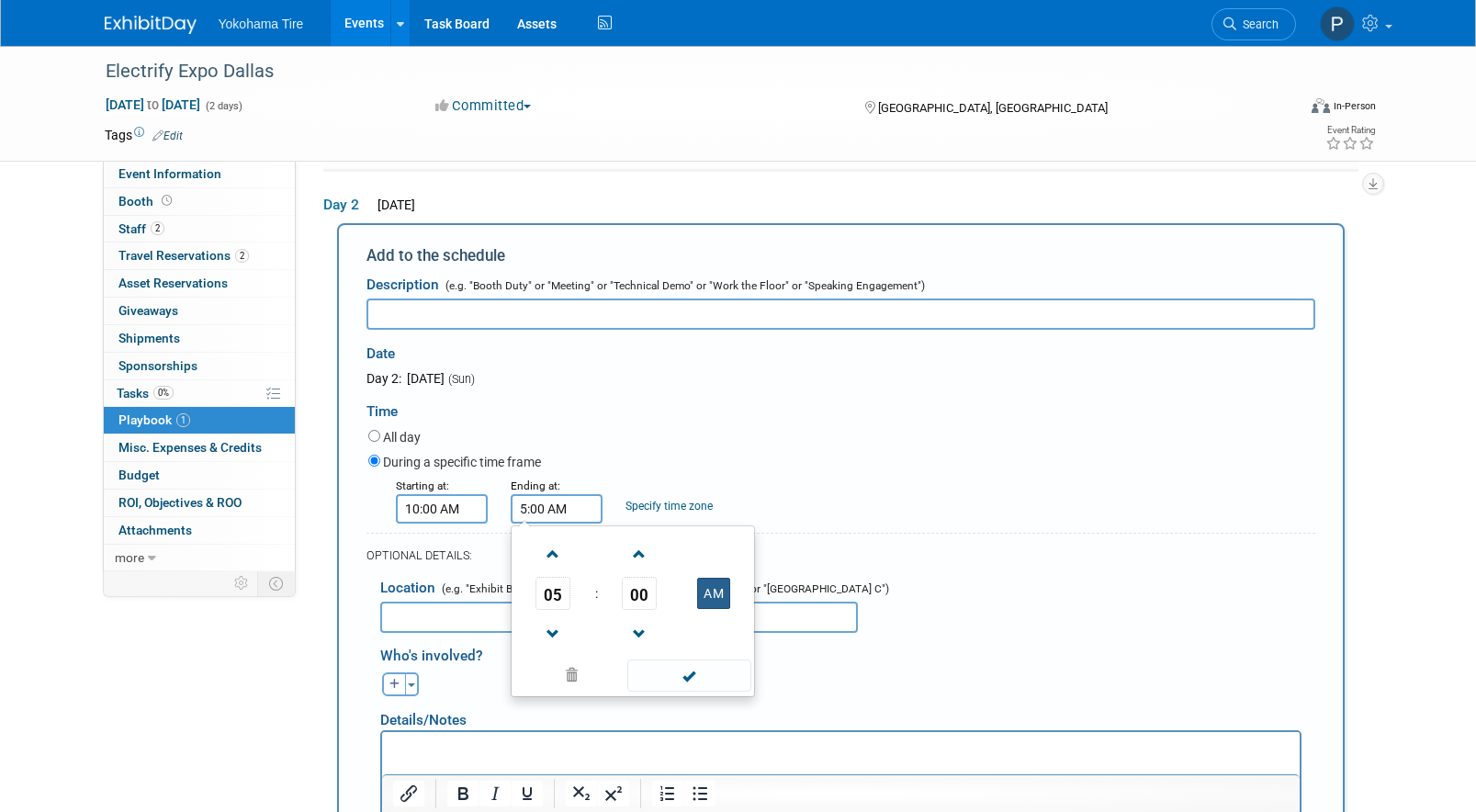
click at [700, 600] on button "AM" at bounding box center [714, 593] width 33 height 31
type input "5:00 PM"
click at [671, 683] on span at bounding box center [689, 675] width 124 height 32
click at [506, 325] on input "text" at bounding box center [840, 314] width 949 height 31
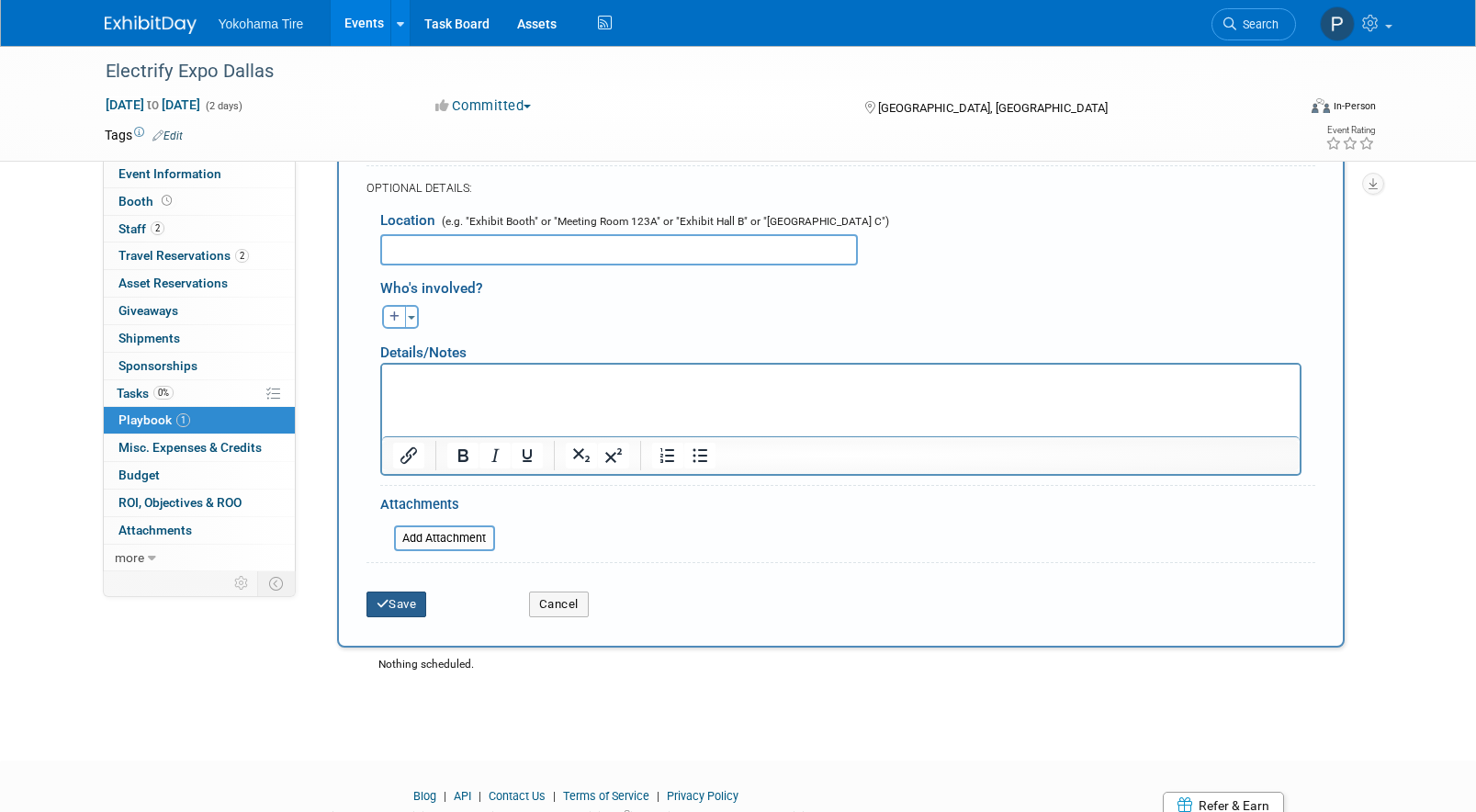
type input "Evernt"
click at [408, 615] on button "Save" at bounding box center [396, 604] width 61 height 26
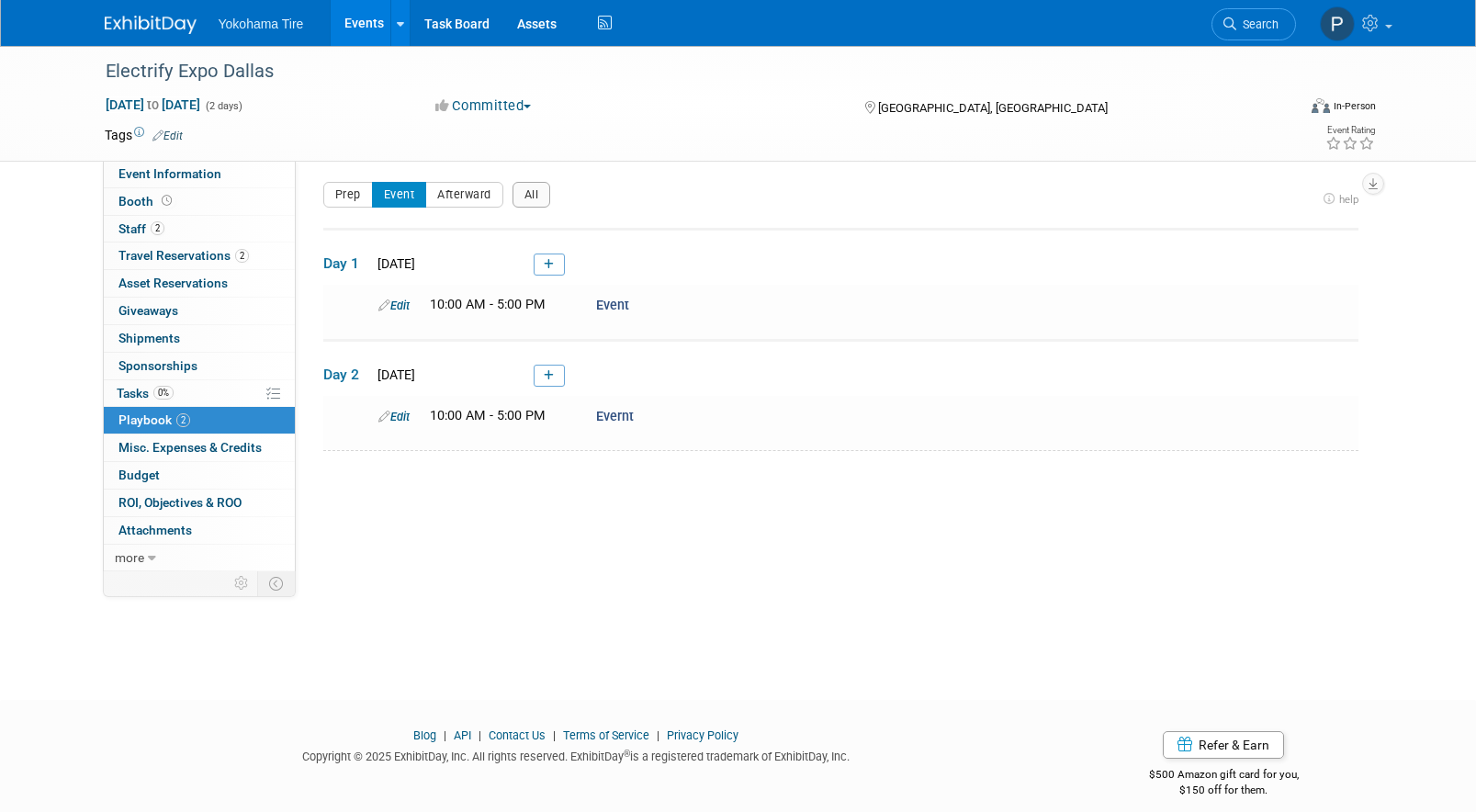
scroll to position [0, 0]
click at [491, 186] on button "Afterward" at bounding box center [463, 198] width 78 height 26
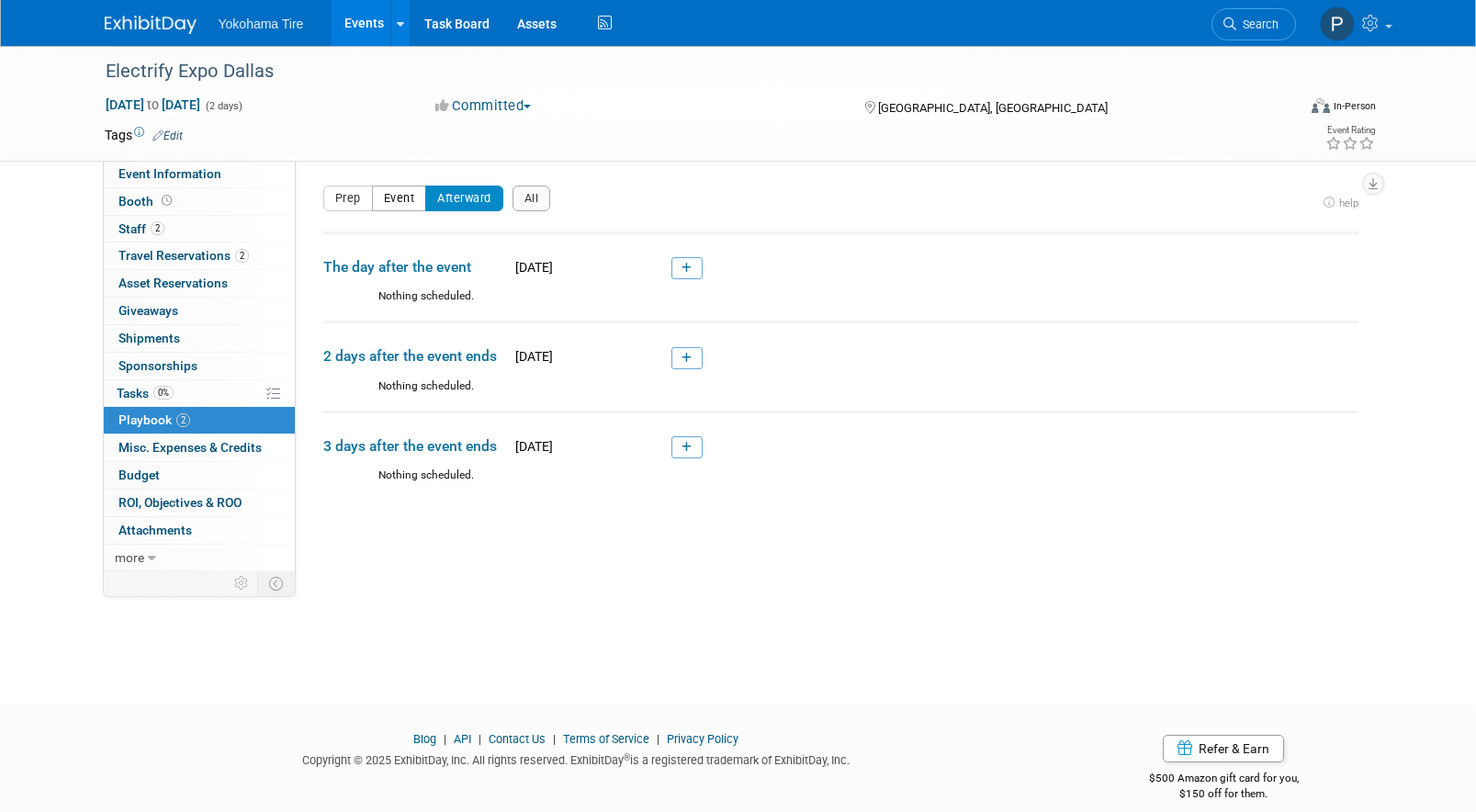
click at [412, 202] on button "Event" at bounding box center [399, 198] width 55 height 26
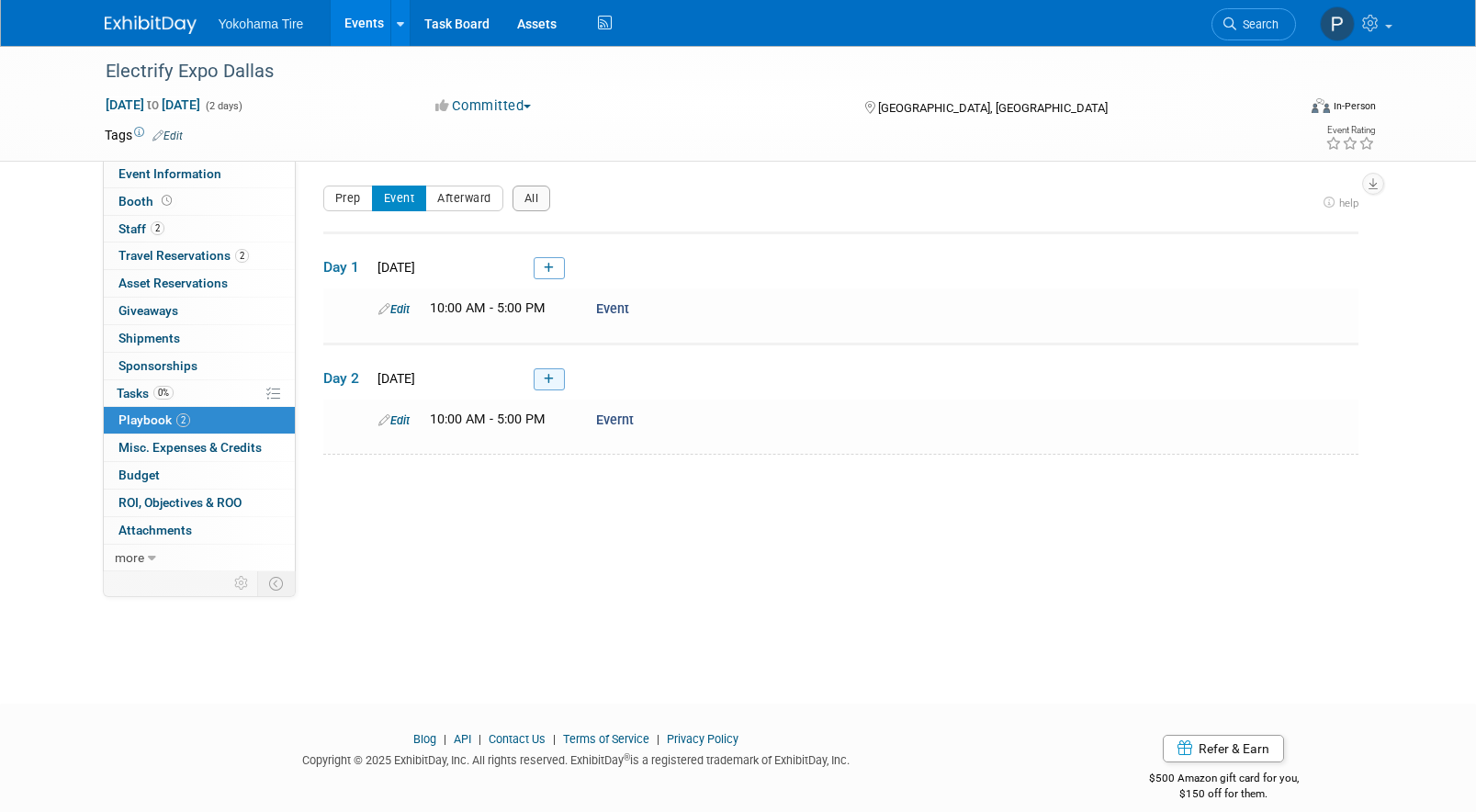
click at [556, 375] on link at bounding box center [549, 379] width 31 height 22
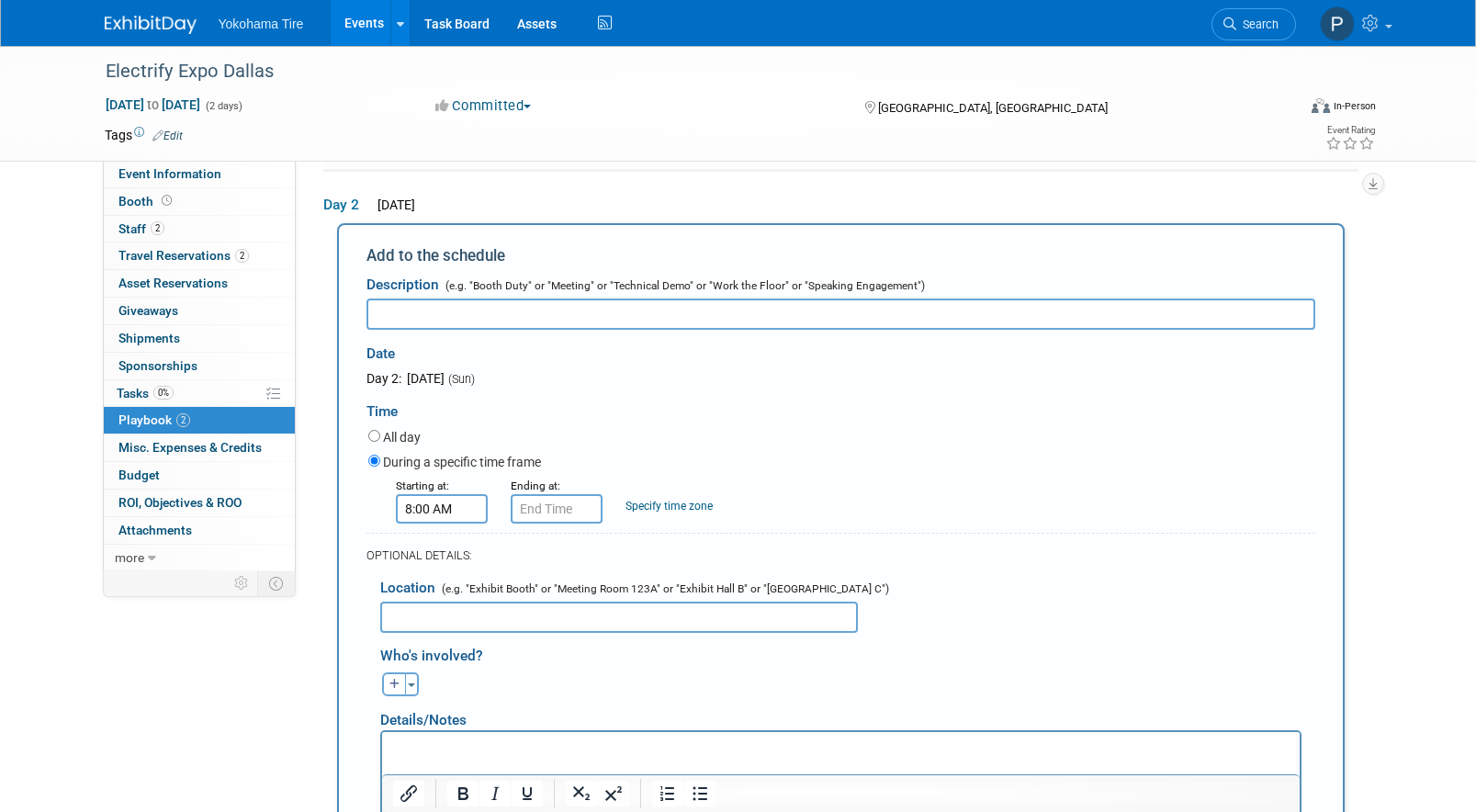
click at [438, 521] on input "8:00 AM" at bounding box center [441, 509] width 92 height 30
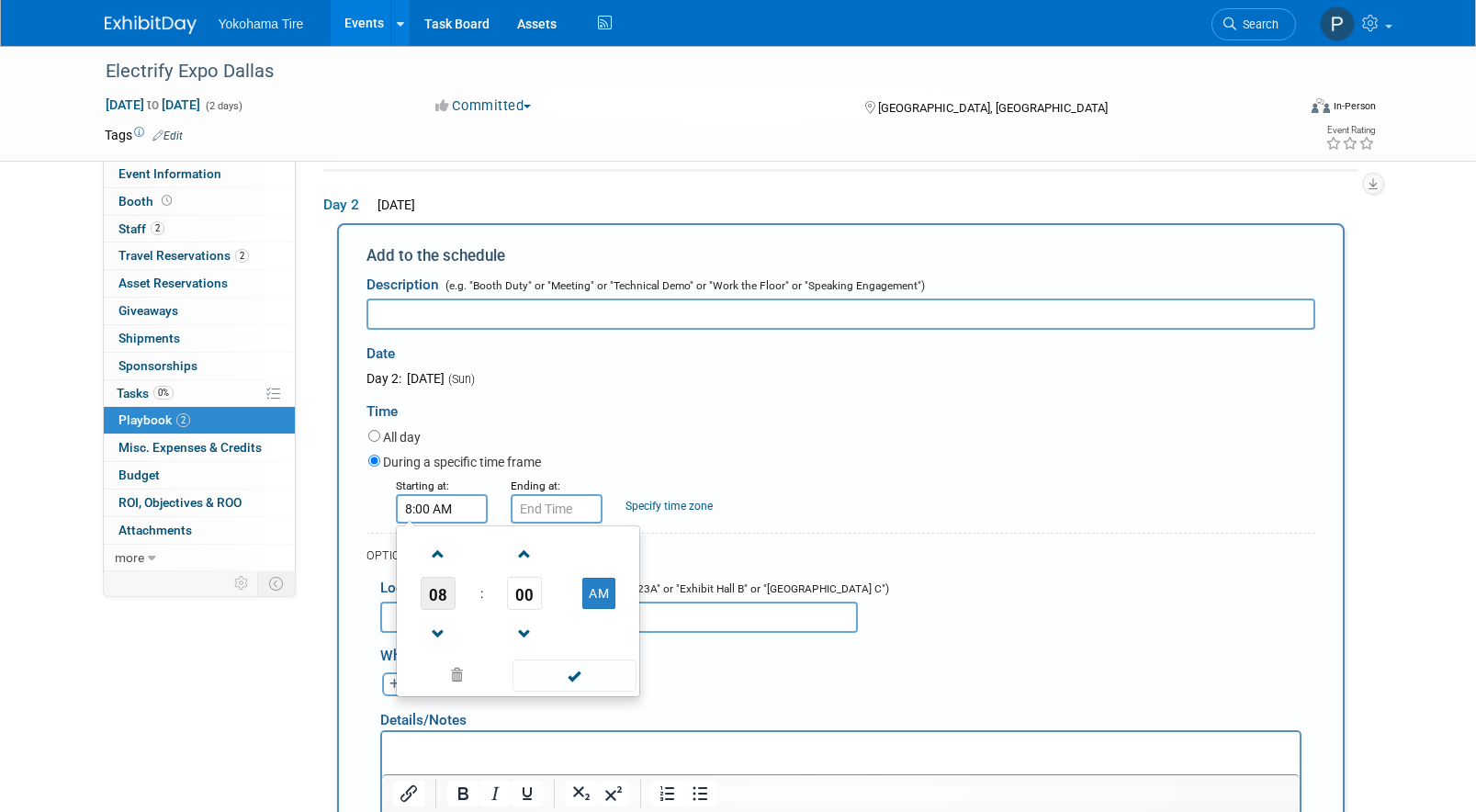
click at [449, 602] on span "08" at bounding box center [438, 593] width 35 height 33
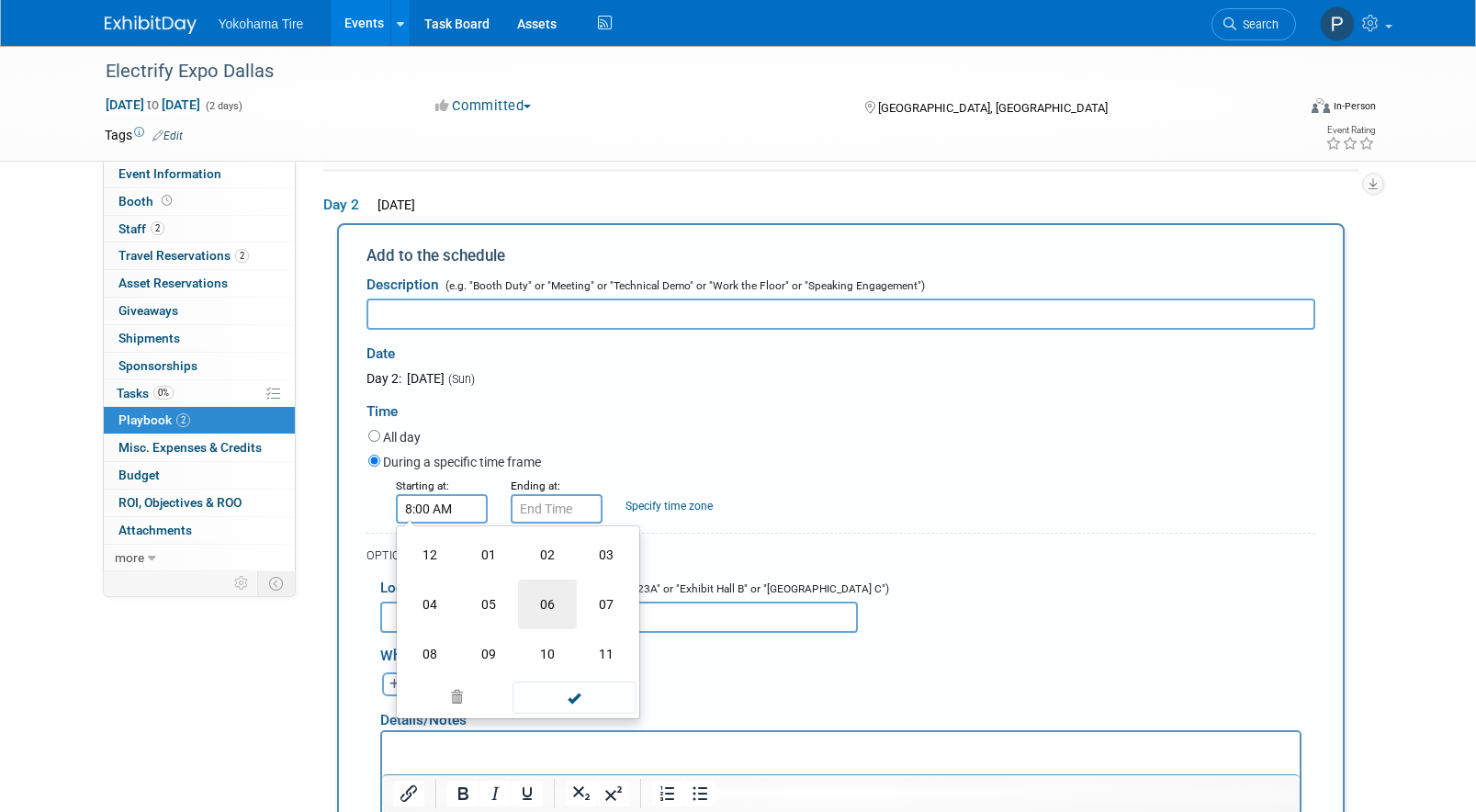
click at [532, 613] on td "06" at bounding box center [547, 604] width 59 height 49
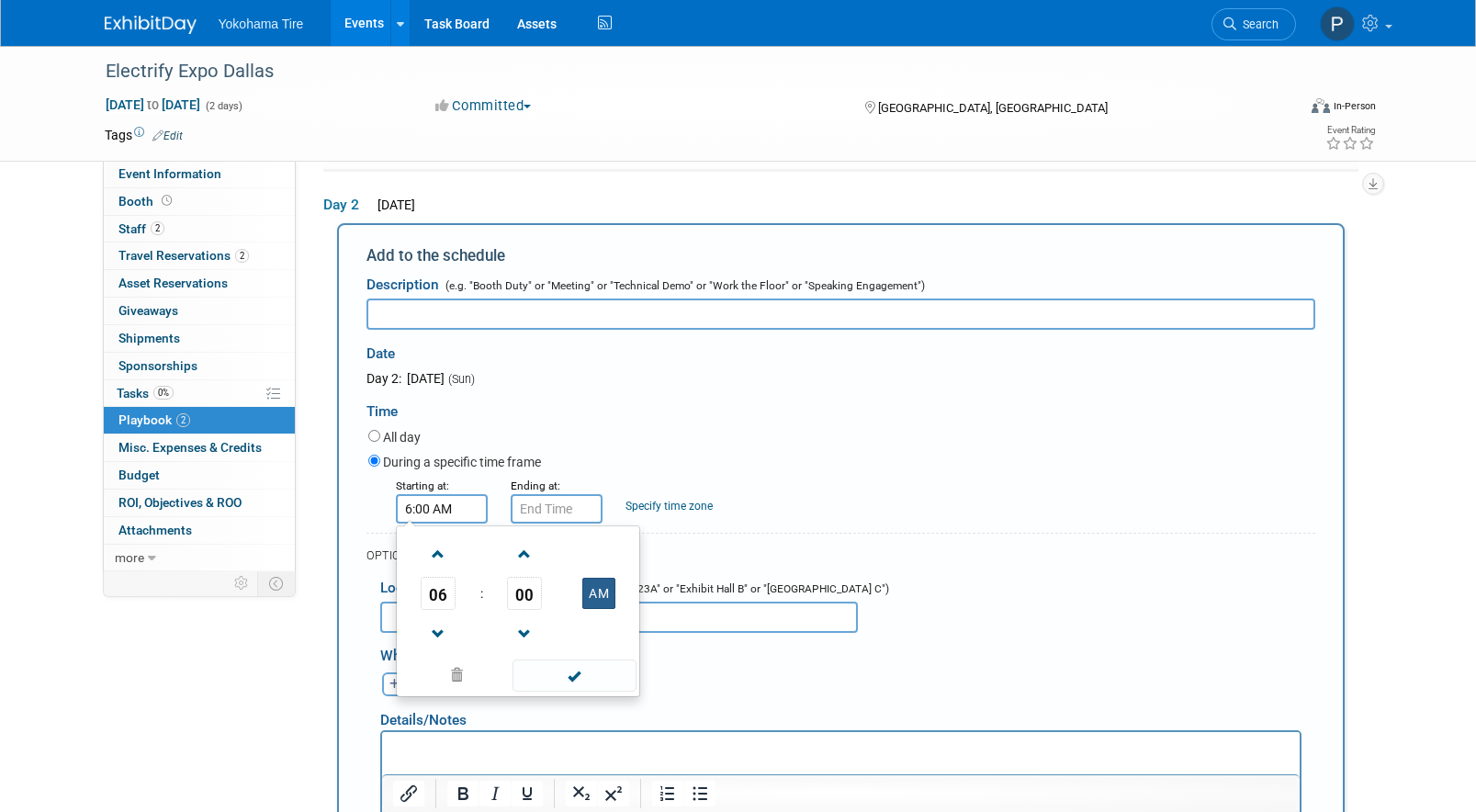
click at [599, 589] on button "AM" at bounding box center [598, 593] width 33 height 31
type input "6:00 PM"
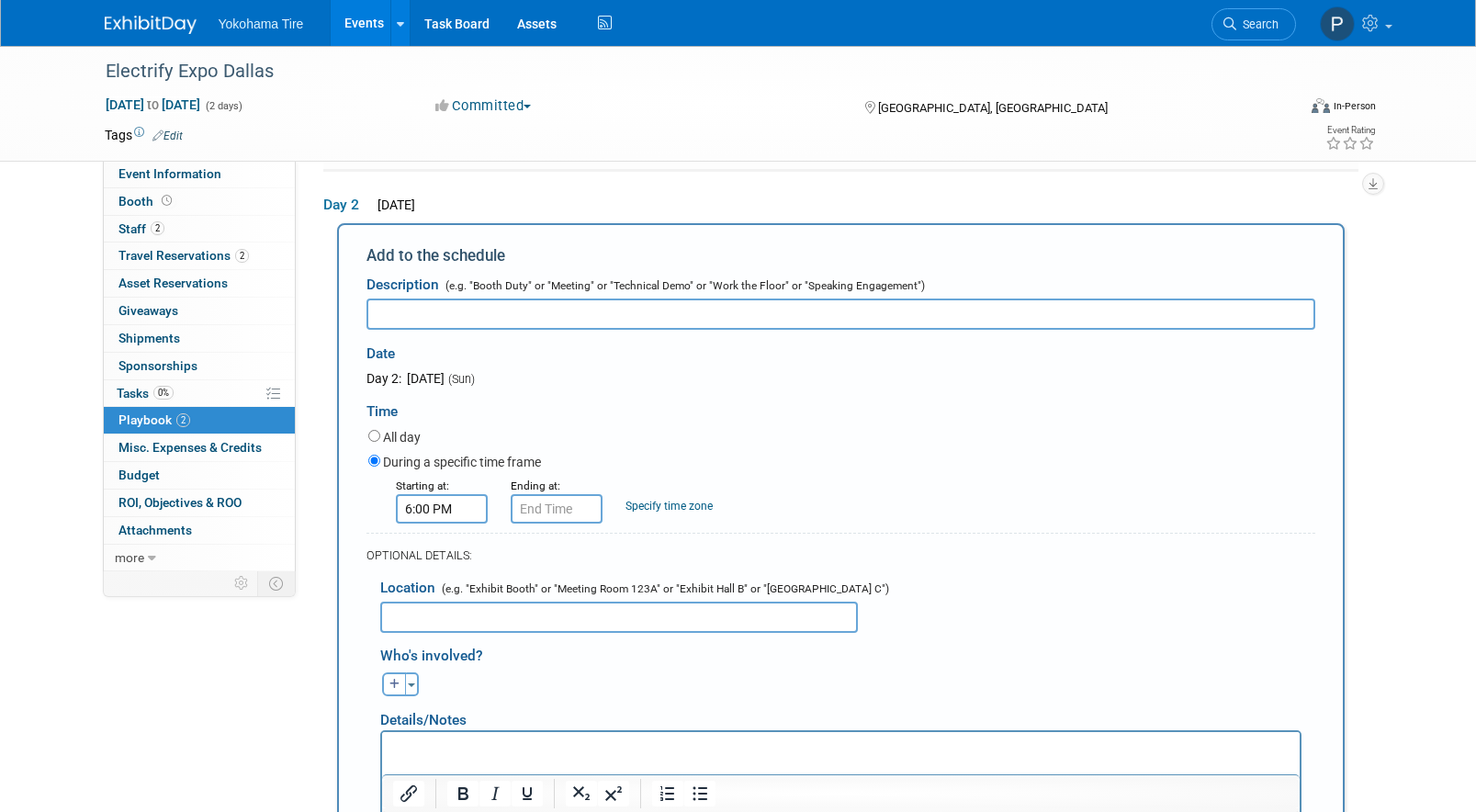
click at [611, 444] on div "All day" at bounding box center [841, 438] width 947 height 25
click at [565, 519] on input "6:00 PM" at bounding box center [556, 509] width 92 height 30
click at [545, 607] on span "06" at bounding box center [553, 593] width 35 height 33
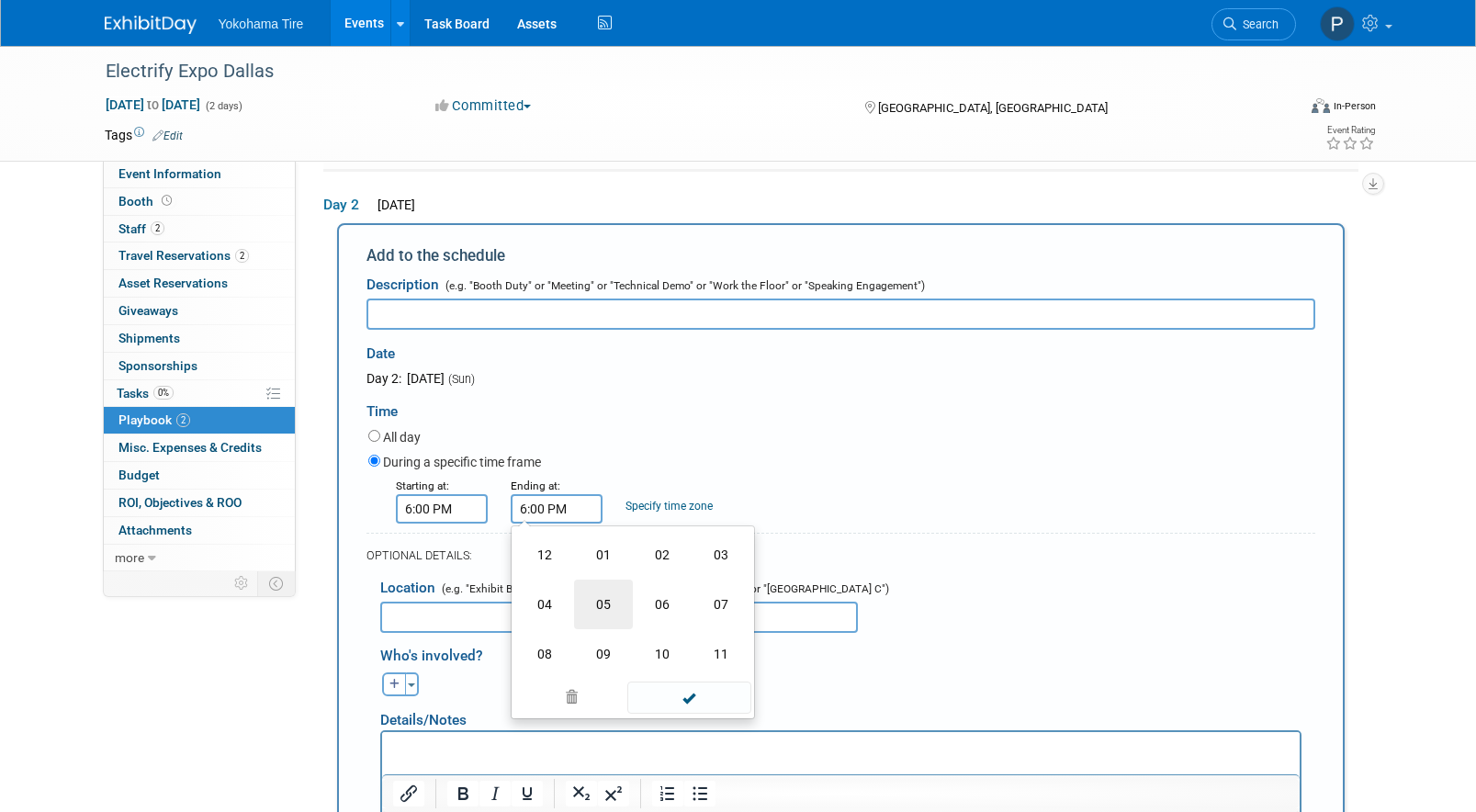
click at [608, 603] on td "05" at bounding box center [603, 604] width 59 height 49
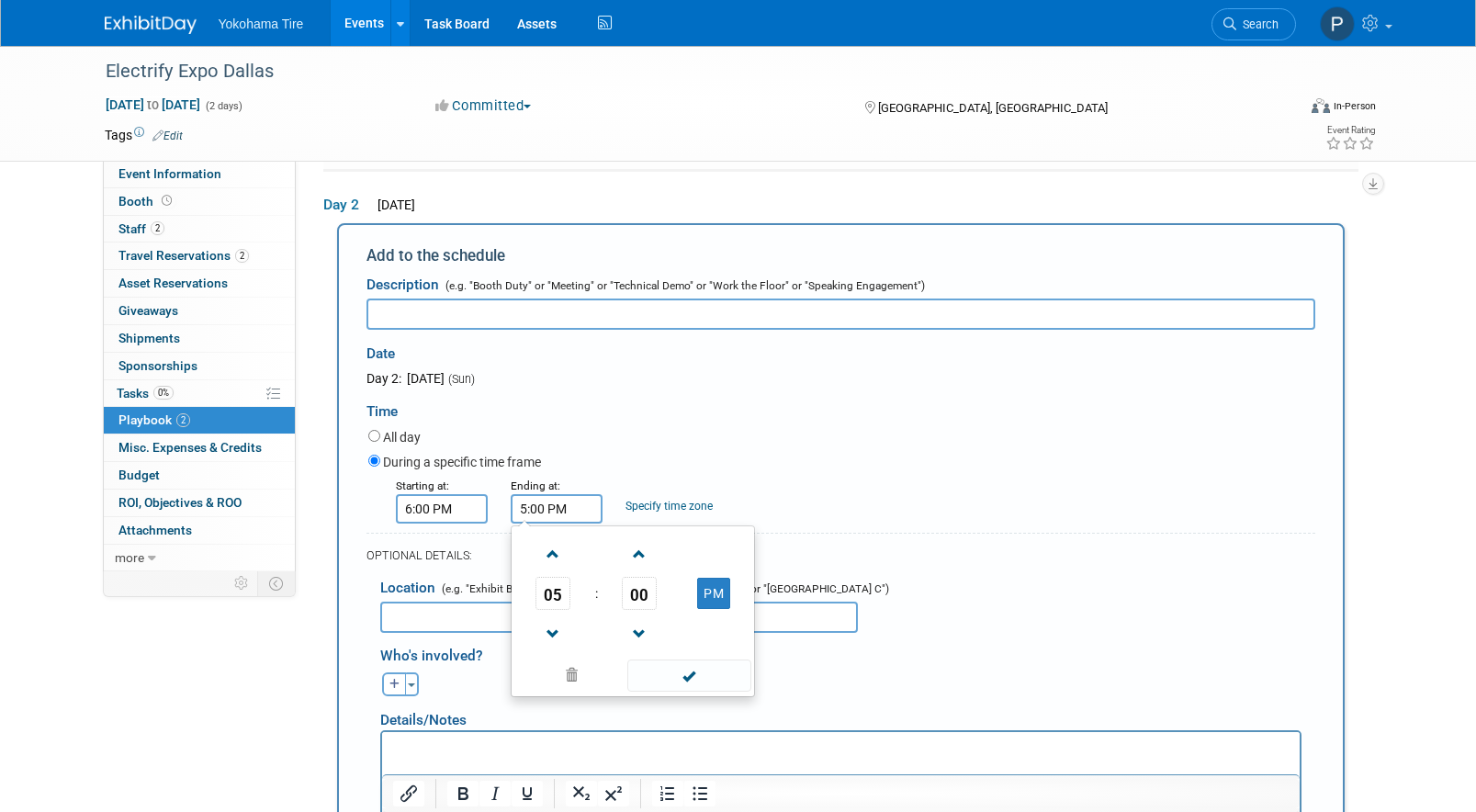
click at [547, 598] on span "05" at bounding box center [553, 593] width 35 height 33
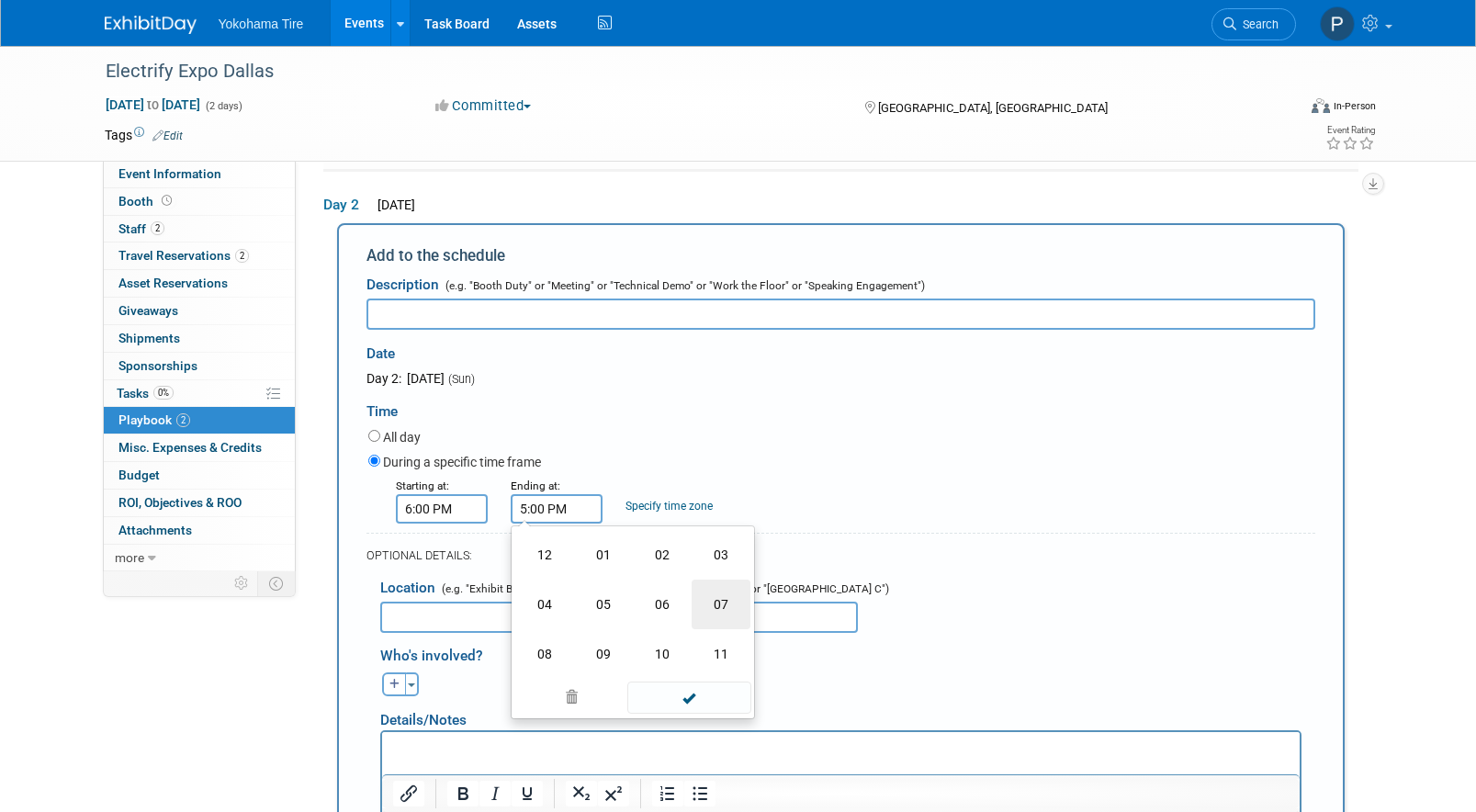
click at [696, 610] on td "07" at bounding box center [721, 604] width 59 height 49
type input "7:00 PM"
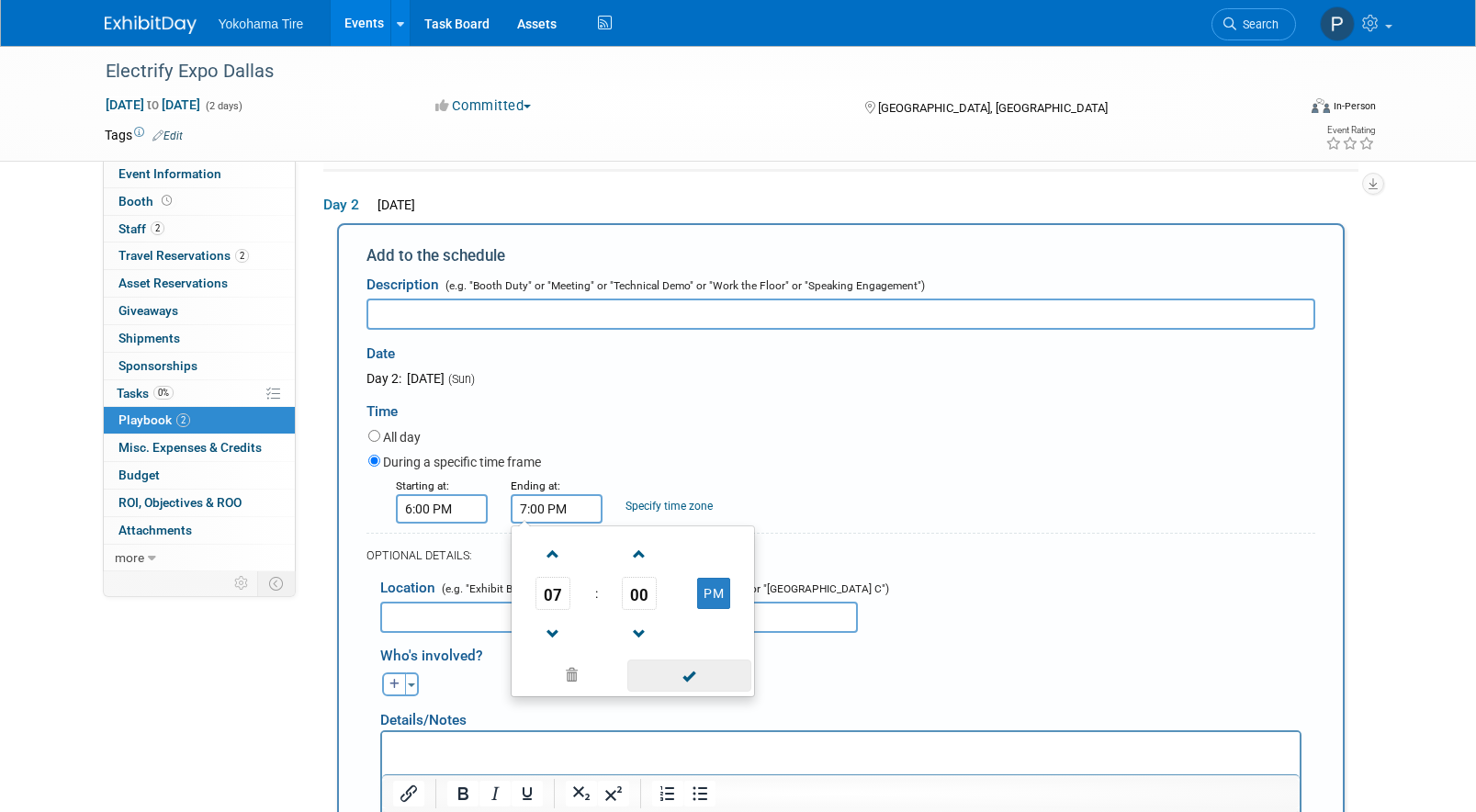
click at [693, 674] on span at bounding box center [689, 675] width 124 height 32
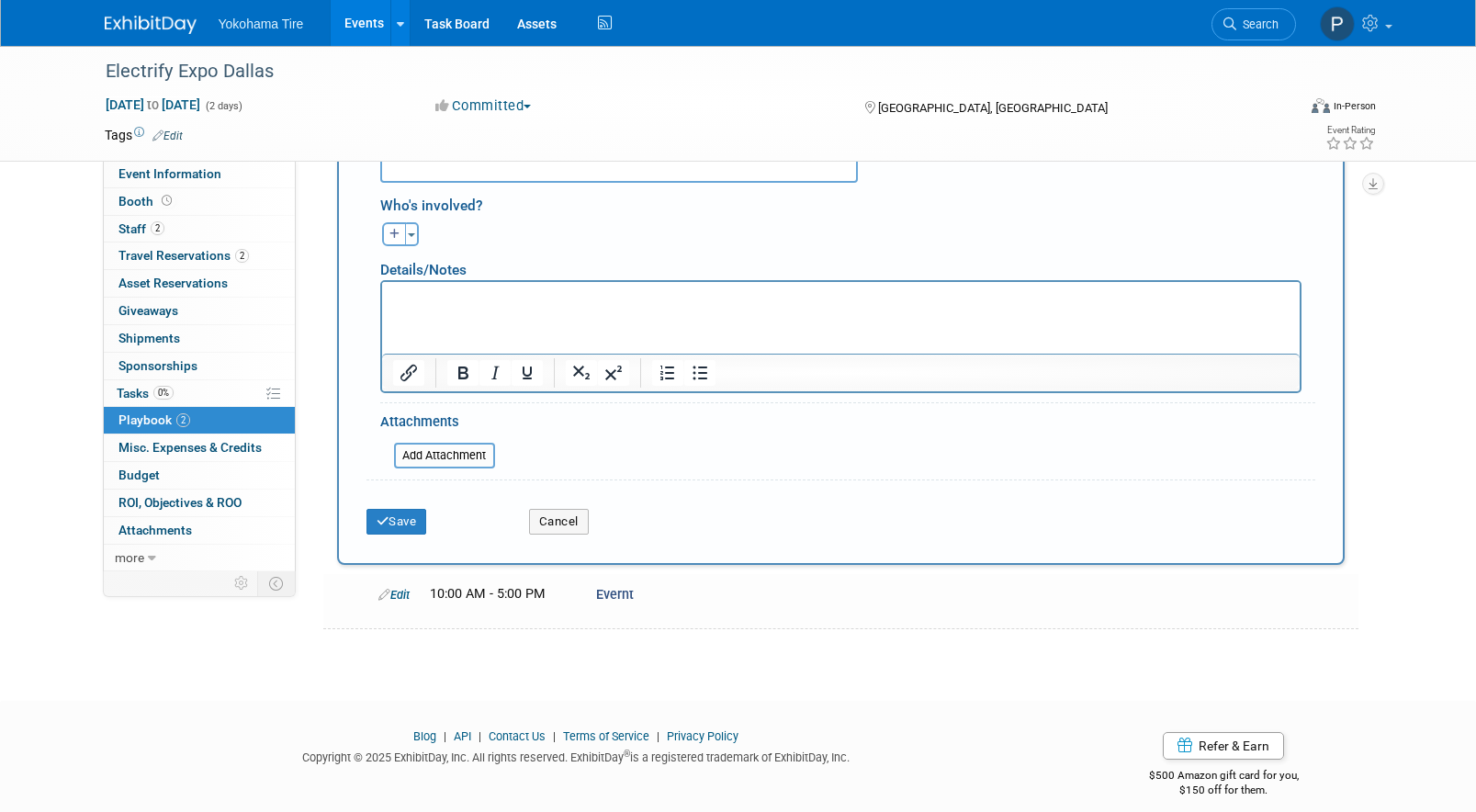
scroll to position [641, 0]
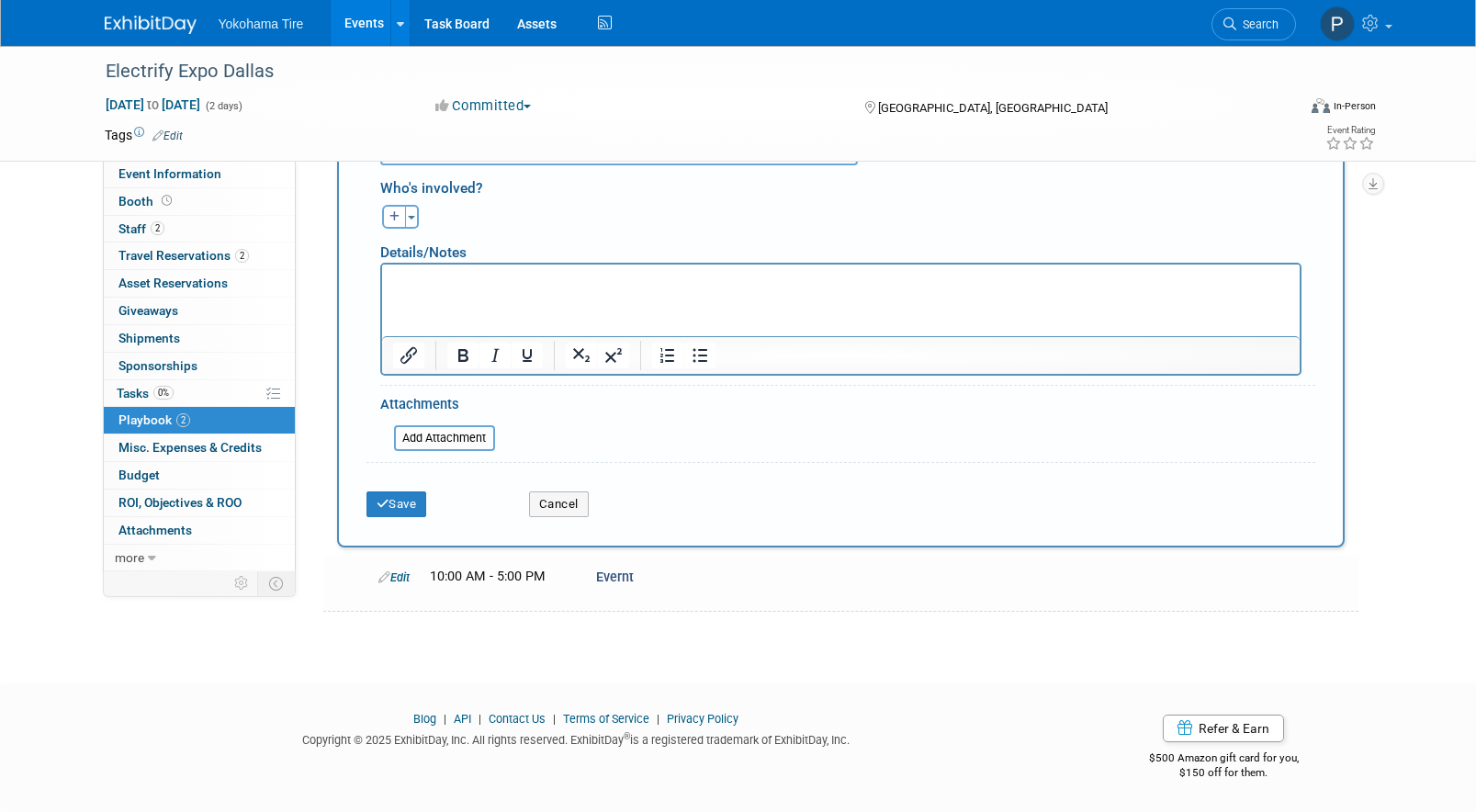
click at [405, 520] on div "Save Cancel" at bounding box center [840, 498] width 949 height 56
click at [404, 508] on button "Save" at bounding box center [396, 504] width 61 height 26
